Goal: Task Accomplishment & Management: Use online tool/utility

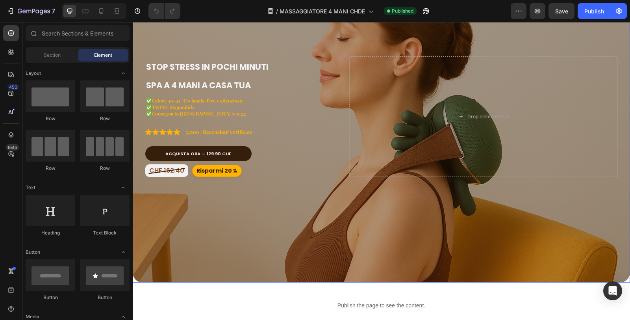
scroll to position [306, 0]
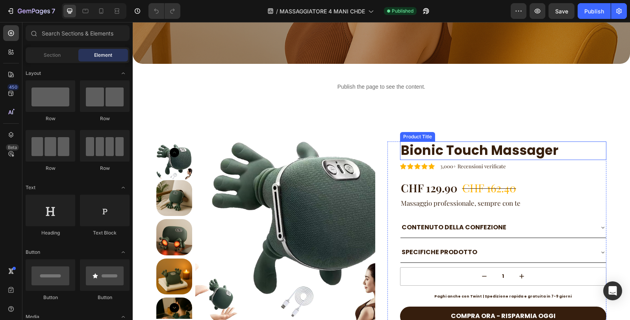
click at [469, 143] on h1 "Bionic Touch Massager" at bounding box center [503, 150] width 207 height 19
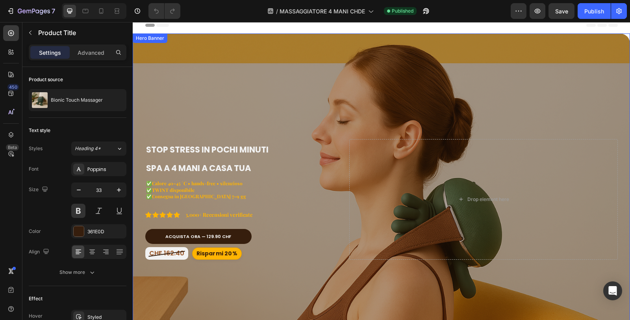
scroll to position [394, 0]
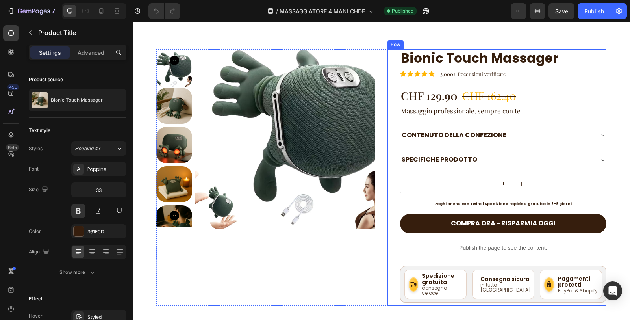
click at [555, 136] on div "CONTENUTO DELLA CONFEZIONE" at bounding box center [497, 135] width 193 height 14
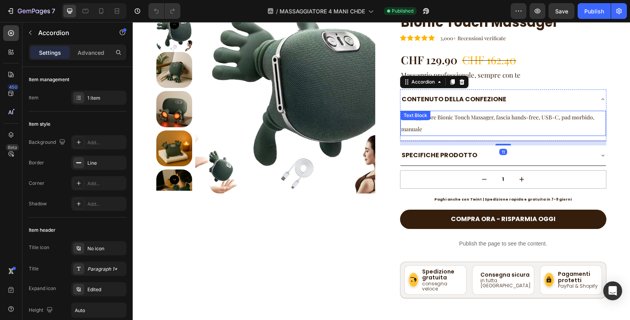
scroll to position [438, 0]
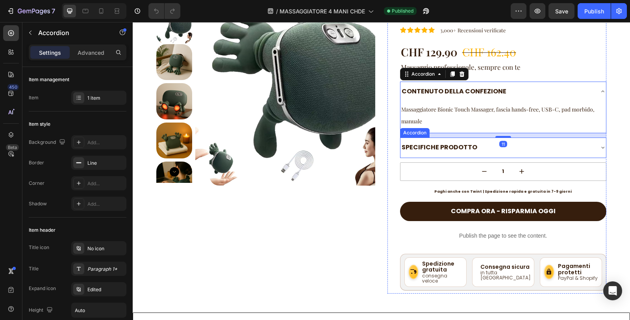
click at [556, 141] on div "SPECIFICHE PRODOTTO" at bounding box center [497, 148] width 193 height 14
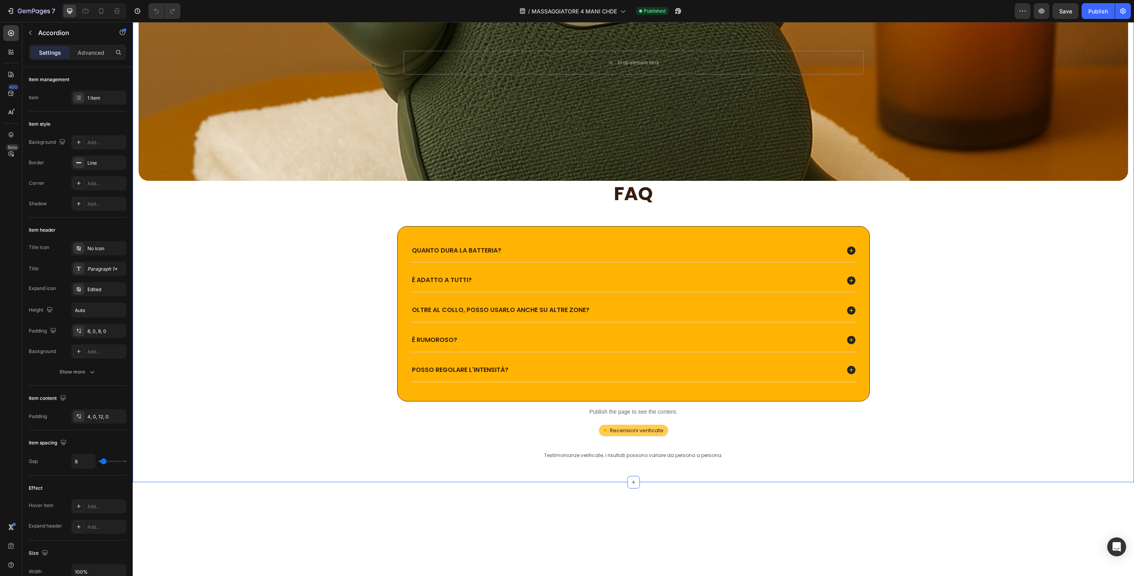
scroll to position [2118, 0]
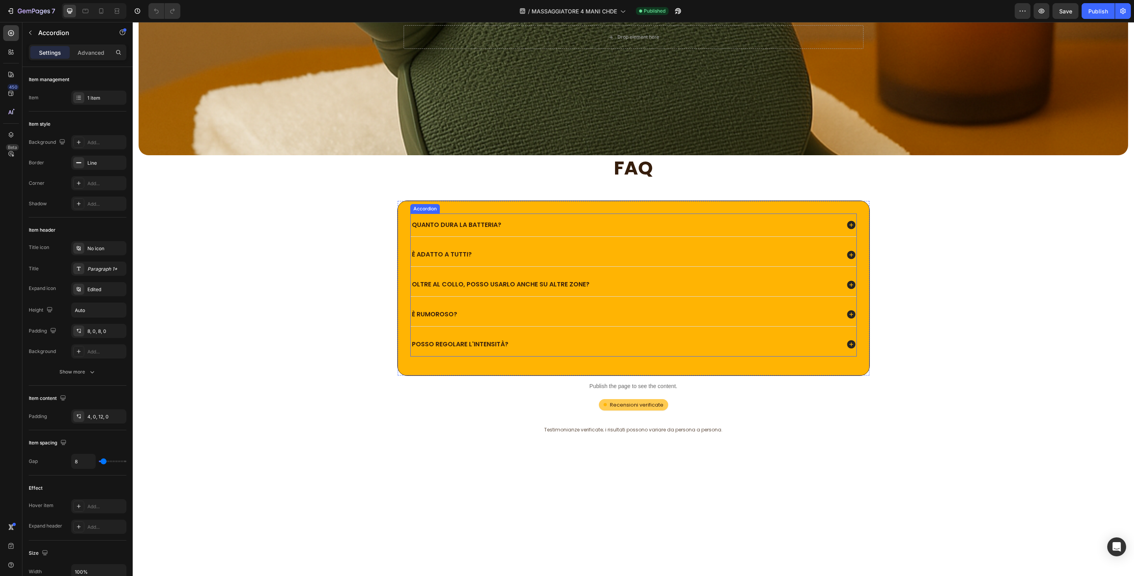
click at [630, 229] on icon at bounding box center [851, 225] width 8 height 8
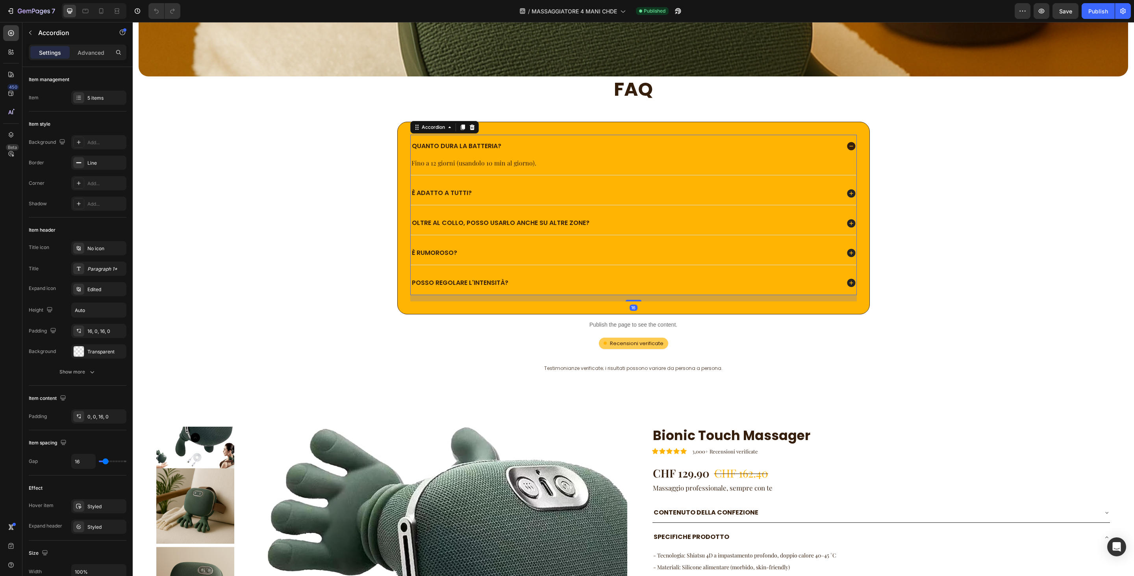
click at [630, 199] on icon at bounding box center [851, 193] width 10 height 10
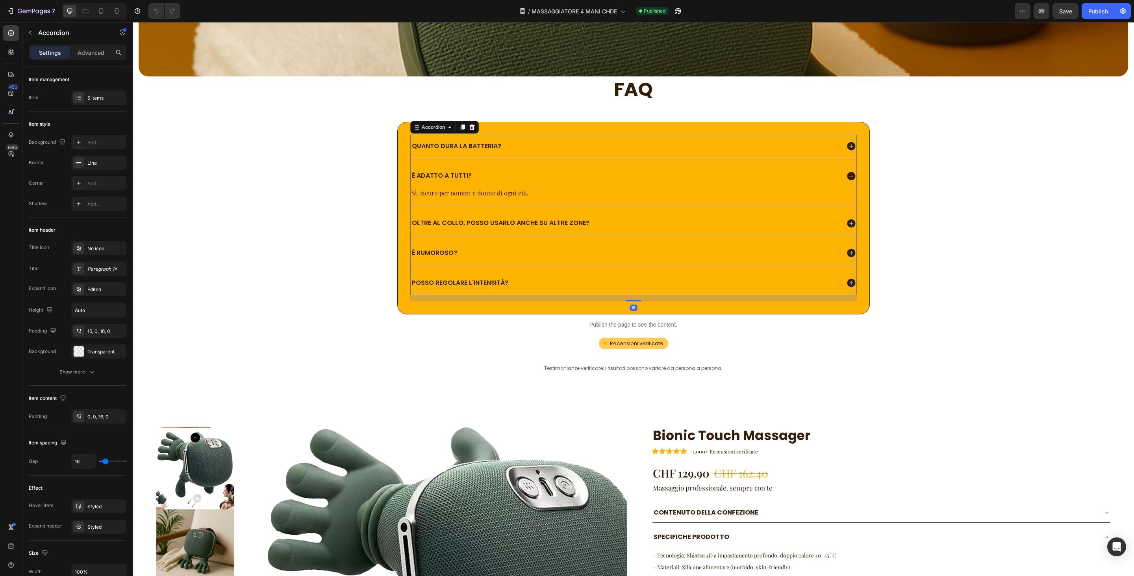
scroll to position [2275, 0]
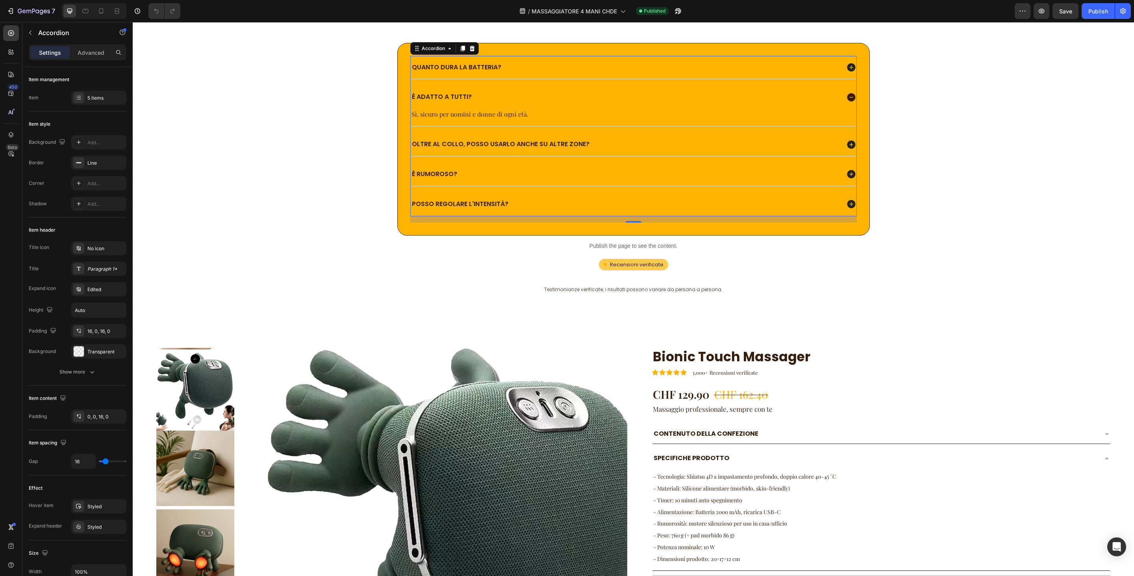
click at [630, 72] on icon at bounding box center [851, 67] width 10 height 10
click at [630, 126] on div "È adatto a tutti?" at bounding box center [634, 114] width 446 height 23
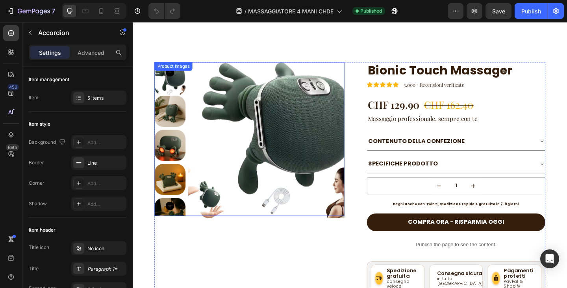
scroll to position [362, 0]
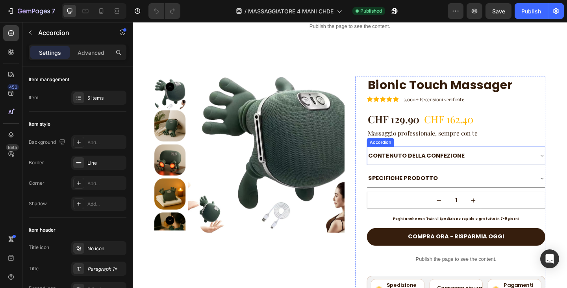
click at [549, 166] on div "CONTENUTO DELLA CONFEZIONE" at bounding box center [478, 168] width 181 height 14
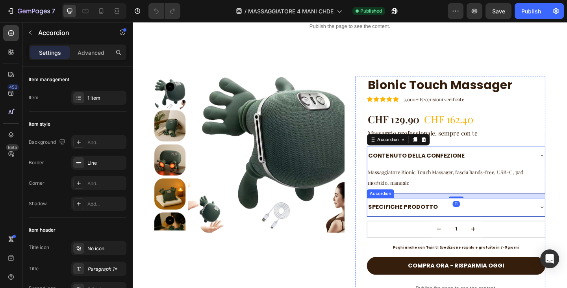
click at [537, 217] on div "SPECIFICHE PRODOTTO" at bounding box center [478, 224] width 181 height 14
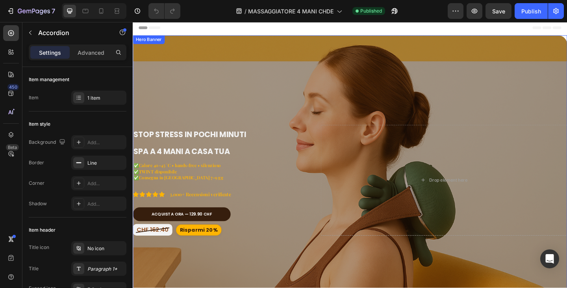
scroll to position [0, 0]
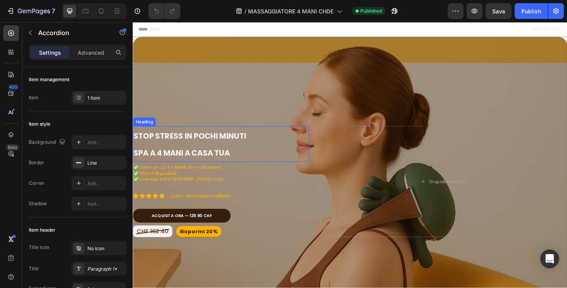
click at [204, 146] on span "Stop Stress in pochi minuti" at bounding box center [195, 145] width 122 height 11
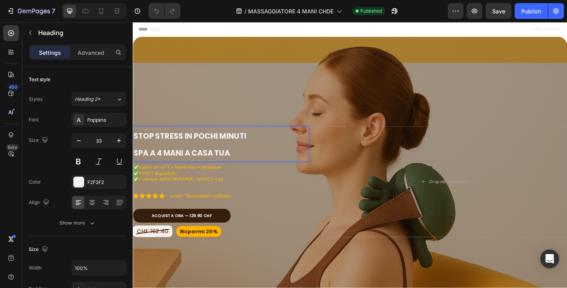
click at [204, 166] on span "Spa a 4 Mani a Casa Tua" at bounding box center [186, 164] width 105 height 11
click at [190, 145] on span "Stop Stress in pochi minuti" at bounding box center [195, 145] width 122 height 11
click at [401, 225] on div "Drop element here" at bounding box center [471, 195] width 268 height 121
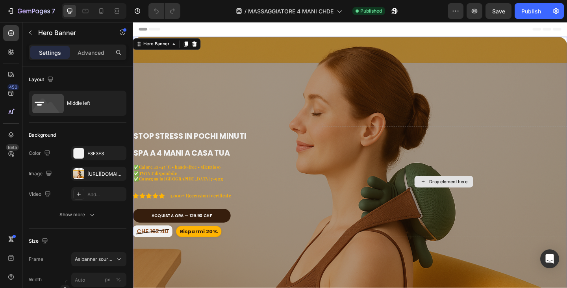
click at [196, 153] on p "⁠⁠⁠⁠⁠⁠⁠ Stop Stress in pochi minuti Spa a 4 Mani a Casa Tua" at bounding box center [229, 154] width 190 height 37
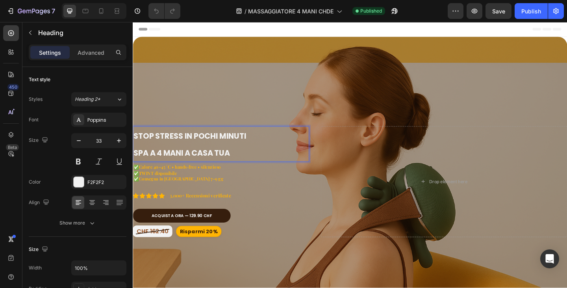
click at [238, 163] on span "Spa a 4 Mani a Casa Tua" at bounding box center [186, 164] width 105 height 11
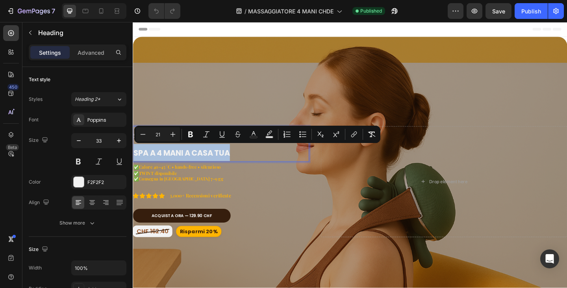
click at [243, 163] on p "Stop Stress in pochi minuti Spa a 4 Mani a Casa Tua" at bounding box center [229, 154] width 190 height 37
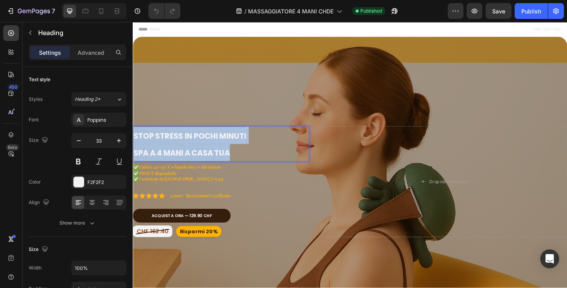
drag, startPoint x: 250, startPoint y: 164, endPoint x: 115, endPoint y: 140, distance: 136.8
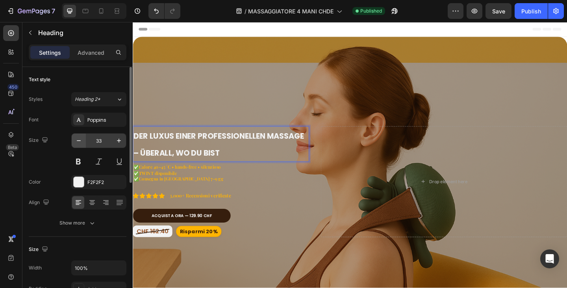
click at [77, 143] on icon "button" at bounding box center [79, 141] width 8 height 8
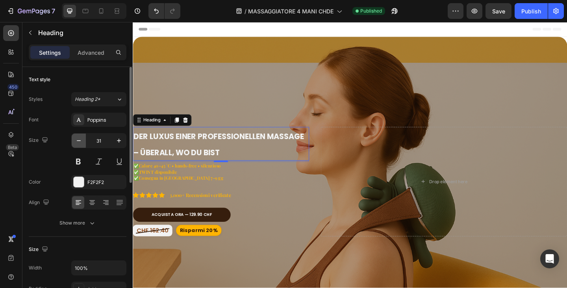
click at [77, 143] on icon "button" at bounding box center [79, 141] width 8 height 8
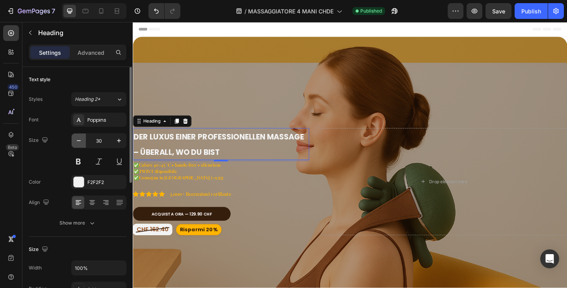
click at [77, 143] on icon "button" at bounding box center [79, 141] width 8 height 8
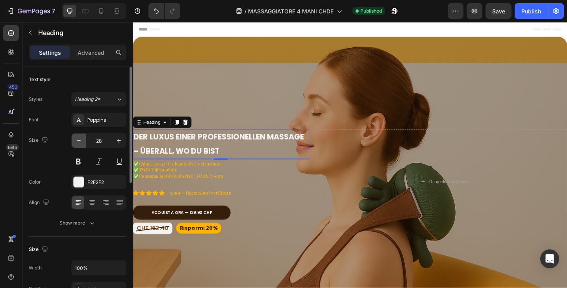
click at [77, 143] on icon "button" at bounding box center [79, 141] width 8 height 8
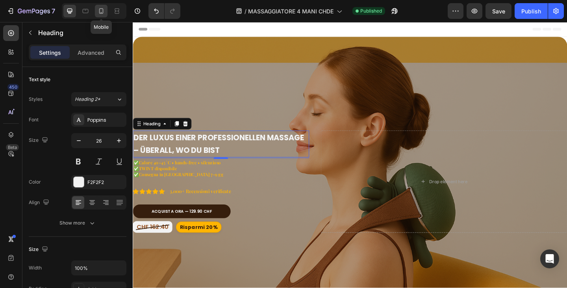
click at [101, 13] on icon at bounding box center [101, 11] width 4 height 6
type input "22"
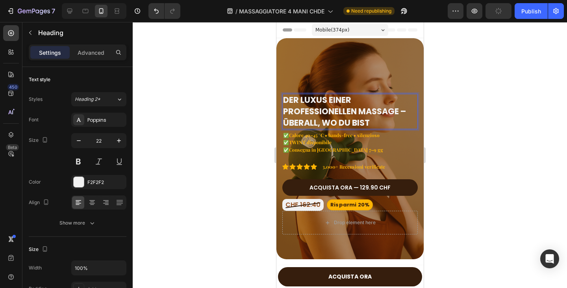
click at [406, 101] on span "Der Luxus einer professionellen Massage – ÜBERALL, wo du bist" at bounding box center [344, 111] width 123 height 34
click at [316, 132] on strong "Calore 40–45 °C • hands-free • silenzioso" at bounding box center [334, 135] width 91 height 6
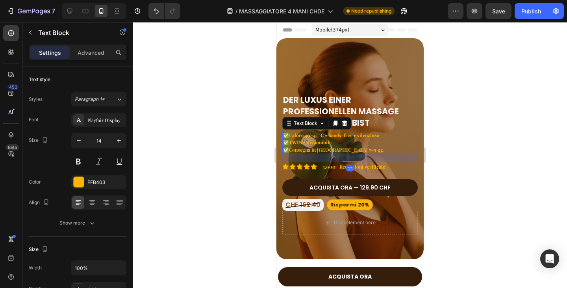
click at [322, 147] on strong "Consegna in Svizzera 7–9 gg" at bounding box center [336, 150] width 94 height 6
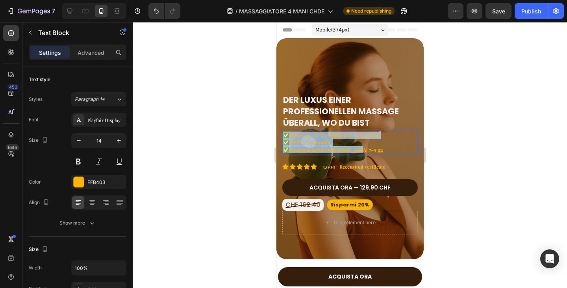
drag, startPoint x: 352, startPoint y: 142, endPoint x: 532, endPoint y: 147, distance: 180.5
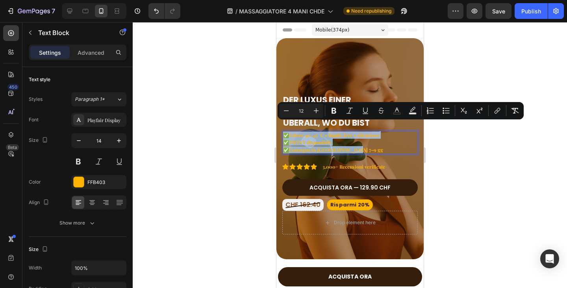
copy p "✅ Calore 40–45 °C • hands-free • silenzioso ✅ TWINT disponibile ✅ Consegna in S…"
click at [307, 132] on strong "Calore 40–45 °C • hands-free • silenzioso" at bounding box center [334, 135] width 91 height 6
drag, startPoint x: 385, startPoint y: 125, endPoint x: 291, endPoint y: 126, distance: 93.4
click at [291, 132] on p "✅ Calore 40–45 °C • hands-free • silenzioso ✅ TWINT disponibile ✅ Consegna in S…" at bounding box center [350, 143] width 134 height 22
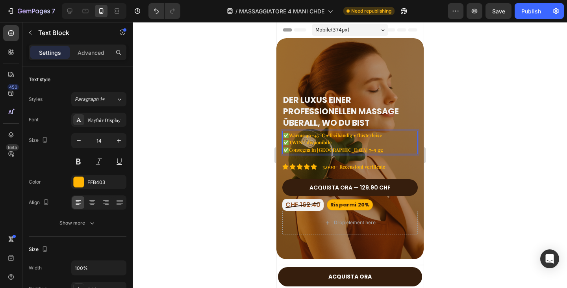
click at [311, 139] on strong "TWINT disponibile" at bounding box center [310, 142] width 43 height 6
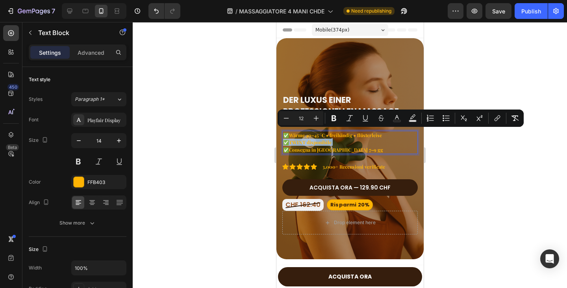
click at [350, 147] on strong "Consegna in Svizzera 7–9 gg" at bounding box center [336, 150] width 94 height 6
drag, startPoint x: 336, startPoint y: 132, endPoint x: 291, endPoint y: 136, distance: 45.2
click at [291, 136] on p "✅ Wärme 40–45 °C • freihändig • flüsterleise ✅ TWINT disponibile ✅ Consegna in …" at bounding box center [350, 143] width 134 height 22
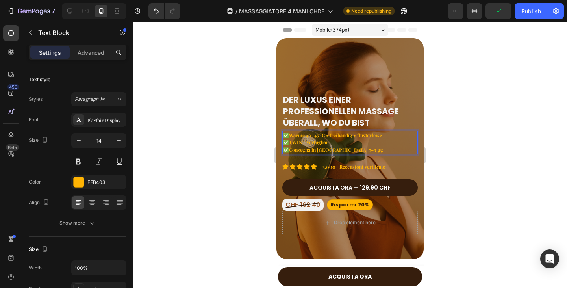
click at [328, 147] on strong "Consegna in Svizzera 7–9 gg" at bounding box center [336, 150] width 94 height 6
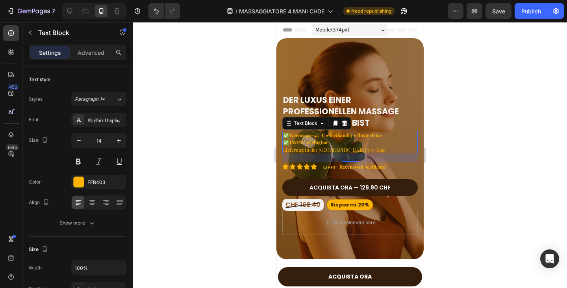
click at [240, 149] on div at bounding box center [350, 155] width 434 height 266
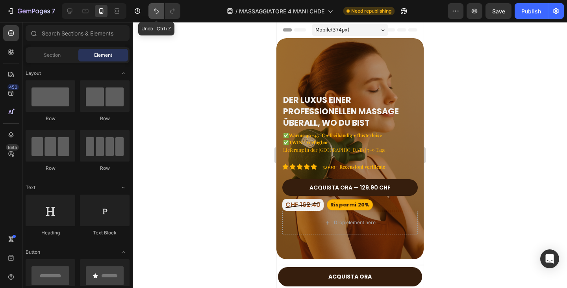
click at [158, 10] on icon "Undo/Redo" at bounding box center [156, 11] width 5 height 5
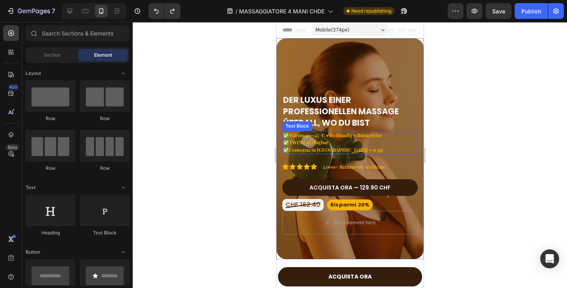
click at [353, 142] on p "✅ Wärme 40–45 °C • freihändig • flüsterleise ✅ TWINT verfügbar ✅ Consegna in Sv…" at bounding box center [350, 143] width 134 height 22
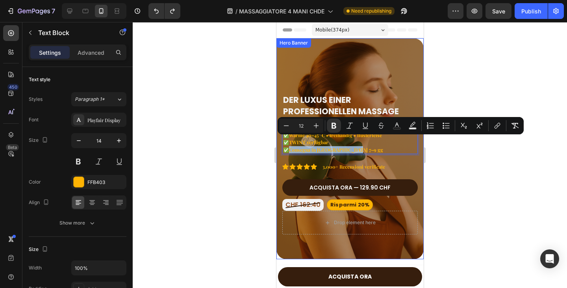
drag, startPoint x: 356, startPoint y: 140, endPoint x: 291, endPoint y: 146, distance: 65.3
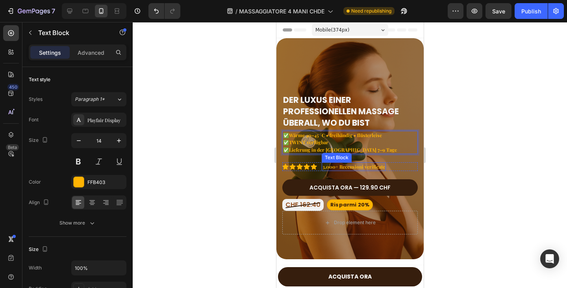
click at [361, 163] on strong "3,000+ Recensioni verificate" at bounding box center [353, 166] width 63 height 6
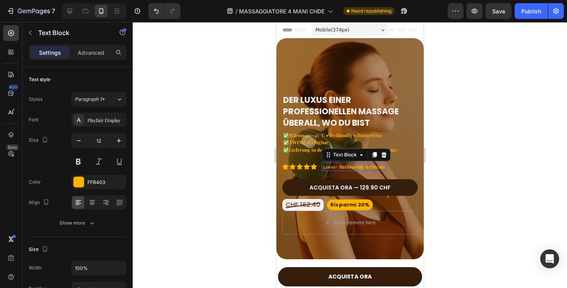
click at [361, 163] on strong "3,000+ Recensioni verificate" at bounding box center [353, 166] width 63 height 6
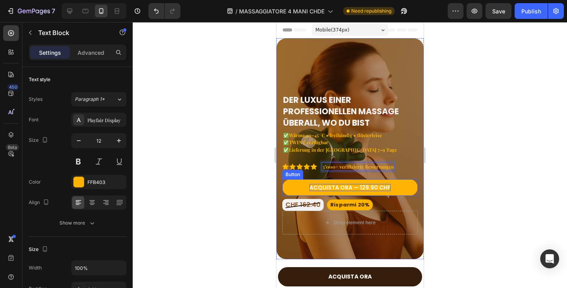
click at [325, 184] on p "ACQUISTA ORA — 129.90 CHF" at bounding box center [349, 187] width 81 height 7
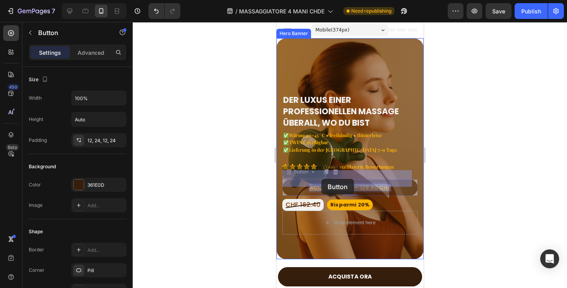
drag, startPoint x: 349, startPoint y: 179, endPoint x: 321, endPoint y: 179, distance: 27.2
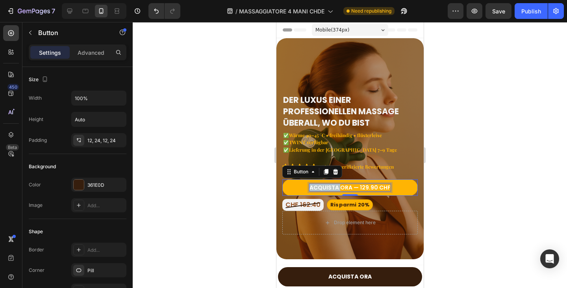
click at [321, 184] on p "ACQUISTA ORA — 129.90 CHF" at bounding box center [349, 187] width 81 height 7
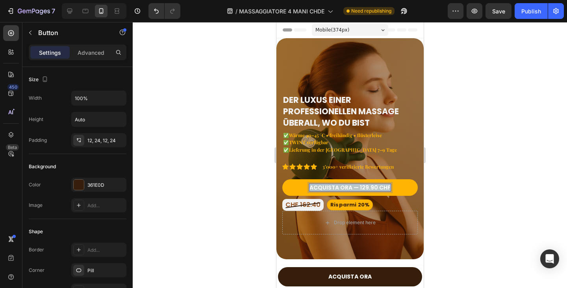
click at [321, 184] on p "ACQUISTA ORA — 129.90 CHF" at bounding box center [349, 187] width 81 height 7
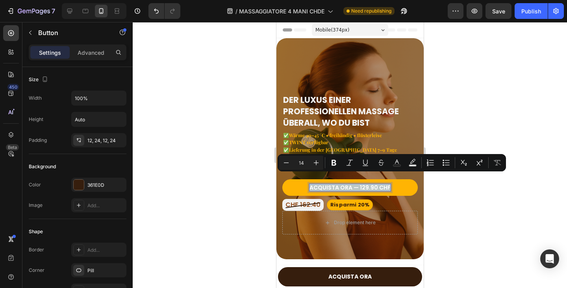
click at [346, 184] on p "ACQUISTA ORA — 129.90 CHF" at bounding box center [349, 187] width 81 height 7
click at [349, 184] on p "ACQUISTA ORA — 129.90 CHF" at bounding box center [349, 187] width 81 height 7
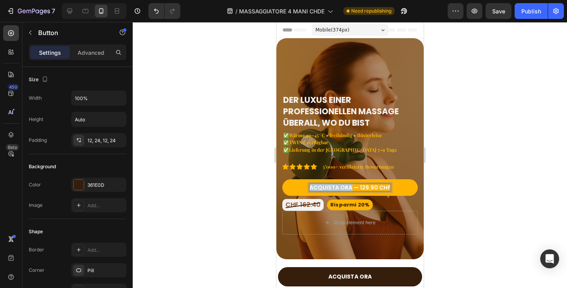
drag, startPoint x: 349, startPoint y: 179, endPoint x: 307, endPoint y: 177, distance: 41.8
click at [307, 179] on link "ACQUISTA ORA — 129.90 CHF" at bounding box center [349, 187] width 135 height 17
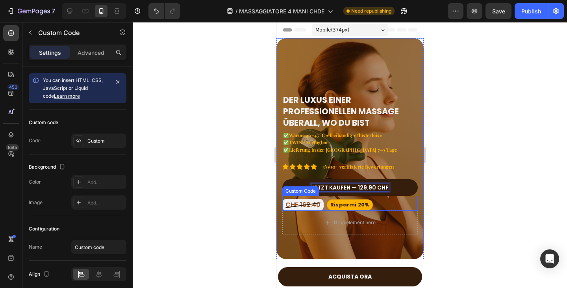
click at [346, 199] on span "Risparmi 20%" at bounding box center [350, 204] width 46 height 11
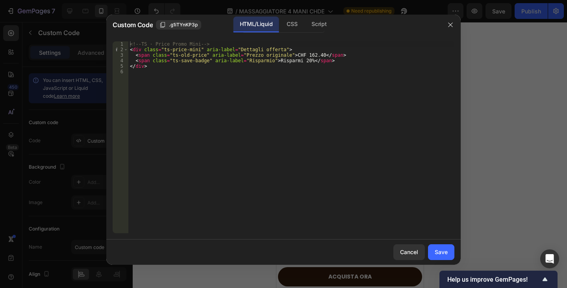
click at [291, 61] on div "<!-- TS · Price Promo Mini --> < div class = "ts-price-mini" aria-label = "Dett…" at bounding box center [291, 142] width 326 height 203
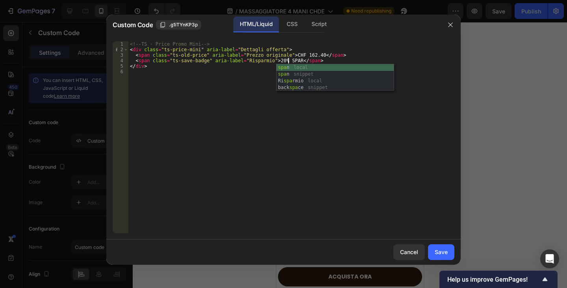
scroll to position [0, 13]
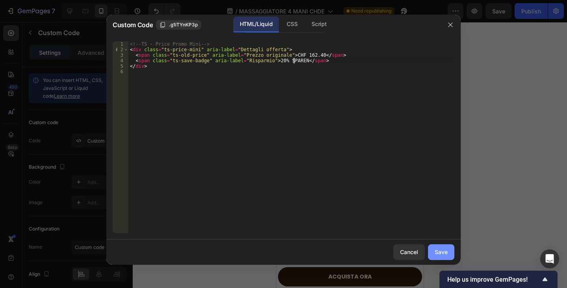
type textarea "<span class="ts-save-badge" aria-label="Risparmio">20% SPAREN</span>"
click at [447, 252] on div "Save" at bounding box center [441, 252] width 13 height 8
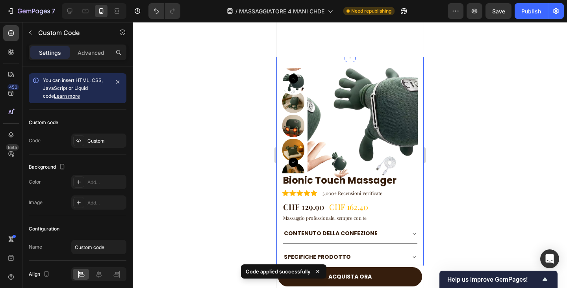
scroll to position [276, 0]
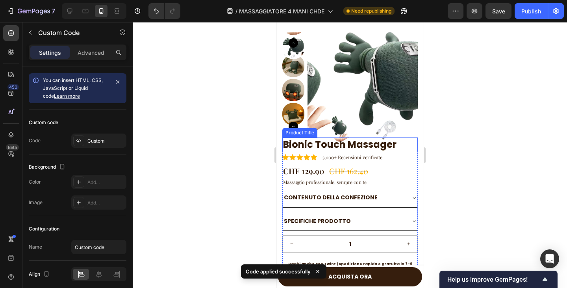
click at [337, 143] on h1 "Bionic Touch Massager" at bounding box center [349, 144] width 135 height 14
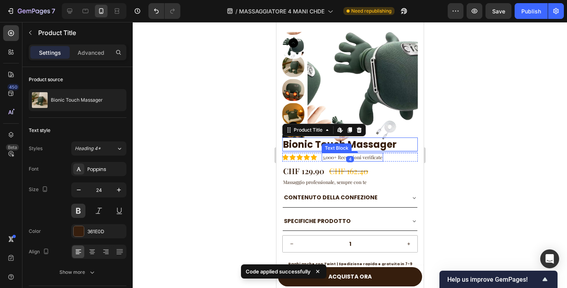
click at [367, 156] on p "3,000+ Recensioni verificate" at bounding box center [352, 157] width 60 height 7
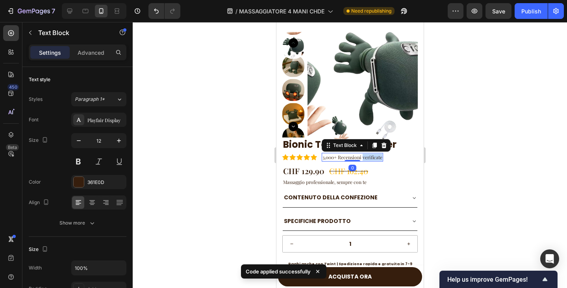
click at [367, 156] on p "3,000+ Recensioni verificate" at bounding box center [352, 157] width 60 height 7
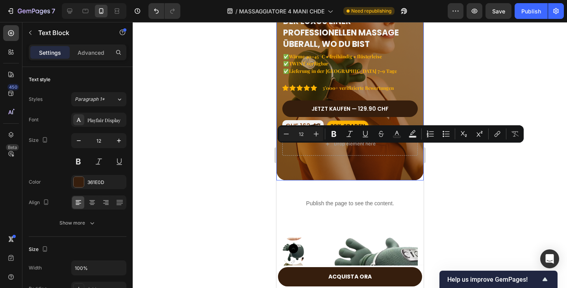
scroll to position [315, 0]
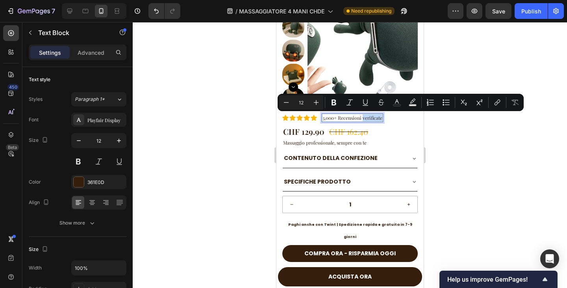
click at [363, 118] on p "3,000+ Recensioni verificate" at bounding box center [352, 117] width 60 height 7
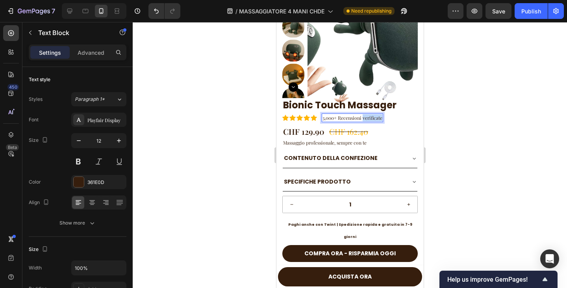
click at [363, 118] on p "3,000+ Recensioni verificate" at bounding box center [352, 117] width 60 height 7
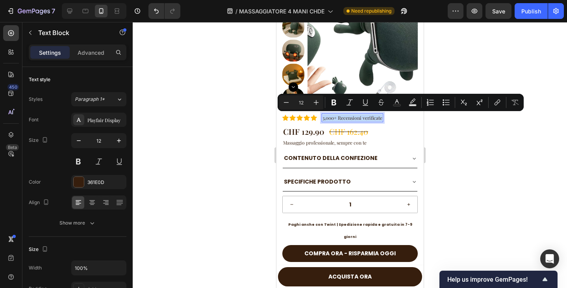
click at [363, 117] on p "3,000+ Recensioni verificate" at bounding box center [352, 117] width 60 height 7
click at [340, 119] on p "3,000+ Recensioni verificate" at bounding box center [352, 117] width 60 height 7
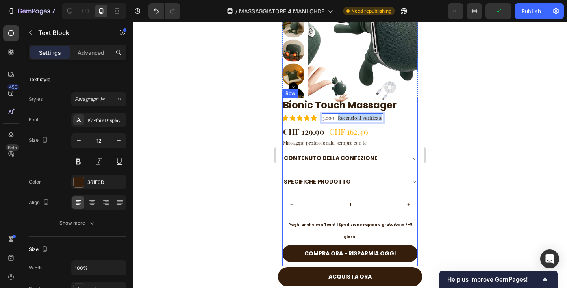
drag, startPoint x: 340, startPoint y: 119, endPoint x: 385, endPoint y: 125, distance: 45.8
click at [385, 125] on div "Bionic Touch Massager Product Title Icon Icon Icon Icon Icon Icon List 3,000+ R…" at bounding box center [349, 209] width 135 height 222
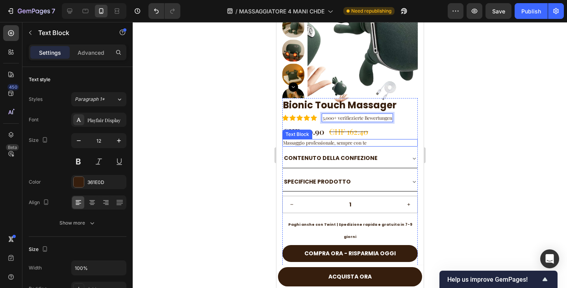
click at [351, 143] on p "Massaggio professionale, sempre con te" at bounding box center [350, 143] width 134 height 6
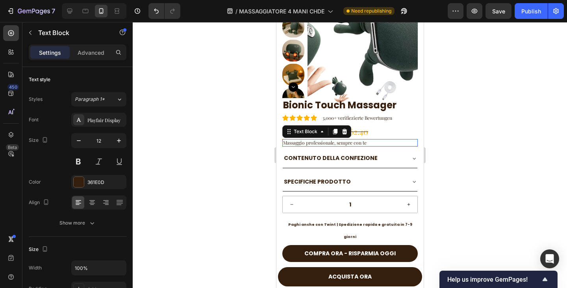
click at [351, 143] on p "Massaggio professionale, sempre con te" at bounding box center [350, 143] width 134 height 6
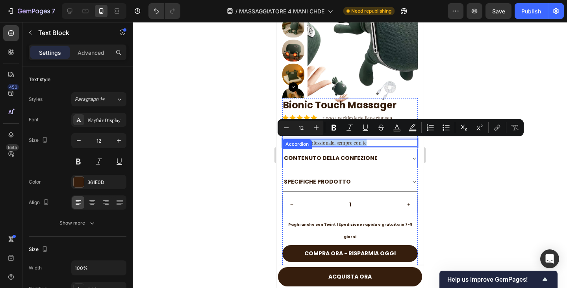
click at [375, 162] on div "CONTENUTO DELLA CONFEZIONE" at bounding box center [343, 158] width 122 height 12
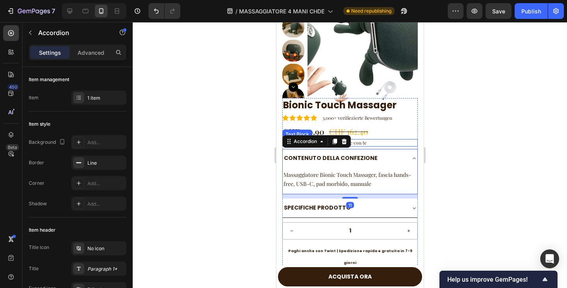
click at [375, 145] on p "Massaggio professionale, sempre con te" at bounding box center [350, 143] width 134 height 6
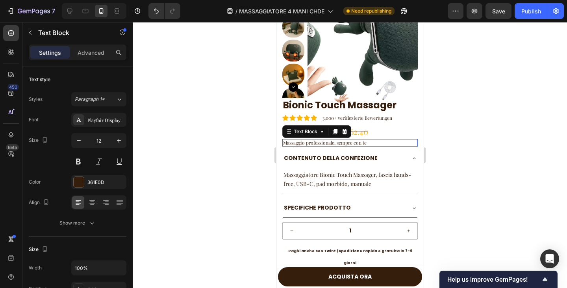
click at [375, 145] on p "Massaggio professionale, sempre con te" at bounding box center [350, 143] width 134 height 6
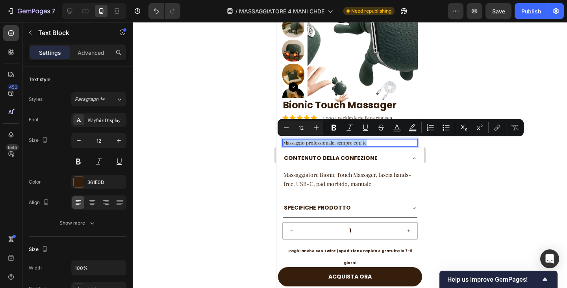
copy p "Massaggio professionale, sempre con te"
click at [353, 178] on p "Massaggiatore Bionic Touch Massager, fascia hands-free, USB-C, pad morbido, man…" at bounding box center [349, 179] width 133 height 19
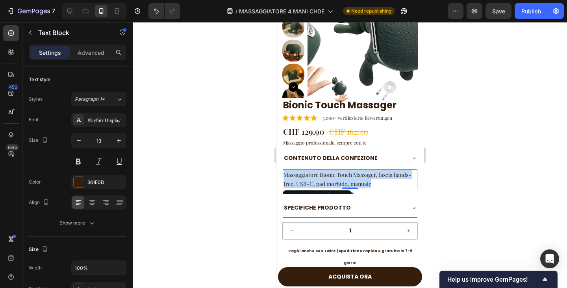
click at [353, 178] on p "Massaggiatore Bionic Touch Massager, fascia hands-free, USB-C, pad morbido, man…" at bounding box center [349, 179] width 133 height 19
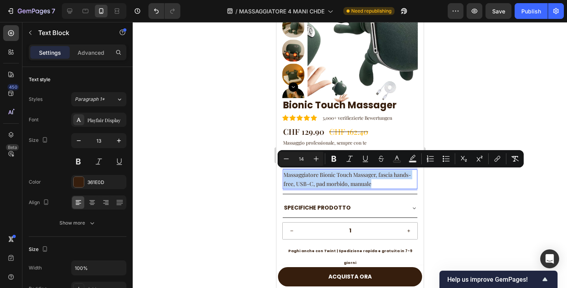
copy span "Massaggiatore Bionic Touch Massager, fascia hands-free, USB-C, pad morbido, man…"
click at [382, 200] on div "SPECIFICHE PRODOTTO" at bounding box center [349, 208] width 135 height 19
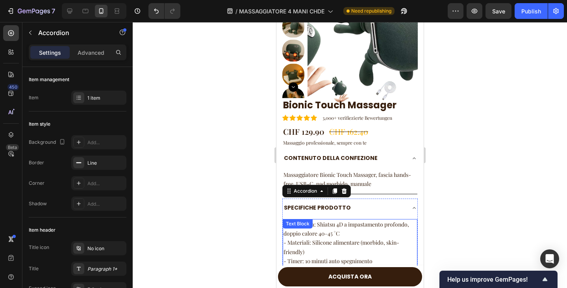
scroll to position [433, 0]
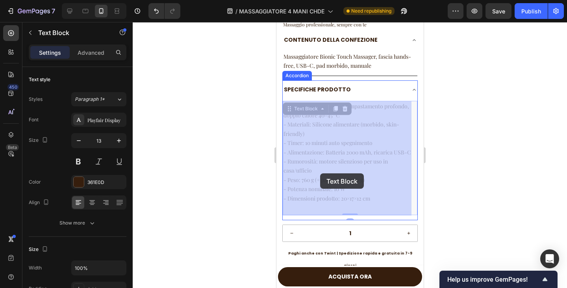
drag, startPoint x: 377, startPoint y: 212, endPoint x: 324, endPoint y: 178, distance: 63.4
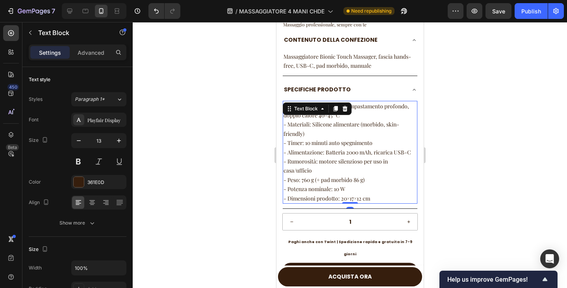
click at [324, 175] on p "- Rumorosità: motore silenzioso per uso in casa/ufficio" at bounding box center [349, 166] width 133 height 19
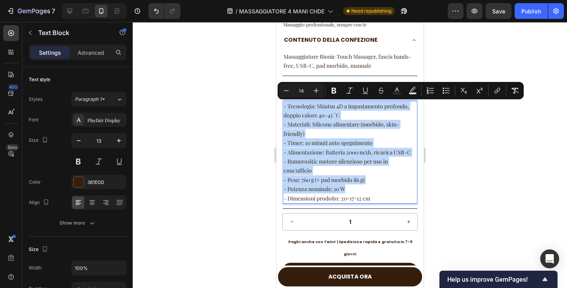
copy div "- Tecnologia: Shiatsu 4D a impastamento profondo, doppio calore 40–45 °C - Mate…"
click at [336, 169] on span "- Rumorosità: motore silenzioso per uso in casa/ufficio" at bounding box center [335, 166] width 104 height 17
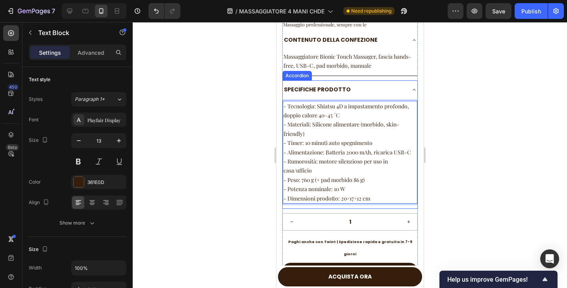
click at [335, 91] on strong "SPECIFICHE PRODOTTO" at bounding box center [317, 89] width 67 height 8
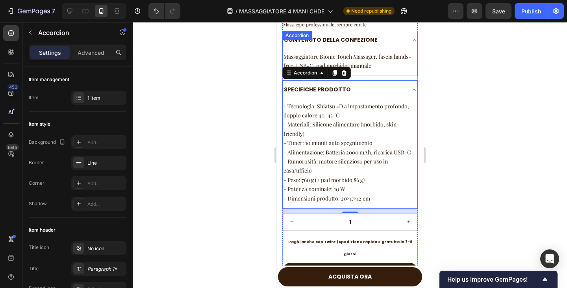
click at [344, 37] on div "CONTENUTO DELLA CONFEZIONE Massaggiatore Bionic Touch Massager, fascia hands-fr…" at bounding box center [349, 53] width 135 height 45
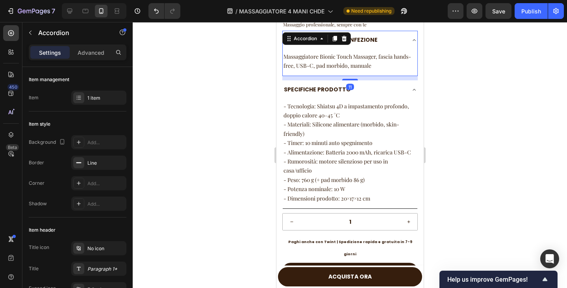
click at [344, 37] on icon at bounding box center [343, 39] width 5 height 6
click at [344, 85] on strong "SPECIFICHE PRODOTTO" at bounding box center [317, 89] width 67 height 8
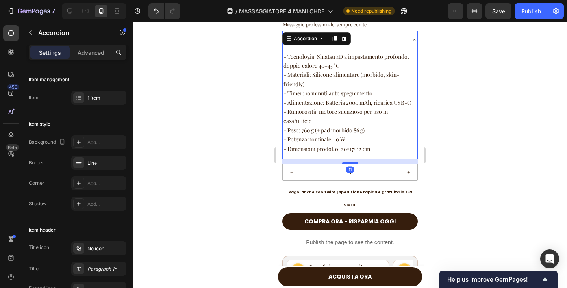
click at [401, 41] on div "SPECIFICHE PRODOTTO" at bounding box center [349, 40] width 135 height 19
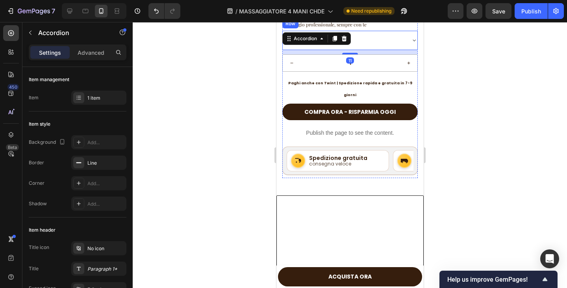
scroll to position [394, 0]
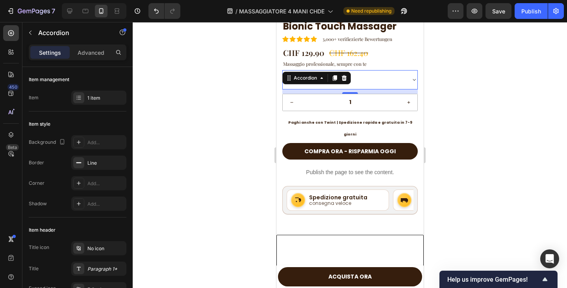
click at [444, 92] on div at bounding box center [350, 155] width 434 height 266
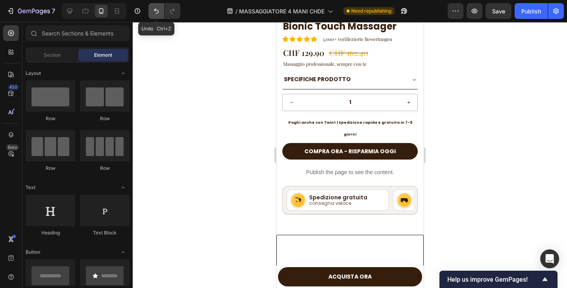
click at [150, 12] on button "Undo/Redo" at bounding box center [156, 11] width 16 height 16
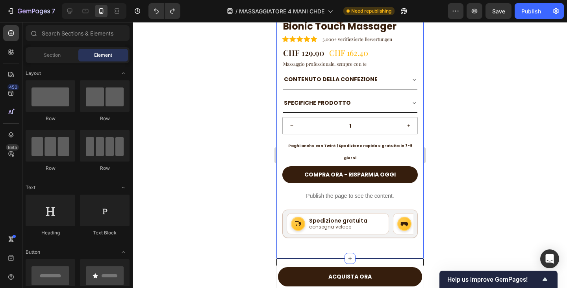
click at [411, 78] on icon at bounding box center [414, 79] width 6 height 6
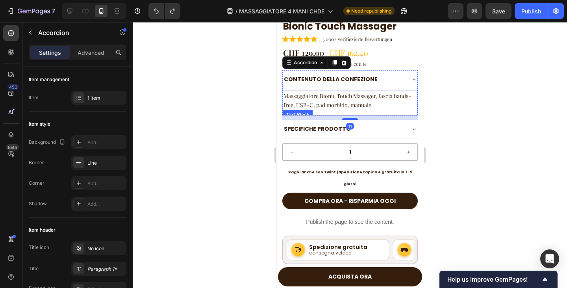
click at [322, 97] on span "Massaggiatore Bionic Touch Massager, fascia hands-free, USB-C, pad morbido, man…" at bounding box center [347, 100] width 128 height 17
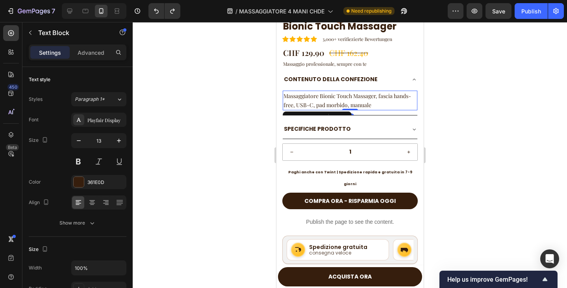
click at [321, 97] on span "Massaggiatore Bionic Touch Massager, fascia hands-free, USB-C, pad morbido, man…" at bounding box center [347, 100] width 128 height 17
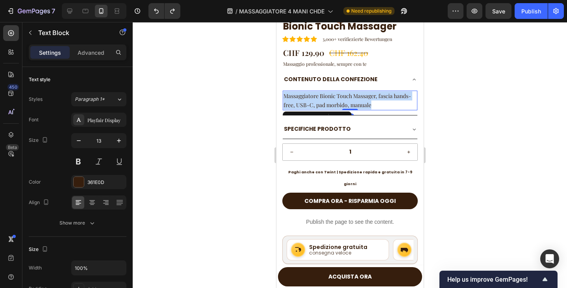
click at [321, 97] on span "Massaggiatore Bionic Touch Massager, fascia hands-free, USB-C, pad morbido, man…" at bounding box center [347, 100] width 128 height 17
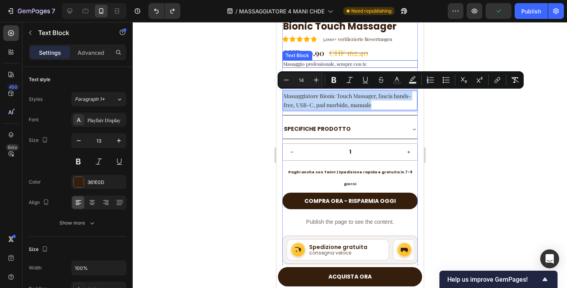
click at [335, 65] on p "Massaggio professionale, sempre con te" at bounding box center [350, 64] width 134 height 6
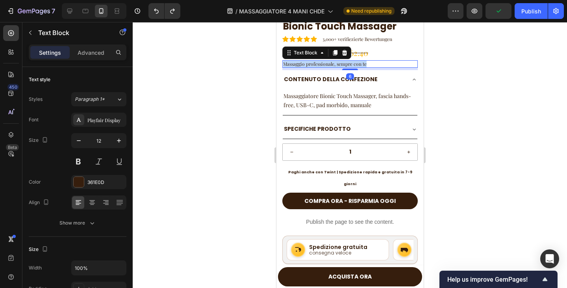
click at [335, 65] on p "Massaggio professionale, sempre con te" at bounding box center [350, 64] width 134 height 6
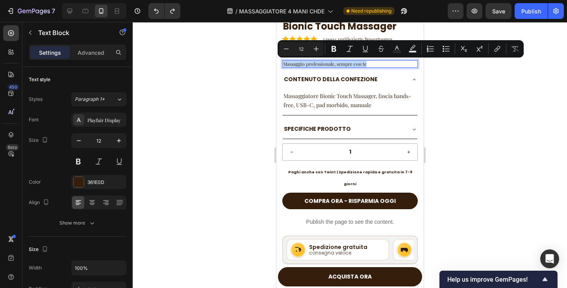
click at [327, 64] on p "Massaggio professionale, sempre con te" at bounding box center [350, 64] width 134 height 6
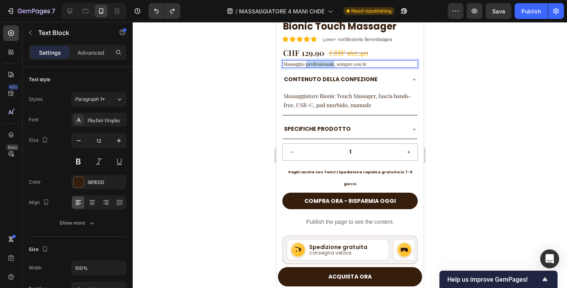
click at [327, 64] on p "Massaggio professionale, sempre con te" at bounding box center [350, 64] width 134 height 6
click at [336, 65] on p "Professionelle Massage – immer dabei" at bounding box center [350, 64] width 134 height 6
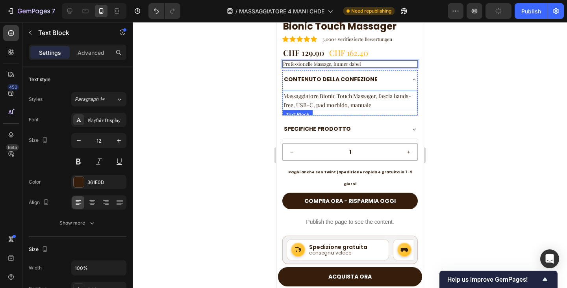
click at [324, 97] on span "Massaggiatore Bionic Touch Massager, fascia hands-free, USB-C, pad morbido, man…" at bounding box center [347, 100] width 128 height 17
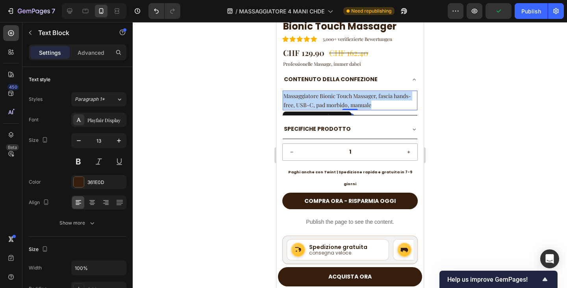
click at [324, 96] on span "Massaggiatore Bionic Touch Massager, fascia hands-free, USB-C, pad morbido, man…" at bounding box center [347, 100] width 128 height 17
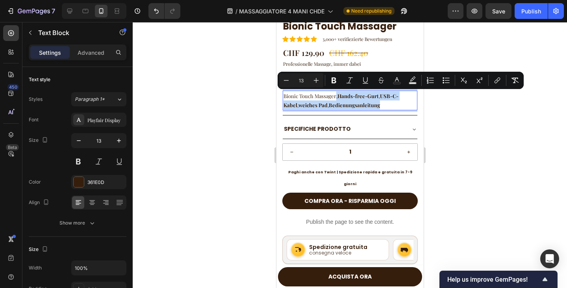
drag, startPoint x: 386, startPoint y: 103, endPoint x: 335, endPoint y: 95, distance: 51.4
click at [335, 95] on p "Bionic Touch Massager, Hands-free-Gurt , USB-C-Kabel , weiches Pad , Bedienungs…" at bounding box center [349, 100] width 133 height 19
click at [336, 80] on icon "Editor contextual toolbar" at bounding box center [334, 81] width 5 height 6
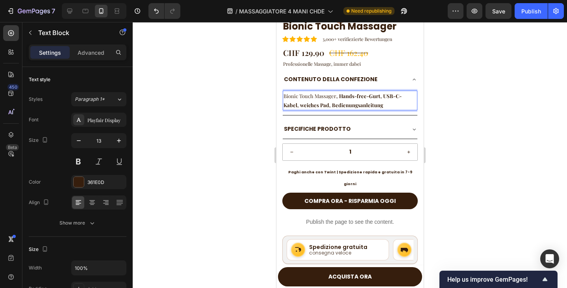
click at [335, 80] on strong "CONTENUTO DELLA CONFEZIONE" at bounding box center [331, 79] width 94 height 8
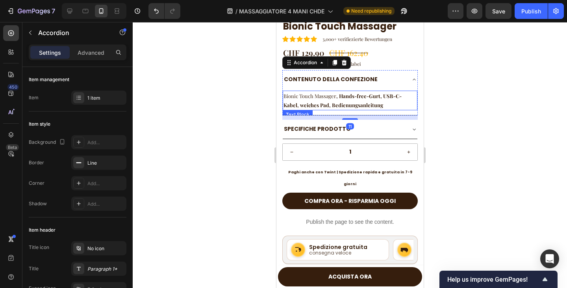
click at [338, 95] on strong ", Hands-free-Gurt, USB-C-Kabel, weiches Pad, Bedienungsanleitung" at bounding box center [342, 101] width 118 height 16
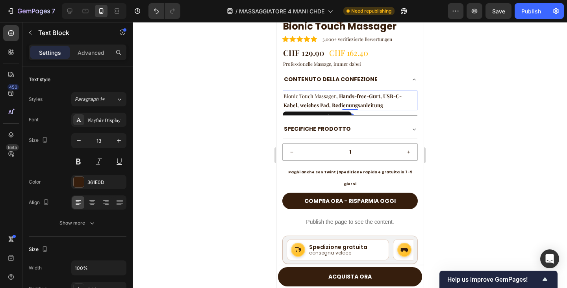
click at [335, 96] on p "Bionic Touch Massager , Hands-free-Gurt, USB-C-Kabel, weiches Pad, Bedienungsan…" at bounding box center [349, 100] width 133 height 19
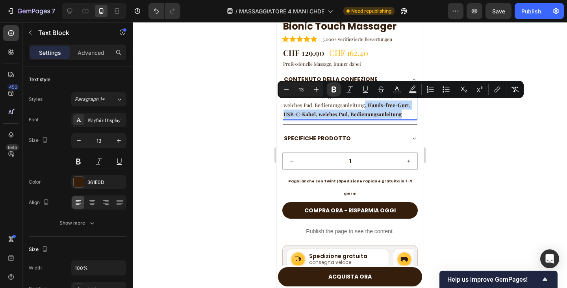
drag, startPoint x: 401, startPoint y: 113, endPoint x: 362, endPoint y: 106, distance: 39.0
click at [362, 106] on p "Bionic Touch Massager, Hand-free Gurt, USB-C Kabel, weiches Pad, Bedienungsanle…" at bounding box center [349, 105] width 133 height 28
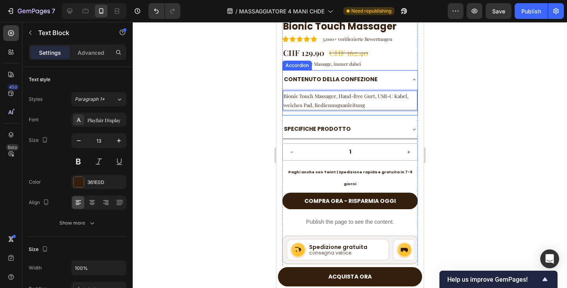
click at [306, 80] on strong "CONTENUTO DELLA CONFEZIONE" at bounding box center [331, 79] width 94 height 8
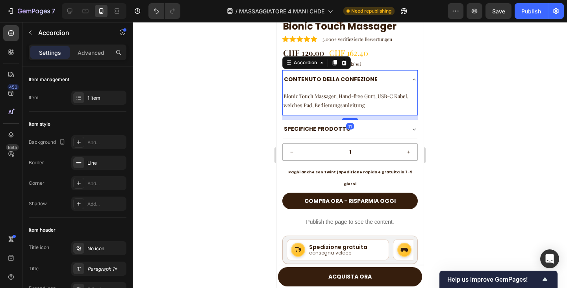
click at [306, 80] on strong "CONTENUTO DELLA CONFEZIONE" at bounding box center [331, 79] width 94 height 8
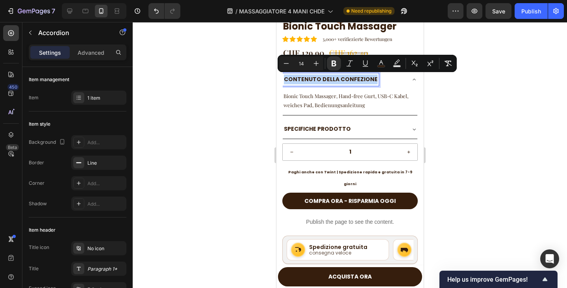
click at [347, 81] on strong "CONTENUTO DELLA CONFEZIONE" at bounding box center [331, 79] width 94 height 8
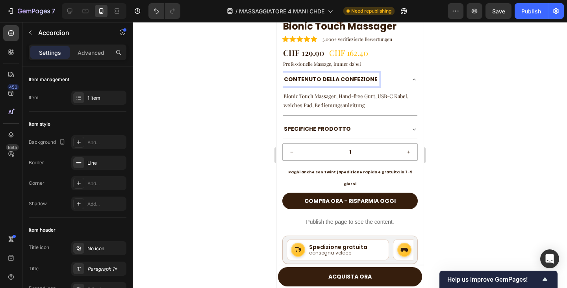
click at [347, 81] on strong "CONTENUTO DELLA CONFEZIONE" at bounding box center [331, 79] width 94 height 8
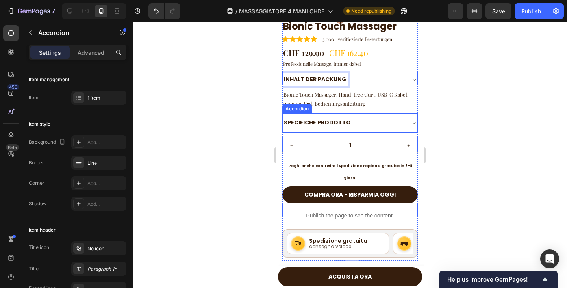
click at [319, 126] on strong "SPECIFICHE PRODOTTO" at bounding box center [317, 123] width 67 height 8
click at [318, 126] on strong "SPECIFICHE PRODOTTO" at bounding box center [317, 123] width 67 height 8
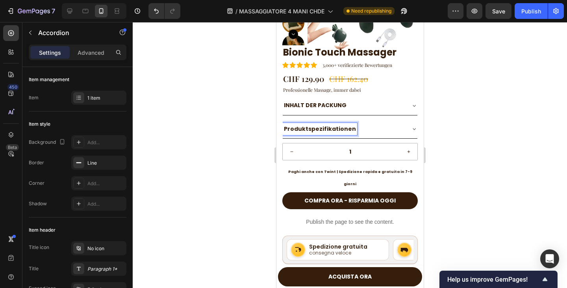
click at [288, 127] on strong "Produktspezifikationen" at bounding box center [320, 129] width 72 height 8
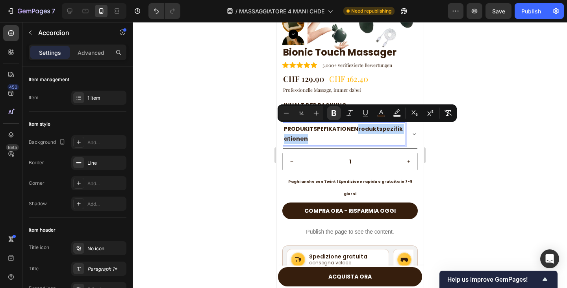
drag, startPoint x: 374, startPoint y: 137, endPoint x: 353, endPoint y: 130, distance: 21.9
click at [353, 130] on p "PRODUKITSPEFIKATIONENroduktspezifikationen" at bounding box center [344, 134] width 120 height 20
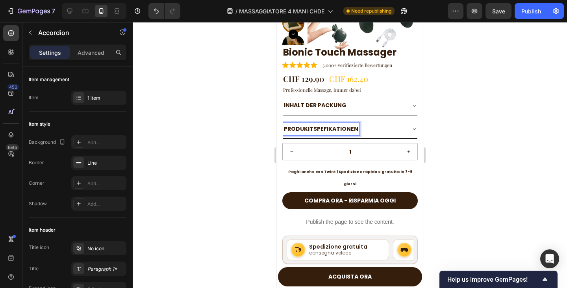
click at [309, 128] on strong "PRODUKITSPEFIKATIONEN" at bounding box center [321, 129] width 74 height 8
click at [312, 130] on strong "PRODUKITSPEFIKATIONEN" at bounding box center [321, 129] width 74 height 8
click at [376, 132] on div "PRODUKTSPEFIKATIONEN" at bounding box center [343, 129] width 122 height 12
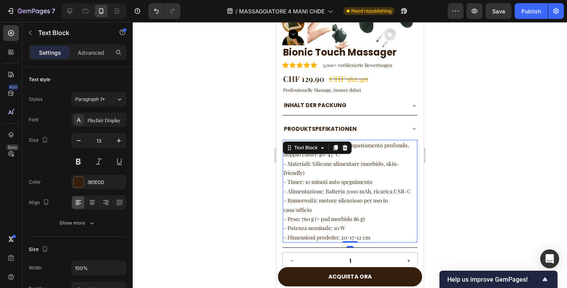
click at [373, 242] on p "- Dimensioni prodotto: 20×17×12 cm" at bounding box center [349, 237] width 133 height 9
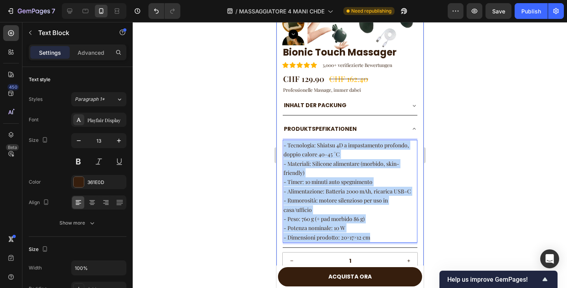
drag, startPoint x: 372, startPoint y: 249, endPoint x: 282, endPoint y: 143, distance: 138.8
click at [282, 143] on div "Product Images Bionic Touch Massager Product Title Icon Icon Icon Icon Icon Ico…" at bounding box center [349, 161] width 147 height 465
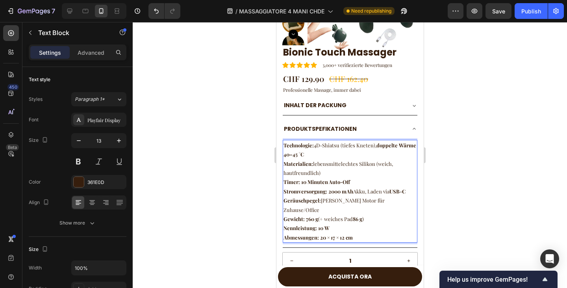
click at [315, 145] on p "Technologie: 4D-Shiatsu (tiefes Kneten), doppelte Wärme 40–45 °C" at bounding box center [349, 150] width 133 height 19
click at [315, 145] on p "Technologie: Technologie: 4D-Shiatsu (tiefes Kneten), doppelte Wärme 40–45 °C" at bounding box center [349, 150] width 133 height 19
click at [375, 147] on p "Technologie: 4D-Shiatsu (tiefes Kneten), doppelte Wärme 40–45 °C" at bounding box center [349, 150] width 133 height 19
click at [374, 147] on p "Technologie: 4D-Shiatsu (tiefes Kneten), doppelte Wärme 40–45 °C" at bounding box center [349, 150] width 133 height 19
drag, startPoint x: 384, startPoint y: 152, endPoint x: 319, endPoint y: 158, distance: 65.2
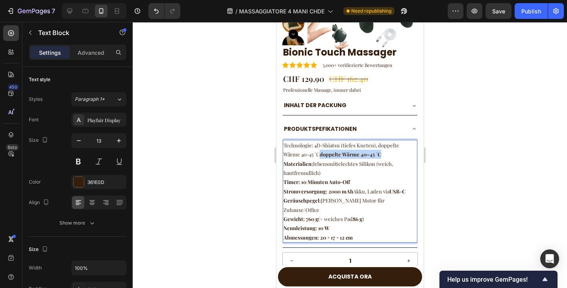
click at [319, 158] on p "Technologie: 4D-Shiatsu (tiefes Kneten), doppelte Wärme 40-45 °C doppelte Wärme…" at bounding box center [349, 150] width 133 height 19
click at [313, 164] on p "Materialien: lebensmittelechtes Silikon (weich, hautfreundlich)" at bounding box center [349, 168] width 133 height 19
click at [312, 164] on p "Materialien: Materialen: lebensmittelechtes Silikon (weich, hautfreundlich)" at bounding box center [349, 168] width 133 height 19
click at [315, 163] on p "Materialien: Materialen: lebensmittelechtes Silikon (weich, hautfreundlich)" at bounding box center [349, 168] width 133 height 19
click at [283, 145] on div "Technologie: 4D-Shiatsu (tiefes Kneten), doppelte Wärme 40-45 °C - Materialen: …" at bounding box center [349, 191] width 135 height 103
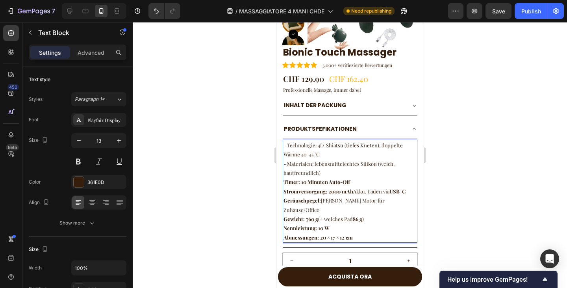
click at [333, 168] on p "- Materialen: lebensmittelechtes Silikon (weich, hautfreundlich)" at bounding box center [349, 168] width 133 height 19
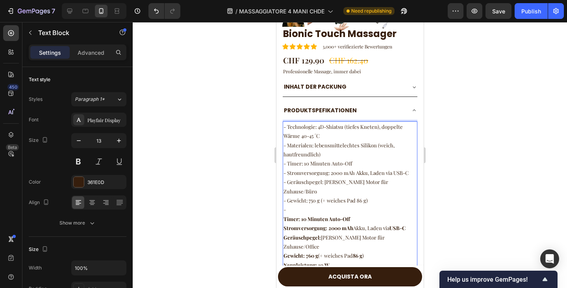
scroll to position [407, 0]
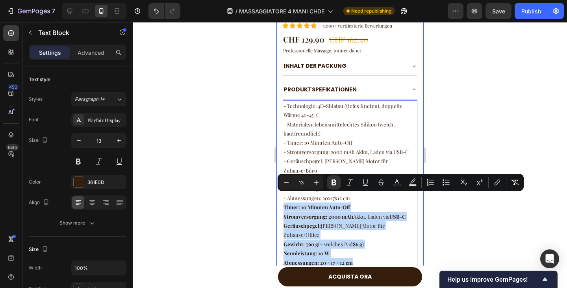
drag, startPoint x: 354, startPoint y: 245, endPoint x: 279, endPoint y: 199, distance: 88.1
click at [279, 199] on div "Product Images Bionic Touch Massager Product Title Icon Icon Icon Icon Icon Ico…" at bounding box center [349, 153] width 147 height 529
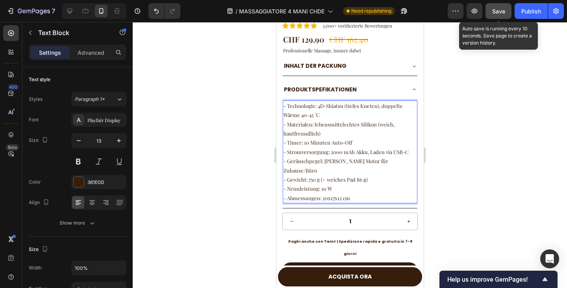
click at [494, 14] on span "Save" at bounding box center [498, 11] width 13 height 7
click at [498, 13] on span "Save" at bounding box center [498, 11] width 13 height 7
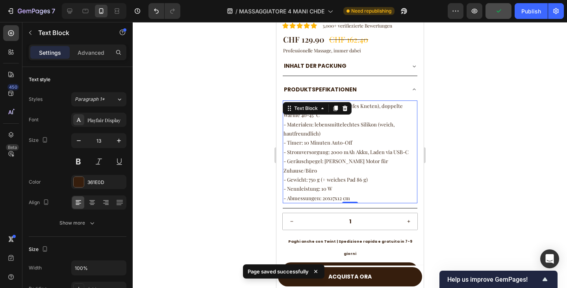
scroll to position [486, 0]
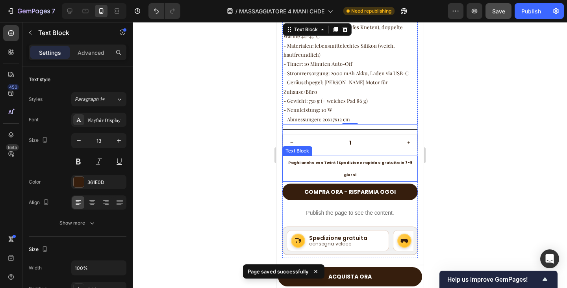
click at [320, 160] on span "Paghi anche con Twint | Spedizione rapida e gratuita in 7-9 giorni" at bounding box center [350, 168] width 124 height 17
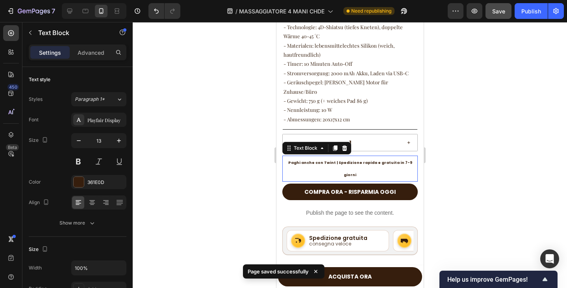
click at [320, 160] on span "Paghi anche con Twint | Spedizione rapida e gratuita in 7-9 giorni" at bounding box center [350, 168] width 124 height 17
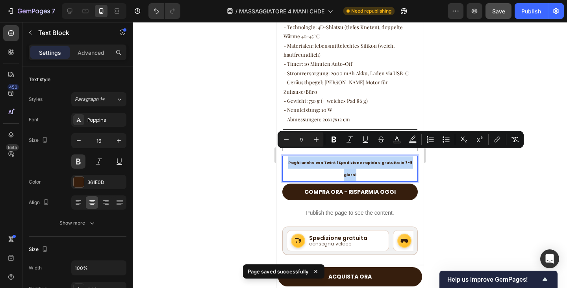
copy span "Paghi anche con Twint | Spedizione rapida e gratuita in 7-9 giorni"
click at [324, 160] on span "Paghi anche con Twint | Spedizione rapida e gratuita in 7-9 giorni" at bounding box center [350, 168] width 124 height 17
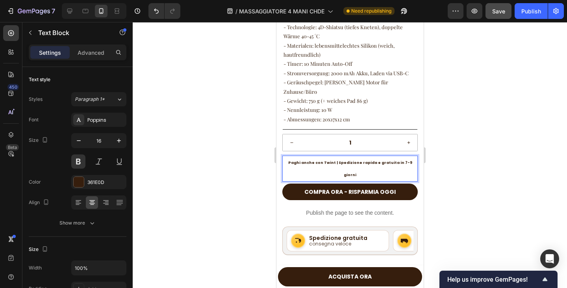
click at [324, 160] on span "Paghi anche con Twint | Spedizione rapida e gratuita in 7-9 giorni" at bounding box center [350, 168] width 124 height 17
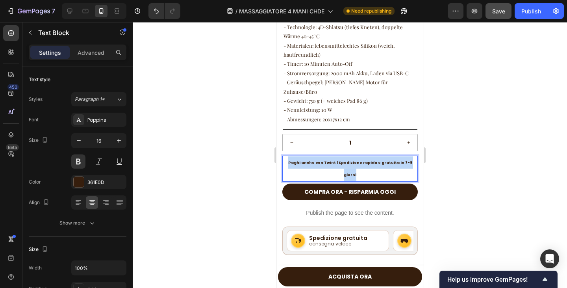
click at [324, 160] on span "Paghi anche con Twint | Spedizione rapida e gratuita in 7-9 giorni" at bounding box center [350, 168] width 124 height 17
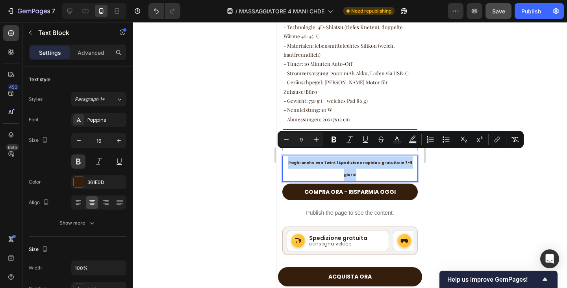
click at [292, 158] on p "Paghi anche con Twint | Spedizione rapida e gratuita in 7-9 giorni" at bounding box center [350, 168] width 134 height 24
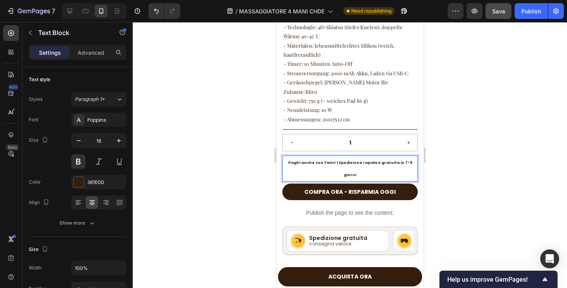
click at [341, 160] on span "Paghi anche con Twint | Spedizione rapida e gratuita in 7-9 giorni" at bounding box center [350, 168] width 124 height 17
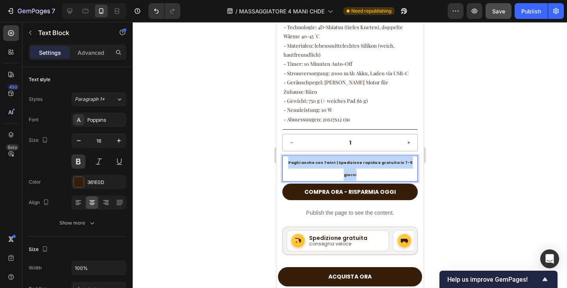
click at [341, 160] on span "Paghi anche con Twint | Spedizione rapida e gratuita in 7-9 giorni" at bounding box center [350, 168] width 124 height 17
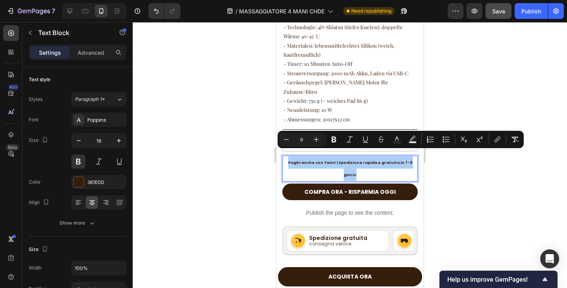
click at [453, 177] on div at bounding box center [350, 155] width 434 height 266
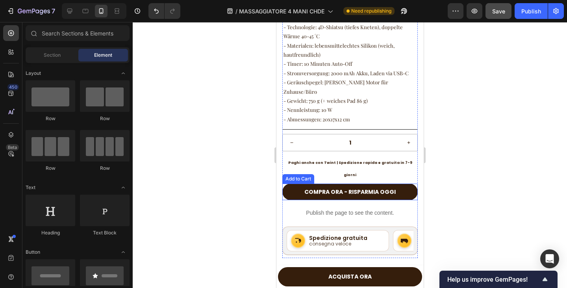
click at [402, 158] on p "Paghi anche con Twint | Spedizione rapida e gratuita in 7-9 giorni" at bounding box center [350, 168] width 134 height 24
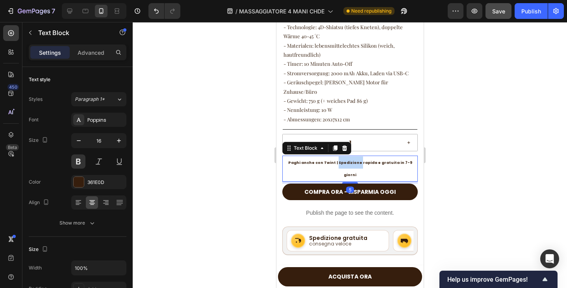
click at [336, 160] on span "Paghi anche con Twint | Spedizione rapida e gratuita in 7-9 giorni" at bounding box center [350, 168] width 124 height 17
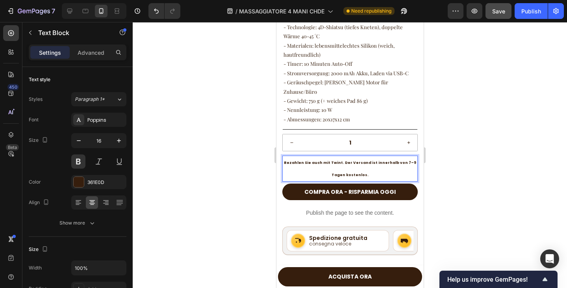
click at [456, 165] on div at bounding box center [350, 155] width 434 height 266
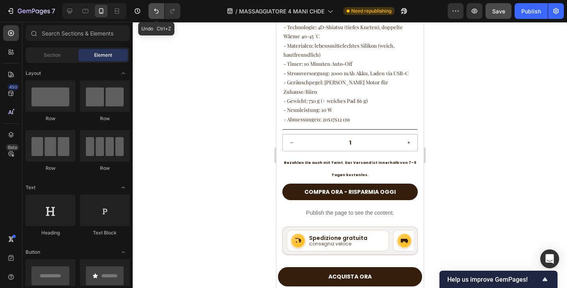
click at [155, 10] on icon "Undo/Redo" at bounding box center [156, 11] width 5 height 5
click at [170, 14] on icon "Undo/Redo" at bounding box center [173, 11] width 8 height 8
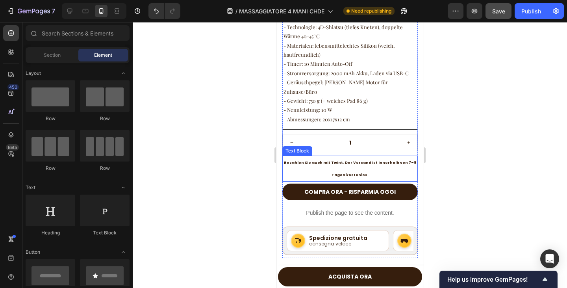
click at [336, 160] on span "Bezahlen Sie auch mit Twint. Der Versand ist innerhalb von 7–9 Tagen kostenlos." at bounding box center [350, 168] width 132 height 17
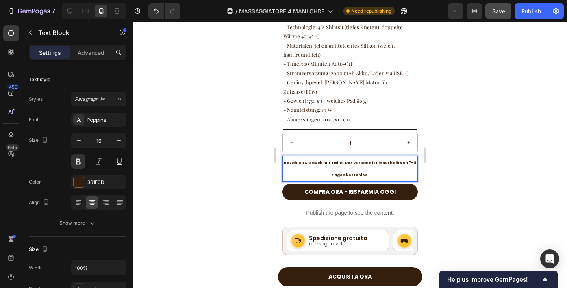
click at [338, 160] on span "Bezahlen Sie auch mit Twint. Der Versand ist innerhalb von 7–9 Tagen kostenlos." at bounding box center [350, 168] width 132 height 17
click at [358, 169] on p "Bezahlen Sie auch mit Twint | Der Versand ist innerhalb von 7–9 Tagen kostenlos." at bounding box center [350, 168] width 134 height 24
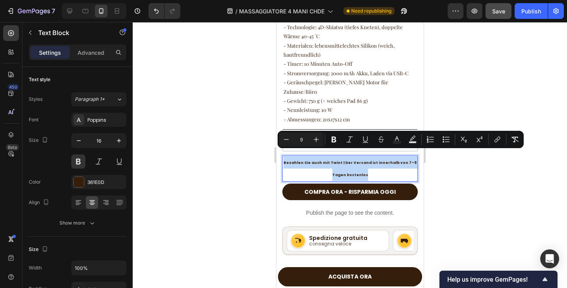
drag, startPoint x: 361, startPoint y: 167, endPoint x: 283, endPoint y: 154, distance: 78.6
click at [283, 156] on p "Bezahlen Sie auch mit Twint | Der Versand ist innerhalb von 7–9 Tagen kostenlos" at bounding box center [350, 168] width 134 height 24
click at [288, 141] on icon "Editor contextual toolbar" at bounding box center [286, 139] width 8 height 8
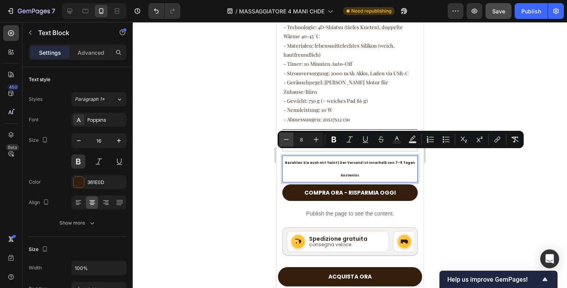
click at [288, 141] on icon "Editor contextual toolbar" at bounding box center [286, 139] width 8 height 8
click at [316, 142] on icon "Editor contextual toolbar" at bounding box center [316, 139] width 8 height 8
click at [284, 139] on icon "Editor contextual toolbar" at bounding box center [286, 139] width 8 height 8
type input "7"
click at [334, 158] on p "Bezahlen Sie auch mit Twint | Der Versand ist innerhalb von 7–9 Tagen kostenlos" at bounding box center [350, 168] width 134 height 25
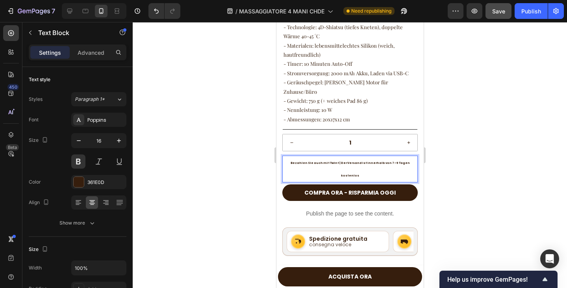
click at [377, 161] on span "Bezahlen Sie auch mit Twint | Der Versand ist innerhalb von 7–9 Tagen kostenlos" at bounding box center [349, 169] width 119 height 16
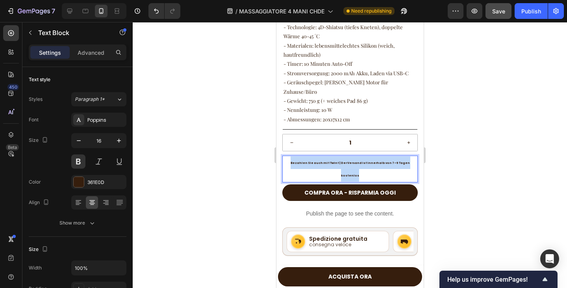
click at [377, 161] on span "Bezahlen Sie auch mit Twint | Der Versand ist innerhalb von 7–9 Tagen kostenlos" at bounding box center [349, 169] width 119 height 16
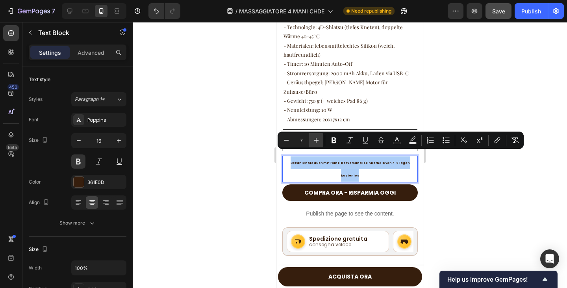
click at [317, 141] on icon "Editor contextual toolbar" at bounding box center [316, 140] width 8 height 8
type input "8"
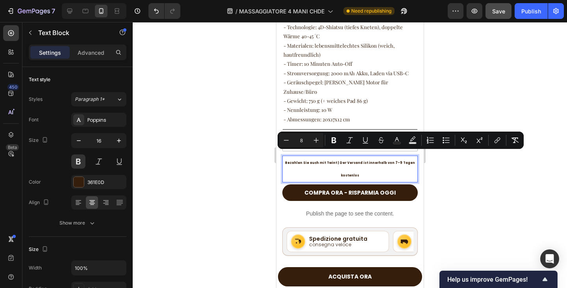
click at [340, 161] on span "Bezahlen Sie auch mit Twint | Der Versand ist innerhalb von 7–9 Tagen kostenlos" at bounding box center [350, 169] width 130 height 17
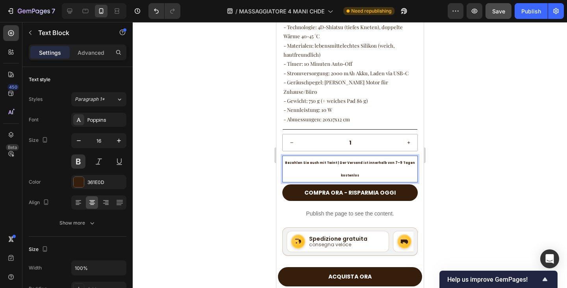
click at [338, 161] on span "Bezahlen Sie auch mit Twint | Der Versand ist innerhalb von 7–9 Tagen kostenlos" at bounding box center [350, 169] width 130 height 17
click at [216, 156] on div at bounding box center [350, 155] width 434 height 266
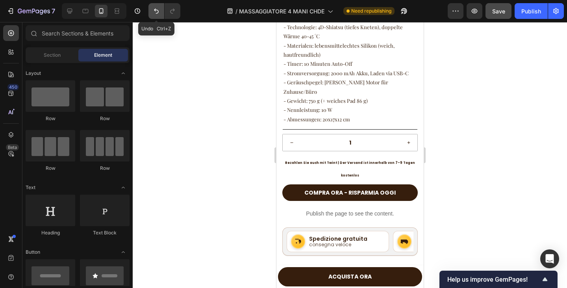
click at [157, 9] on icon "Undo/Redo" at bounding box center [156, 11] width 8 height 8
click at [175, 11] on icon "Undo/Redo" at bounding box center [173, 11] width 8 height 8
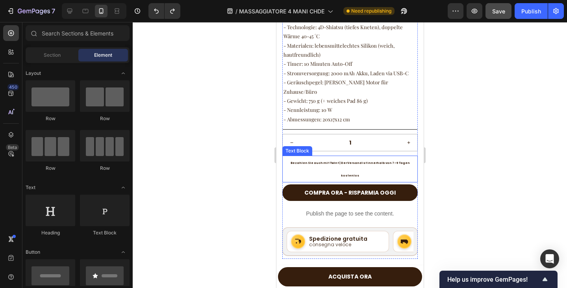
click at [382, 161] on span "Bezahlen Sie auch mit Twint | Der Versand ist innerhalb von 7–9 Tagen kostenlos" at bounding box center [349, 169] width 119 height 16
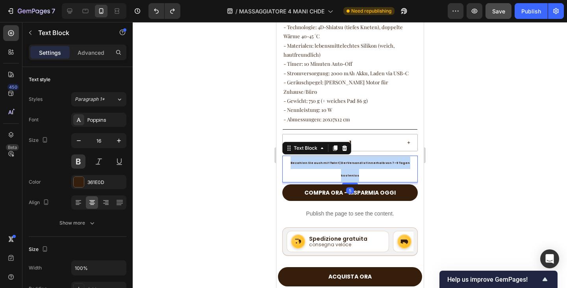
click at [382, 161] on span "Bezahlen Sie auch mit Twint | Der Versand ist innerhalb von 7–9 Tagen kostenlos" at bounding box center [349, 169] width 119 height 16
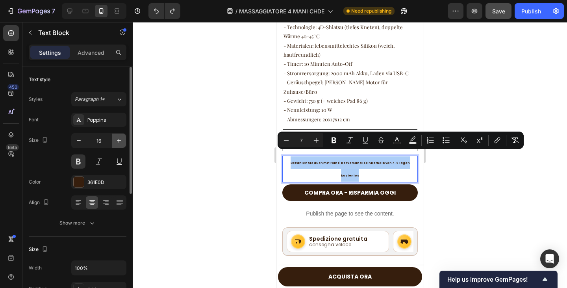
click at [117, 141] on icon "button" at bounding box center [119, 141] width 8 height 8
type input "17"
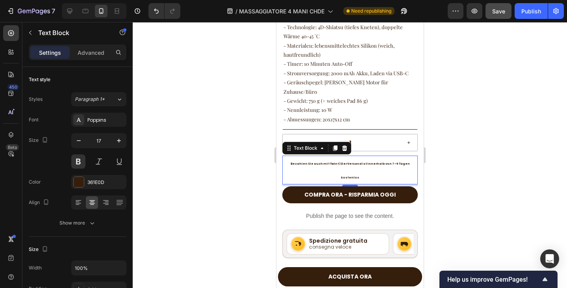
click at [297, 162] on span "Bezahlen Sie auch mit Twint | Der Versand ist innerhalb von 7–9 Tagen kostenlos" at bounding box center [349, 170] width 119 height 17
click at [296, 162] on span "Bezahlen Sie auch mit Twint | Der Versand ist innerhalb von 7–9 Tagen kostenlos" at bounding box center [349, 170] width 119 height 17
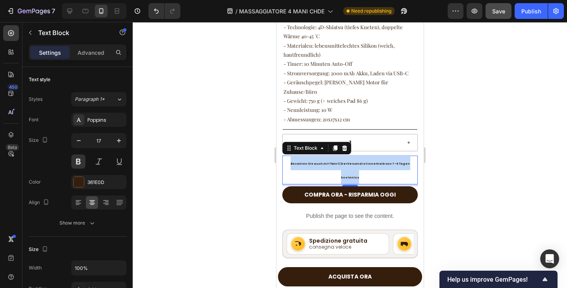
click at [296, 162] on span "Bezahlen Sie auch mit Twint | Der Versand ist innerhalb von 7–9 Tagen kostenlos" at bounding box center [349, 170] width 119 height 17
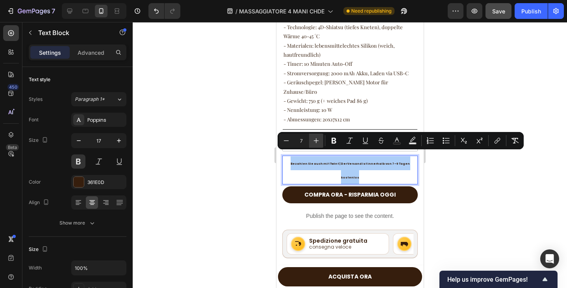
click at [315, 139] on icon "Editor contextual toolbar" at bounding box center [316, 141] width 8 height 8
type input "8"
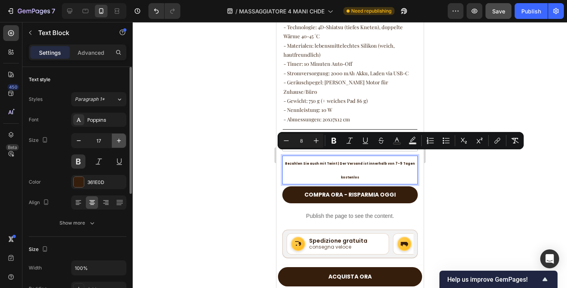
click at [119, 138] on icon "button" at bounding box center [119, 141] width 8 height 8
click at [119, 139] on icon "button" at bounding box center [119, 141] width 4 height 4
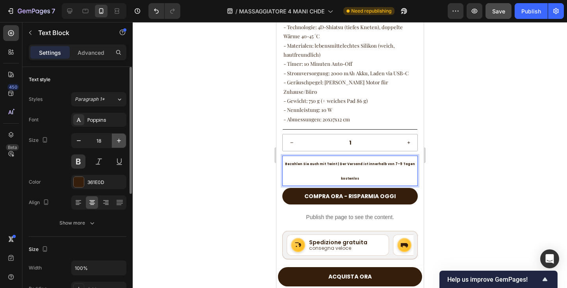
click at [119, 139] on icon "button" at bounding box center [119, 141] width 4 height 4
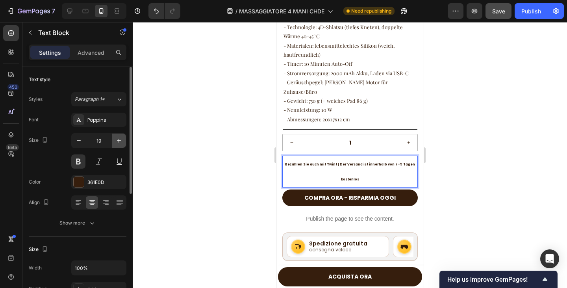
click at [119, 139] on icon "button" at bounding box center [119, 141] width 4 height 4
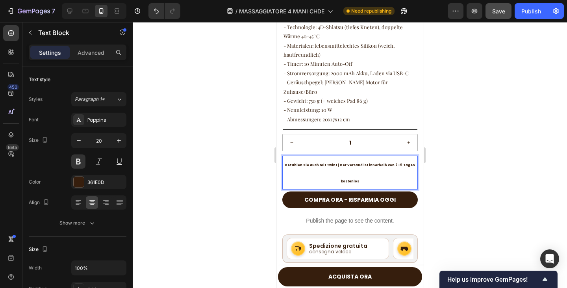
type input "21"
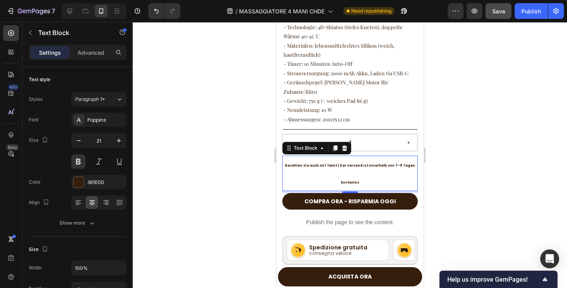
click at [324, 163] on span "Bezahlen Sie auch mit Twint | Der Versand ist innerhalb von 7–9 Tagen kostenlos" at bounding box center [350, 173] width 130 height 21
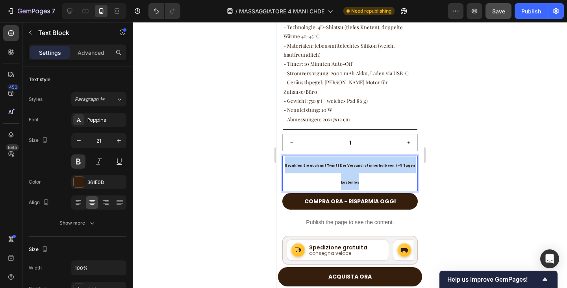
click at [324, 163] on span "Bezahlen Sie auch mit Twint | Der Versand ist innerhalb von 7–9 Tagen kostenlos" at bounding box center [350, 173] width 130 height 21
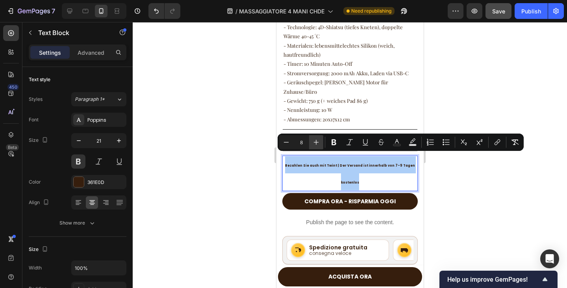
click at [319, 142] on icon "Editor contextual toolbar" at bounding box center [316, 142] width 8 height 8
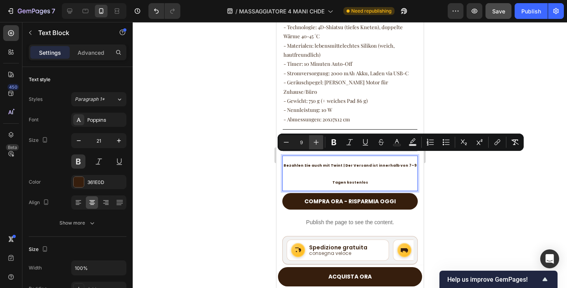
click at [319, 142] on icon "Editor contextual toolbar" at bounding box center [316, 142] width 8 height 8
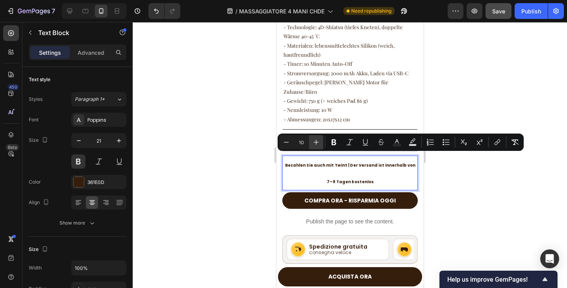
click at [319, 142] on icon "Editor contextual toolbar" at bounding box center [316, 142] width 8 height 8
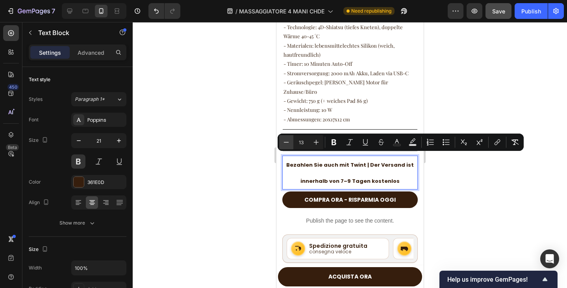
click at [288, 145] on icon "Editor contextual toolbar" at bounding box center [286, 142] width 8 height 8
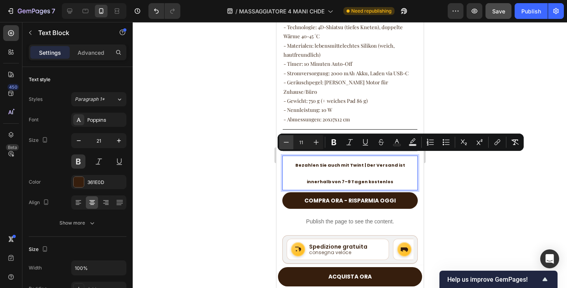
click at [288, 145] on icon "Editor contextual toolbar" at bounding box center [286, 142] width 8 height 8
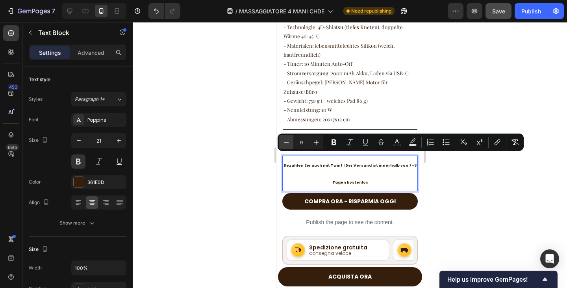
click at [288, 145] on icon "Editor contextual toolbar" at bounding box center [286, 142] width 8 height 8
type input "7"
click at [356, 162] on p "Bezahlen Sie auch mit Twint | Der Versand ist innerhalb von 7–9 Tagen kostenlos" at bounding box center [350, 173] width 134 height 34
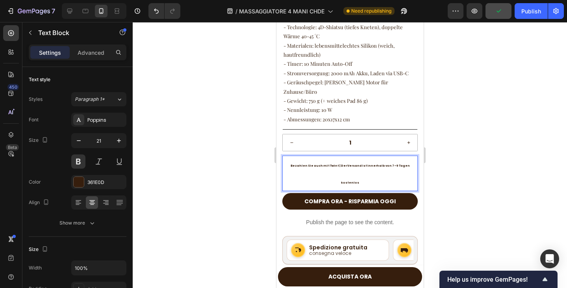
click at [390, 164] on span "Bezahlen Sie auch mit Twint | Der Versand ist innerhalb von 7–9 Tagen kostenlos" at bounding box center [349, 174] width 119 height 20
click at [366, 156] on p "Bezahlen Sie auch mit Twint | Der Versand ist innerhalb von 7–9 Tagen kostenlos" at bounding box center [350, 173] width 134 height 34
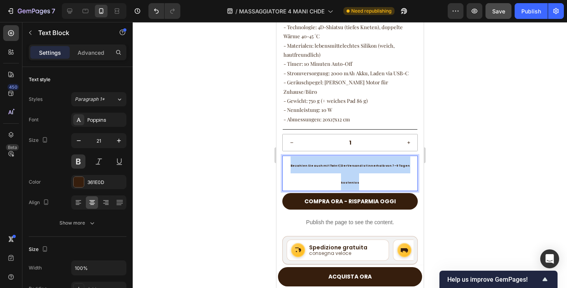
click at [366, 156] on p "Bezahlen Sie auch mit Twint | Der Versand ist innerhalb von 7–9 Tagen kostenlos" at bounding box center [350, 173] width 134 height 34
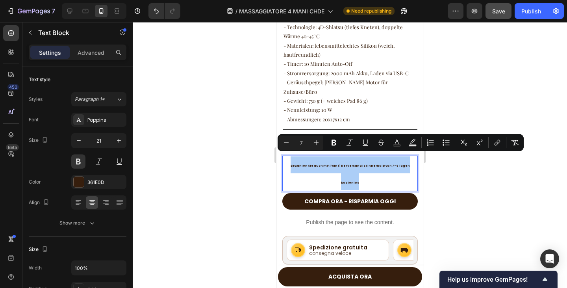
click at [238, 191] on div at bounding box center [350, 155] width 434 height 266
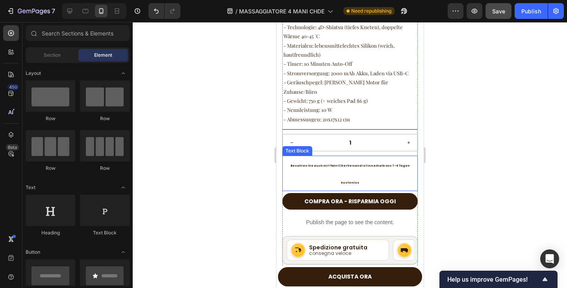
click at [344, 156] on p "Bezahlen Sie auch mit Twint | Der Versand ist innerhalb von 7–9 Tagen kostenlos" at bounding box center [350, 173] width 134 height 34
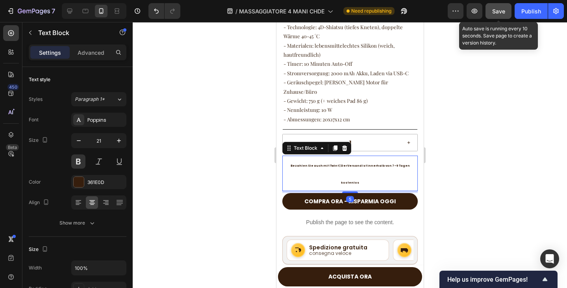
click at [503, 8] on span "Save" at bounding box center [498, 11] width 13 height 7
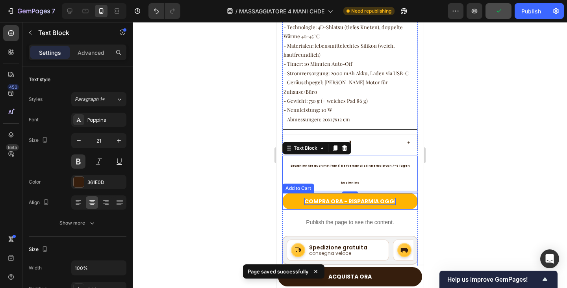
click at [367, 198] on div "COMPRA ORA - RISPARMIA OGGI" at bounding box center [349, 201] width 91 height 7
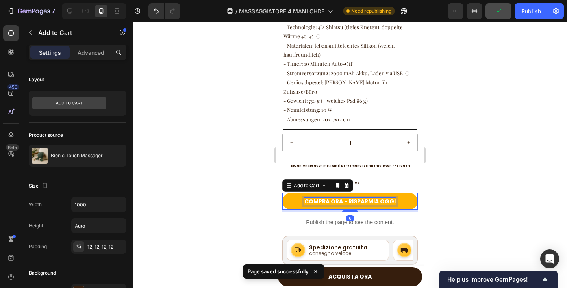
click at [367, 198] on div "COMPRA ORA - RISPARMIA OGGI" at bounding box center [349, 201] width 91 height 7
click at [367, 198] on p "COMPRA ORA - RISPARMIA OGGI" at bounding box center [349, 201] width 91 height 7
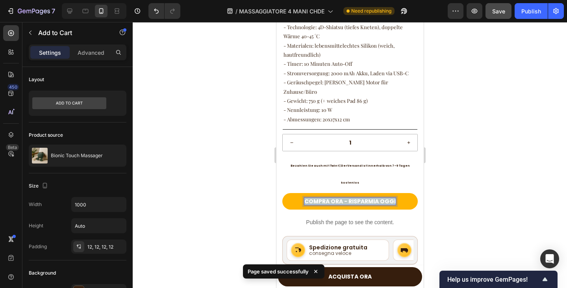
click at [338, 198] on p "COMPRA ORA - RISPARMIA OGGI" at bounding box center [349, 201] width 91 height 7
drag, startPoint x: 340, startPoint y: 176, endPoint x: 297, endPoint y: 176, distance: 42.5
click at [297, 193] on button "COMPRA ORA - RISPARMIA OGGI" at bounding box center [349, 201] width 135 height 17
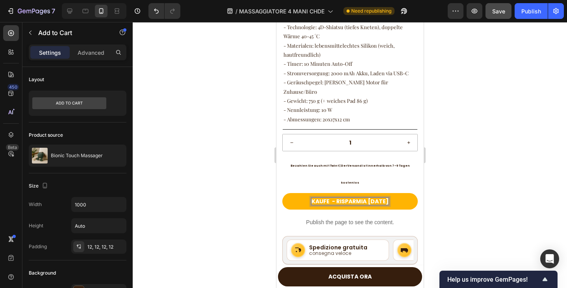
click at [282, 193] on button "KAUFE - RISPARMIA OGGI" at bounding box center [349, 201] width 135 height 17
drag, startPoint x: 338, startPoint y: 174, endPoint x: 297, endPoint y: 176, distance: 41.0
click at [297, 193] on button "KAUFE JETZT - RISPARMIA OGGI" at bounding box center [349, 201] width 135 height 17
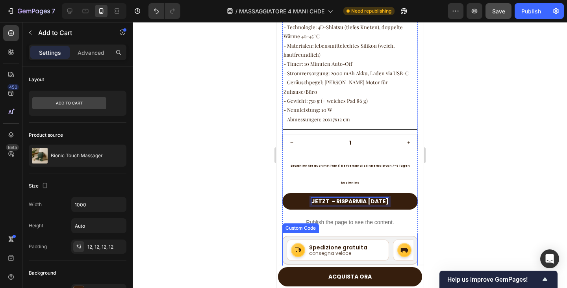
click at [282, 193] on button "JETZT - RISPARMIA OGGI" at bounding box center [349, 201] width 135 height 17
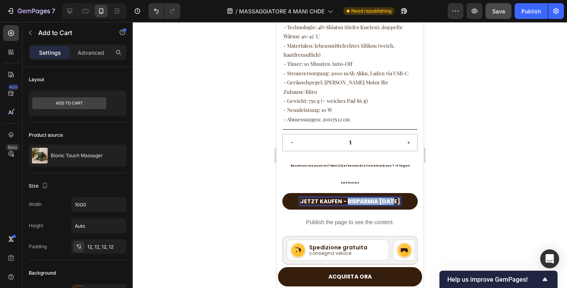
drag, startPoint x: 347, startPoint y: 174, endPoint x: 443, endPoint y: 176, distance: 96.1
click at [282, 193] on button "JETZT KAUFEN - HEUTE" at bounding box center [349, 201] width 135 height 17
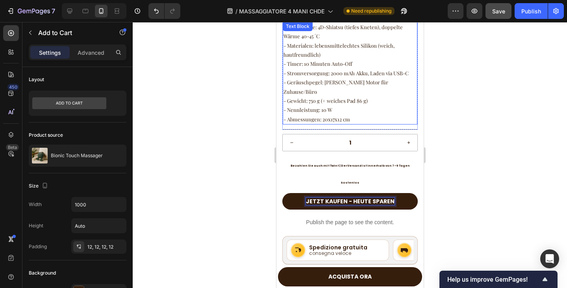
click at [345, 102] on p "- Timer: 10 Minuten Auto-Off - Stromversorgung: 2000 mAh Akku, Laden via USB-C …" at bounding box center [349, 91] width 133 height 65
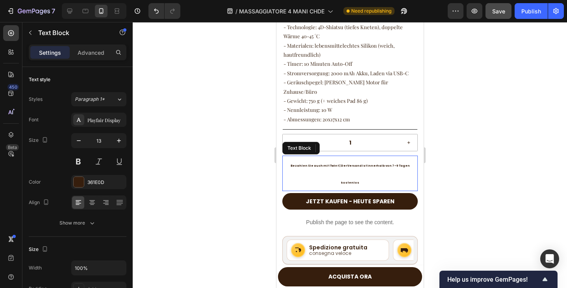
click at [363, 164] on span "Bezahlen Sie auch mit Twint | Der Versand ist innerhalb von 7–9 Tagen kostenlos" at bounding box center [349, 174] width 119 height 20
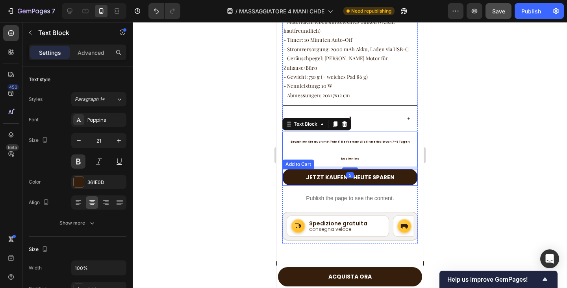
scroll to position [525, 0]
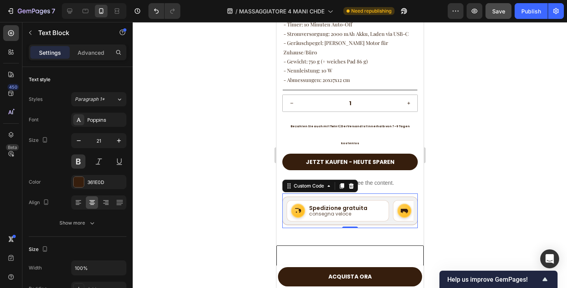
click at [329, 205] on strong "Spedizione gratuita" at bounding box center [338, 208] width 58 height 6
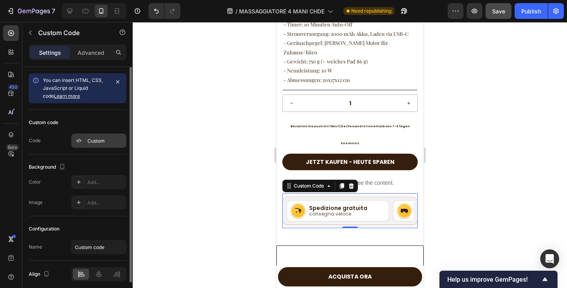
click at [106, 144] on div "Custom" at bounding box center [105, 140] width 37 height 7
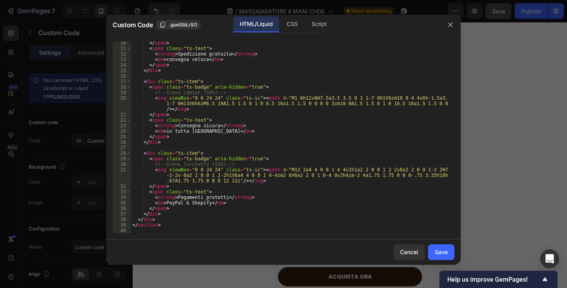
scroll to position [0, 0]
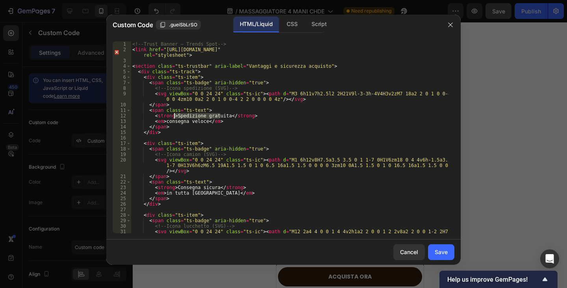
drag, startPoint x: 205, startPoint y: 114, endPoint x: 175, endPoint y: 115, distance: 29.9
click at [175, 115] on div "<!-- Trust Banner – Trends Spot --> < link href = "https://fonts.googleapis.com…" at bounding box center [290, 148] width 318 height 214
drag, startPoint x: 202, startPoint y: 122, endPoint x: 163, endPoint y: 121, distance: 39.4
click at [163, 121] on div "<!-- Trust Banner – Trends Spot --> < link href = "https://fonts.googleapis.com…" at bounding box center [290, 148] width 318 height 214
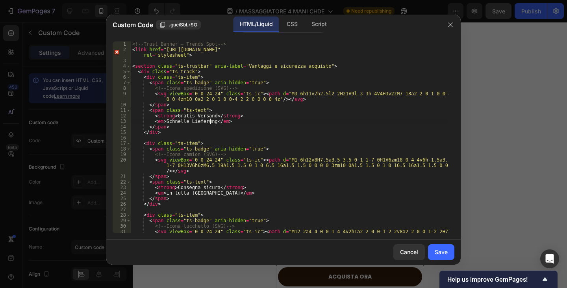
click at [223, 164] on div "<!-- Trust Banner – Trends Spot --> < link href = "https://fonts.googleapis.com…" at bounding box center [290, 148] width 318 height 214
drag, startPoint x: 212, startPoint y: 187, endPoint x: 174, endPoint y: 187, distance: 37.8
click at [174, 187] on div "<!-- Trust Banner – Trends Spot --> < link href = "https://fonts.googleapis.com…" at bounding box center [290, 148] width 318 height 214
click at [212, 212] on div "<!-- Trust Banner – Trends Spot --> < link href = "https://fonts.googleapis.com…" at bounding box center [290, 148] width 318 height 214
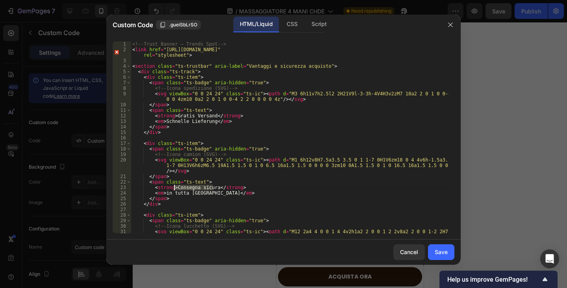
drag, startPoint x: 213, startPoint y: 186, endPoint x: 174, endPoint y: 189, distance: 38.4
click at [174, 189] on div "<!-- Trust Banner – Trends Spot --> < link href = "https://fonts.googleapis.com…" at bounding box center [290, 148] width 318 height 214
drag, startPoint x: 207, startPoint y: 193, endPoint x: 165, endPoint y: 194, distance: 42.2
click at [165, 194] on div "<!-- Trust Banner – Trends Spot --> < link href = "https://fonts.googleapis.com…" at bounding box center [290, 148] width 318 height 214
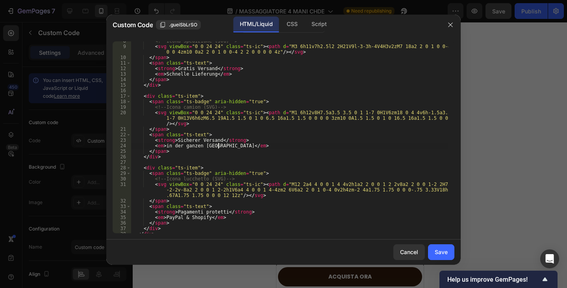
scroll to position [47, 0]
drag, startPoint x: 219, startPoint y: 211, endPoint x: 175, endPoint y: 211, distance: 44.1
click at [175, 211] on div "<!-- Icona spedizione (SVG) --> < svg viewBox = "0 0 24 24" class = "ts-ic" > <…" at bounding box center [290, 139] width 318 height 203
click at [163, 219] on div "<!-- Icona spedizione (SVG) --> < svg viewBox = "0 0 24 24" class = "ts-ic" > <…" at bounding box center [290, 139] width 318 height 203
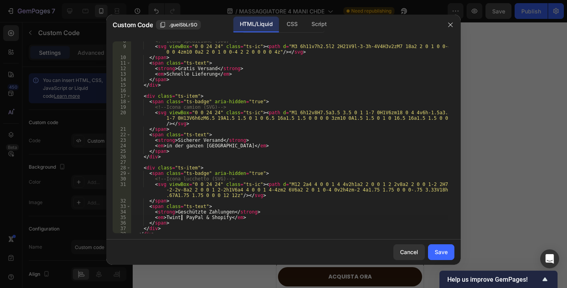
scroll to position [0, 4]
type textarea "<em>Twint, PayPal & Shopify</em>"
click at [440, 250] on div "Save" at bounding box center [441, 252] width 13 height 8
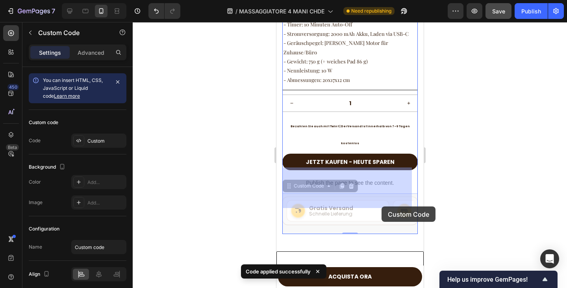
drag, startPoint x: 318, startPoint y: 199, endPoint x: 366, endPoint y: 204, distance: 48.0
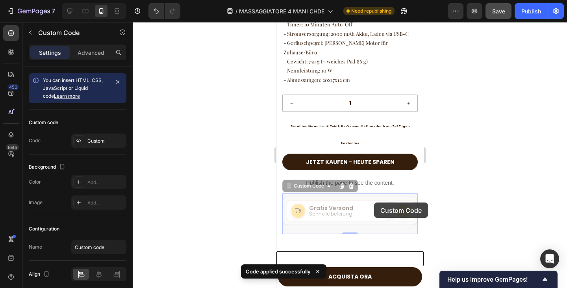
scroll to position [0, 0]
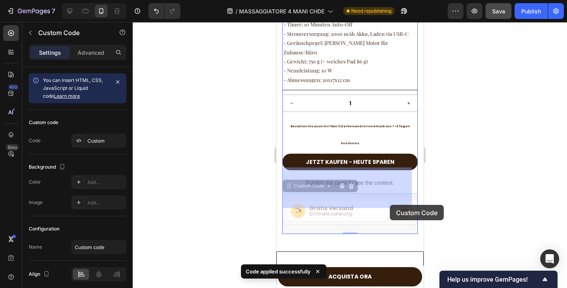
drag, startPoint x: 341, startPoint y: 198, endPoint x: 390, endPoint y: 205, distance: 48.5
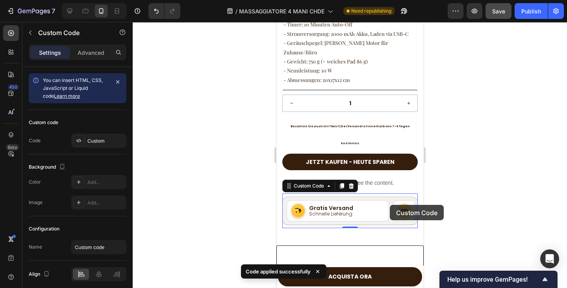
scroll to position [0, 97]
click at [351, 201] on div "Gratis Versand Schnelle Lieferung Sicherer Versand in der ganzen Schweiz Geschü…" at bounding box center [349, 210] width 127 height 21
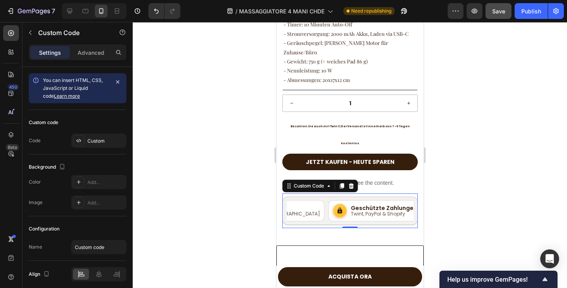
scroll to position [0, 194]
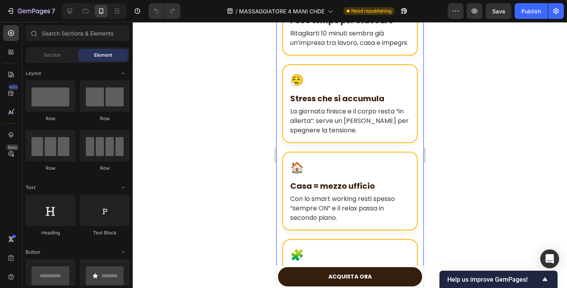
scroll to position [1103, 0]
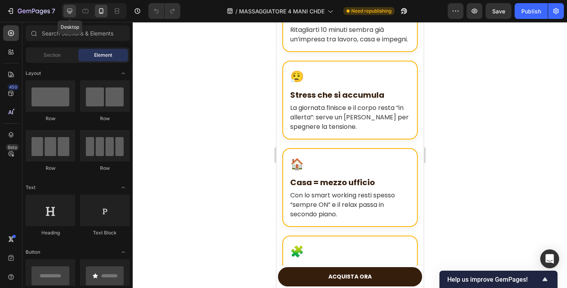
click at [67, 9] on icon at bounding box center [70, 11] width 8 height 8
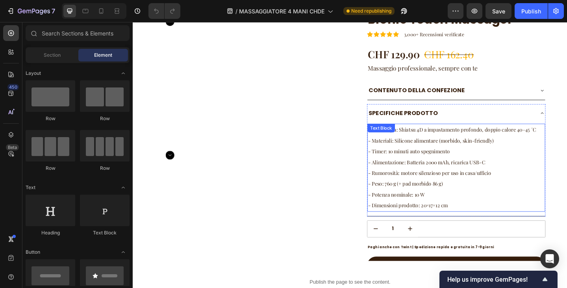
scroll to position [2432, 0]
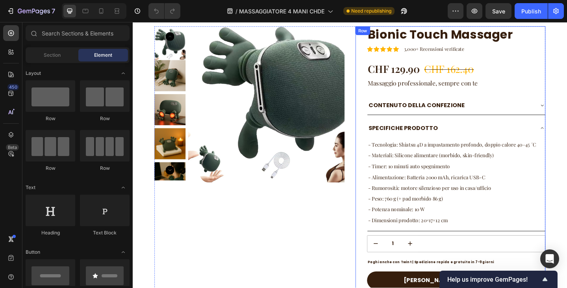
click at [414, 92] on p "Massaggio professionale, sempre con te" at bounding box center [484, 88] width 193 height 9
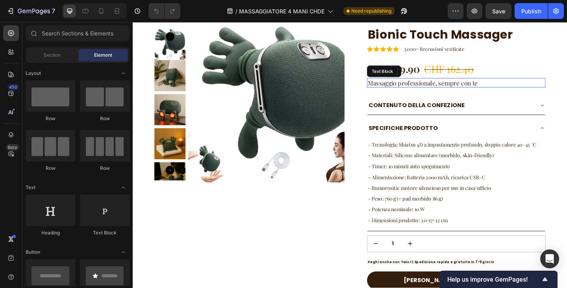
click at [414, 92] on p "Massaggio professionale, sempre con te" at bounding box center [484, 88] width 193 height 9
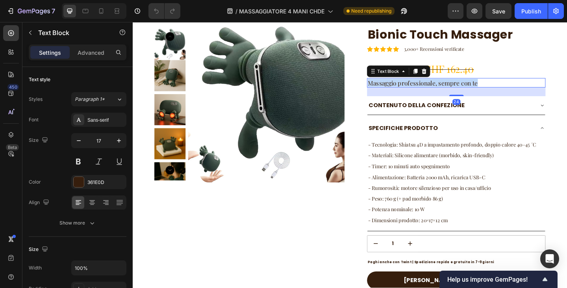
click at [414, 92] on p "Massaggio professionale, sempre con te" at bounding box center [484, 88] width 193 height 9
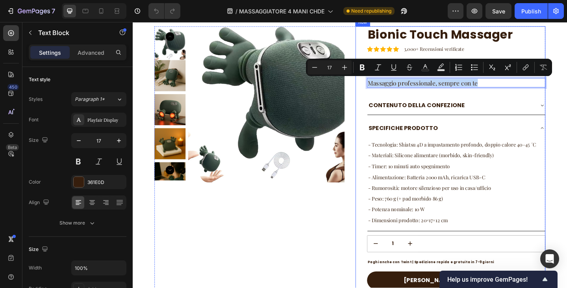
click at [532, 145] on div "SPECIFICHE PRODOTTO" at bounding box center [478, 138] width 181 height 14
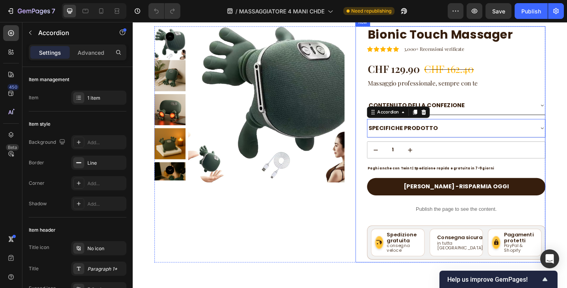
scroll to position [2392, 0]
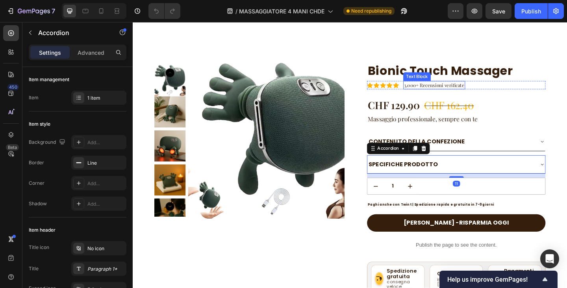
click at [461, 91] on p "3,000+ Recensioni verificate" at bounding box center [461, 91] width 66 height 8
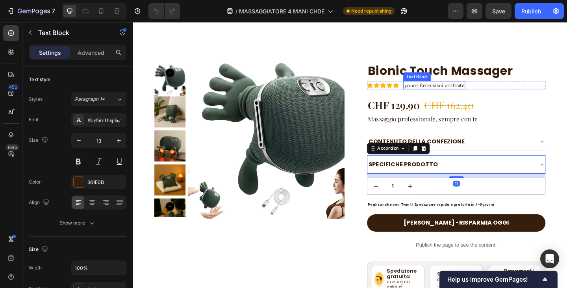
click at [461, 192] on div "1" at bounding box center [484, 201] width 193 height 18
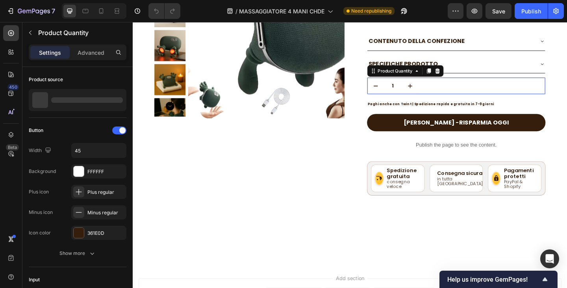
click at [461, 91] on div "1" at bounding box center [484, 92] width 193 height 18
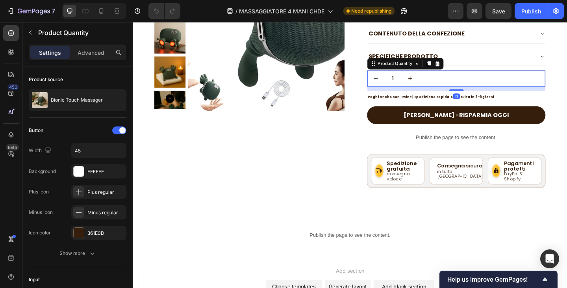
scroll to position [2314, 0]
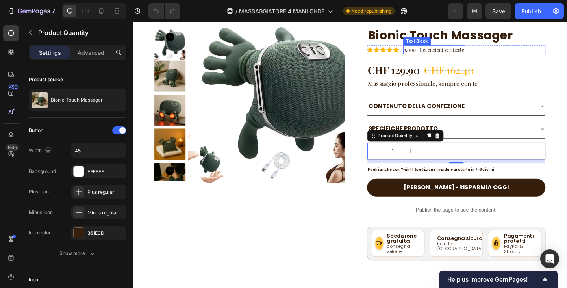
click at [455, 54] on p "3,000+ Recensioni verificate" at bounding box center [461, 52] width 66 height 8
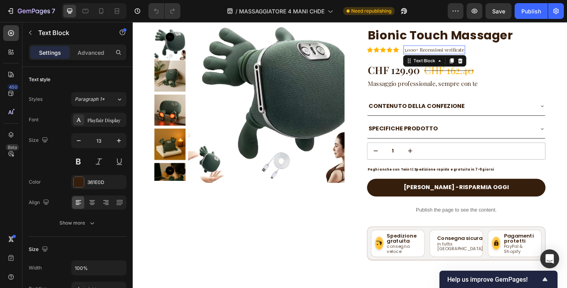
click at [455, 54] on p "3,000+ Recensioni verificate" at bounding box center [461, 52] width 66 height 8
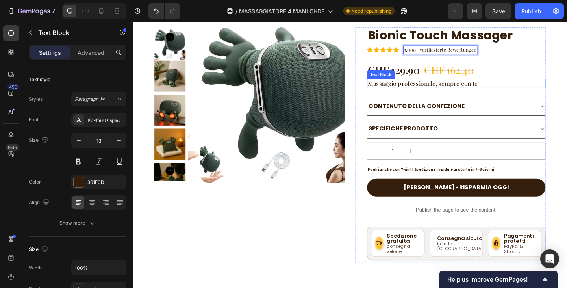
click at [421, 87] on p "Massaggio professionale, sempre con te" at bounding box center [484, 89] width 193 height 9
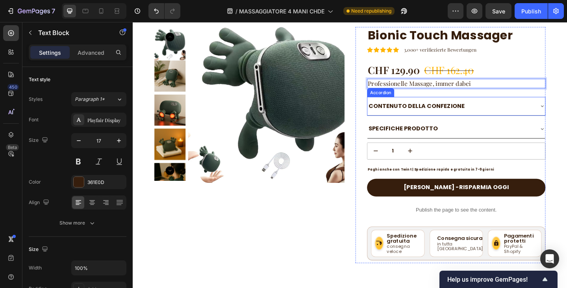
click at [408, 114] on strong "CONTENUTO DELLA CONFEZIONE" at bounding box center [441, 113] width 105 height 9
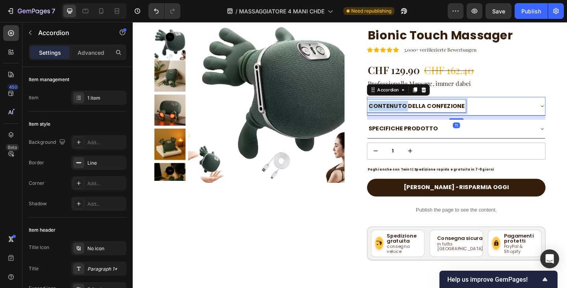
click at [408, 114] on strong "CONTENUTO DELLA CONFEZIONE" at bounding box center [441, 113] width 105 height 9
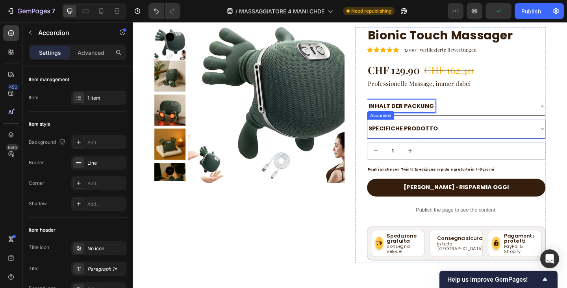
click at [426, 139] on strong "SPECIFICHE PRODOTTO" at bounding box center [427, 138] width 76 height 9
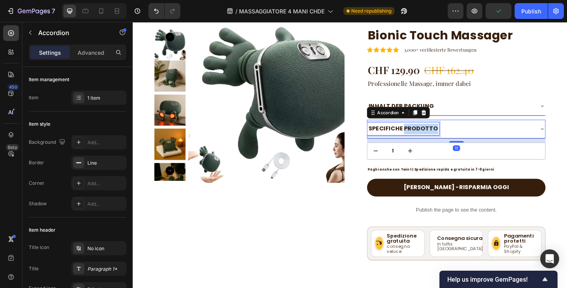
click at [426, 139] on strong "SPECIFICHE PRODOTTO" at bounding box center [427, 138] width 76 height 9
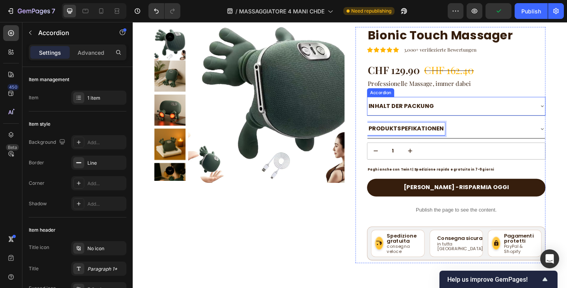
click at [505, 115] on div "INHALT DER PACKUNG" at bounding box center [478, 114] width 181 height 14
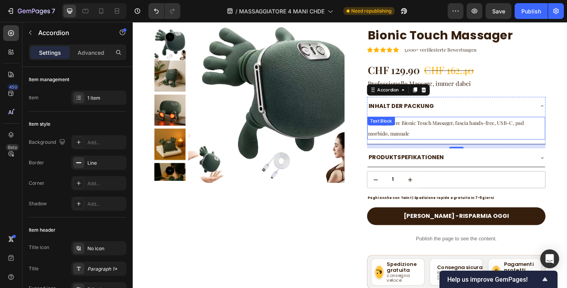
click at [435, 147] on p "Massaggiatore Bionic Touch Massager, fascia hands-free, USB-C, pad morbido, man…" at bounding box center [485, 138] width 192 height 24
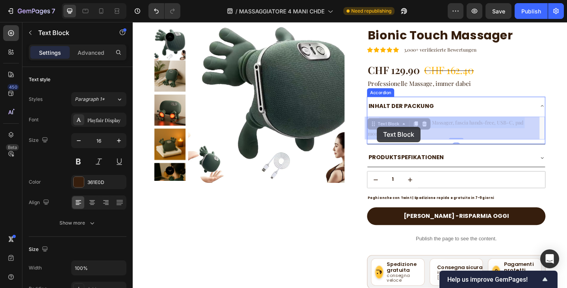
drag, startPoint x: 436, startPoint y: 144, endPoint x: 413, endPoint y: 139, distance: 23.8
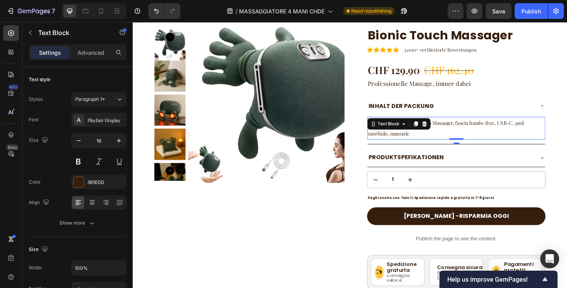
click at [464, 139] on p "Massaggiatore Bionic Touch Massager, fascia hands-free, USB-C, pad morbido, man…" at bounding box center [485, 138] width 192 height 24
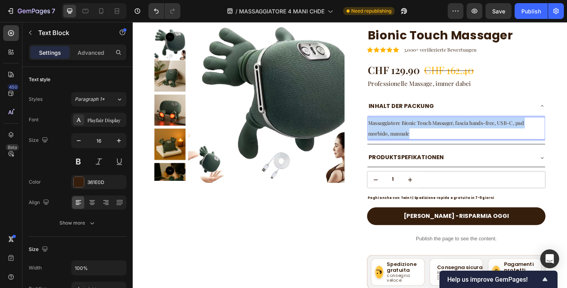
click at [464, 139] on p "Massaggiatore Bionic Touch Massager, fascia hands-free, USB-C, pad morbido, man…" at bounding box center [485, 138] width 192 height 24
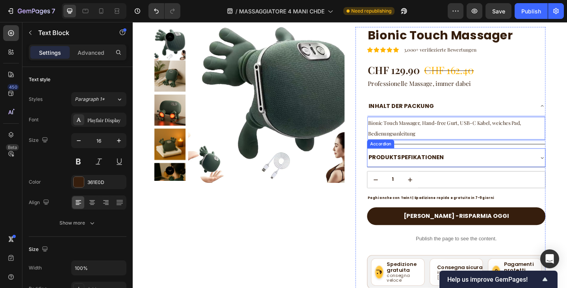
click at [519, 169] on div "PRODUKTSPEFIKATIONEN" at bounding box center [478, 170] width 181 height 14
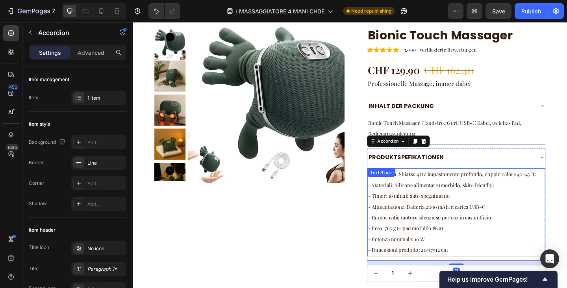
click at [444, 189] on span "- Tecnologia: Shiatsu 4D a impastamento profondo, doppio calore 40–45 °C" at bounding box center [480, 187] width 183 height 7
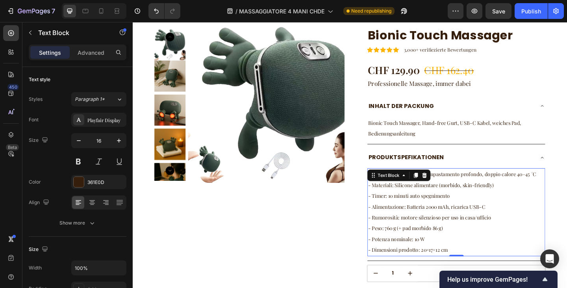
click at [477, 196] on p "- Materiali: Silicone alimentare (morbido, skin-friendly)" at bounding box center [485, 200] width 192 height 12
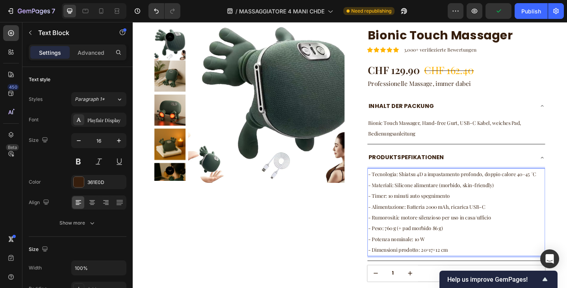
click at [482, 201] on span "- Materiali: Silicone alimentare (morbido, skin-friendly)" at bounding box center [457, 199] width 137 height 7
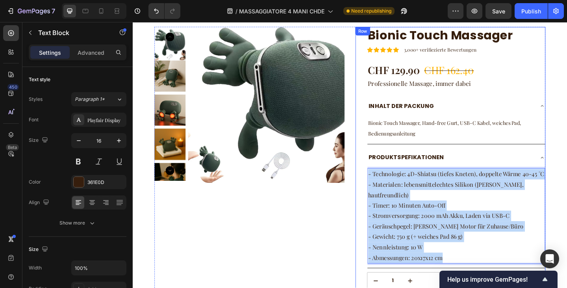
drag, startPoint x: 480, startPoint y: 279, endPoint x: 382, endPoint y: 184, distance: 135.9
click at [382, 184] on div "Bionic Touch Massager Product Title Icon Icon Icon Icon Icon Icon List 3,000+ v…" at bounding box center [478, 227] width 207 height 398
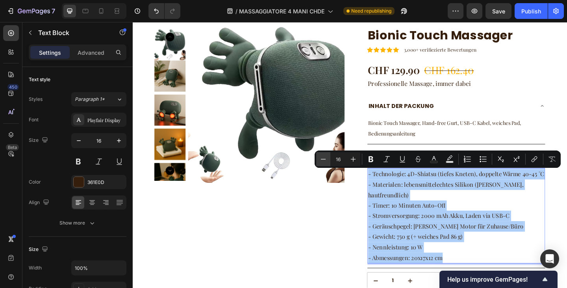
click at [324, 156] on icon "Editor contextual toolbar" at bounding box center [323, 159] width 8 height 8
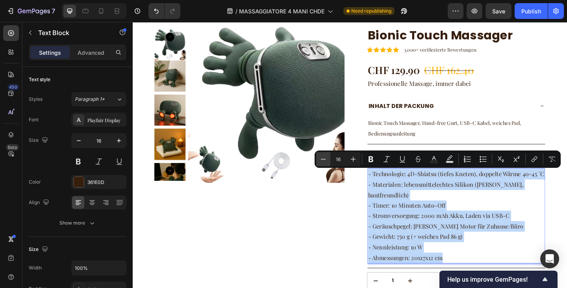
type input "15"
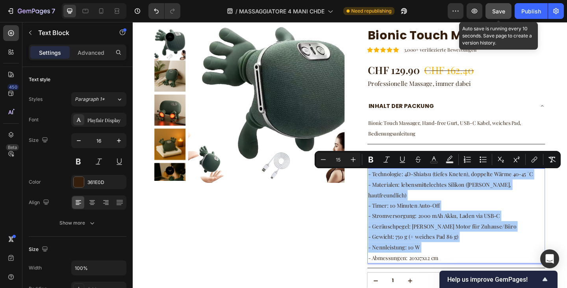
click at [504, 13] on span "Save" at bounding box center [498, 11] width 13 height 7
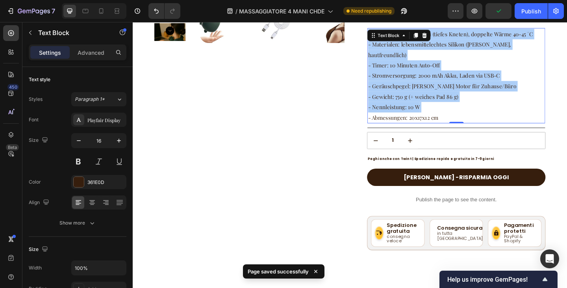
scroll to position [2471, 0]
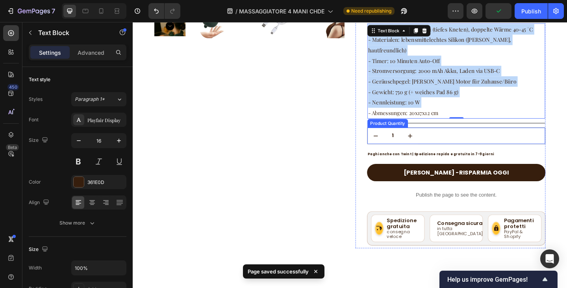
click at [446, 141] on div "1" at bounding box center [484, 146] width 193 height 18
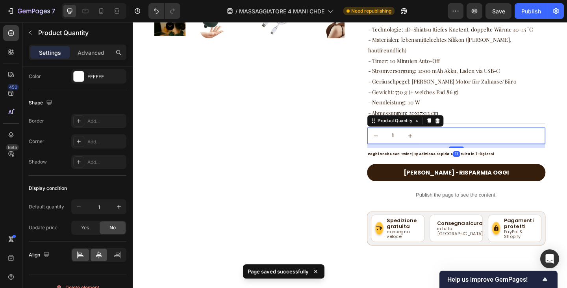
scroll to position [406, 0]
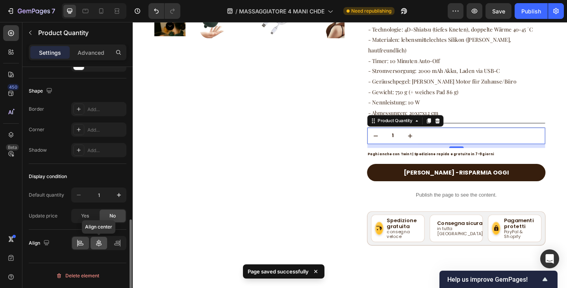
click at [95, 247] on div at bounding box center [99, 243] width 17 height 13
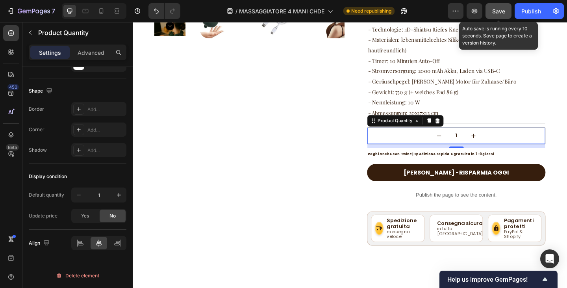
click at [496, 8] on span "Save" at bounding box center [498, 11] width 13 height 7
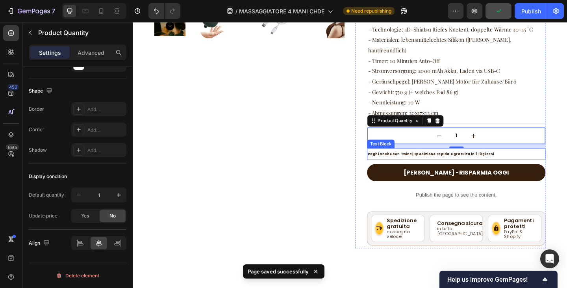
click at [495, 163] on span "Paghi anche con Twint | Spedizione rapida e gratuita in 7-9 giorni" at bounding box center [456, 165] width 137 height 5
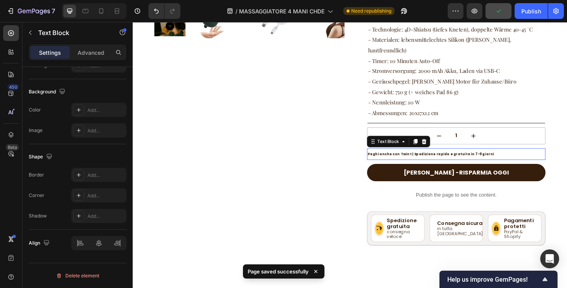
scroll to position [0, 0]
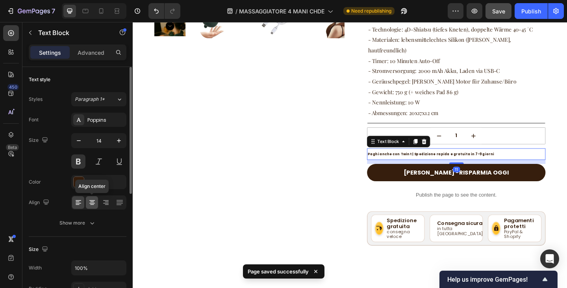
click at [90, 202] on icon at bounding box center [92, 203] width 8 height 8
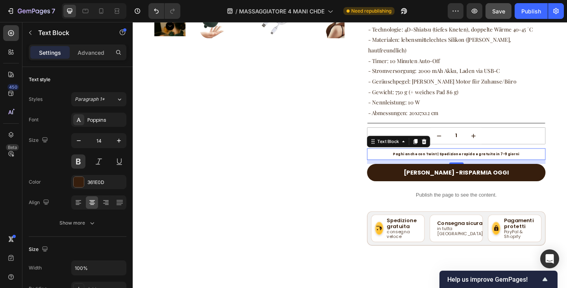
click at [488, 163] on span "Paghi anche con Twint | Spedizione rapida e gratuita in 7-9 giorni" at bounding box center [484, 165] width 137 height 5
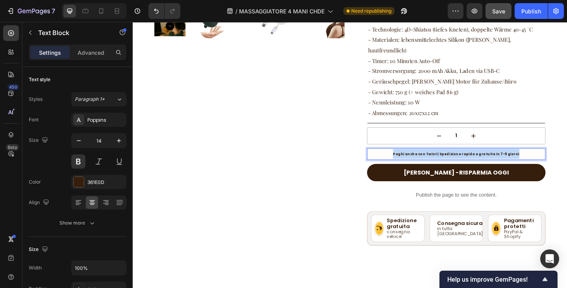
click at [488, 163] on span "Paghi anche con Twint | Spedizione rapida e gratuita in 7-9 giorni" at bounding box center [484, 165] width 137 height 5
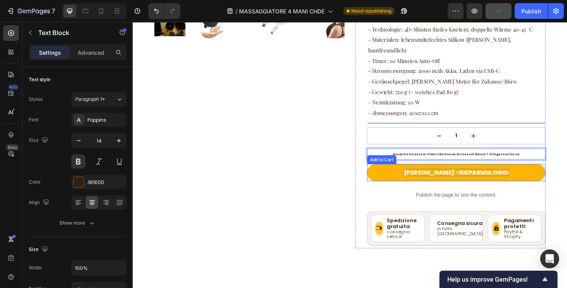
click at [453, 182] on div "ACQUISTA ORA -RISPARMIA OGGI" at bounding box center [484, 186] width 115 height 8
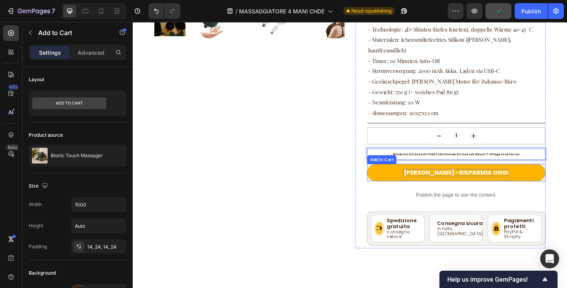
click at [453, 182] on div "ACQUISTA ORA -RISPARMIA OGGI" at bounding box center [484, 186] width 115 height 8
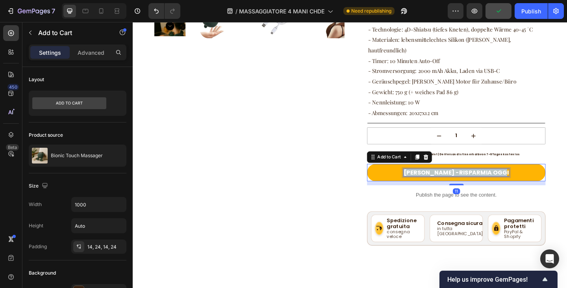
click at [453, 182] on p "ACQUISTA ORA -RISPARMIA OGGI" at bounding box center [484, 186] width 115 height 8
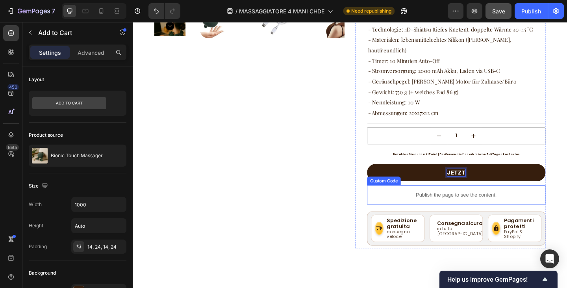
click at [388, 176] on button "JETZT" at bounding box center [485, 185] width 194 height 19
click at [388, 176] on button "JETZT KAUFEN" at bounding box center [485, 185] width 194 height 19
click at [388, 176] on button "JETZT KAUFEN -" at bounding box center [485, 185] width 194 height 19
click at [388, 176] on button "JETZT KAUFEN - HEUTE" at bounding box center [485, 185] width 194 height 19
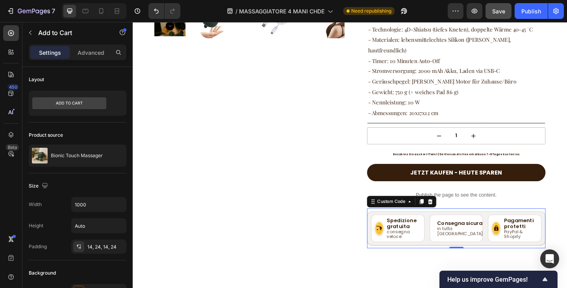
click at [431, 235] on strong "Spedizione gratuita" at bounding box center [427, 241] width 37 height 12
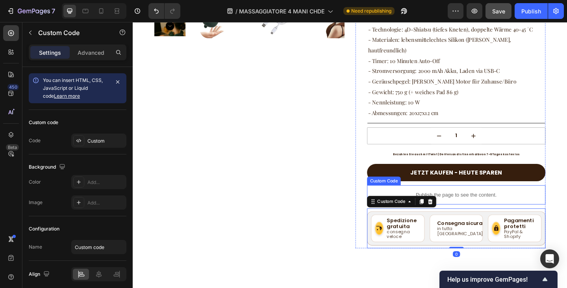
click at [471, 206] on p "Publish the page to see the content." at bounding box center [485, 210] width 194 height 8
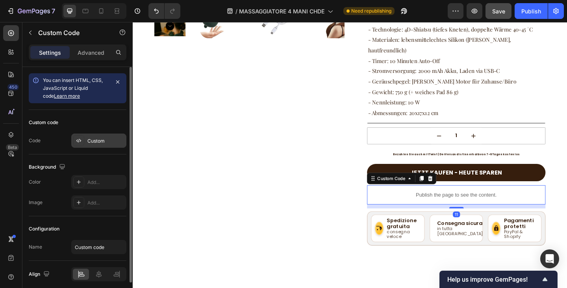
click at [95, 142] on div "Custom" at bounding box center [105, 140] width 37 height 7
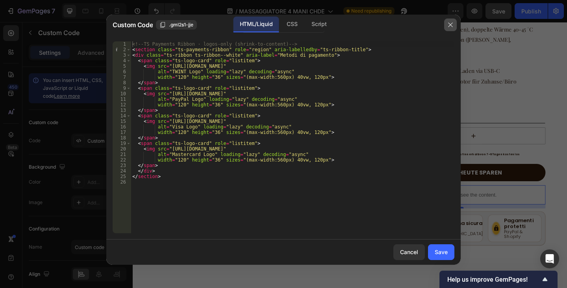
click at [445, 21] on button "button" at bounding box center [450, 25] width 13 height 13
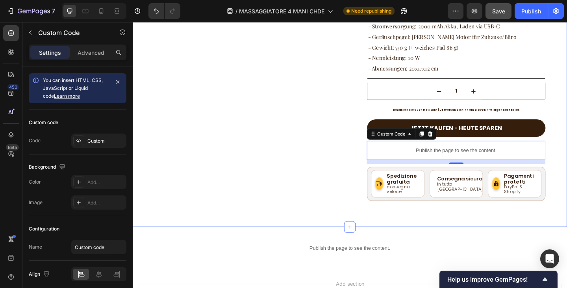
scroll to position [2550, 0]
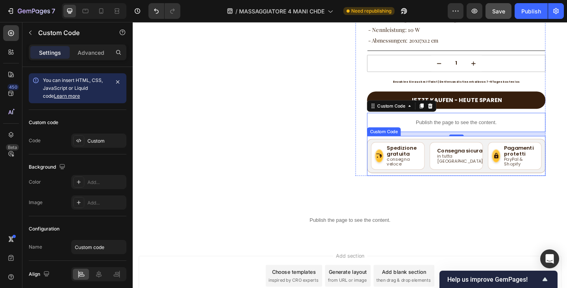
click at [430, 170] on em "consegna veloce" at bounding box center [427, 174] width 37 height 10
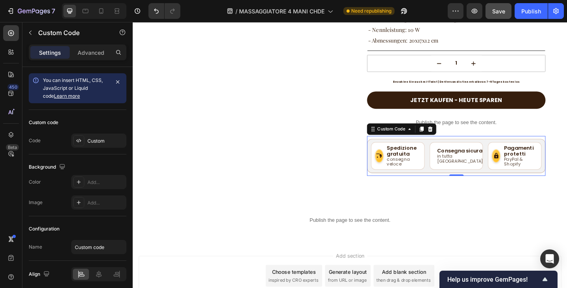
click at [460, 164] on icon "Vantaggi e sicurezza acquisto" at bounding box center [460, 168] width 0 height 8
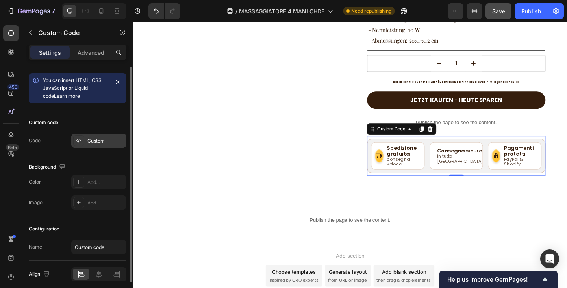
click at [101, 146] on div "Custom" at bounding box center [98, 141] width 55 height 14
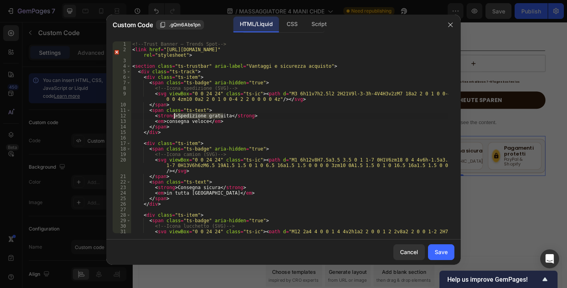
drag, startPoint x: 223, startPoint y: 115, endPoint x: 174, endPoint y: 114, distance: 48.1
click at [174, 114] on div "<!-- Trust Banner – Trends Spot --> < link href = "https://fonts.googleapis.com…" at bounding box center [290, 148] width 318 height 214
drag, startPoint x: 202, startPoint y: 120, endPoint x: 164, endPoint y: 122, distance: 37.5
click at [164, 122] on div "<!-- Trust Banner – Trends Spot --> < link href = "https://fonts.googleapis.com…" at bounding box center [290, 148] width 318 height 214
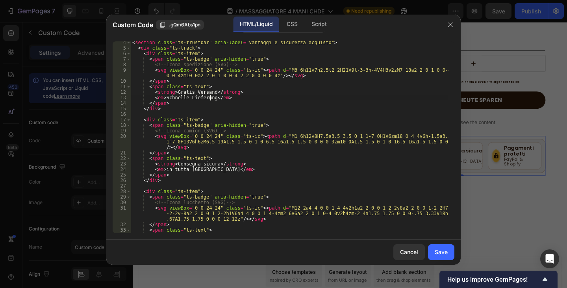
scroll to position [24, 0]
drag, startPoint x: 212, startPoint y: 163, endPoint x: 174, endPoint y: 162, distance: 38.2
click at [174, 162] on div "< section class = "ts-trustbar" aria-label = "Vantaggi e sicurezza acquisto" > …" at bounding box center [290, 141] width 318 height 203
drag, startPoint x: 208, startPoint y: 170, endPoint x: 171, endPoint y: 171, distance: 37.0
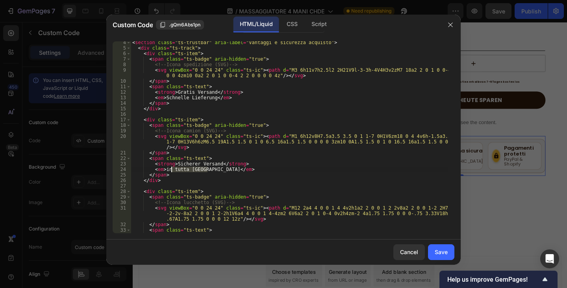
click at [171, 171] on div "< section class = "ts-trustbar" aria-label = "Vantaggi e sicurezza acquisto" > …" at bounding box center [290, 141] width 318 height 203
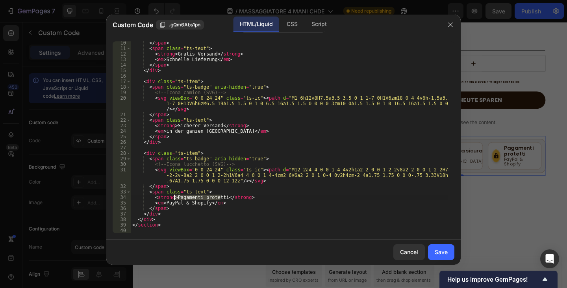
drag, startPoint x: 219, startPoint y: 197, endPoint x: 174, endPoint y: 196, distance: 45.7
click at [174, 196] on div "</ span > < span class = "ts-text" > < strong > Gratis Versand </ strong > < em…" at bounding box center [290, 141] width 318 height 203
click at [163, 203] on div "</ span > < span class = "ts-text" > < strong > Gratis Versand </ strong > < em…" at bounding box center [290, 141] width 318 height 203
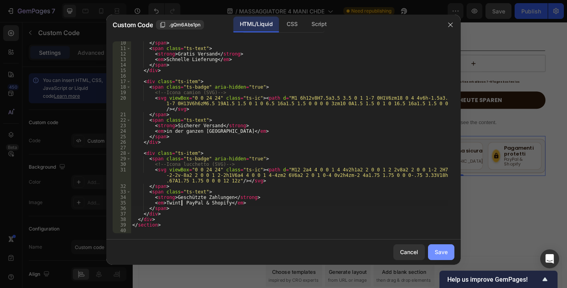
type textarea "<em>Twint, PayPal & Shopify</em>"
click at [440, 248] on div "Save" at bounding box center [441, 252] width 13 height 8
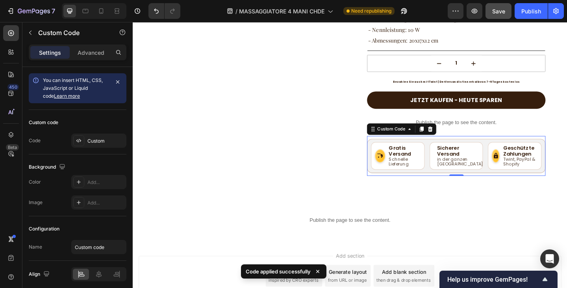
click at [502, 11] on span "Save" at bounding box center [498, 11] width 13 height 7
click at [527, 11] on div "Publish" at bounding box center [532, 11] width 20 height 8
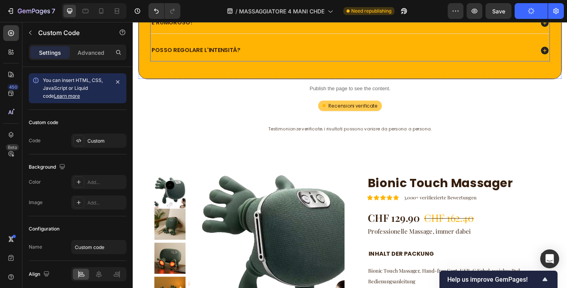
scroll to position [2197, 0]
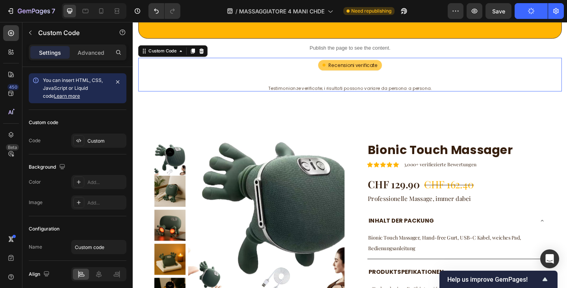
click at [350, 75] on div "Recensioni verificate" at bounding box center [368, 68] width 69 height 11
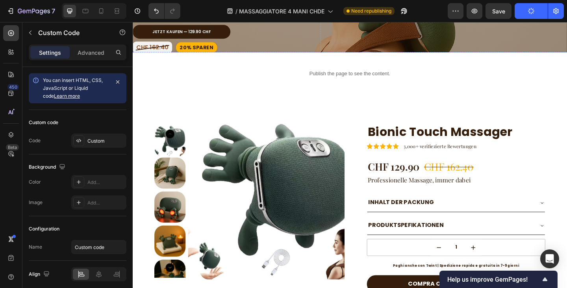
scroll to position [197, 0]
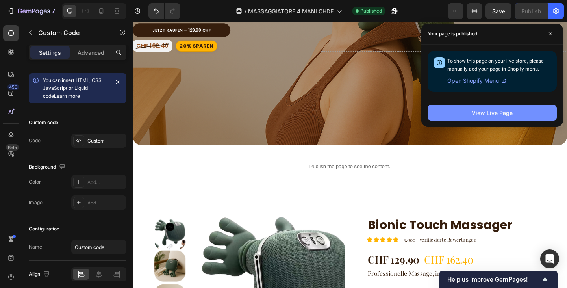
click at [520, 106] on button "View Live Page" at bounding box center [492, 113] width 129 height 16
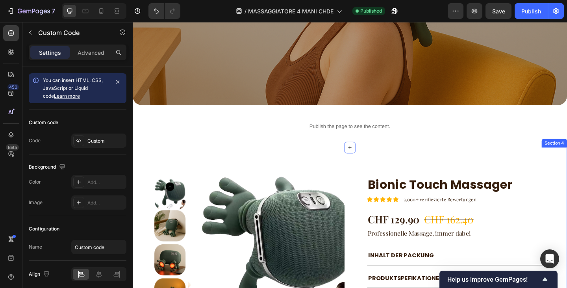
scroll to position [276, 0]
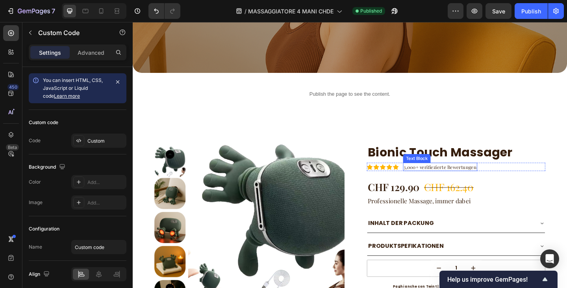
click at [460, 178] on p "3,000+ verifiezierte Bewertungen" at bounding box center [467, 180] width 79 height 8
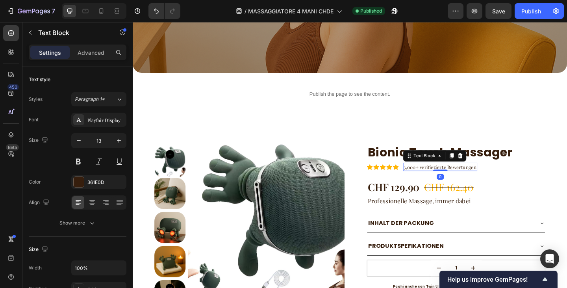
click at [457, 176] on p "3,000+ verifiezierte Bewertungen" at bounding box center [467, 180] width 79 height 8
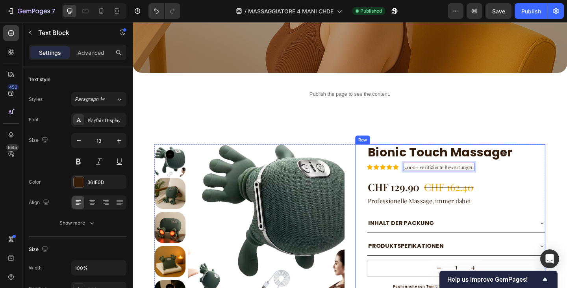
click at [547, 181] on div "Bionic Touch Massager Product Title Icon Icon Icon Icon Icon Icon List 3,000+ v…" at bounding box center [485, 283] width 194 height 257
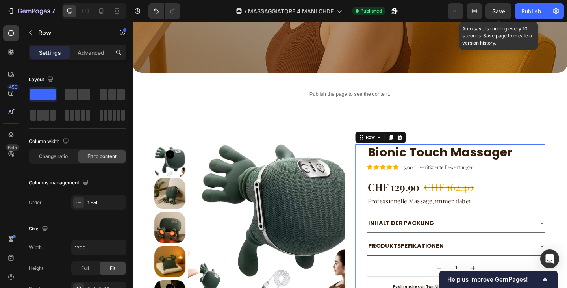
click at [497, 13] on span "Save" at bounding box center [498, 11] width 13 height 7
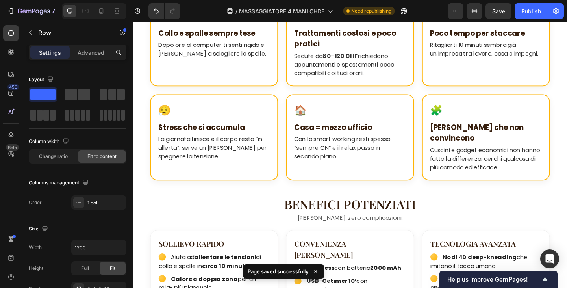
scroll to position [945, 0]
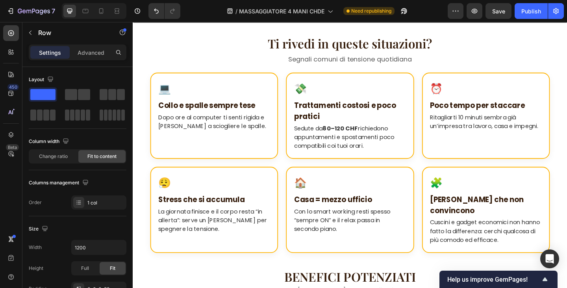
click at [329, 134] on p "Sedute da 80–120 CHF richiedono appuntamenti e spostamenti poco compatibili coi…" at bounding box center [369, 147] width 122 height 28
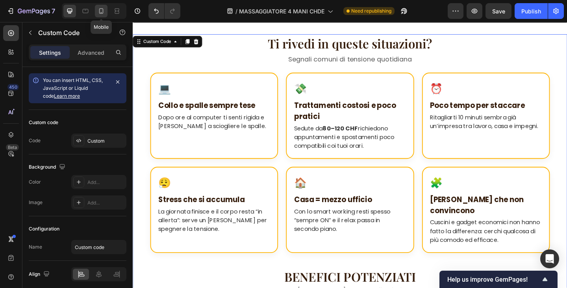
click at [100, 15] on div at bounding box center [101, 11] width 13 height 13
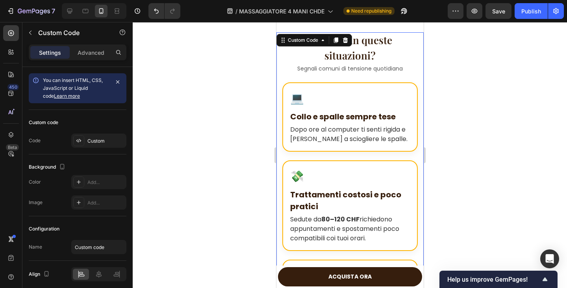
scroll to position [928, 0]
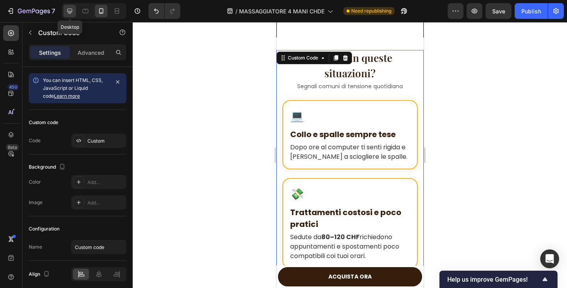
click at [66, 12] on icon at bounding box center [70, 11] width 8 height 8
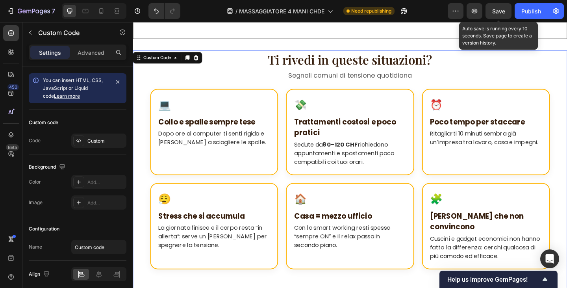
click at [504, 11] on span "Save" at bounding box center [498, 11] width 13 height 7
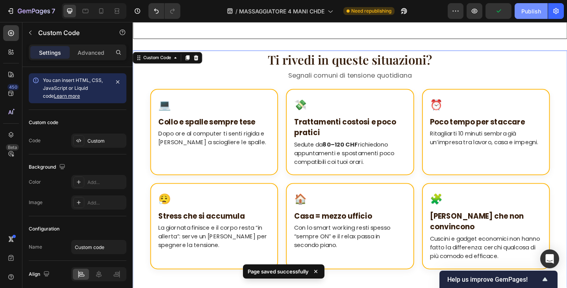
click at [530, 8] on div "Publish" at bounding box center [532, 11] width 20 height 8
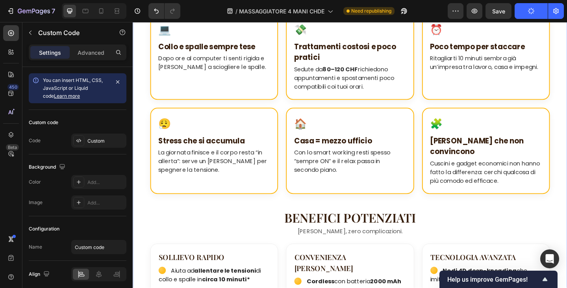
scroll to position [1243, 0]
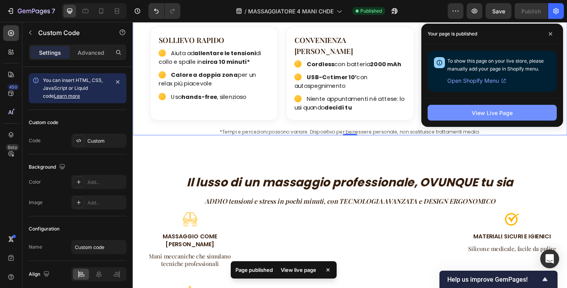
click at [435, 114] on button "View Live Page" at bounding box center [492, 113] width 129 height 16
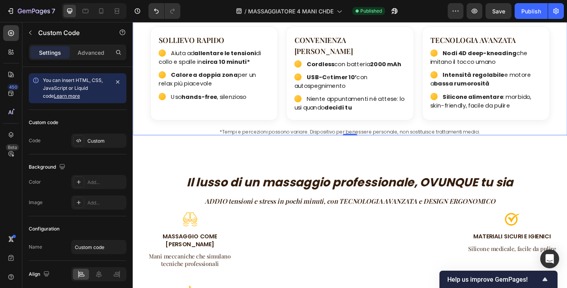
click at [247, 86] on ul "Aiuta ad allentare le tensioni di collo e spalle in circa 10 minuti* Calore a d…" at bounding box center [221, 80] width 121 height 57
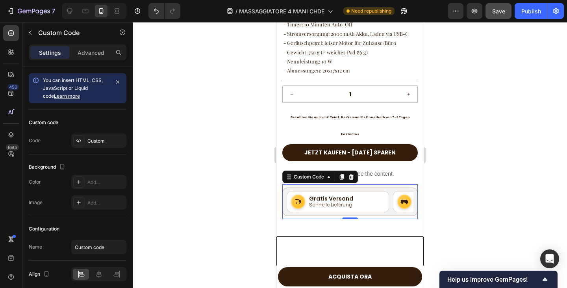
scroll to position [0, 194]
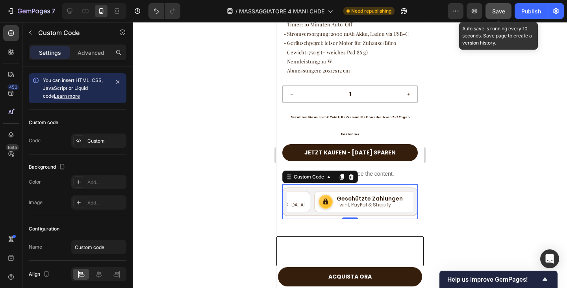
click at [503, 12] on span "Save" at bounding box center [498, 11] width 13 height 7
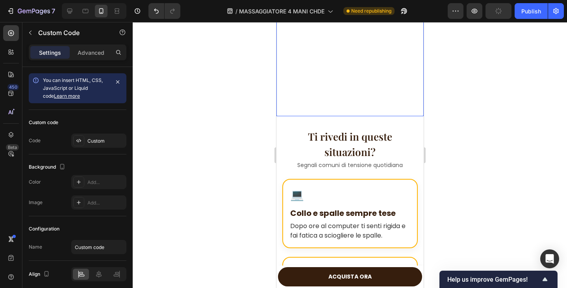
scroll to position [998, 0]
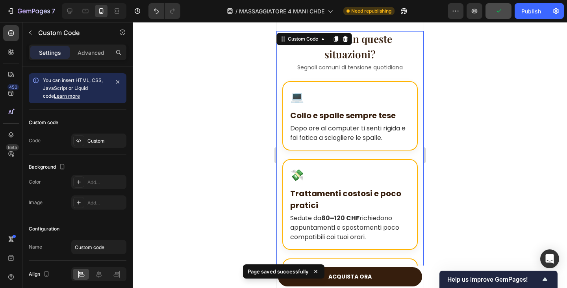
click at [336, 58] on h2 "Ti rivedi in queste situazioni?" at bounding box center [349, 46] width 135 height 31
click at [374, 131] on p "Dopo ore al computer ti senti rigida e fai fatica a sciogliere le spalle." at bounding box center [350, 133] width 120 height 19
click at [387, 136] on p "Dopo ore al computer ti senti rigida e fai fatica a sciogliere le spalle." at bounding box center [350, 133] width 120 height 19
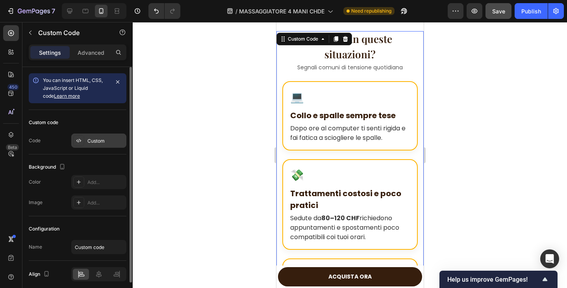
click at [99, 142] on div "Custom" at bounding box center [105, 140] width 37 height 7
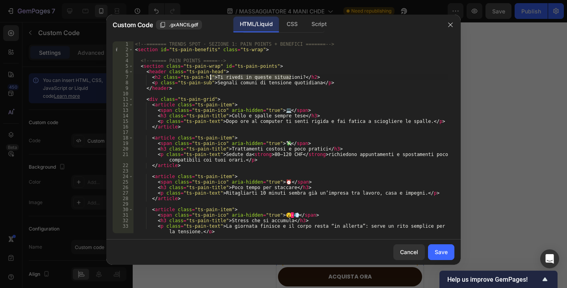
drag, startPoint x: 291, startPoint y: 75, endPoint x: 210, endPoint y: 79, distance: 80.8
click at [210, 79] on div "<!-- ======= TRENDS SPOT · SEZIONE 1: PAIN POINTS + BENEFICI ======= --> < sect…" at bounding box center [291, 142] width 315 height 203
paste textarea "Erkennst du dich hier wieder"
drag, startPoint x: 306, startPoint y: 82, endPoint x: 212, endPoint y: 83, distance: 94.5
click at [212, 83] on div "<!-- ======= TRENDS SPOT · SEZIONE 1: PAIN POINTS + BENEFICI ======= --> < sect…" at bounding box center [291, 142] width 315 height 203
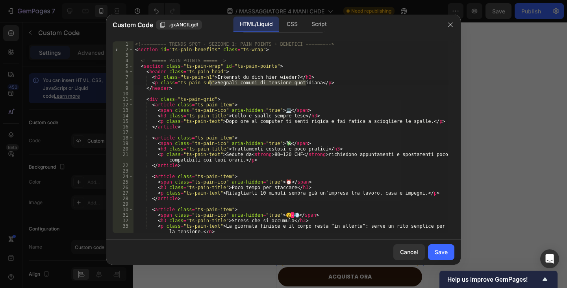
click at [212, 83] on div "<!-- ======= TRENDS SPOT · SEZIONE 1: PAIN POINTS + BENEFICI ======= --> < sect…" at bounding box center [291, 137] width 315 height 192
drag, startPoint x: 211, startPoint y: 83, endPoint x: 306, endPoint y: 84, distance: 95.3
click at [306, 84] on div "<!-- ======= TRENDS SPOT · SEZIONE 1: PAIN POINTS + BENEFICI ======= --> < sect…" at bounding box center [291, 142] width 315 height 203
paste textarea "Typische Signale alltäglicher Spannung"
drag, startPoint x: 290, startPoint y: 115, endPoint x: 223, endPoint y: 116, distance: 67.4
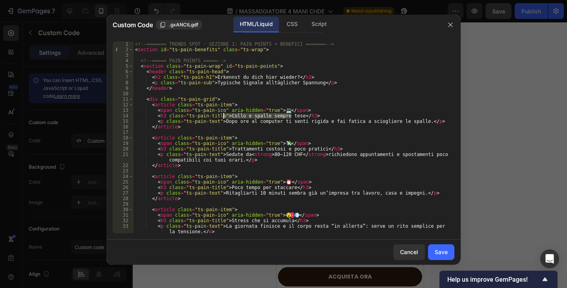
click at [223, 116] on div "<!-- ======= TRENDS SPOT · SEZIONE 1: PAIN POINTS + BENEFICI ======= --> < sect…" at bounding box center [291, 142] width 315 height 203
paste textarea "Nacken und Schultern ständig verspannt"
drag, startPoint x: 219, startPoint y: 122, endPoint x: 407, endPoint y: 122, distance: 188.3
click at [407, 122] on div "<!-- ======= TRENDS SPOT · SEZIONE 1: PAIN POINTS + BENEFICI ======= --> < sect…" at bounding box center [291, 142] width 315 height 203
paste textarea "Nach Stunden am Computer fühlst du dich steif und bekommst die Schultern kaum l…"
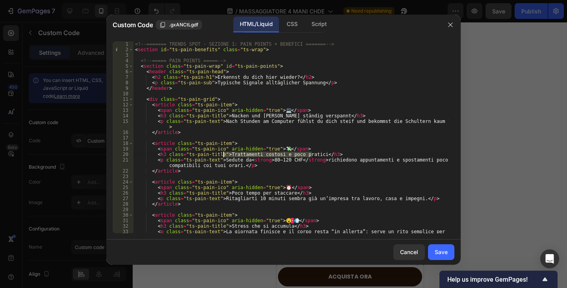
drag, startPoint x: 311, startPoint y: 154, endPoint x: 225, endPoint y: 152, distance: 86.3
click at [225, 152] on div "<!-- ======= TRENDS SPOT · SEZIONE 1: PAIN POINTS + BENEFICI ======= --> < sect…" at bounding box center [291, 145] width 315 height 208
paste textarea "eure, unpraktische Behandlungen"
drag, startPoint x: 243, startPoint y: 160, endPoint x: 221, endPoint y: 159, distance: 21.7
click at [221, 159] on div "<!-- ======= TRENDS SPOT · SEZIONE 1: PAIN POINTS + BENEFICI ======= --> < sect…" at bounding box center [291, 145] width 315 height 208
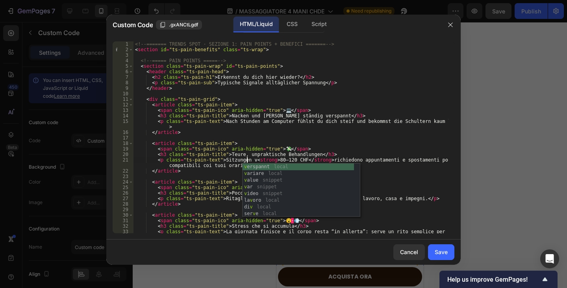
scroll to position [0, 9]
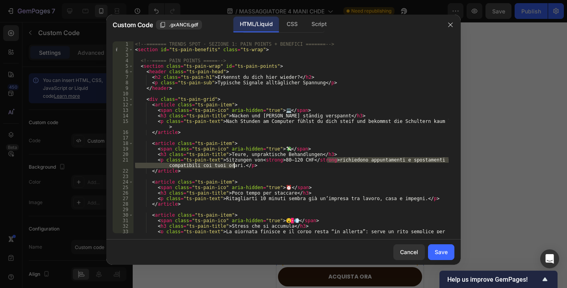
drag, startPoint x: 328, startPoint y: 160, endPoint x: 235, endPoint y: 167, distance: 93.3
click at [235, 167] on div "<!-- ======= TRENDS SPOT · SEZIONE 1: PAIN POINTS + BENEFICI ======= --> < sect…" at bounding box center [291, 145] width 315 height 208
paste textarea "verlangen Termine und Wege, die kaum in deinen Alltag passen."
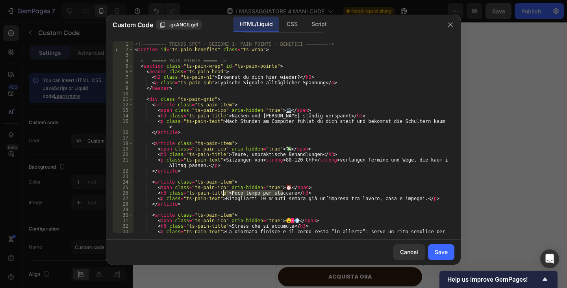
drag, startPoint x: 283, startPoint y: 193, endPoint x: 225, endPoint y: 192, distance: 58.3
click at [225, 192] on div "<!-- ======= TRENDS SPOT · SEZIONE 1: PAIN POINTS + BENEFICI ======= --> < sect…" at bounding box center [291, 145] width 315 height 208
paste textarea "Kaum Zeit zum Abschalten"
drag, startPoint x: 219, startPoint y: 200, endPoint x: 403, endPoint y: 208, distance: 184.9
click at [402, 200] on div "<!-- ======= TRENDS SPOT · SEZIONE 1: PAIN POINTS + BENEFICI ======= --> < sect…" at bounding box center [291, 145] width 315 height 208
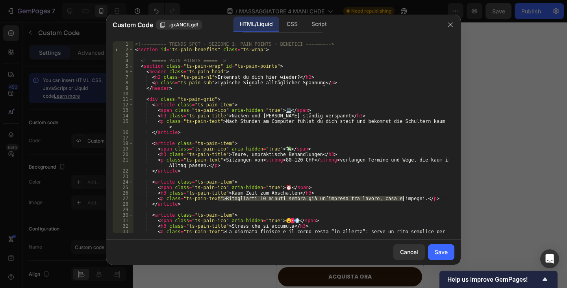
paste textarea "Schon 10 Minuten für dich wirken wie eine Mission zwischen Arbeit, Zuhause und …"
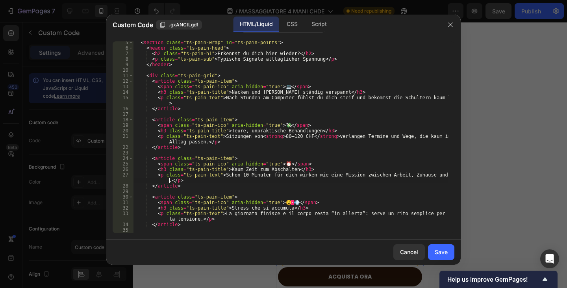
scroll to position [24, 0]
drag, startPoint x: 281, startPoint y: 208, endPoint x: 225, endPoint y: 207, distance: 55.9
click at [225, 207] on div "< section class = "ts-pain-wrap" id = "ts-pain-points" > < header class = "ts-p…" at bounding box center [291, 141] width 315 height 203
paste textarea "Stress, der sich aufstaut"
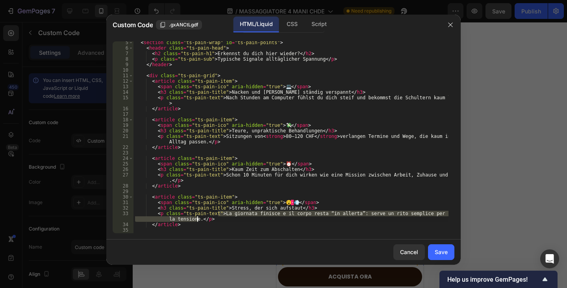
drag, startPoint x: 219, startPoint y: 214, endPoint x: 197, endPoint y: 219, distance: 22.6
click at [197, 219] on div "< section class = "ts-pain-wrap" id = "ts-pain-points" > < header class = "ts-p…" at bounding box center [291, 141] width 315 height 203
paste textarea "Der Tag endet, der Körper bleibt „auf Alarm“. Ein einfaches Ritual hilft, abzus…"
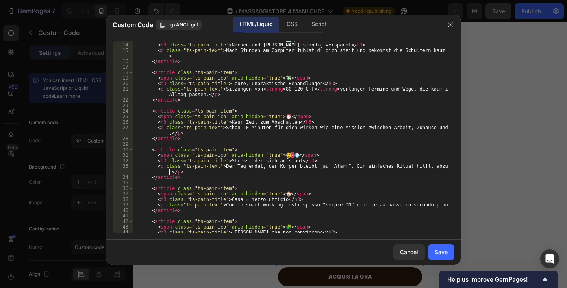
scroll to position [71, 0]
drag, startPoint x: 275, startPoint y: 200, endPoint x: 224, endPoint y: 200, distance: 51.2
click at [224, 200] on div "< span class = "ts-pain-ico" aria-hidden = "true" > 💻 </ span > < h3 class = "t…" at bounding box center [291, 138] width 315 height 203
paste textarea "Zuhause = halbes Bür"
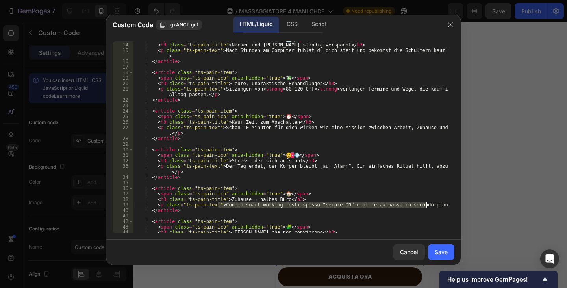
drag, startPoint x: 218, startPoint y: 206, endPoint x: 425, endPoint y: 205, distance: 207.2
click at [425, 205] on div "< span class = "ts-pain-ico" aria-hidden = "true" > 💻 </ span > < h3 class = "t…" at bounding box center [291, 138] width 315 height 203
paste textarea "Mit Homeoffice bleibst du oft „immer an“ – Entspannung rutscht nach hinten"
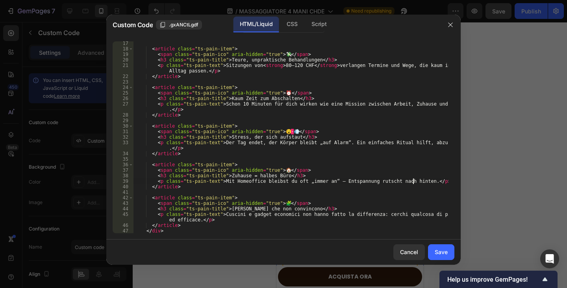
scroll to position [118, 0]
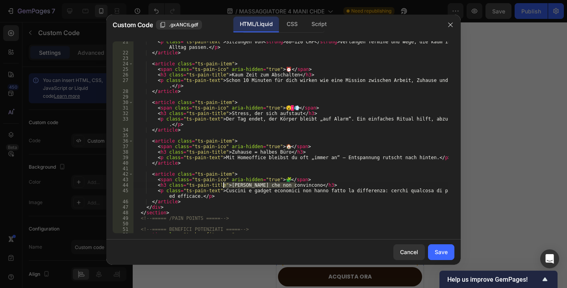
drag, startPoint x: 296, startPoint y: 186, endPoint x: 224, endPoint y: 187, distance: 72.1
click at [224, 187] on div "< p class = "ts-pain-text" > Sitzungen von < strong > 80–120 CHF </ strong > ve…" at bounding box center [291, 143] width 315 height 208
paste textarea "Lösungen, die nicht überzeugen"
drag, startPoint x: 219, startPoint y: 192, endPoint x: 197, endPoint y: 198, distance: 23.2
click at [197, 198] on div "< p class = "ts-pain-text" > Sitzungen von < strong > 80–120 CHF </ strong > ve…" at bounding box center [291, 143] width 315 height 208
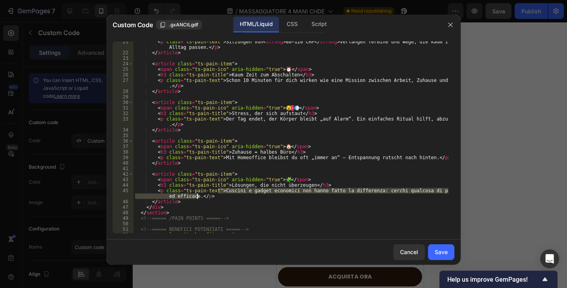
paste textarea "Kissen & Billig-Gadgets bringen’s nicht – du suchst etwas Bequemes und Wirksames"
type textarea "<p class="ts-pain-text">Kissen & Billig-Gadgets bringen’s nicht – du suchst etw…"
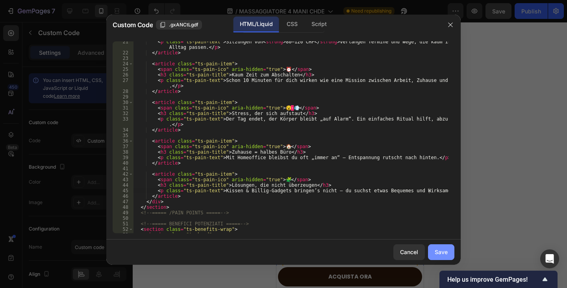
click at [443, 256] on button "Save" at bounding box center [441, 252] width 26 height 16
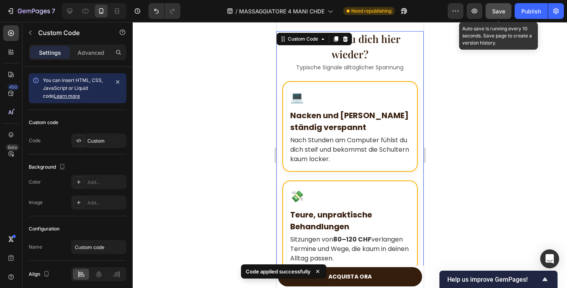
click at [500, 11] on span "Save" at bounding box center [498, 11] width 13 height 7
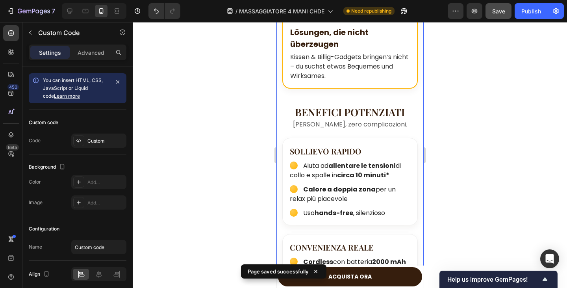
scroll to position [1550, 0]
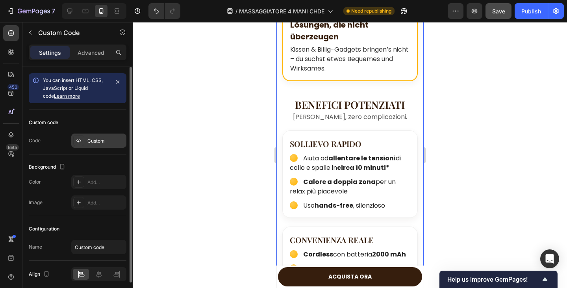
click at [97, 143] on div "Custom" at bounding box center [105, 140] width 37 height 7
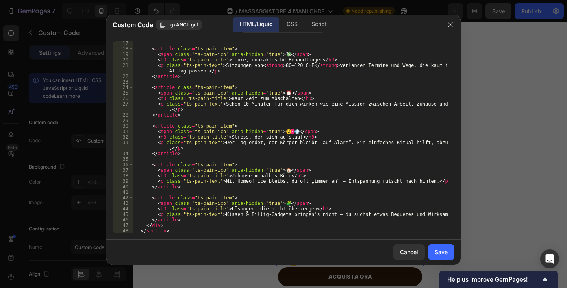
scroll to position [189, 0]
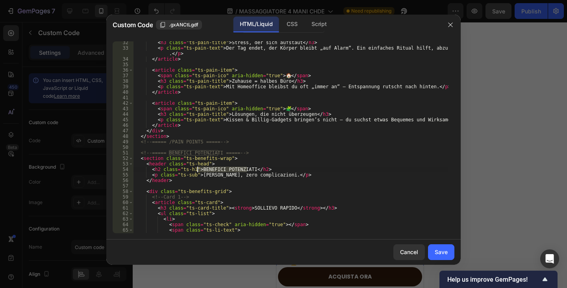
drag, startPoint x: 247, startPoint y: 168, endPoint x: 197, endPoint y: 171, distance: 50.1
click at [197, 171] on div "< h3 class = "ts-pain-title" > Stress, der sich aufstaut </ h3 > < p class = "t…" at bounding box center [291, 141] width 315 height 203
paste textarea "Verstärkte Vorteile"
drag, startPoint x: 285, startPoint y: 176, endPoint x: 197, endPoint y: 175, distance: 87.4
click at [197, 175] on div "< h3 class = "ts-pain-title" > Stress, der sich aufstaut </ h3 > < p class = "t…" at bounding box center [291, 141] width 315 height 203
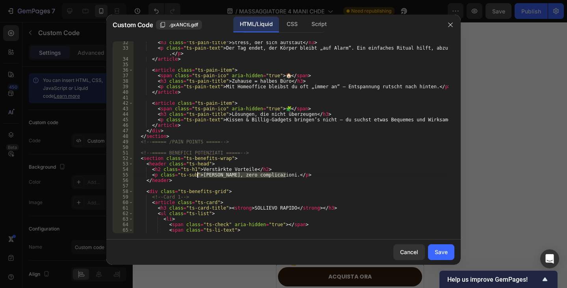
paste textarea "ximale Entspannung, null Aufwand"
click at [202, 169] on div "< h3 class = "ts-pain-title" > Stress, der sich aufstaut </ h3 > < p class = "t…" at bounding box center [291, 141] width 315 height 203
type textarea "<h2 class="ts-h1">Verstärkte Vorteile</h2>"
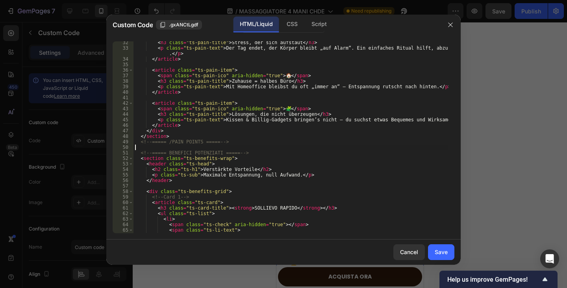
click at [216, 147] on div "< h3 class = "ts-pain-title" > Stress, der sich aufstaut </ h3 > < p class = "t…" at bounding box center [291, 141] width 315 height 203
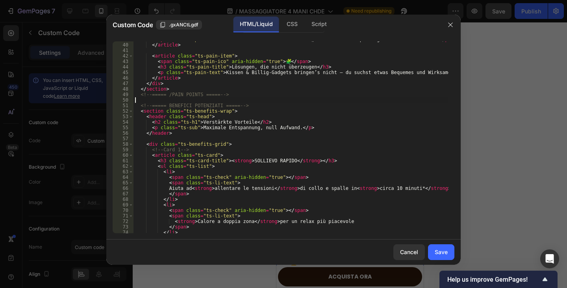
scroll to position [260, 0]
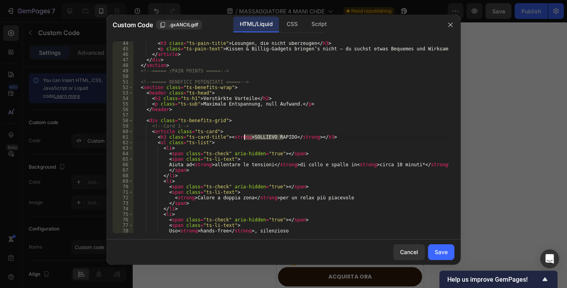
drag, startPoint x: 284, startPoint y: 137, endPoint x: 244, endPoint y: 138, distance: 39.8
click at [244, 138] on div "< h3 class = "ts-pain-title" > Lösungen, die nicht überzeugen </ h3 > < p class…" at bounding box center [291, 142] width 315 height 203
paste textarea "chnelle Entlastung"
drag, startPoint x: 216, startPoint y: 163, endPoint x: 270, endPoint y: 164, distance: 54.0
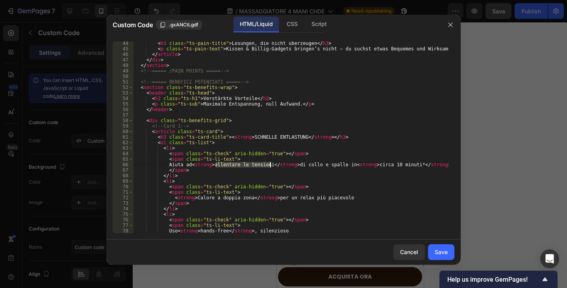
click at [270, 164] on div "< h3 class = "ts-pain-title" > Lösungen, die nicht überzeugen </ h3 > < p class…" at bounding box center [291, 142] width 315 height 203
drag, startPoint x: 341, startPoint y: 164, endPoint x: 289, endPoint y: 166, distance: 52.8
click at [289, 166] on div "< h3 class = "ts-pain-title" > Lösungen, die nicht überzeugen </ h3 > < p class…" at bounding box center [291, 142] width 315 height 203
paste textarea "von Hals und Schultern"
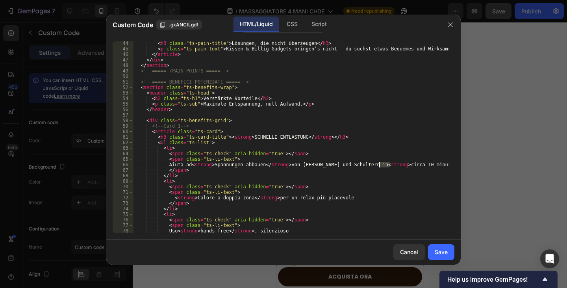
drag, startPoint x: 390, startPoint y: 164, endPoint x: 380, endPoint y: 166, distance: 10.0
click at [380, 166] on div "< h3 class = "ts-pain-title" > Lösungen, die nicht überzeugen </ h3 > < p class…" at bounding box center [291, 142] width 315 height 203
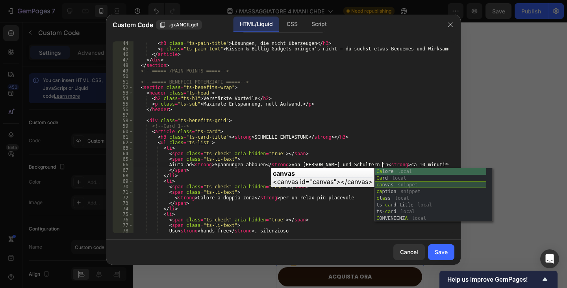
scroll to position [0, 20]
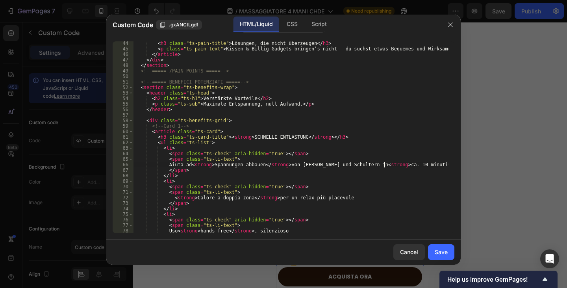
click at [399, 167] on div "< h3 class = "ts-pain-title" > Lösungen, die nicht überzeugen </ h3 > < p class…" at bounding box center [291, 142] width 315 height 203
click at [401, 165] on div "< h3 class = "ts-pain-title" > Lösungen, die nicht überzeugen </ h3 > < p class…" at bounding box center [291, 142] width 315 height 203
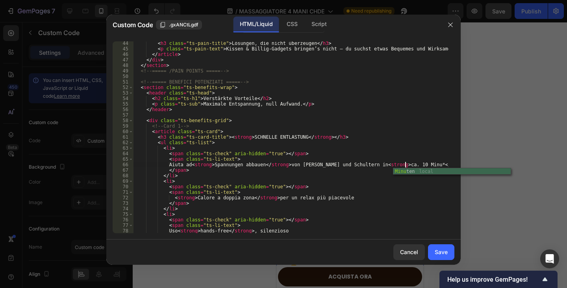
scroll to position [0, 23]
drag, startPoint x: 245, startPoint y: 198, endPoint x: 200, endPoint y: 200, distance: 44.9
click at [200, 200] on div "< h3 class = "ts-pain-title" > Lösungen, die nicht überzeugen </ h3 > < p class…" at bounding box center [291, 142] width 315 height 203
click at [243, 199] on div "< h3 class = "ts-pain-title" > Lösungen, die nicht überzeugen </ h3 > < p class…" at bounding box center [291, 137] width 315 height 192
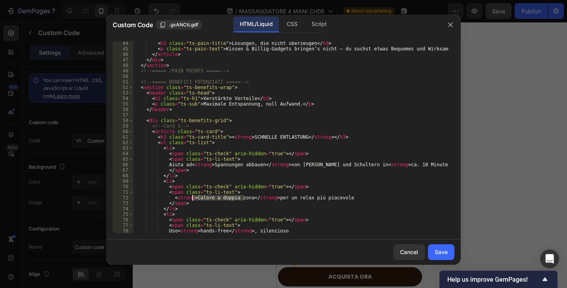
drag, startPoint x: 245, startPoint y: 196, endPoint x: 191, endPoint y: 199, distance: 53.3
click at [191, 199] on div "< h3 class = "ts-pain-title" > Lösungen, die nicht überzeugen </ h3 > < p class…" at bounding box center [291, 142] width 315 height 203
paste textarea "Zweizonen-Wärme"
drag, startPoint x: 327, startPoint y: 198, endPoint x: 256, endPoint y: 199, distance: 70.9
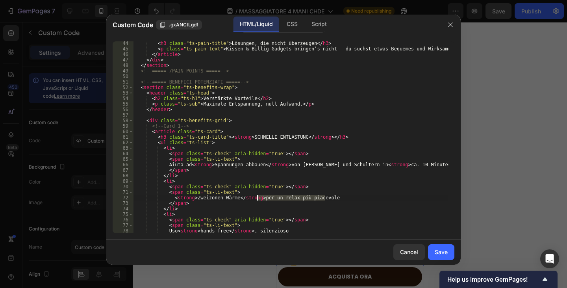
click at [256, 199] on div "< h3 class = "ts-pain-title" > Lösungen, die nicht überzeugen </ h3 > < p class…" at bounding box center [291, 142] width 315 height 203
paste textarea "für angenehmeren Relax"
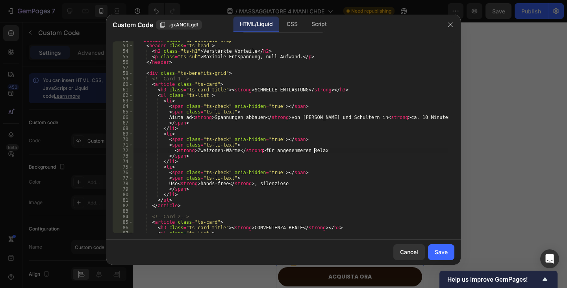
scroll to position [307, 0]
drag, startPoint x: 286, startPoint y: 185, endPoint x: 257, endPoint y: 182, distance: 29.6
click at [257, 182] on div "< section class = "ts-benefits-wrap" > < header class = "ts-head" > < h2 class …" at bounding box center [291, 138] width 315 height 203
paste textarea "flüsterleise"
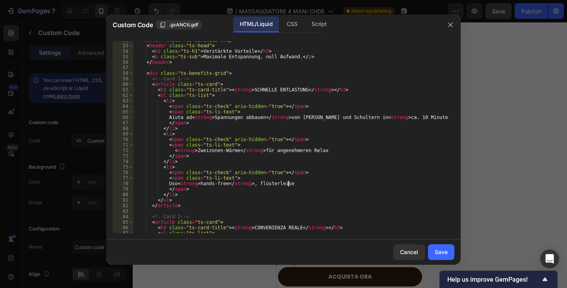
scroll to position [331, 0]
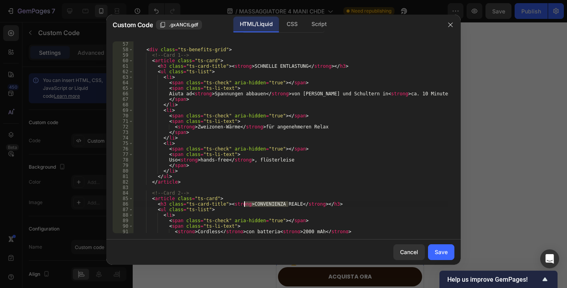
drag, startPoint x: 288, startPoint y: 204, endPoint x: 245, endPoint y: 204, distance: 42.5
click at [245, 204] on div "< div class = "ts-benefits-grid" > <!-- Card 1 --> < article class = "ts-card" …" at bounding box center [291, 142] width 315 height 203
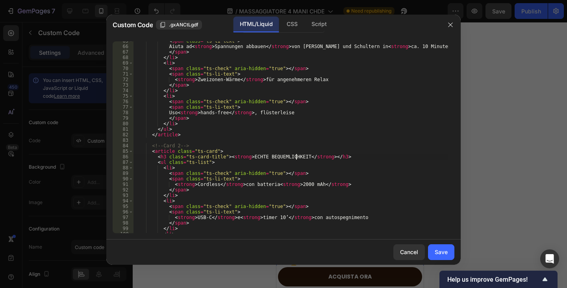
click at [241, 199] on div "< span class = "ts-li-text" > Aiuta ad < strong > Spannungen abbauen </ strong …" at bounding box center [291, 139] width 315 height 203
drag, startPoint x: 213, startPoint y: 185, endPoint x: 193, endPoint y: 185, distance: 20.5
click at [193, 185] on div "< span class = "ts-li-text" > Aiuta ad < strong > Spannungen abbauen </ strong …" at bounding box center [291, 139] width 315 height 203
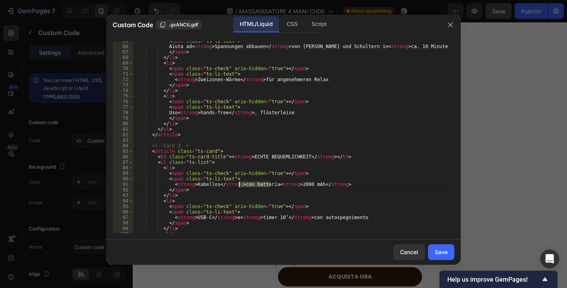
drag, startPoint x: 271, startPoint y: 183, endPoint x: 239, endPoint y: 183, distance: 31.9
click at [239, 183] on div "< span class = "ts-li-text" > Aiuta ad < strong > Spannungen abbauen </ strong …" at bounding box center [291, 139] width 315 height 203
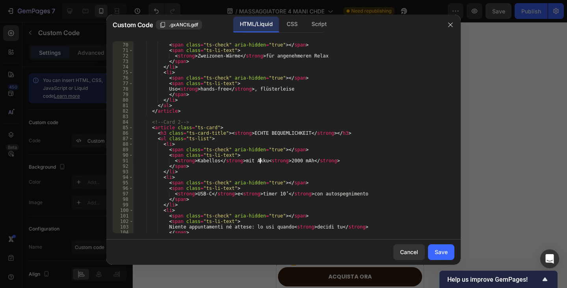
scroll to position [402, 0]
drag, startPoint x: 280, startPoint y: 194, endPoint x: 258, endPoint y: 193, distance: 22.1
click at [258, 193] on div "< li > < span class = "ts-check" aria-hidden = "true" > </ span > < span class …" at bounding box center [291, 138] width 315 height 203
click at [279, 195] on div "< li > < span class = "ts-check" aria-hidden = "true" > </ span > < span class …" at bounding box center [291, 137] width 315 height 192
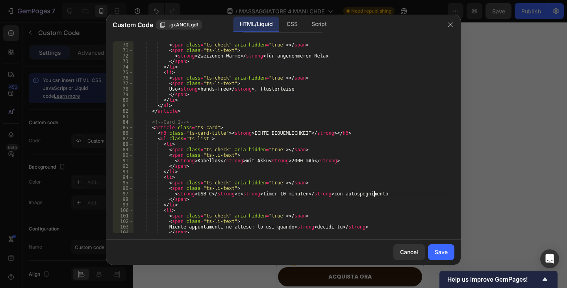
click at [388, 194] on div "< li > < span class = "ts-check" aria-hidden = "true" > </ span > < span class …" at bounding box center [291, 138] width 315 height 203
drag, startPoint x: 379, startPoint y: 193, endPoint x: 325, endPoint y: 196, distance: 53.3
click at [325, 196] on div "< li > < span class = "ts-check" aria-hidden = "true" > </ span > < span class …" at bounding box center [291, 138] width 315 height 203
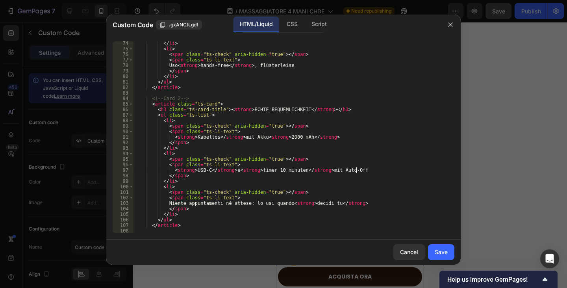
scroll to position [425, 0]
drag, startPoint x: 239, startPoint y: 204, endPoint x: 171, endPoint y: 200, distance: 67.8
click at [171, 200] on div "</ li > < li > < span class = "ts-check" aria-hidden = "true" > </ span > < spa…" at bounding box center [291, 142] width 315 height 203
paste textarea "Keine Termine, kein Warten"
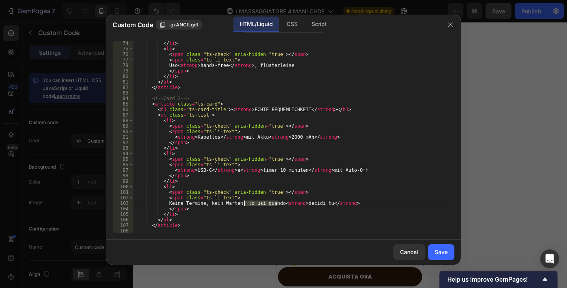
drag, startPoint x: 278, startPoint y: 202, endPoint x: 245, endPoint y: 203, distance: 32.7
click at [245, 203] on div "</ li > < li > < span class = "ts-check" aria-hidden = "true" > </ span > < spa…" at bounding box center [291, 142] width 315 height 203
paste textarea "du nutzt ihn,"
drag, startPoint x: 325, startPoint y: 203, endPoint x: 302, endPoint y: 203, distance: 23.6
click at [302, 203] on div "</ li > < li > < span class = "ts-check" aria-hidden = "true" > </ span > < spa…" at bounding box center [291, 142] width 315 height 203
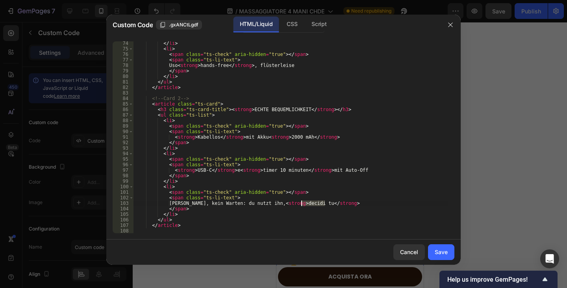
paste textarea "wann du willst"
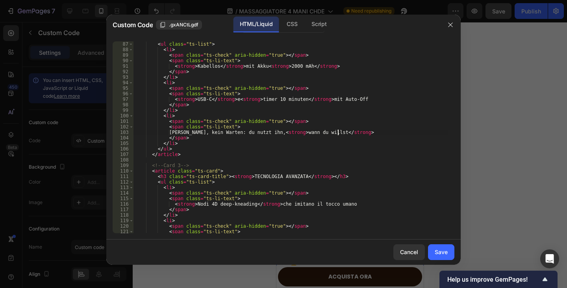
scroll to position [496, 0]
drag, startPoint x: 294, startPoint y: 177, endPoint x: 252, endPoint y: 189, distance: 44.3
click at [245, 176] on div "< ul class = "ts-list" > < li > < span class = "ts-check" aria-hidden = "true" …" at bounding box center [291, 142] width 315 height 203
drag, startPoint x: 247, startPoint y: 205, endPoint x: 192, endPoint y: 203, distance: 54.8
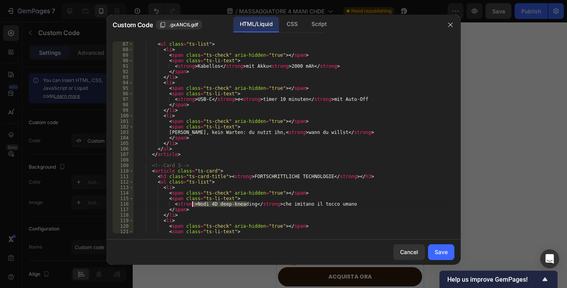
click at [192, 203] on div "< ul class = "ts-list" > < li > < span class = "ts-check" aria-hidden = "true" …" at bounding box center [291, 142] width 315 height 203
paste textarea "4D-Deep-K"
drag, startPoint x: 331, startPoint y: 206, endPoint x: 260, endPoint y: 203, distance: 71.3
click at [260, 203] on div "< ul class = "ts-list" > < li > < span class = "ts-check" aria-hidden = "true" …" at bounding box center [291, 142] width 315 height 203
paste textarea "wie menschliche Hände"
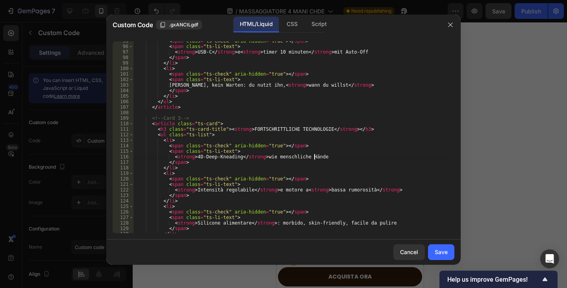
scroll to position [544, 0]
drag, startPoint x: 243, startPoint y: 190, endPoint x: 192, endPoint y: 190, distance: 51.6
click at [192, 190] on div "< span class = "ts-check" aria-hidden = "true" > </ span > < span class = "ts-l…" at bounding box center [291, 139] width 315 height 203
paste textarea "Einstellbare Intensität"
drag, startPoint x: 278, startPoint y: 189, endPoint x: 304, endPoint y: 191, distance: 25.3
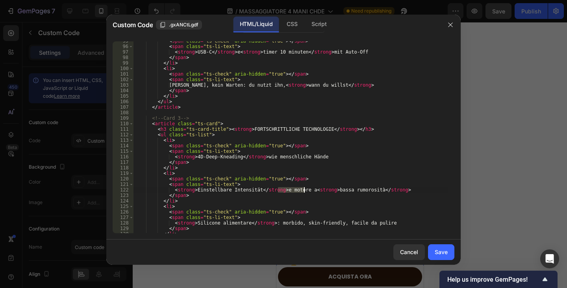
click at [304, 191] on div "< span class = "ts-check" aria-hidden = "true" > </ span > < span class = "ts-l…" at bounding box center [291, 139] width 315 height 203
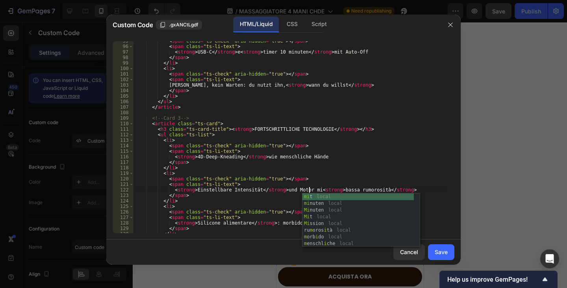
scroll to position [0, 15]
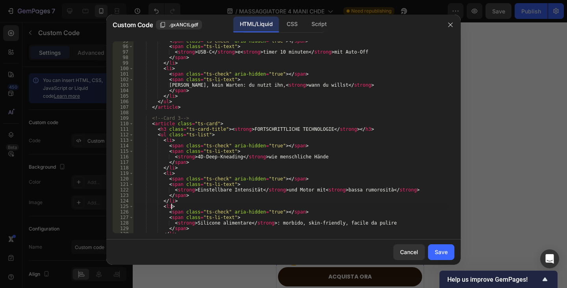
click at [283, 206] on div "< span class = "ts-check" aria-hidden = "true" > </ span > < span class = "ts-l…" at bounding box center [291, 139] width 315 height 203
drag, startPoint x: 312, startPoint y: 190, endPoint x: 289, endPoint y: 190, distance: 23.6
click at [289, 190] on div "< span class = "ts-check" aria-hidden = "true" > </ span > < span class = "ts-l…" at bounding box center [291, 139] width 315 height 203
click at [350, 190] on div "< span class = "ts-check" aria-hidden = "true" > </ span > < span class = "ts-l…" at bounding box center [291, 139] width 315 height 203
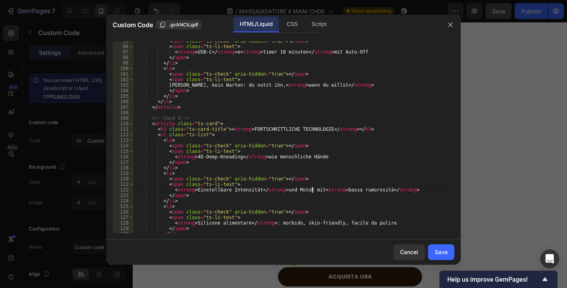
click at [312, 191] on div "< span class = "ts-check" aria-hidden = "true" > </ span > < span class = "ts-l…" at bounding box center [291, 139] width 315 height 203
click at [315, 188] on div "< span class = "ts-check" aria-hidden = "true" > </ span > < span class = "ts-l…" at bounding box center [291, 137] width 315 height 192
drag, startPoint x: 314, startPoint y: 190, endPoint x: 289, endPoint y: 189, distance: 25.7
click at [289, 189] on div "< span class = "ts-check" aria-hidden = "true" > </ span > < span class = "ts-l…" at bounding box center [291, 139] width 315 height 203
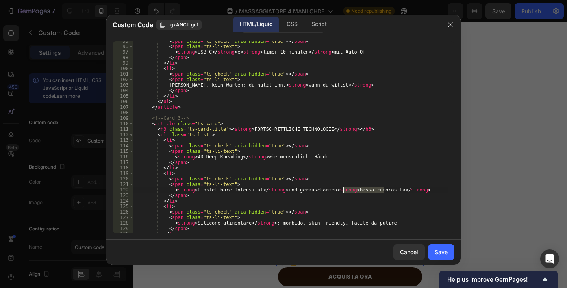
drag, startPoint x: 385, startPoint y: 189, endPoint x: 343, endPoint y: 189, distance: 41.4
click at [343, 189] on div "< span class = "ts-check" aria-hidden = "true" > </ span > < span class = "ts-l…" at bounding box center [291, 139] width 315 height 203
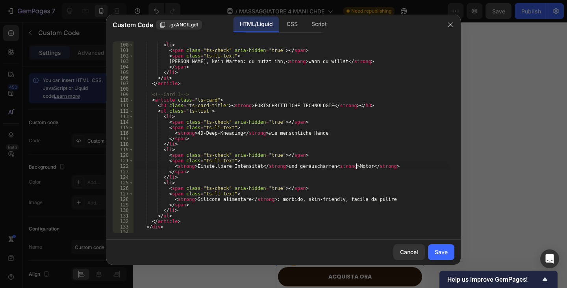
scroll to position [591, 0]
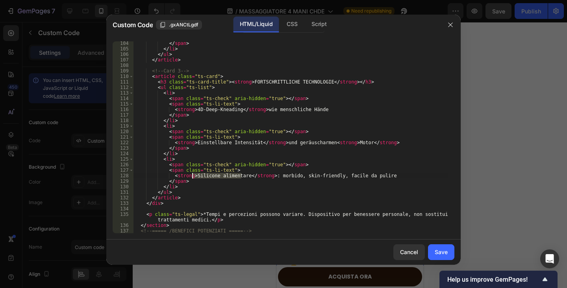
drag, startPoint x: 222, startPoint y: 175, endPoint x: 191, endPoint y: 176, distance: 30.3
click at [191, 176] on div "</ span > </ li > </ ul > </ article > <!-- Card 3 --> < article class = "ts-ca…" at bounding box center [291, 142] width 315 height 203
paste textarea "Lebensmittelechtes Silikon"
drag, startPoint x: 393, startPoint y: 176, endPoint x: 289, endPoint y: 175, distance: 103.6
click at [289, 175] on div "</ span > </ li > </ ul > </ article > <!-- Card 3 --> < article class = "ts-ca…" at bounding box center [291, 142] width 315 height 203
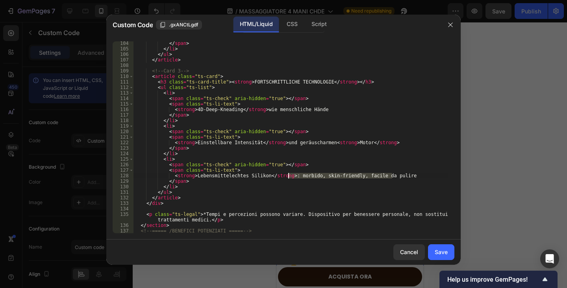
paste textarea "weich, hautfreundlich, leicht zu reinigen"
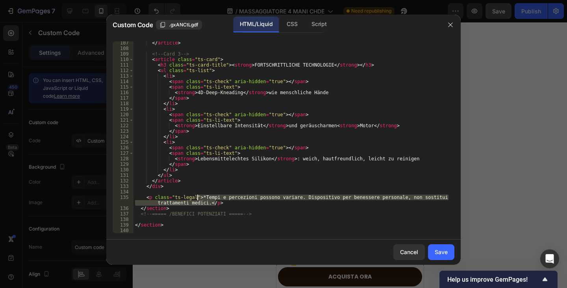
drag, startPoint x: 224, startPoint y: 203, endPoint x: 198, endPoint y: 198, distance: 26.4
click at [198, 198] on div "</ article > <!-- Card 3 --> < article class = "ts-card" > < h3 class = "ts-car…" at bounding box center [291, 141] width 315 height 203
click at [216, 210] on div "</ article > <!-- Card 3 --> < article class = "ts-card" > < h3 class = "ts-car…" at bounding box center [291, 141] width 315 height 203
drag, startPoint x: 205, startPoint y: 204, endPoint x: 200, endPoint y: 200, distance: 6.4
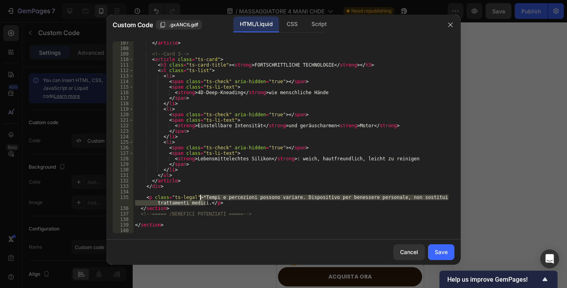
click at [200, 200] on div "</ article > <!-- Card 3 --> < article class = "ts-card" > < h3 class = "ts-car…" at bounding box center [291, 141] width 315 height 203
paste textarea "Dauer und Wahrnehmung können variieren. Das Gerät dient dem persönlichen Wohlbe…"
type textarea "<p class="ts-legal">*Dauer und Wahrnehmung können variieren. Das Gerät dient de…"
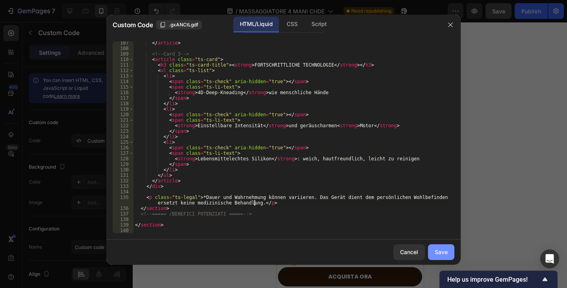
click at [445, 256] on div "Save" at bounding box center [441, 252] width 13 height 8
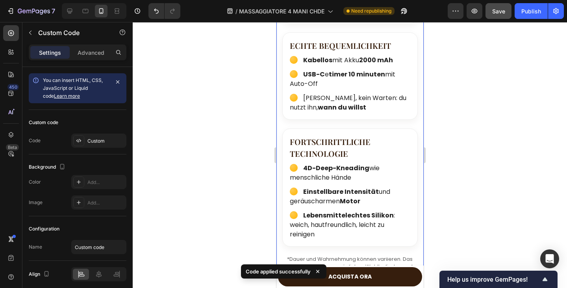
scroll to position [1865, 0]
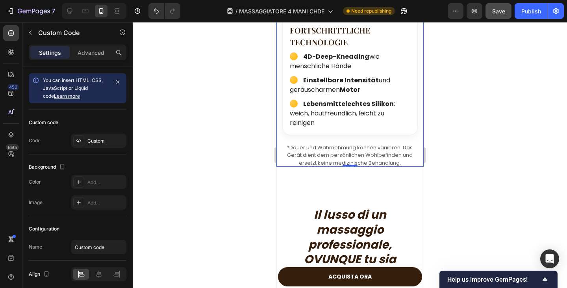
click at [337, 90] on span "Einstellbare Intensität und geräuscharmen Motor" at bounding box center [340, 85] width 100 height 19
click at [336, 88] on span "Einstellbare Intensität und geräuscharmen Motor" at bounding box center [340, 85] width 100 height 19
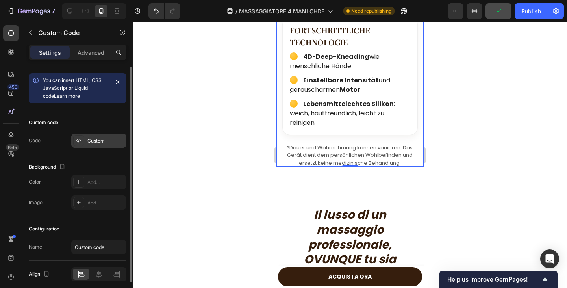
click at [99, 141] on div "Custom" at bounding box center [105, 140] width 37 height 7
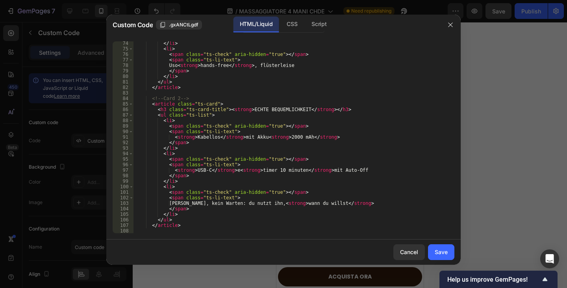
scroll to position [608, 0]
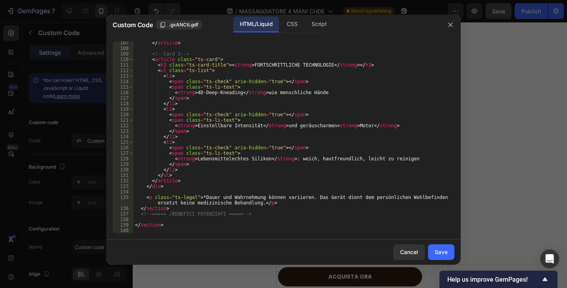
type textarea "<strong>Einstellbare Intensität</strong> und geräuscharmen<strong>Motor</strong>"
click at [323, 126] on div "</ article > <!-- Card 3 --> < article class = "ts-card" > < h3 class = "ts-car…" at bounding box center [291, 141] width 315 height 203
click at [440, 250] on div "Save" at bounding box center [441, 252] width 13 height 8
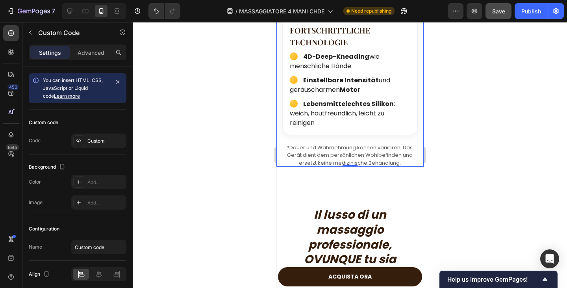
click at [340, 91] on strong "Motor" at bounding box center [350, 89] width 20 height 9
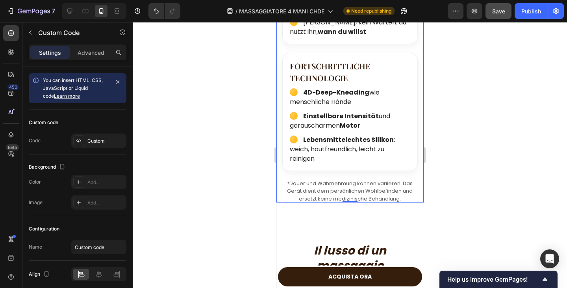
scroll to position [1786, 0]
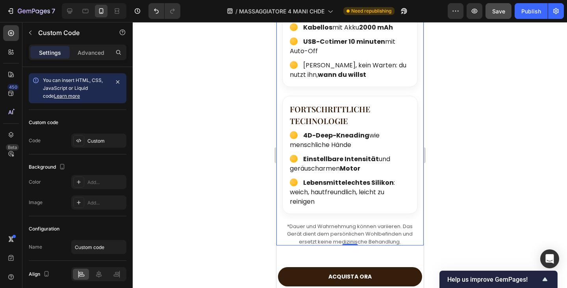
click at [341, 162] on strong "Einstellbare Intensität" at bounding box center [341, 158] width 76 height 9
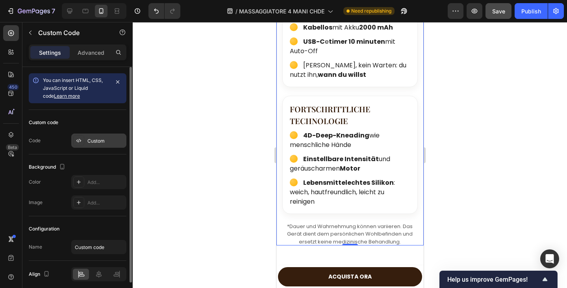
click at [98, 141] on div "Custom" at bounding box center [105, 140] width 37 height 7
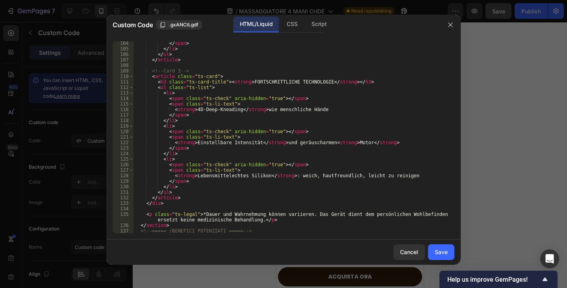
scroll to position [608, 0]
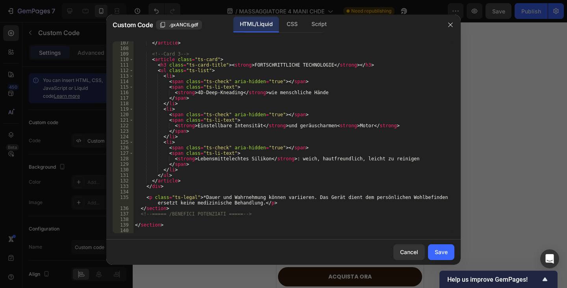
click at [322, 126] on div "</ article > <!-- Card 3 --> < article class = "ts-card" > < h3 class = "ts-car…" at bounding box center [291, 141] width 315 height 203
click at [306, 124] on div "</ article > <!-- Card 3 --> < article class = "ts-card" > < h3 class = "ts-car…" at bounding box center [291, 141] width 315 height 203
type textarea "<strong>Einstellbare Intensität</strong> und<strong> geräuscharmen Motor</stron…"
click at [440, 251] on div "Save" at bounding box center [441, 252] width 13 height 8
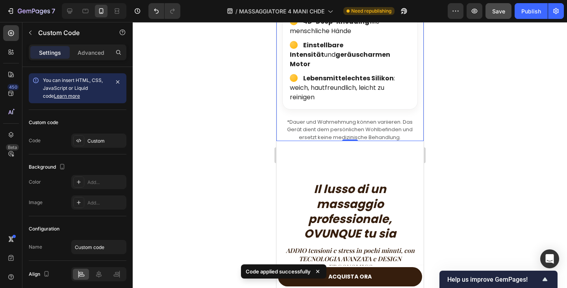
scroll to position [1983, 0]
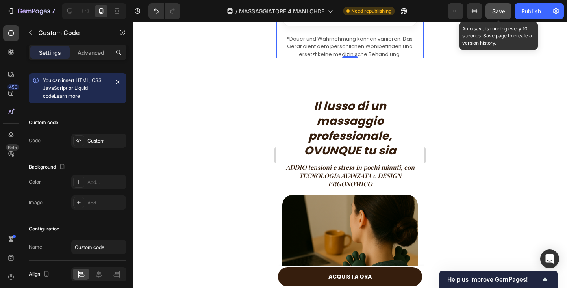
click at [493, 12] on span "Save" at bounding box center [498, 11] width 13 height 7
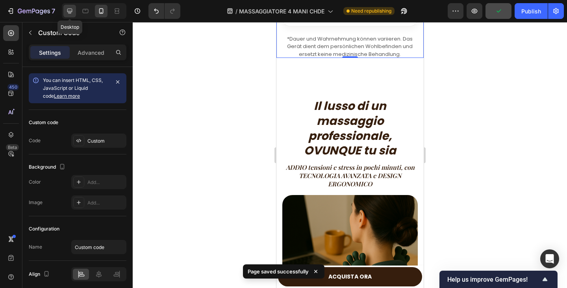
click at [66, 10] on icon at bounding box center [70, 11] width 8 height 8
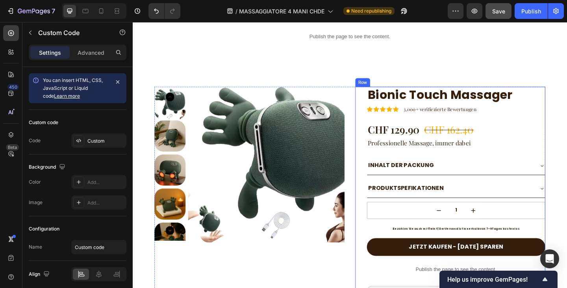
scroll to position [354, 0]
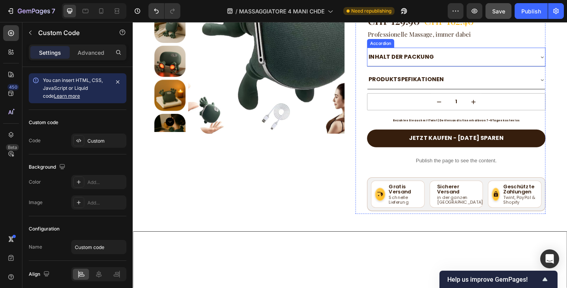
click at [411, 62] on strong "INHALT DER PACKUNG" at bounding box center [424, 59] width 71 height 9
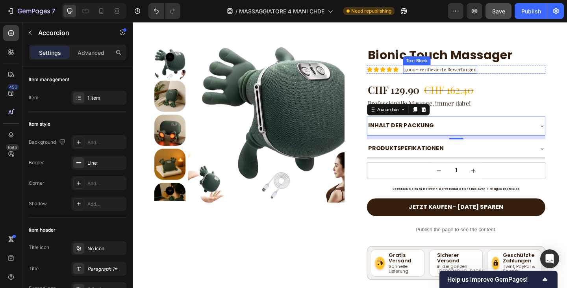
scroll to position [196, 0]
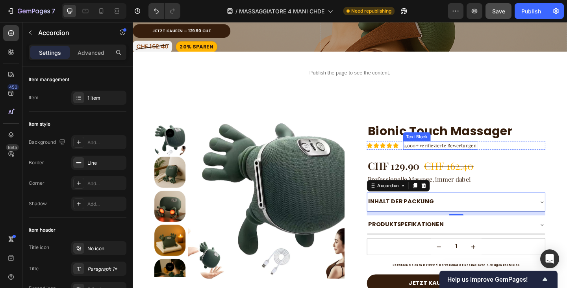
click at [485, 154] on p "3,000+ verifiezierte Bewertungen" at bounding box center [467, 156] width 79 height 8
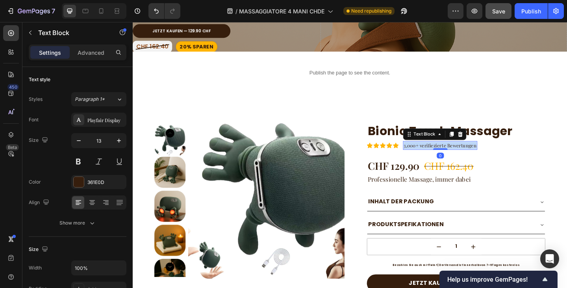
click at [485, 154] on p "3,000+ verifiezierte Bewertungen" at bounding box center [467, 156] width 79 height 8
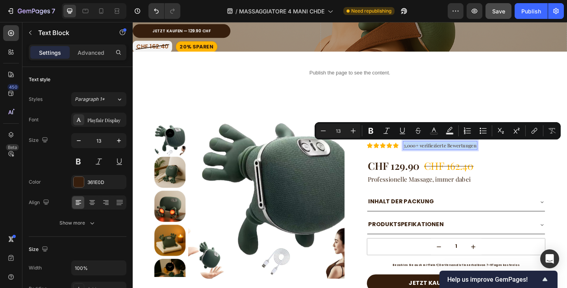
scroll to position [295, 0]
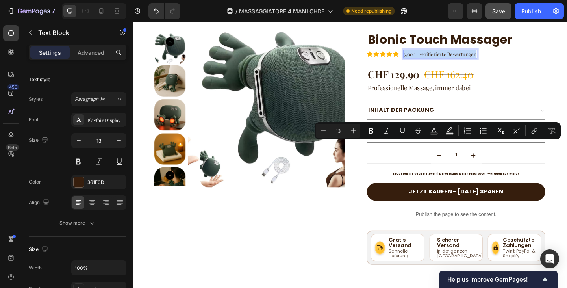
copy p "3,000+ verifiezierte Bewertungen"
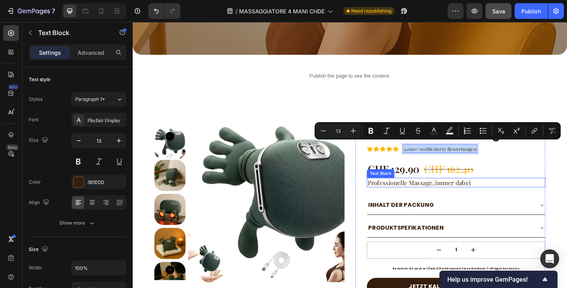
click at [432, 193] on p "Professionelle Massage, immer dabei" at bounding box center [484, 197] width 193 height 9
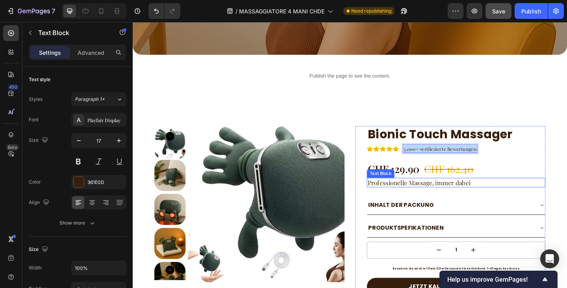
click at [432, 193] on p "Professionelle Massage, immer dabei" at bounding box center [484, 197] width 193 height 9
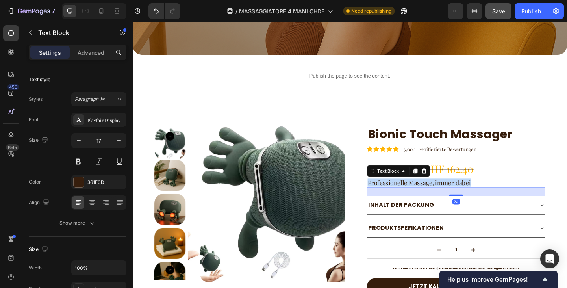
click at [432, 193] on p "Professionelle Massage, immer dabei" at bounding box center [484, 197] width 193 height 9
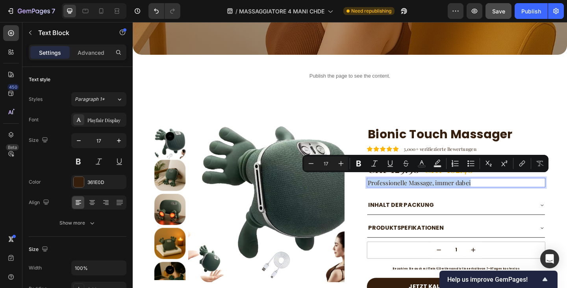
copy p "Professionelle Massage, immer dabei"
click at [425, 218] on strong "INHALT DER PACKUNG" at bounding box center [424, 221] width 71 height 9
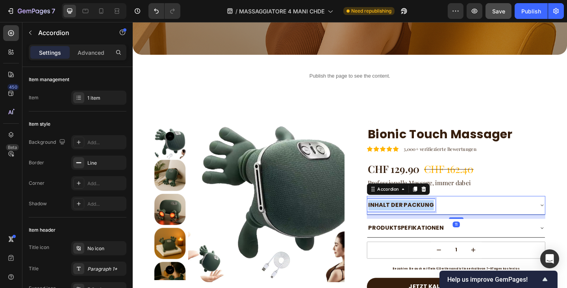
click at [425, 218] on strong "INHALT DER PACKUNG" at bounding box center [424, 221] width 71 height 9
copy strong "INHALT DER PACKUNG"
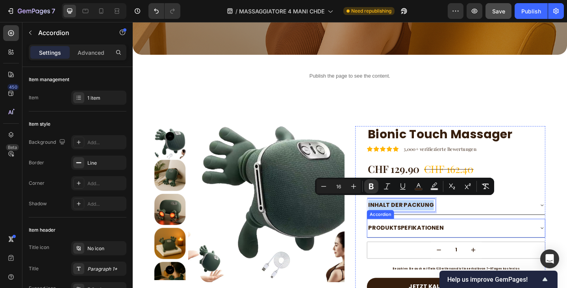
click at [412, 241] on strong "PRODUKTSPEFIKATIONEN" at bounding box center [430, 245] width 82 height 9
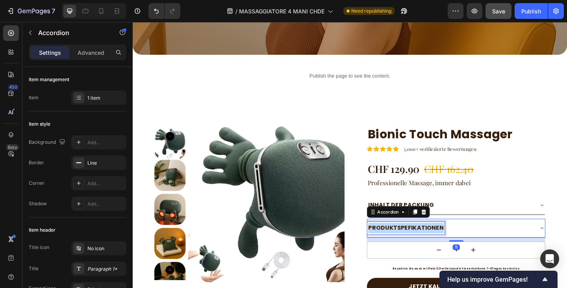
click at [412, 241] on strong "PRODUKTSPEFIKATIONEN" at bounding box center [430, 245] width 82 height 9
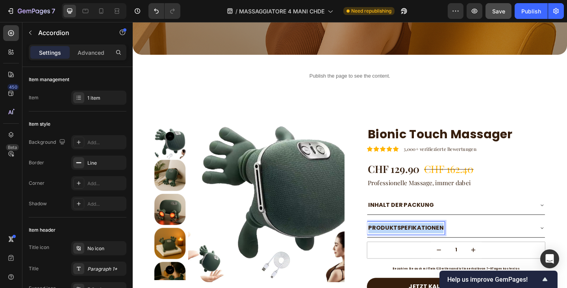
copy strong "PRODUKTSPEFIKATIONEN"
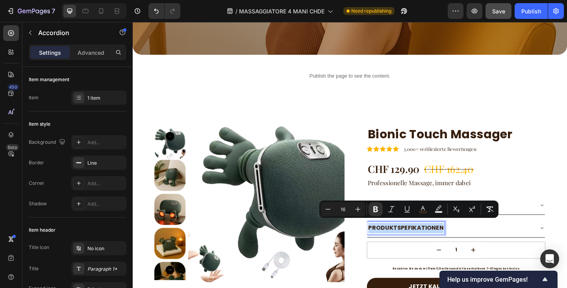
click at [495, 246] on div "PRODUKTSPEFIKATIONEN" at bounding box center [478, 246] width 181 height 14
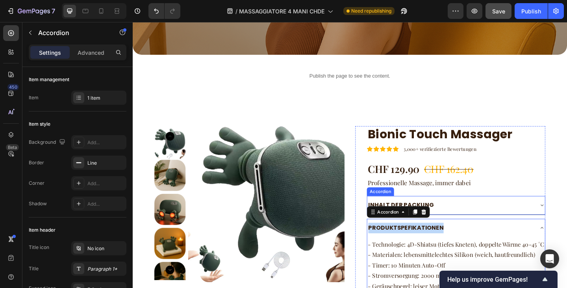
click at [537, 217] on div "INHALT DER PACKUNG" at bounding box center [478, 222] width 181 height 14
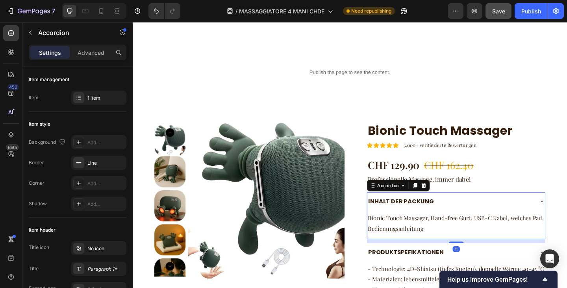
scroll to position [374, 0]
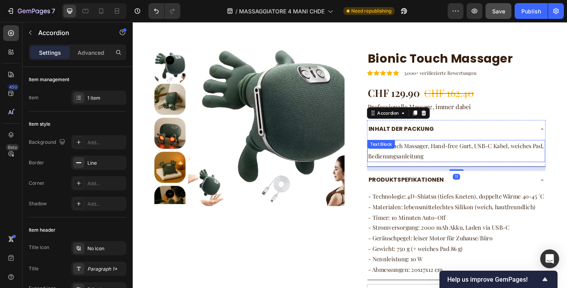
click at [427, 161] on p "Bionic Touch Massager, Hand-free Gurt, USB-C Kabel, weiches Pad, Bedienungsanle…" at bounding box center [485, 162] width 192 height 23
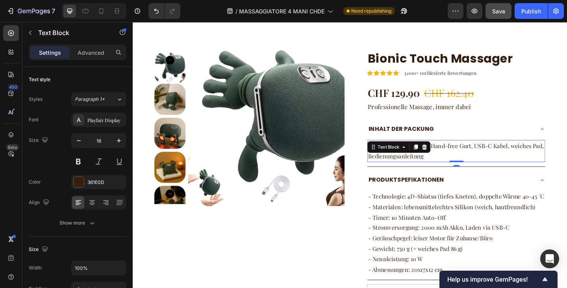
click at [427, 161] on div "Text Block" at bounding box center [411, 158] width 43 height 9
click at [467, 166] on p "Bionic Touch Massager, Hand-free Gurt, USB-C Kabel, weiches Pad, Bedienungsanle…" at bounding box center [485, 162] width 192 height 23
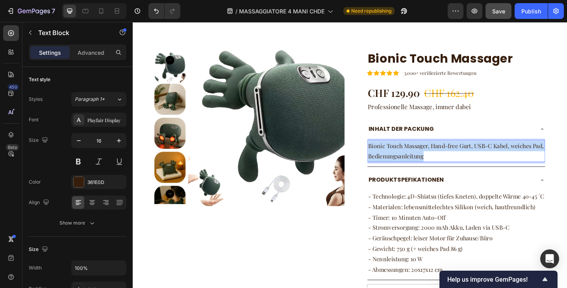
click at [467, 166] on p "Bionic Touch Massager, Hand-free Gurt, USB-C Kabel, weiches Pad, Bedienungsanle…" at bounding box center [485, 162] width 192 height 23
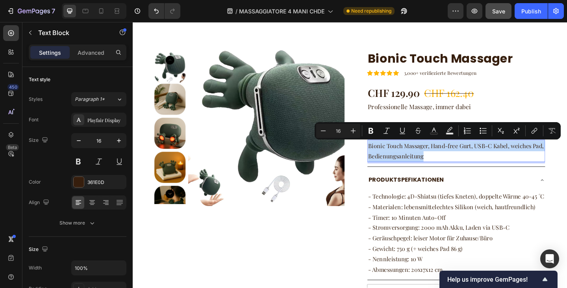
copy p "Bionic Touch Massager, Hand-free Gurt, USB-C Kabel, weiches Pad, Bedienungsanle…"
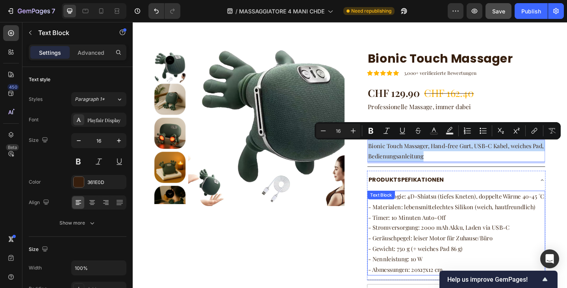
click at [462, 229] on p "- Materialen: lebensmittelechtes Silikon (weich, hautfreundlich)" at bounding box center [485, 223] width 192 height 11
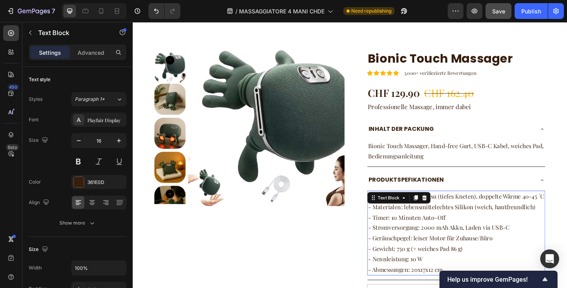
click at [462, 229] on p "- Materialen: lebensmittelechtes Silikon (weich, hautfreundlich)" at bounding box center [485, 223] width 192 height 11
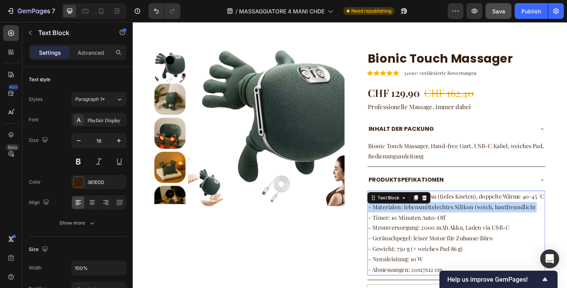
click at [462, 229] on p "- Materialen: lebensmittelechtes Silikon (weich, hautfreundlich)" at bounding box center [485, 223] width 192 height 11
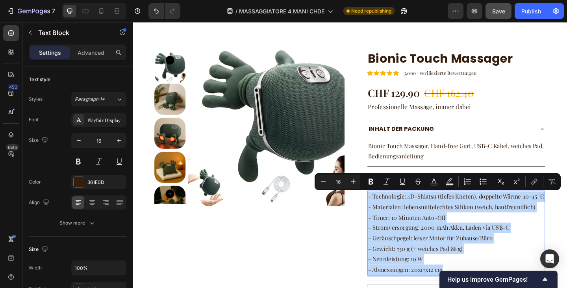
copy div "- Technologie: 4D-Shiatsu (tiefes Kneten), doppelte Wärme 40-45 °C - Materialen…"
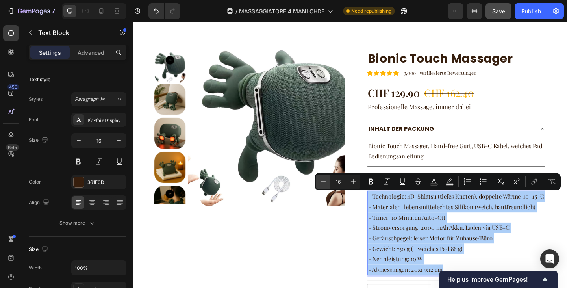
click at [324, 184] on icon "Editor contextual toolbar" at bounding box center [323, 182] width 8 height 8
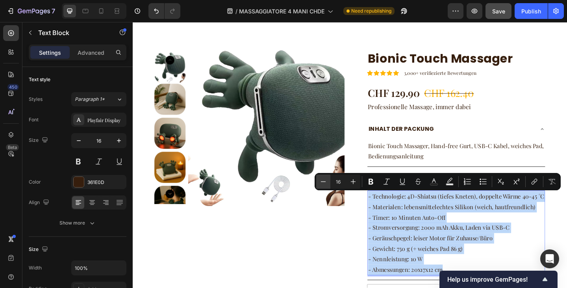
type input "15"
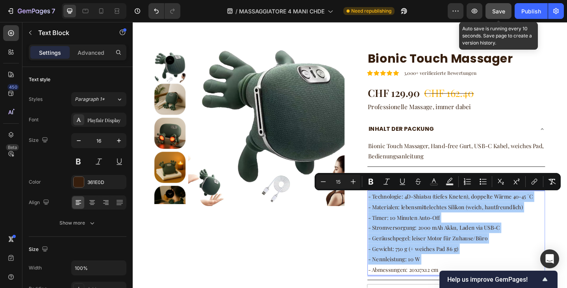
click at [497, 13] on span "Save" at bounding box center [498, 11] width 13 height 7
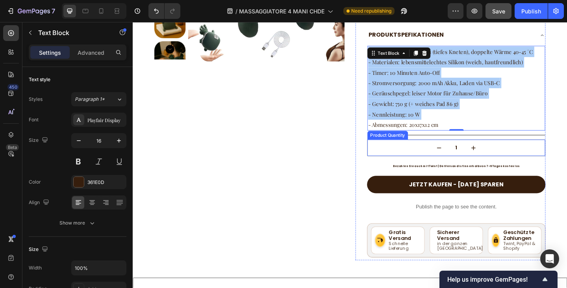
scroll to position [611, 0]
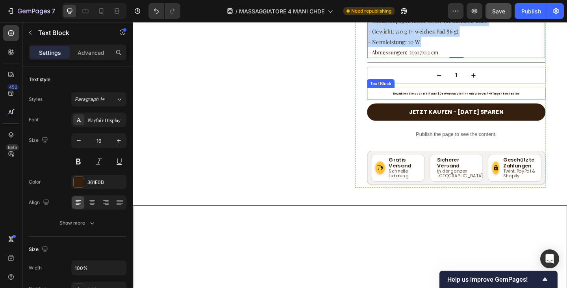
click at [458, 102] on span "Bezahlen Sie auch mit Twint | Der Versand ist innerhalb von 7–9 Tagen kostenlos" at bounding box center [485, 100] width 138 height 4
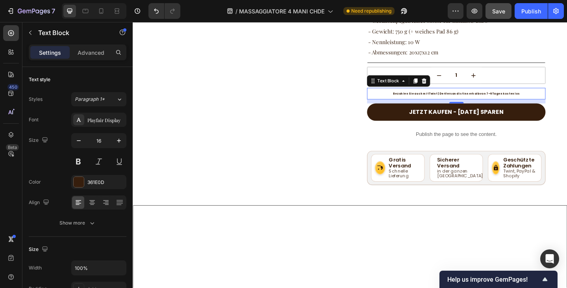
click at [458, 102] on span "Bezahlen Sie auch mit Twint | Der Versand ist innerhalb von 7–9 Tagen kostenlos" at bounding box center [485, 100] width 138 height 4
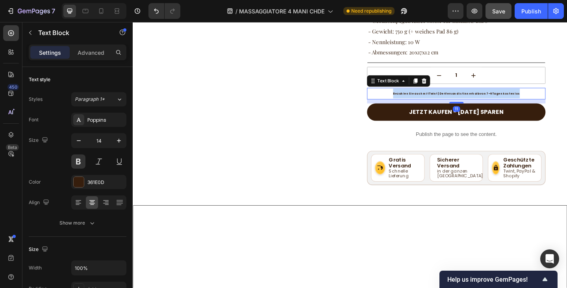
click at [458, 102] on span "Bezahlen Sie auch mit Twint | Der Versand ist innerhalb von 7–9 Tagen kostenlos" at bounding box center [485, 100] width 138 height 4
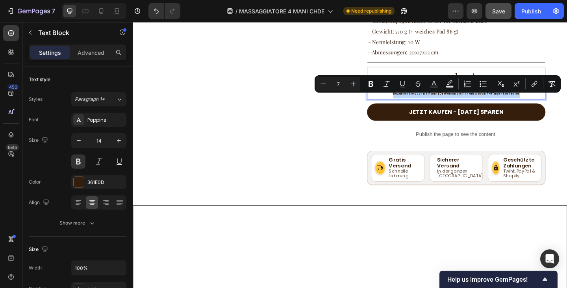
copy span "Bezahlen Sie auch mit Twint | Der Versand ist innerhalb von 7–9 Tagen kostenlos"
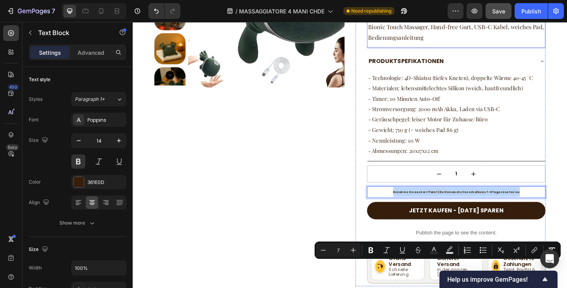
scroll to position [374, 0]
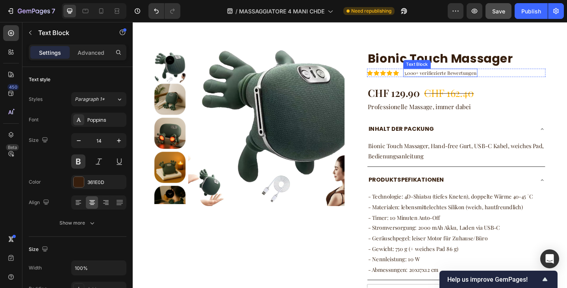
click at [460, 78] on p "3,000+ verifiezierte Bewertungen" at bounding box center [467, 78] width 79 height 8
click at [457, 77] on p "3,000+ verifiezierte Bewertungen" at bounding box center [467, 78] width 79 height 8
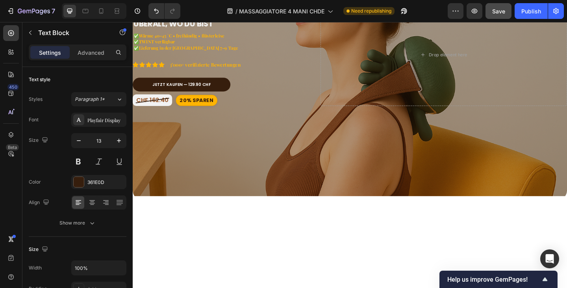
scroll to position [0, 0]
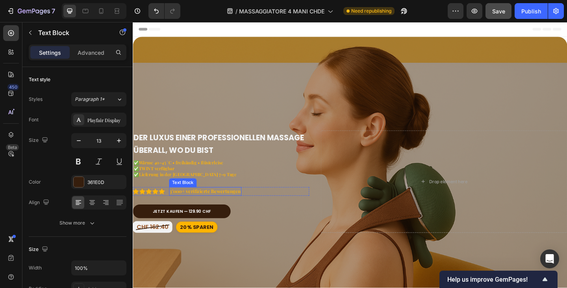
click at [213, 205] on strong "3’000+ verifizierte Bewertungen" at bounding box center [211, 206] width 77 height 7
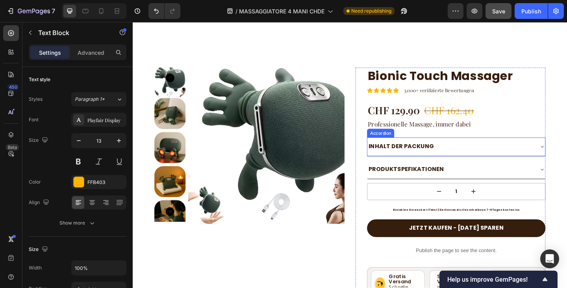
scroll to position [394, 0]
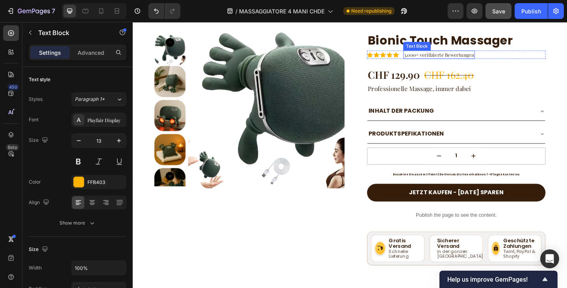
click at [466, 60] on p "3,000+ verifizierte Bewertungen" at bounding box center [466, 58] width 76 height 8
click at [459, 59] on p "3,000+ verifizierte Bewertungen" at bounding box center [466, 58] width 76 height 8
click at [458, 59] on p "3,000+ verifizierte Bewertungen" at bounding box center [466, 58] width 76 height 8
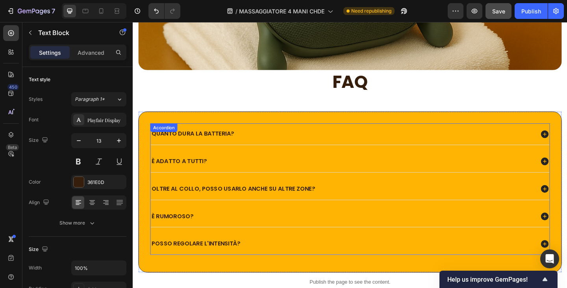
scroll to position [2520, 0]
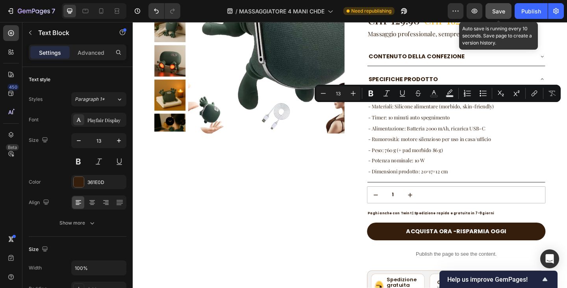
click at [502, 8] on span "Save" at bounding box center [498, 11] width 13 height 7
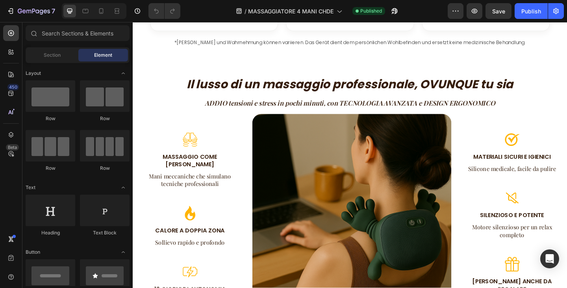
scroll to position [1103, 0]
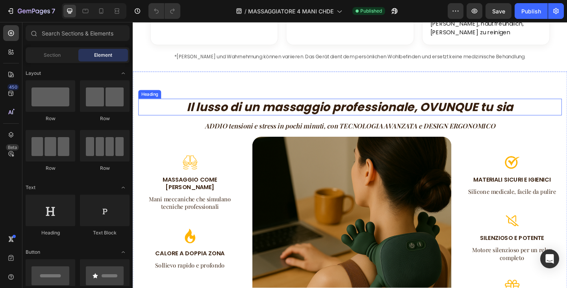
click at [417, 106] on strong "Il lusso di un massaggio professionale, OVUNQUE tu sia" at bounding box center [368, 115] width 355 height 18
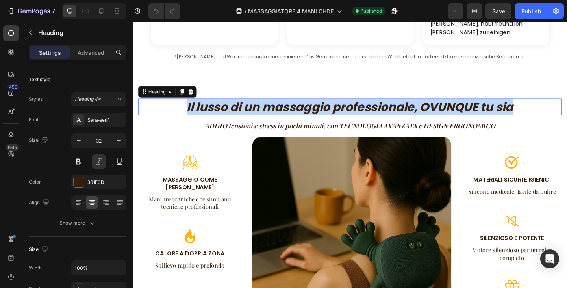
click at [417, 106] on strong "Il lusso di un massaggio professionale, OVUNQUE tu sia" at bounding box center [368, 115] width 355 height 18
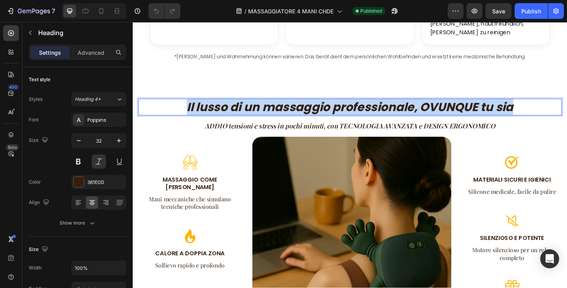
click at [417, 106] on strong "Il lusso di un massaggio professionale, OVUNQUE tu sia" at bounding box center [368, 115] width 355 height 18
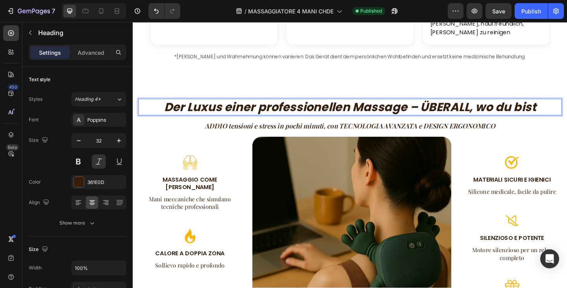
click at [435, 106] on strong "Der Luxus einer professionellen Massage – ÜBERALL, wo du bist" at bounding box center [369, 115] width 405 height 18
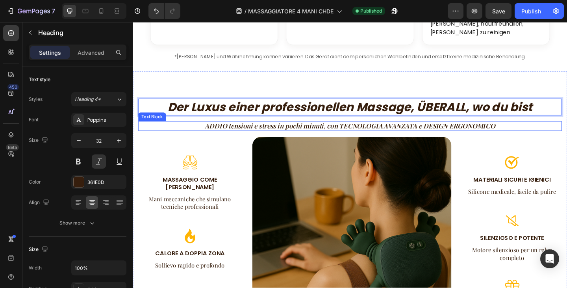
click at [286, 130] on strong "ADDIO tensioni e stress in pochi minuti, con TECNOLOGIA AVANZATA e DESIGN ERGON…" at bounding box center [369, 134] width 316 height 9
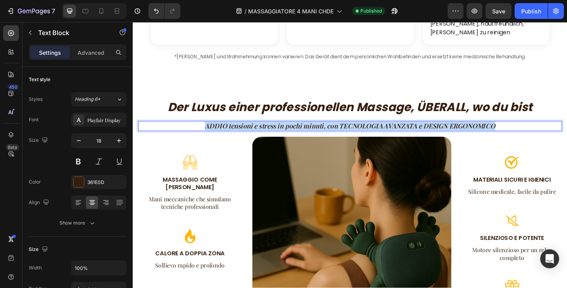
click at [286, 130] on strong "ADDIO tensioni e stress in pochi minuti, con TECNOLOGIA AVANZATA e DESIGN ERGON…" at bounding box center [369, 134] width 316 height 9
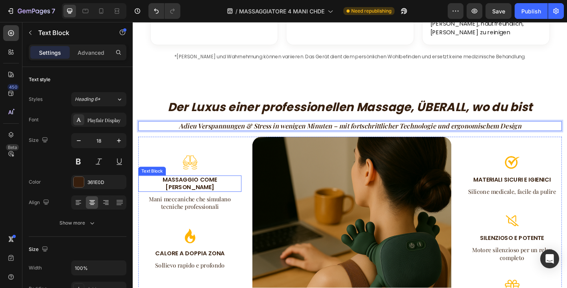
click at [217, 190] on p "Massaggio come [PERSON_NAME]" at bounding box center [194, 198] width 111 height 17
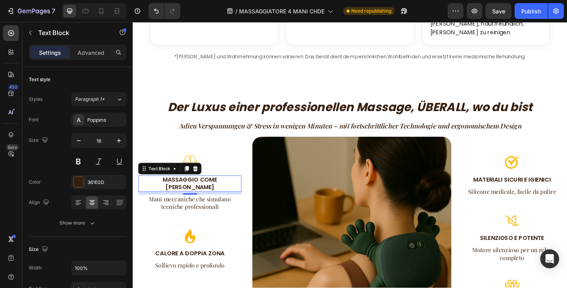
click at [217, 190] on p "Massaggio come [PERSON_NAME]" at bounding box center [194, 198] width 111 height 17
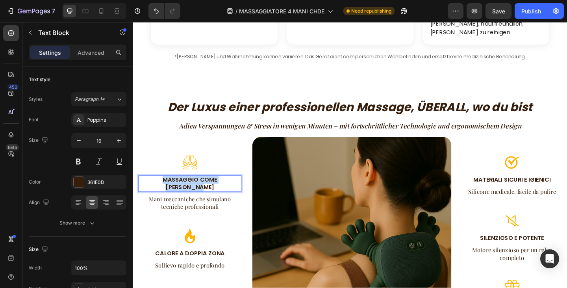
click at [217, 190] on p "Massaggio come [PERSON_NAME]" at bounding box center [194, 198] width 111 height 17
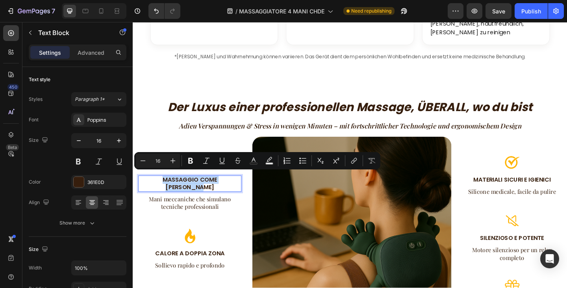
scroll to position [1095, 0]
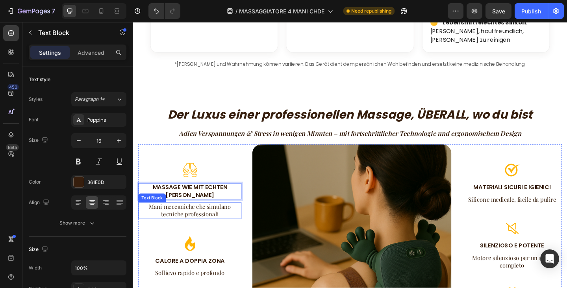
click at [189, 219] on p "Mani meccaniche che simulano tecniche professionali" at bounding box center [194, 227] width 111 height 17
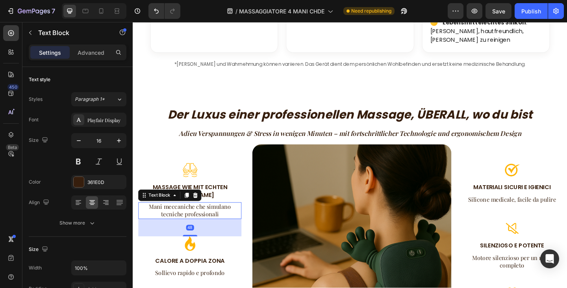
click at [189, 219] on p "Mani meccaniche che simulano tecniche professionali" at bounding box center [194, 227] width 111 height 17
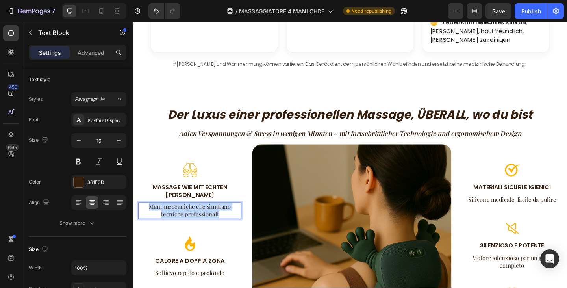
click at [189, 219] on p "Mani meccaniche che simulano tecniche professionali" at bounding box center [194, 227] width 111 height 17
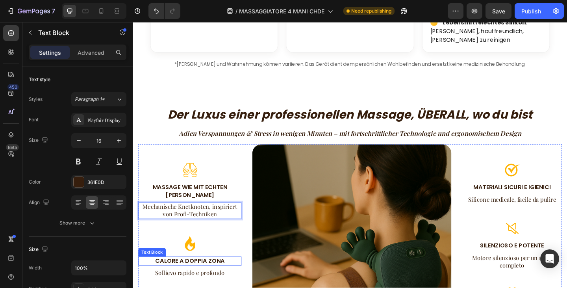
click at [191, 278] on p "CALORE A DOPPIA ZONA" at bounding box center [194, 282] width 111 height 8
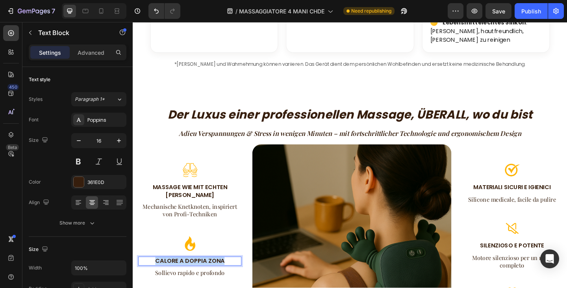
click at [191, 278] on p "CALORE A DOPPIA ZONA" at bounding box center [194, 282] width 111 height 8
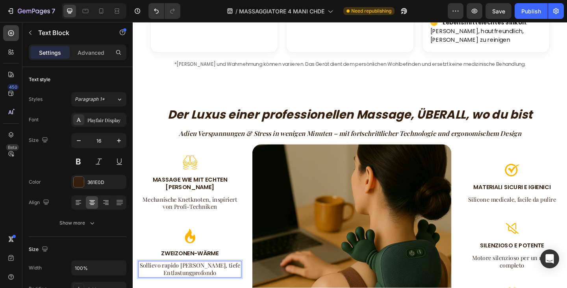
scroll to position [1086, 0]
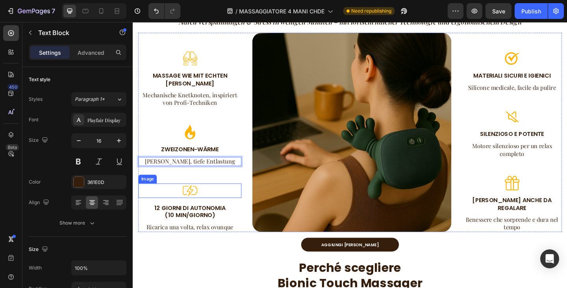
scroll to position [1213, 0]
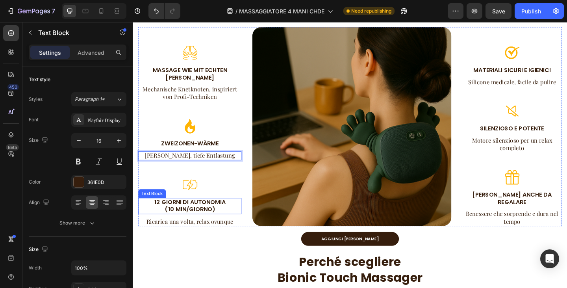
click at [186, 223] on p "12 giorni di autonomia (10 min/giorno)" at bounding box center [194, 222] width 111 height 17
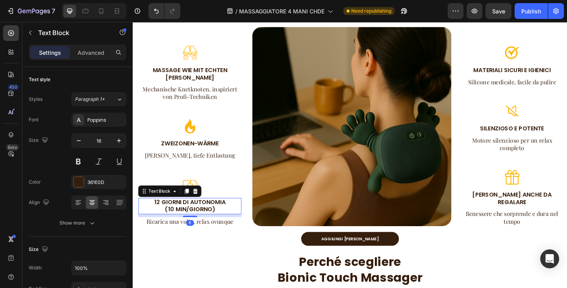
click at [186, 223] on p "12 giorni di autonomia (10 min/giorno)" at bounding box center [194, 222] width 111 height 17
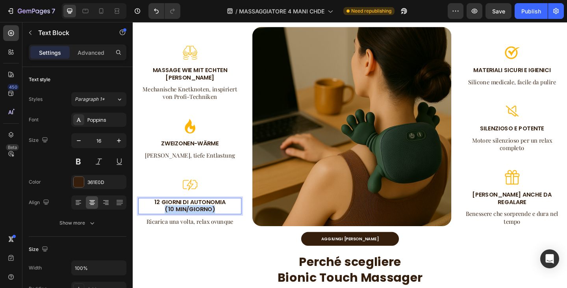
click at [186, 223] on p "12 giorni di autonomia (10 min/giorno)" at bounding box center [194, 222] width 111 height 17
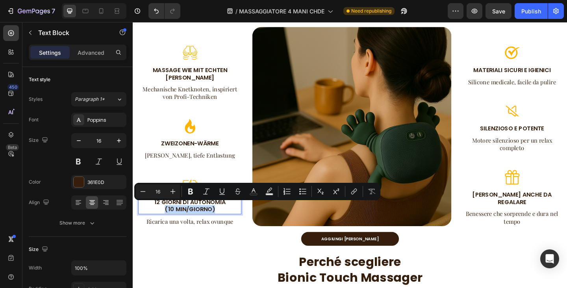
click at [186, 224] on p "12 giorni di autonomia (10 min/giorno)" at bounding box center [194, 222] width 111 height 17
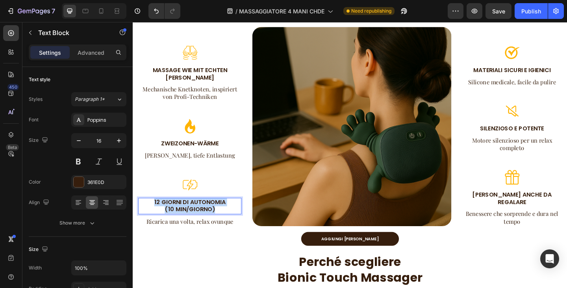
drag, startPoint x: 214, startPoint y: 221, endPoint x: 139, endPoint y: 212, distance: 76.3
click at [139, 213] on div "12 giorni di autonomia (10 min/giorno)" at bounding box center [195, 222] width 112 height 18
click at [225, 214] on p "12 Tage Akkulaufzeit (10 Min/Tag)" at bounding box center [194, 222] width 111 height 17
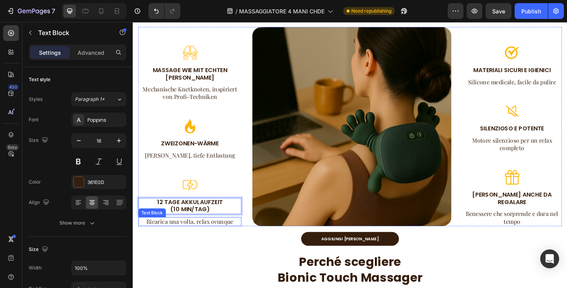
click at [176, 237] on p "Ricarica una volta, relax ovunque" at bounding box center [194, 239] width 111 height 8
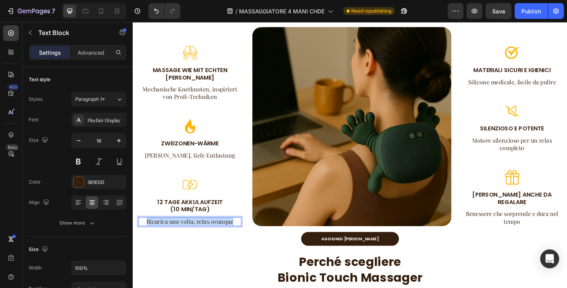
click at [176, 237] on p "Ricarica una volta, relax ovunque" at bounding box center [194, 239] width 111 height 8
click at [518, 76] on p "MATERIALI SICURI E IGIENICI" at bounding box center [545, 75] width 107 height 8
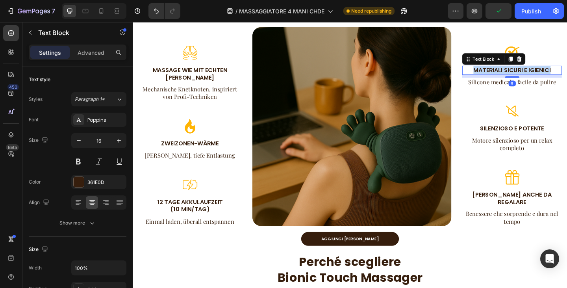
click at [518, 76] on p "MATERIALI SICURI E IGIENICI" at bounding box center [545, 75] width 107 height 8
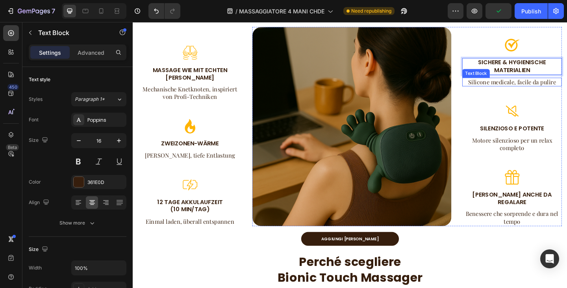
scroll to position [1205, 0]
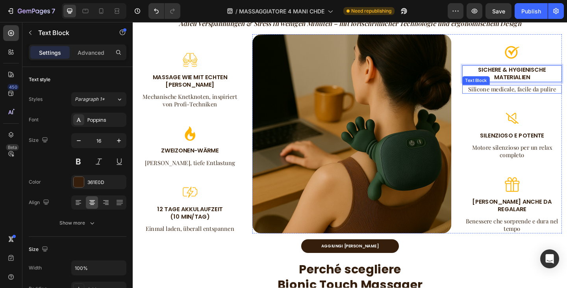
click at [528, 100] on p "Silicone medicale, facile da pulire" at bounding box center [545, 95] width 107 height 8
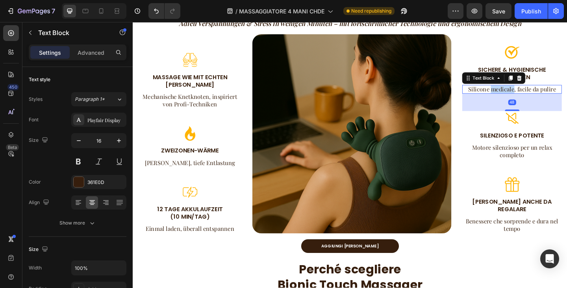
click at [528, 100] on p "Silicone medicale, facile da pulire" at bounding box center [545, 95] width 107 height 8
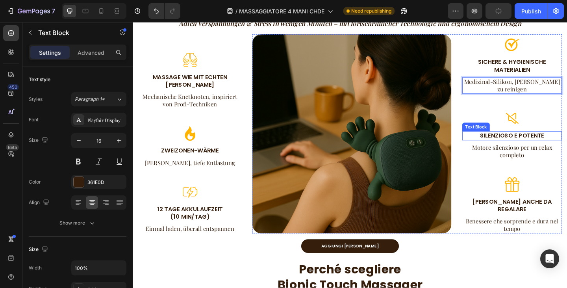
click at [558, 150] on p "SILENZIOSO E POTENTE" at bounding box center [545, 146] width 107 height 8
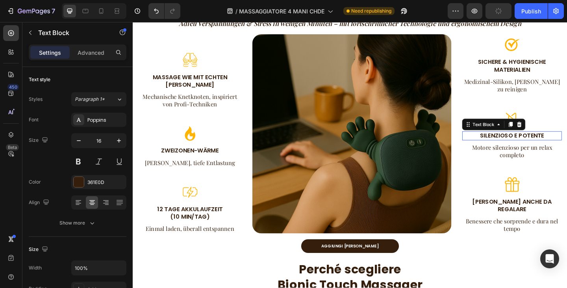
click at [558, 150] on p "SILENZIOSO E POTENTE" at bounding box center [545, 146] width 107 height 8
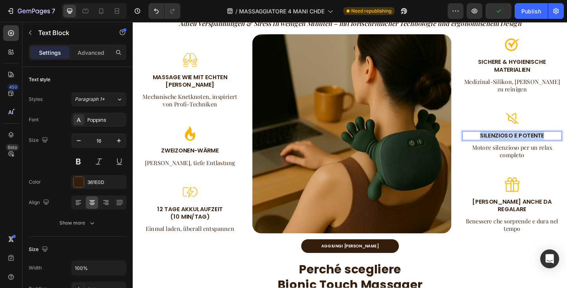
click at [558, 150] on p "SILENZIOSO E POTENTE" at bounding box center [545, 146] width 107 height 8
click at [527, 166] on p "Motore silenzioso per un relax completo" at bounding box center [545, 163] width 107 height 17
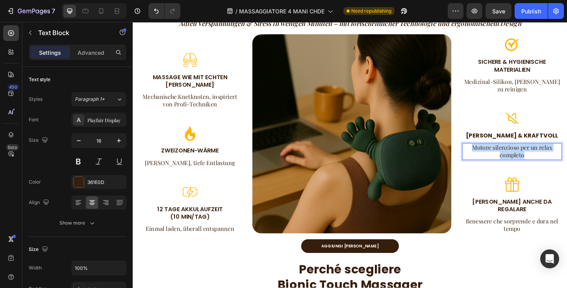
click at [527, 166] on p "Motore silenzioso per un relax completo" at bounding box center [545, 163] width 107 height 17
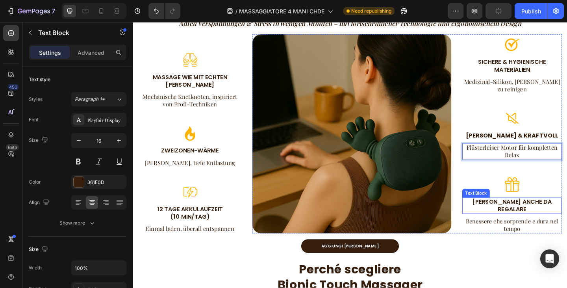
click at [536, 221] on p "[PERSON_NAME] ANCHE DA REGALARE" at bounding box center [545, 222] width 107 height 17
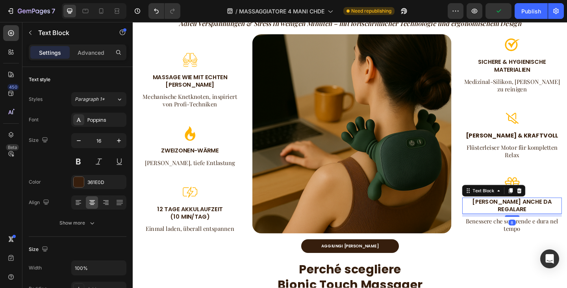
click at [536, 221] on p "[PERSON_NAME] ANCHE DA REGALARE" at bounding box center [545, 222] width 107 height 17
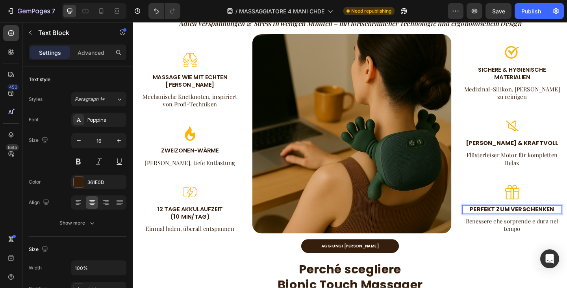
click at [536, 223] on strong "Perfekt zum Verschenken" at bounding box center [545, 225] width 92 height 9
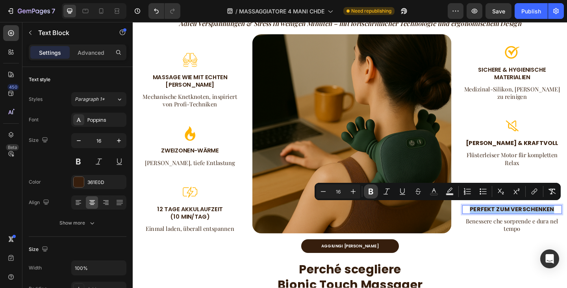
click at [368, 192] on icon "Editor contextual toolbar" at bounding box center [371, 191] width 8 height 8
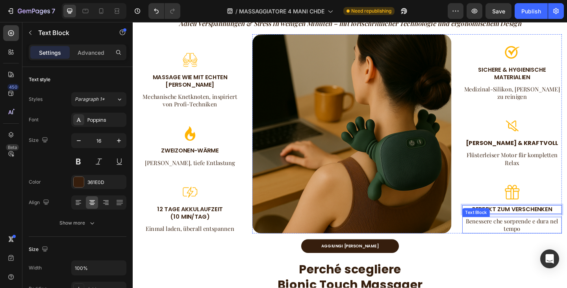
click at [550, 238] on p "Benessere che sorprende e dura nel tempo" at bounding box center [545, 243] width 107 height 17
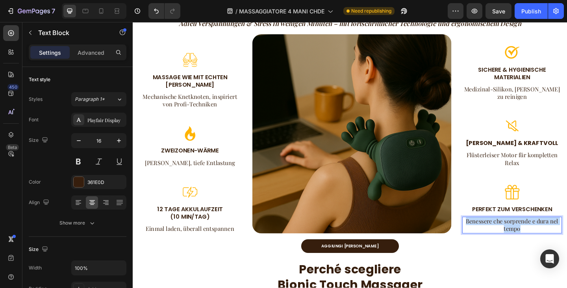
click at [550, 238] on p "Benessere che sorprende e dura nel tempo" at bounding box center [545, 243] width 107 height 17
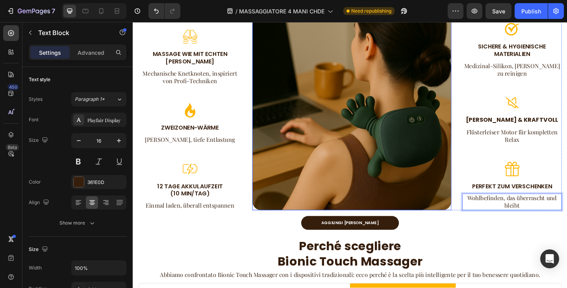
scroll to position [1244, 0]
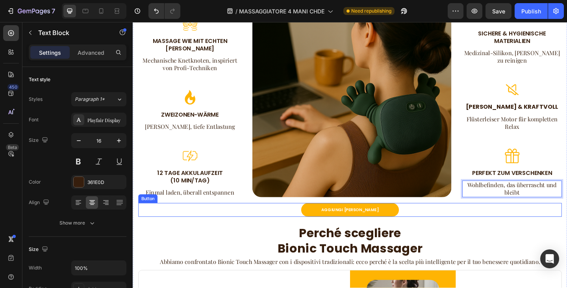
click at [360, 220] on link "AGGIUNGI [PERSON_NAME]" at bounding box center [369, 226] width 106 height 15
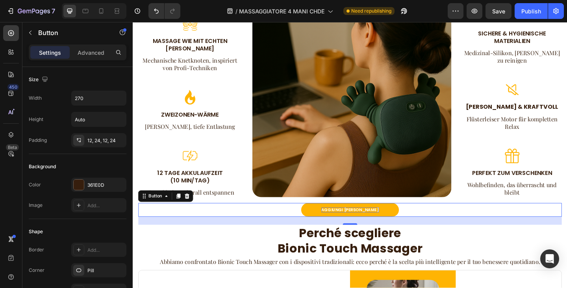
click at [370, 224] on p "AGGIUNGI [PERSON_NAME]" at bounding box center [369, 227] width 63 height 6
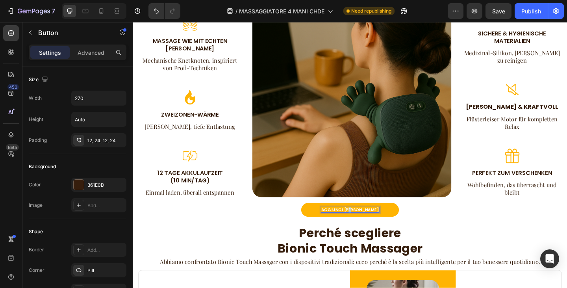
click at [370, 224] on p "AGGIUNGI [PERSON_NAME]" at bounding box center [369, 227] width 63 height 6
click at [442, 221] on div "zum warenkorb Button 22" at bounding box center [369, 226] width 461 height 15
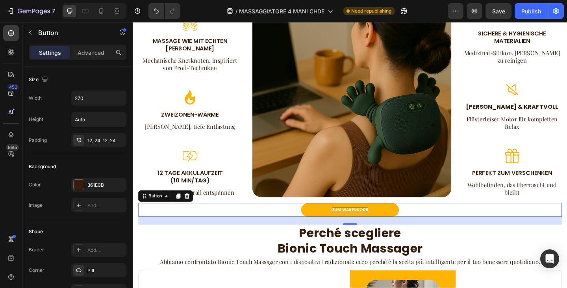
scroll to position [1323, 0]
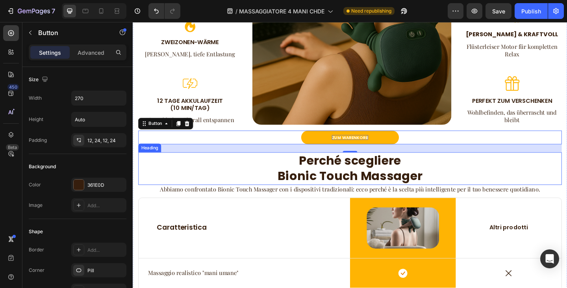
click at [338, 180] on strong "Bionic Touch Massager" at bounding box center [369, 189] width 158 height 19
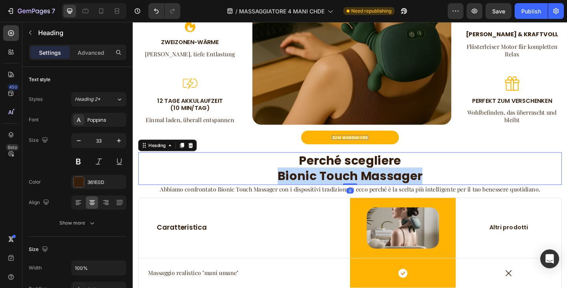
click at [338, 180] on strong "Bionic Touch Massager" at bounding box center [369, 189] width 158 height 19
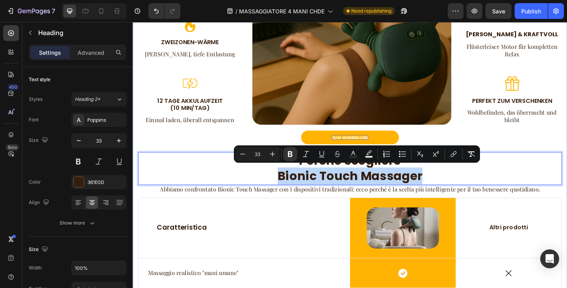
click at [366, 201] on p "Abbiamo confrontato Bionic Touch Massager con i dispositivi tradizionali: ecco …" at bounding box center [368, 204] width 459 height 8
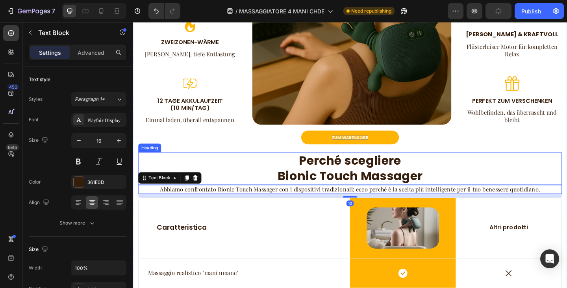
click at [350, 176] on strong "Perché scegliere" at bounding box center [369, 172] width 111 height 19
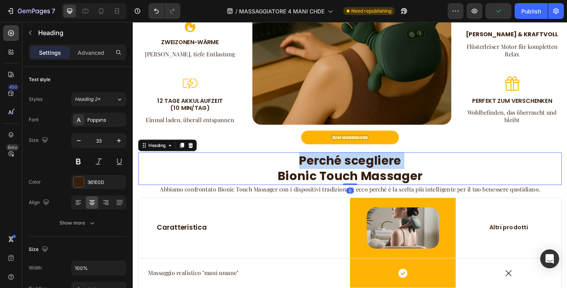
click at [350, 176] on strong "Perché scegliere" at bounding box center [369, 172] width 111 height 19
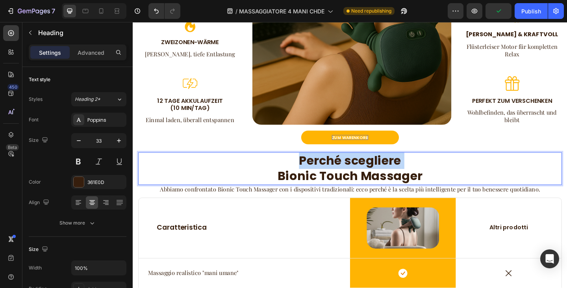
click at [350, 176] on strong "Perché scegliere" at bounding box center [369, 172] width 111 height 19
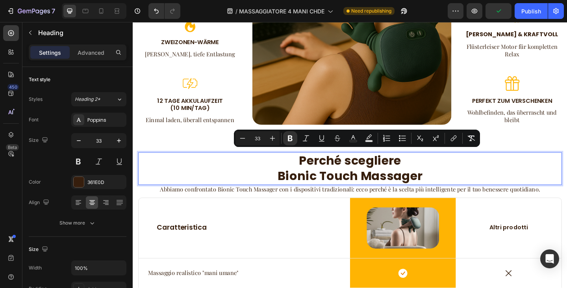
click at [362, 188] on strong "Bionic Touch Massager" at bounding box center [369, 189] width 158 height 19
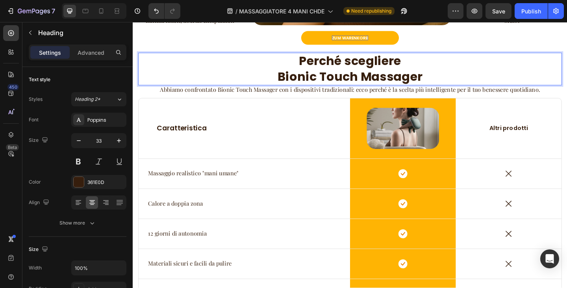
scroll to position [1441, 0]
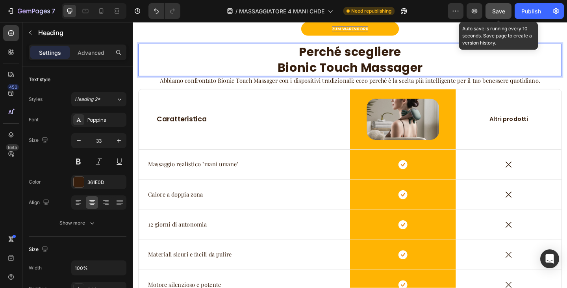
click at [498, 10] on span "Save" at bounding box center [498, 11] width 13 height 7
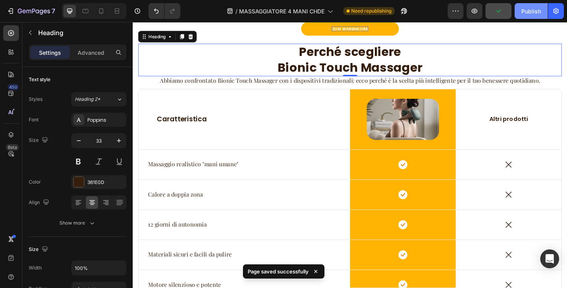
click at [532, 13] on div "Publish" at bounding box center [532, 11] width 20 height 8
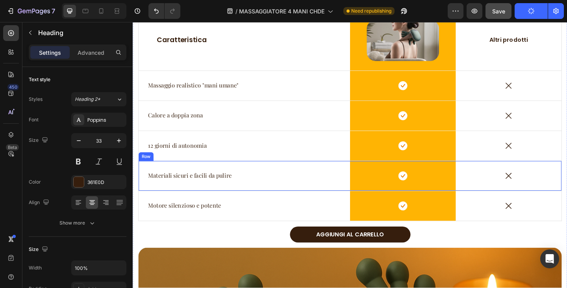
scroll to position [1520, 0]
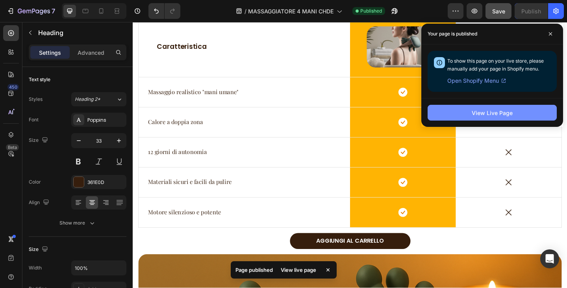
click at [487, 117] on button "View Live Page" at bounding box center [492, 113] width 129 height 16
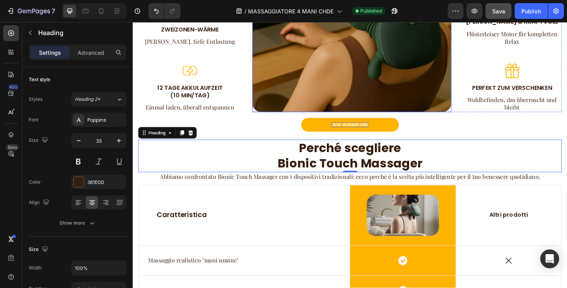
scroll to position [1323, 0]
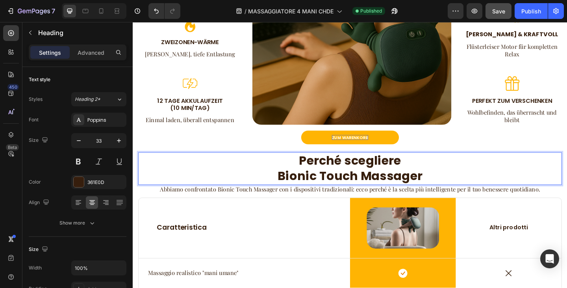
click at [350, 173] on strong "Perché scegliere" at bounding box center [369, 172] width 111 height 19
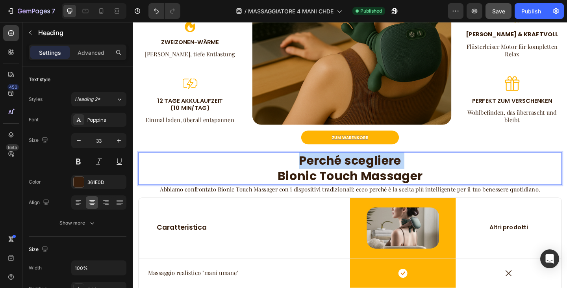
click at [350, 173] on strong "Perché scegliere" at bounding box center [369, 172] width 111 height 19
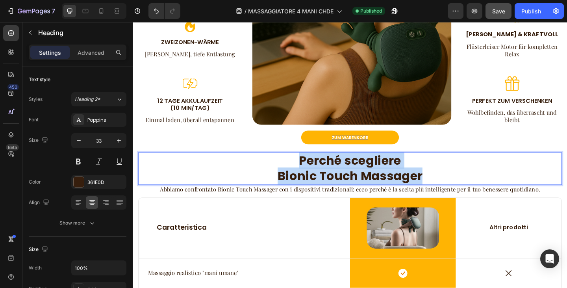
drag, startPoint x: 455, startPoint y: 182, endPoint x: 298, endPoint y: 167, distance: 157.9
click at [298, 167] on p "Perché scegliere Bionic Touch Massager" at bounding box center [368, 182] width 459 height 34
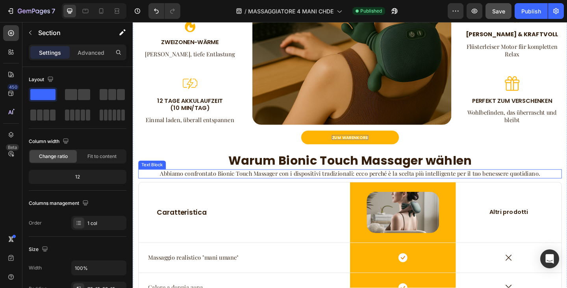
click at [289, 185] on p "Abbiamo confrontato Bionic Touch Massager con i dispositivi tradizionali: ecco …" at bounding box center [368, 187] width 459 height 8
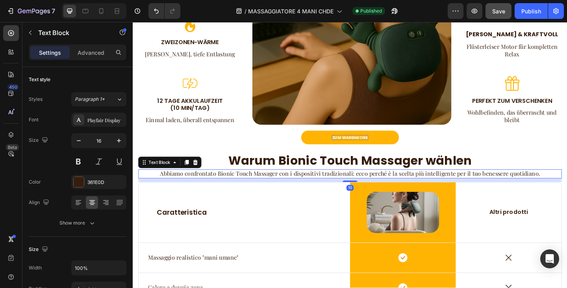
click at [289, 185] on p "Abbiamo confrontato Bionic Touch Massager con i dispositivi tradizionali: ecco …" at bounding box center [368, 187] width 459 height 8
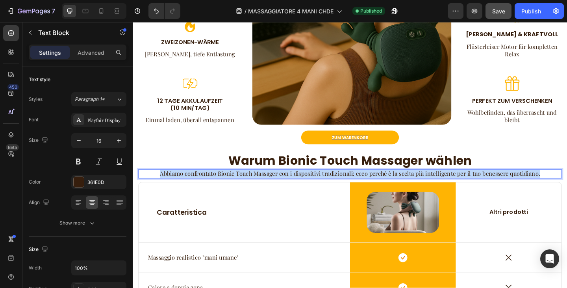
click at [289, 185] on p "Abbiamo confrontato Bionic Touch Massager con i dispositivi tradizionali: ecco …" at bounding box center [368, 187] width 459 height 8
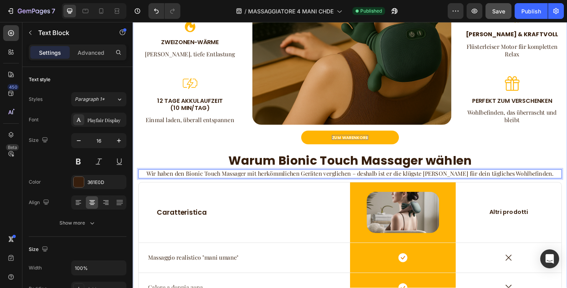
scroll to position [1402, 0]
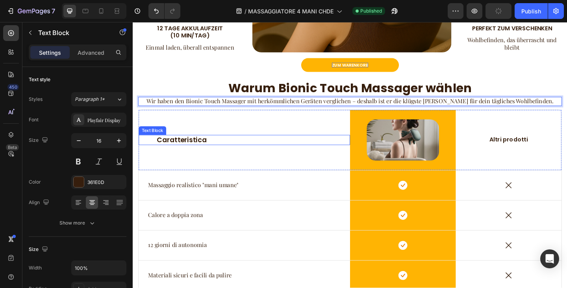
click at [208, 146] on p "Caratteristica" at bounding box center [254, 151] width 191 height 10
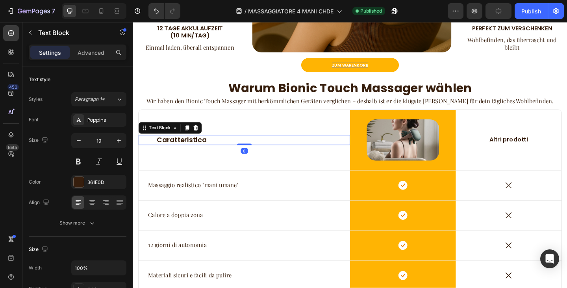
click at [208, 146] on p "Caratteristica" at bounding box center [254, 151] width 191 height 10
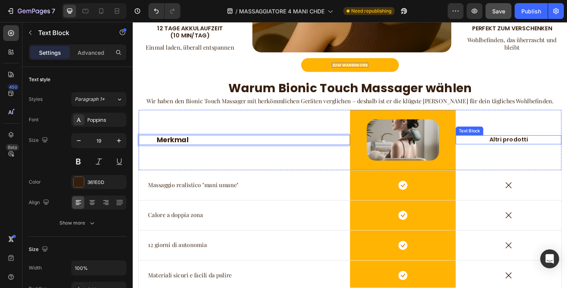
click at [518, 150] on p "Altri prodotti" at bounding box center [541, 150] width 57 height 8
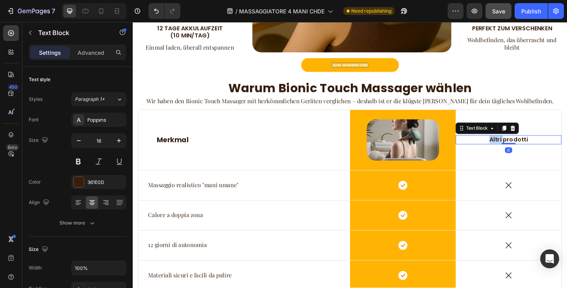
click at [518, 150] on p "Altri prodotti" at bounding box center [541, 150] width 57 height 8
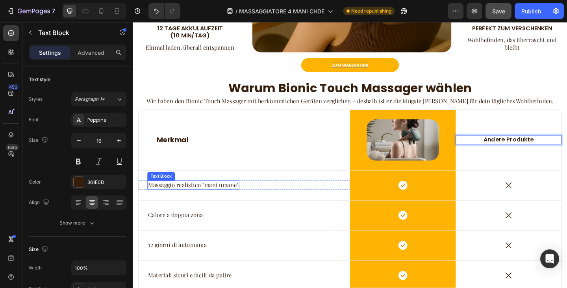
click at [198, 199] on p "Massaggio realistico "mani umane"" at bounding box center [198, 199] width 98 height 8
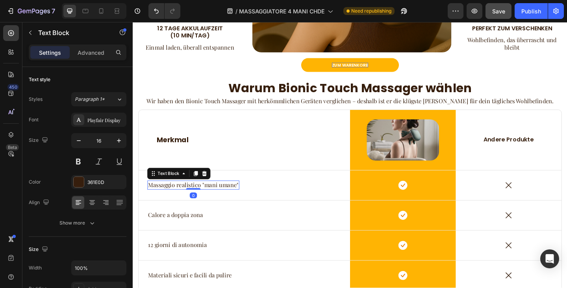
click at [197, 198] on p "Massaggio realistico "mani umane"" at bounding box center [198, 199] width 98 height 8
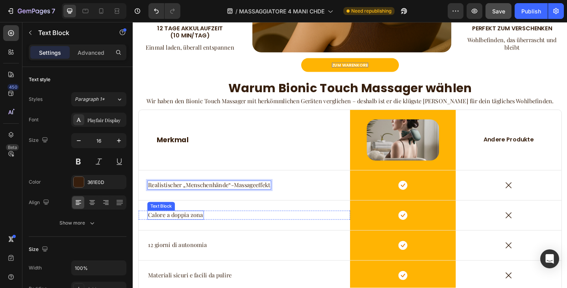
click at [190, 230] on p "Calore a doppia zona" at bounding box center [179, 232] width 60 height 8
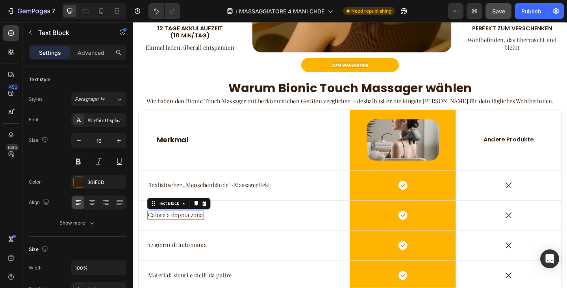
click at [190, 230] on p "Calore a doppia zona" at bounding box center [179, 232] width 60 height 8
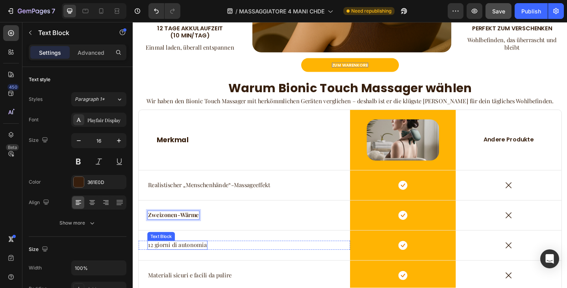
click at [195, 264] on p "12 giorni di autonomia" at bounding box center [181, 265] width 64 height 8
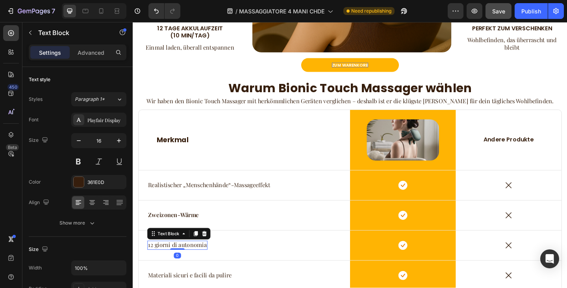
click at [195, 264] on p "12 giorni di autonomia" at bounding box center [181, 265] width 64 height 8
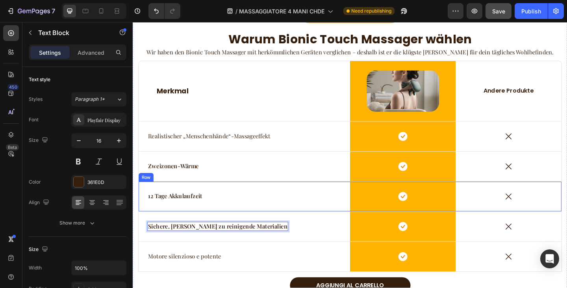
scroll to position [1524, 0]
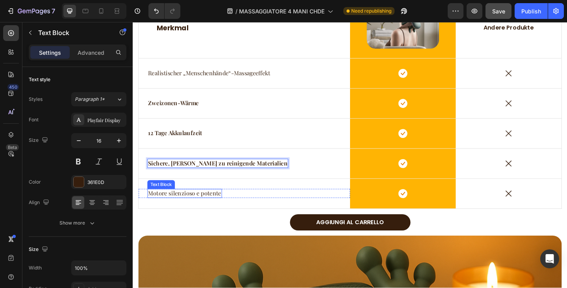
click at [197, 205] on p "Motore silenzioso e potente" at bounding box center [189, 208] width 80 height 8
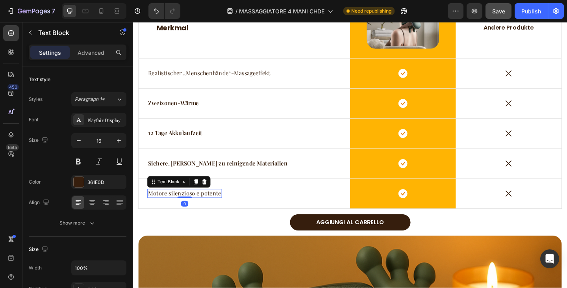
click at [197, 205] on p "Motore silenzioso e potente" at bounding box center [189, 208] width 80 height 8
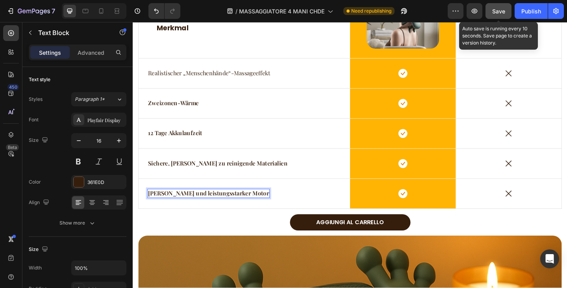
click at [501, 12] on span "Save" at bounding box center [498, 11] width 13 height 7
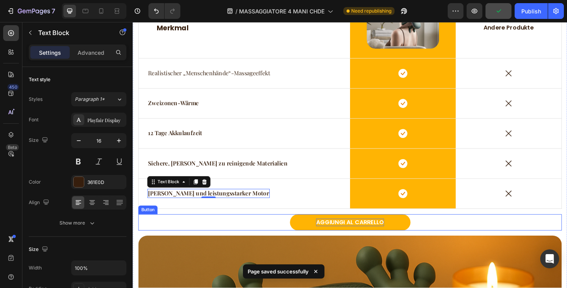
click at [378, 236] on p "AGGIUNGI AL CARRELLO" at bounding box center [369, 240] width 74 height 8
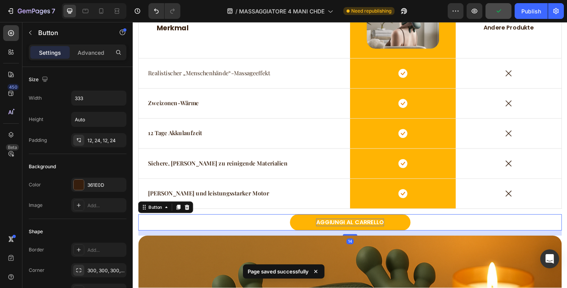
click at [378, 236] on p "AGGIUNGI AL CARRELLO" at bounding box center [369, 240] width 74 height 8
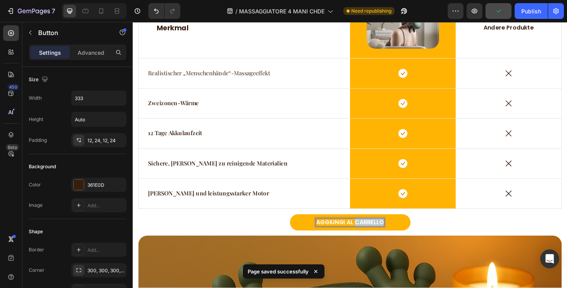
click at [378, 236] on p "AGGIUNGI AL CARRELLO" at bounding box center [369, 240] width 74 height 8
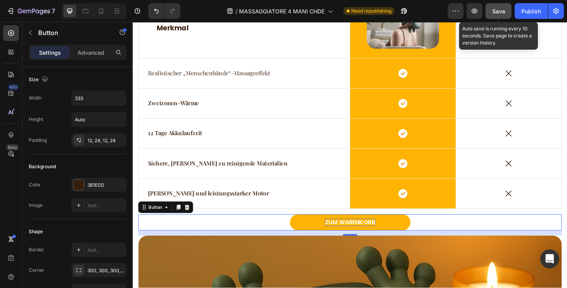
click at [497, 11] on span "Save" at bounding box center [498, 11] width 13 height 7
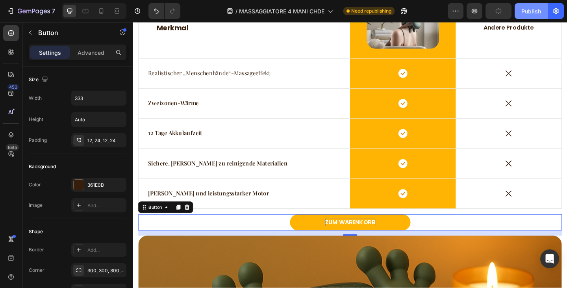
click at [523, 17] on button "Publish" at bounding box center [531, 11] width 33 height 16
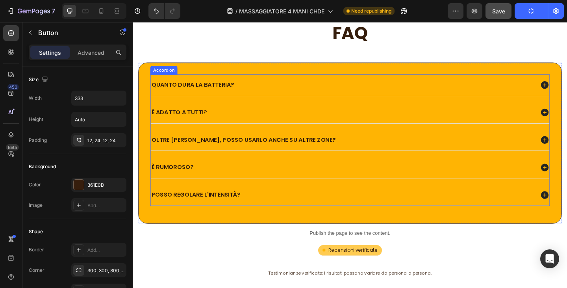
scroll to position [1996, 0]
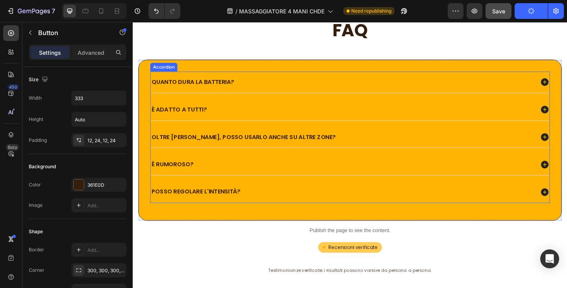
click at [273, 78] on div "Quanto dura la batteria?" at bounding box center [369, 87] width 434 height 23
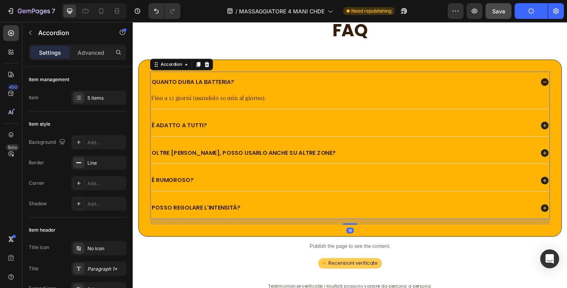
click at [222, 85] on p "Quanto dura la batteria?" at bounding box center [197, 88] width 89 height 8
click at [221, 85] on p "Quanto dura la batteria?" at bounding box center [197, 88] width 89 height 8
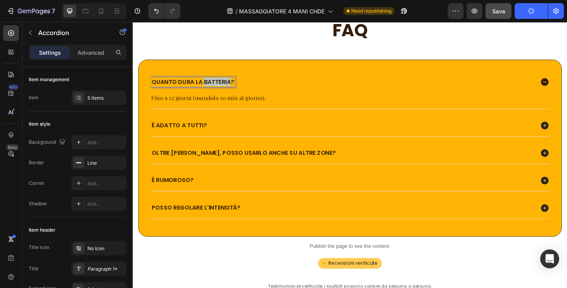
click at [221, 85] on p "Quanto dura la batteria?" at bounding box center [197, 88] width 89 height 8
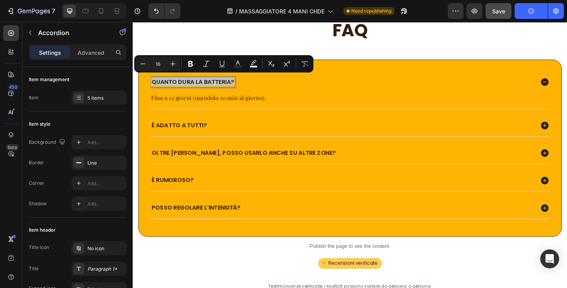
copy p "Quanto dura la batteria?"
click at [204, 84] on p "Quanto dura la batteria?" at bounding box center [197, 88] width 89 height 8
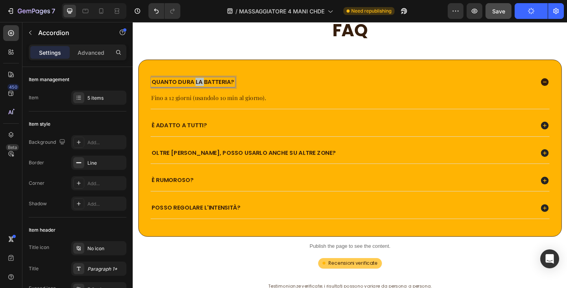
click at [204, 84] on p "Quanto dura la batteria?" at bounding box center [197, 88] width 89 height 8
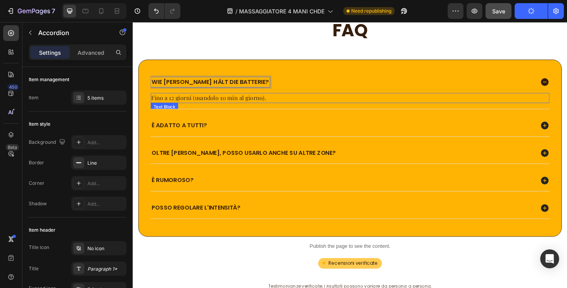
click at [208, 104] on p "Fino a 12 giorni (usandolo 10 min al giorno)." at bounding box center [369, 104] width 432 height 9
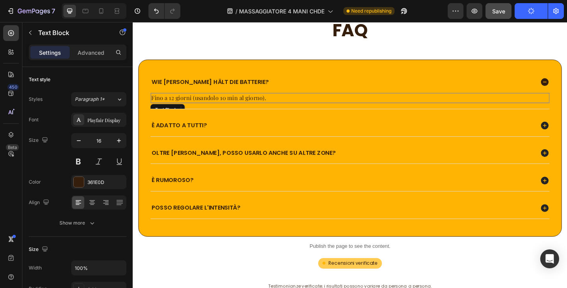
click at [208, 104] on p "Fino a 12 giorni (usandolo 10 min al giorno)." at bounding box center [369, 104] width 432 height 9
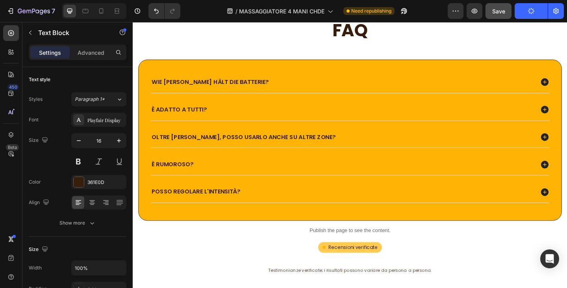
copy p "Fino a 12 giorni (usandolo 10 min al giorno)."
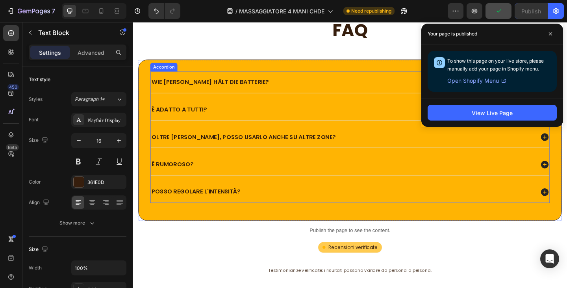
click at [234, 84] on p "Wie lange hält die Batterie?" at bounding box center [216, 88] width 127 height 8
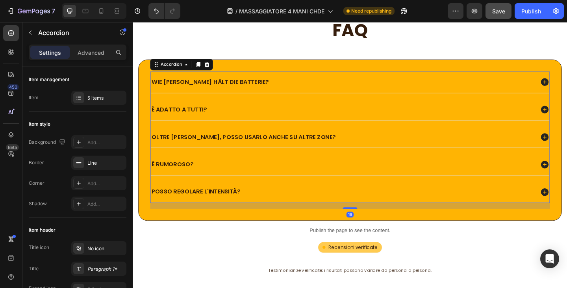
click at [267, 87] on div "Wie lange hält die Batterie?" at bounding box center [361, 87] width 418 height 11
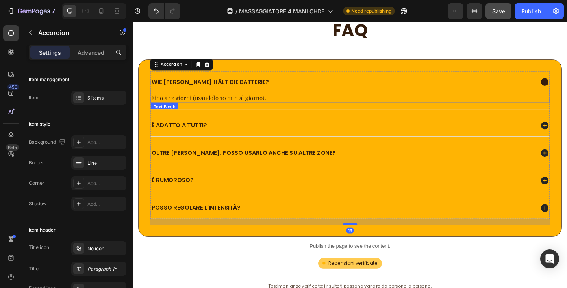
click at [258, 100] on p "Fino a 12 giorni (usandolo 10 min al giorno)." at bounding box center [369, 104] width 432 height 9
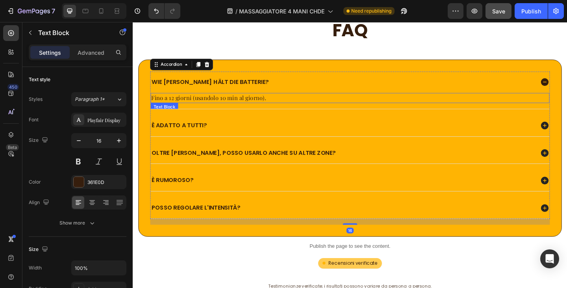
click at [258, 100] on p "Fino a 12 giorni (usandolo 10 min al giorno)." at bounding box center [369, 104] width 432 height 9
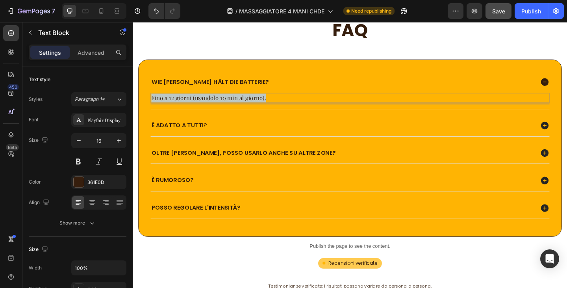
click at [258, 100] on p "Fino a 12 giorni (usandolo 10 min al giorno)." at bounding box center [369, 104] width 432 height 9
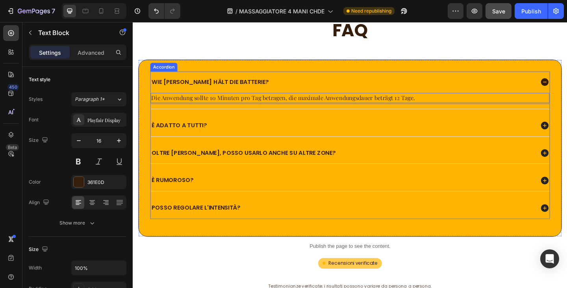
click at [241, 130] on div "È adatto a tutti?" at bounding box center [361, 135] width 418 height 11
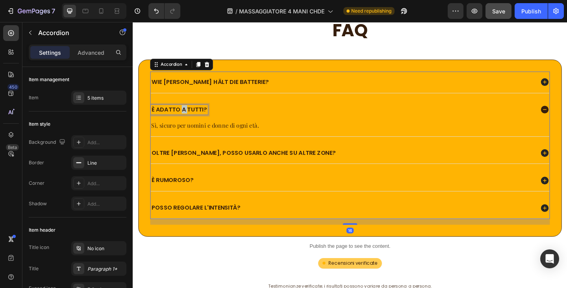
click at [186, 113] on p "È adatto a tutti?" at bounding box center [183, 117] width 60 height 8
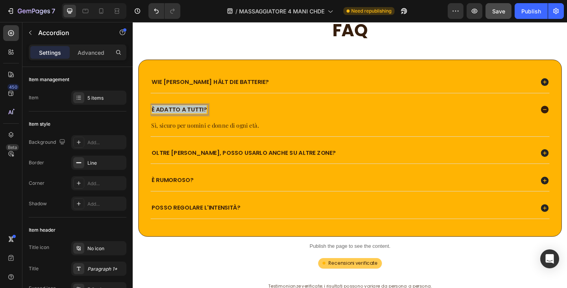
click at [186, 113] on p "È adatto a tutti?" at bounding box center [183, 117] width 60 height 8
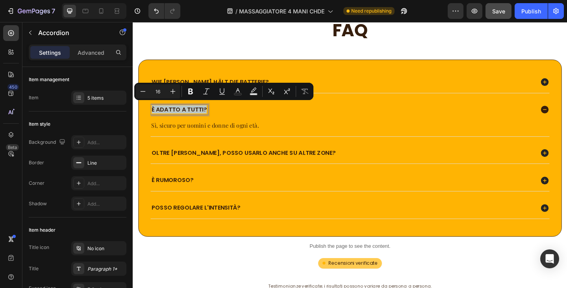
copy p "È adatto a tutti?"
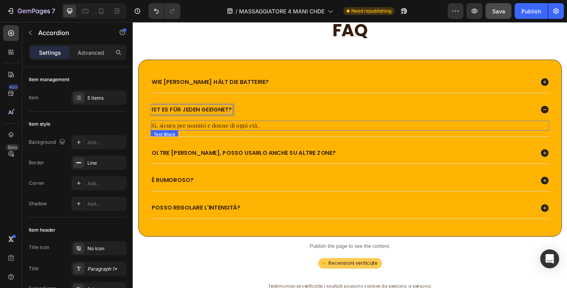
click at [208, 133] on p "Sì, sicuro per uomini e donne di ogni età." at bounding box center [369, 134] width 432 height 9
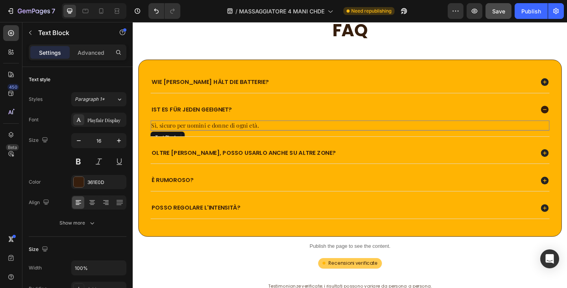
click at [208, 133] on p "Sì, sicuro per uomini e donne di ogni età." at bounding box center [369, 134] width 432 height 9
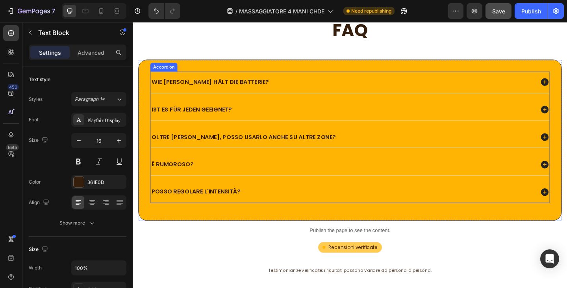
click at [278, 121] on div "Ist es für jeden geeignet?" at bounding box center [369, 117] width 434 height 23
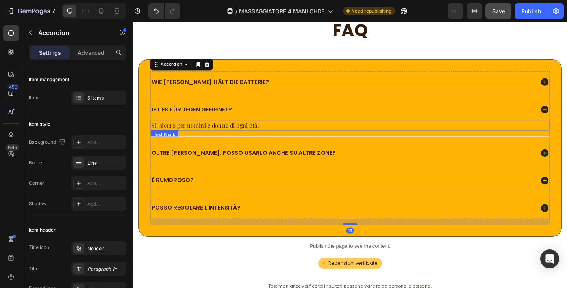
click at [230, 131] on p "Sì, sicuro per uomini e donne di ogni età." at bounding box center [369, 134] width 432 height 9
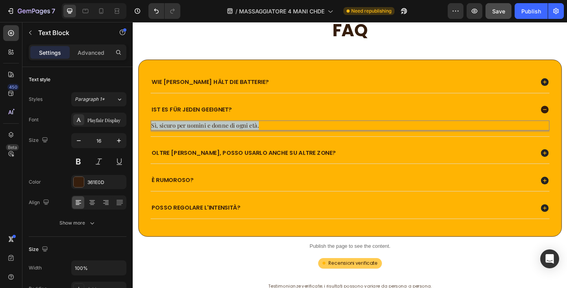
click at [230, 131] on p "Sì, sicuro per uomini e donne di ogni età." at bounding box center [369, 134] width 432 height 9
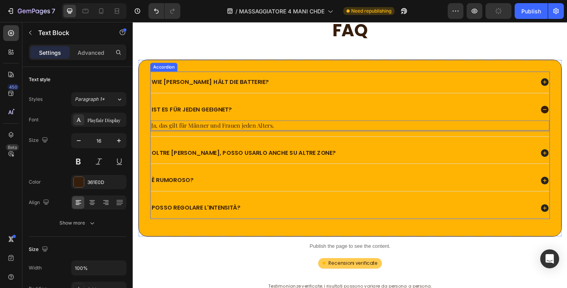
click at [235, 161] on p "oltre [PERSON_NAME], posso usarlo anche su altre zone?" at bounding box center [253, 165] width 200 height 8
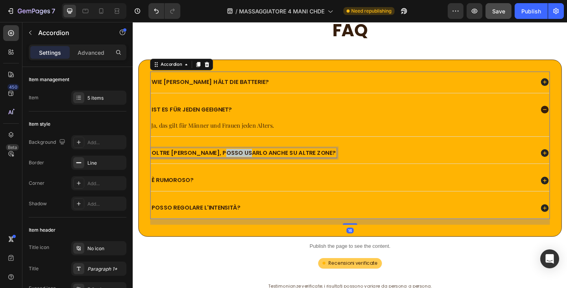
click at [235, 161] on p "oltre [PERSON_NAME], posso usarlo anche su altre zone?" at bounding box center [253, 165] width 200 height 8
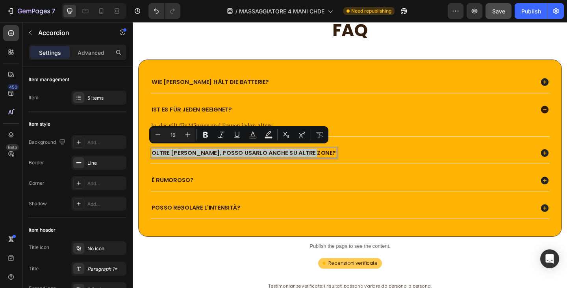
copy p "oltre [PERSON_NAME], posso usarlo anche su altre zone?"
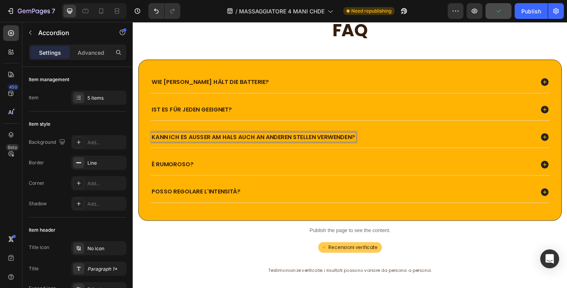
click at [407, 153] on div "Kann ich es außer am Hals auch an anderen Stellen verwenden?" at bounding box center [361, 147] width 418 height 11
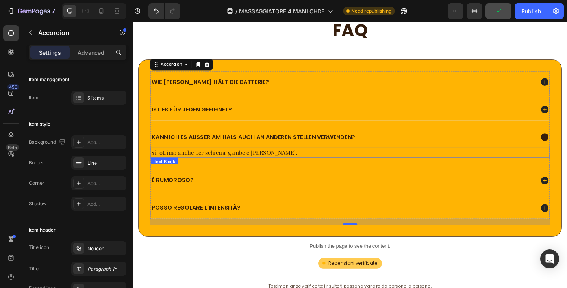
click at [243, 160] on p "Sì, ottimo anche per schiena, gambe e braccia." at bounding box center [369, 164] width 432 height 9
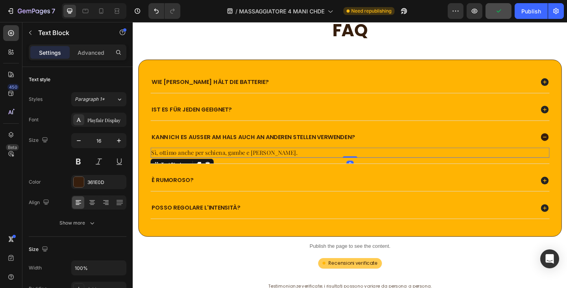
click at [243, 160] on p "Sì, ottimo anche per schiena, gambe e braccia." at bounding box center [369, 164] width 432 height 9
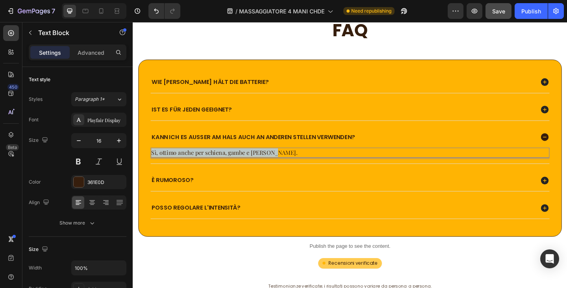
click at [243, 160] on p "Sì, ottimo anche per schiena, gambe e braccia." at bounding box center [369, 164] width 432 height 9
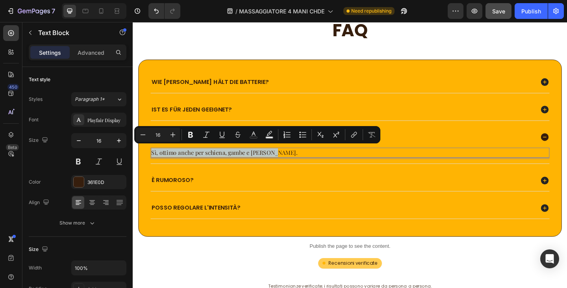
copy p "Sì, ottimo anche per schiena, gambe e braccia."
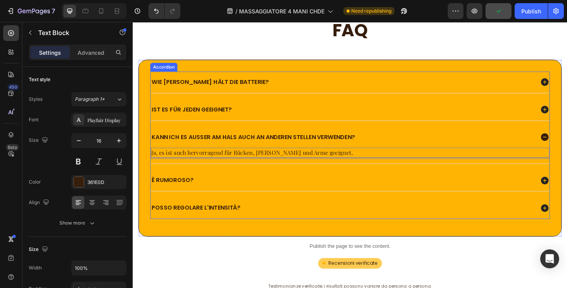
click at [188, 190] on p "È rumoroso?" at bounding box center [175, 194] width 45 height 8
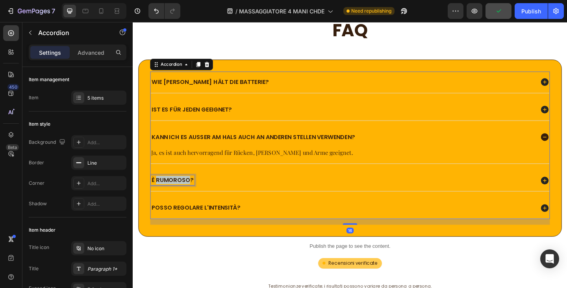
click at [188, 191] on p "È rumoroso?" at bounding box center [175, 194] width 45 height 8
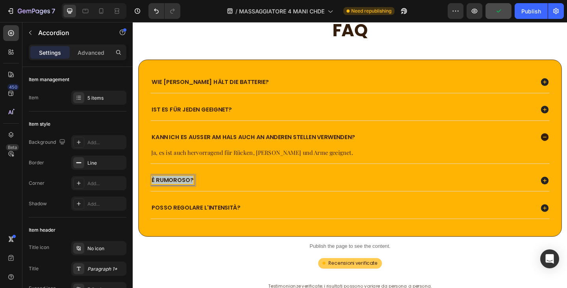
click at [188, 191] on p "È rumoroso?" at bounding box center [175, 194] width 45 height 8
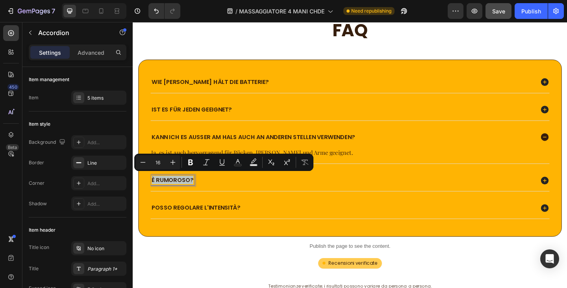
copy p "È rumoroso?"
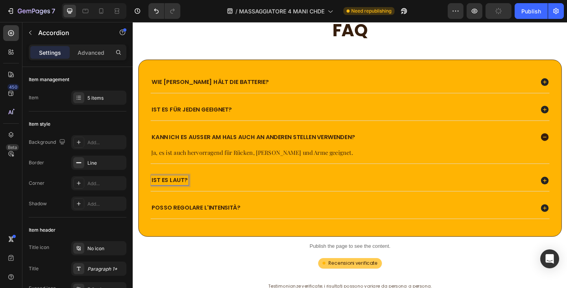
click at [246, 189] on div "Ist es laut?" at bounding box center [361, 194] width 418 height 11
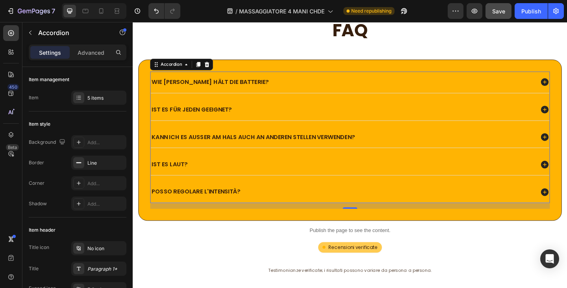
click at [258, 165] on div "Ist es laut?" at bounding box center [369, 176] width 434 height 23
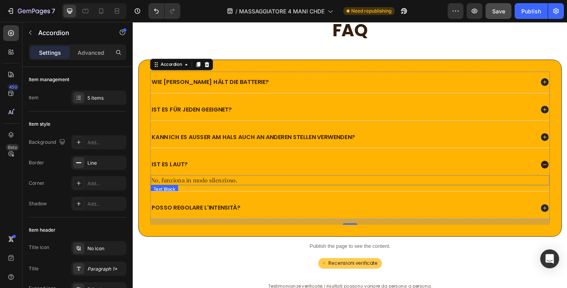
click at [209, 191] on p "No, funziona in modo silenzioso." at bounding box center [369, 193] width 432 height 9
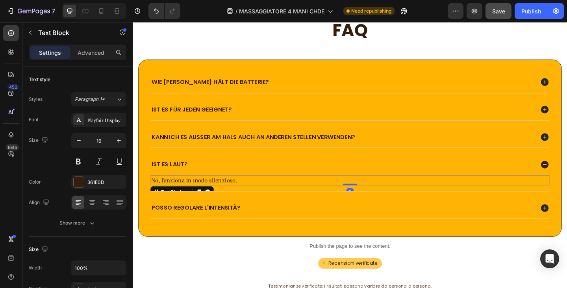
click at [209, 191] on p "No, funziona in modo silenzioso." at bounding box center [369, 193] width 432 height 9
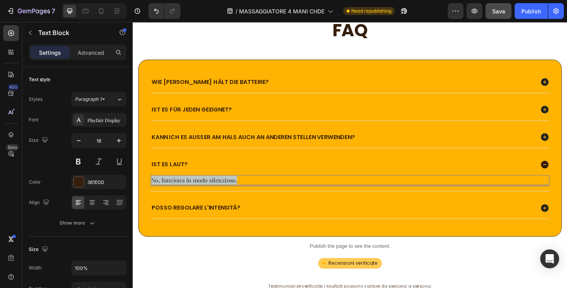
click at [209, 191] on p "No, funziona in modo silenzioso." at bounding box center [369, 193] width 432 height 9
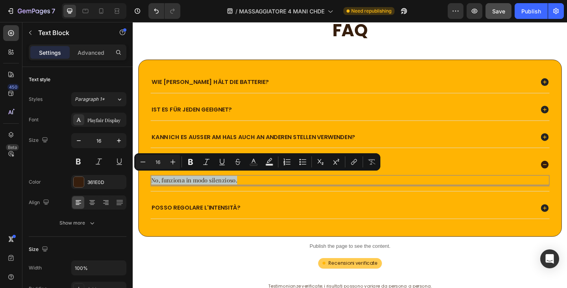
copy p "No, funziona in modo silenzioso."
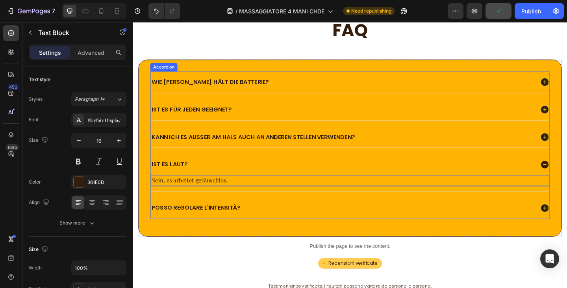
click at [230, 220] on p "posso regolare l'intensità?" at bounding box center [201, 224] width 97 height 8
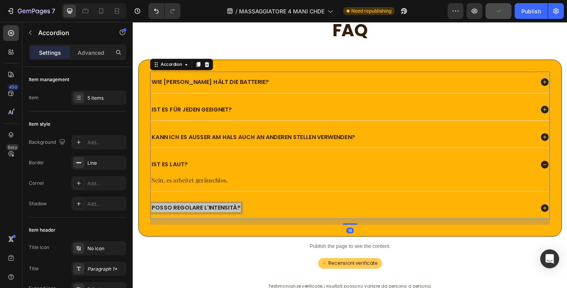
click at [230, 220] on p "posso regolare l'intensità?" at bounding box center [201, 224] width 97 height 8
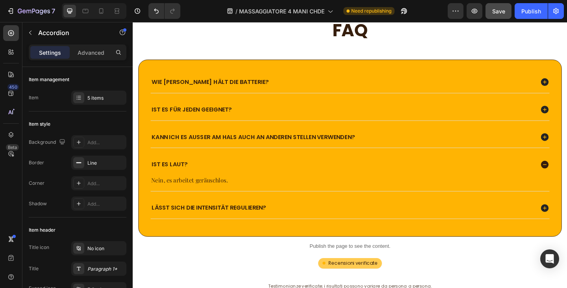
click at [352, 219] on div "Lässt sich die Intensität regulieren?" at bounding box center [361, 224] width 418 height 11
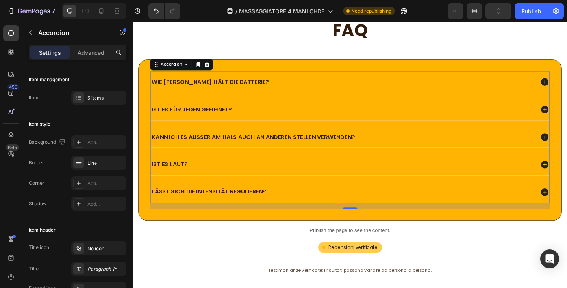
click at [238, 205] on p "Lässt sich die Intensität regulieren?" at bounding box center [215, 207] width 124 height 8
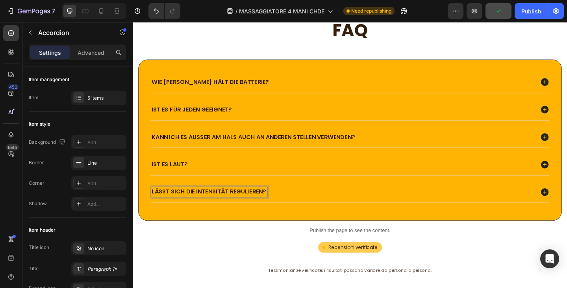
click at [304, 209] on div "Lässt sich die Intensität regulieren?" at bounding box center [369, 206] width 434 height 23
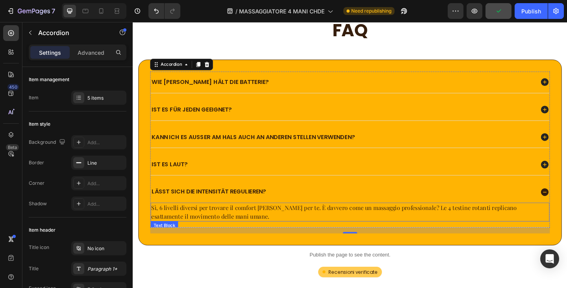
click at [229, 227] on p "Sì, 6 livelli diversi per trovare il comfort perfetto per te. È davvero come un…" at bounding box center [369, 228] width 432 height 19
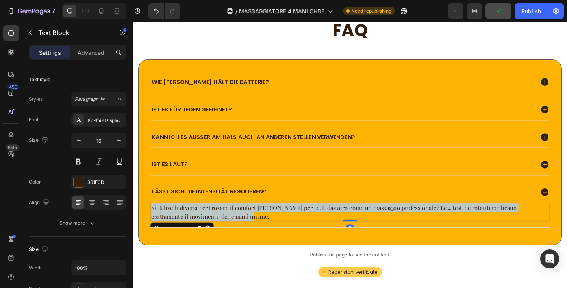
click at [229, 227] on p "Sì, 6 livelli diversi per trovare il comfort perfetto per te. È davvero come un…" at bounding box center [369, 228] width 432 height 19
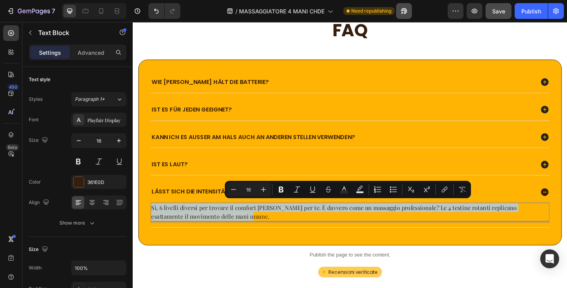
copy p "Sì, 6 livelli diversi per trovare il comfort perfetto per te. È davvero come un…"
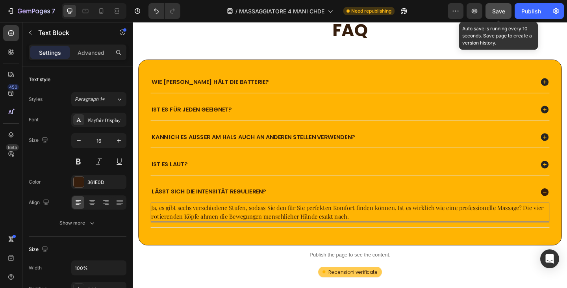
click at [499, 16] on button "Save" at bounding box center [499, 11] width 26 height 16
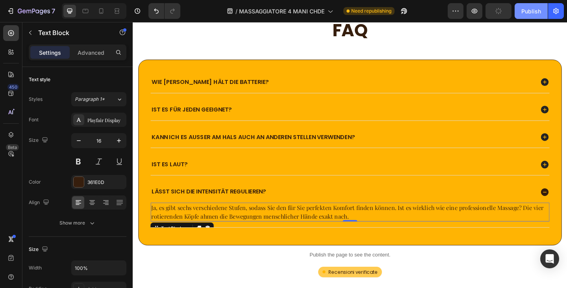
click at [521, 13] on button "Publish" at bounding box center [531, 11] width 33 height 16
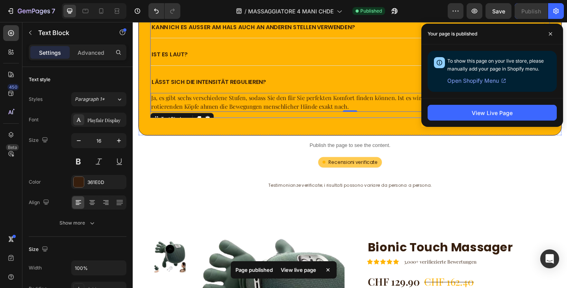
scroll to position [2036, 0]
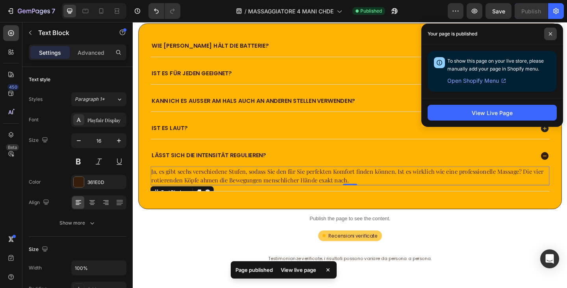
click at [548, 33] on span at bounding box center [550, 34] width 13 height 13
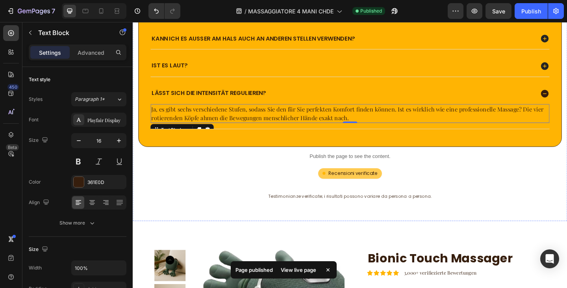
scroll to position [2193, 0]
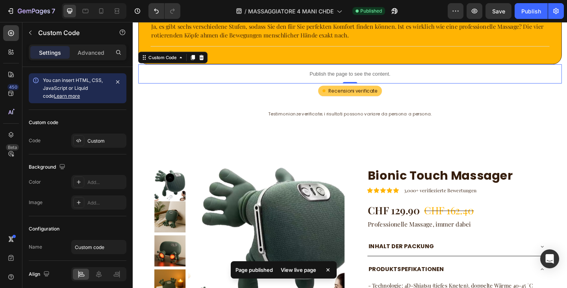
click at [407, 82] on div "Publish the page to see the content." at bounding box center [369, 78] width 461 height 21
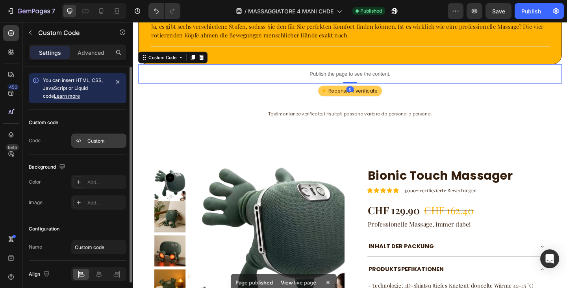
click at [88, 143] on div "Custom" at bounding box center [98, 141] width 55 height 14
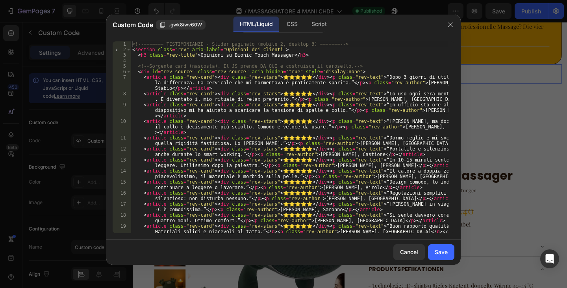
scroll to position [0, 0]
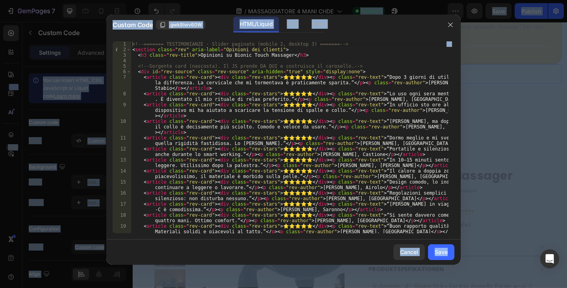
copy body "7 / MASSAGGIATORE 4 MANI CHDE Published Preview Save Publish 450 Beta Sections(…"
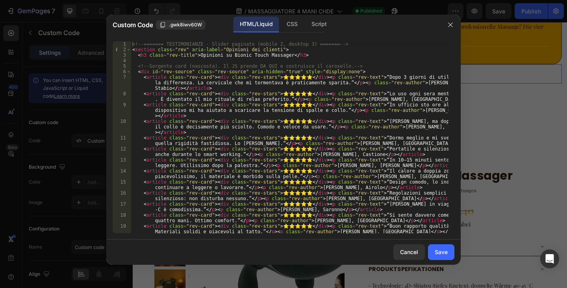
click at [215, 141] on div "<!-- ======= TESTIMONIANZE · Slider paginato (mobile 2, desktop 3) ======= --> …" at bounding box center [290, 145] width 318 height 208
click at [227, 141] on div "<!-- ======= TESTIMONIANZE · Slider paginato (mobile 2, desktop 3) ======= --> …" at bounding box center [290, 145] width 318 height 208
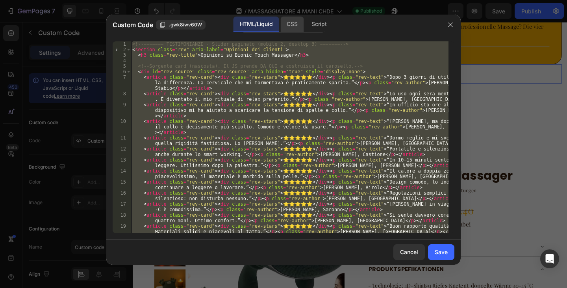
click at [288, 18] on div "CSS" at bounding box center [291, 25] width 23 height 16
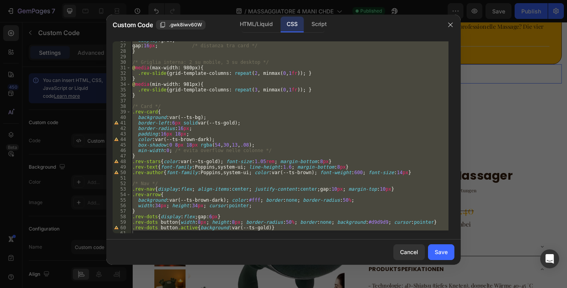
scroll to position [145, 0]
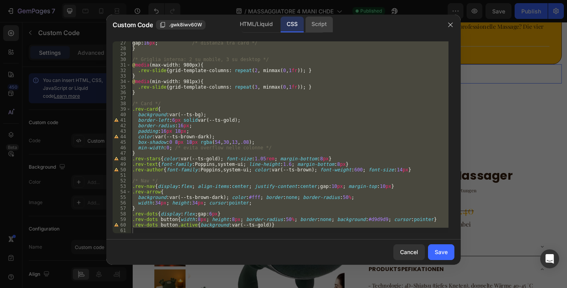
click at [316, 27] on div "Script" at bounding box center [319, 25] width 28 height 16
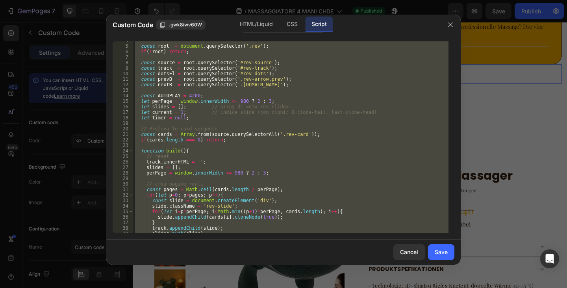
scroll to position [0, 0]
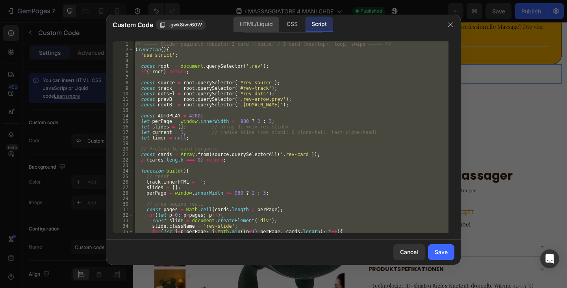
click at [245, 28] on div "HTML/Liquid" at bounding box center [256, 25] width 45 height 16
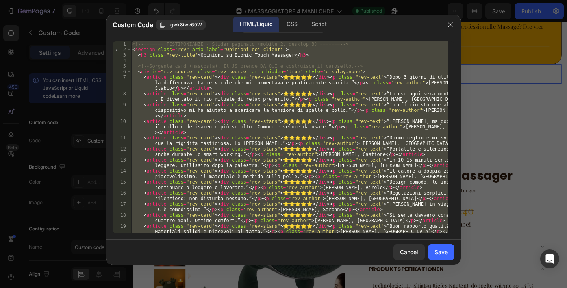
click at [288, 113] on div "<!-- ======= TESTIMONIANZE · Slider paginato (mobile 2, desktop 3) ======= --> …" at bounding box center [290, 137] width 318 height 192
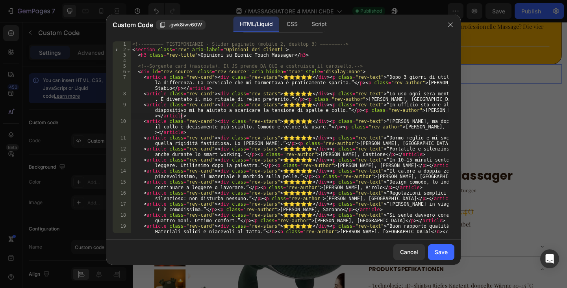
click at [288, 132] on div "<!-- ======= TESTIMONIANZE · Slider paginato (mobile 2, desktop 3) ======= --> …" at bounding box center [290, 145] width 318 height 208
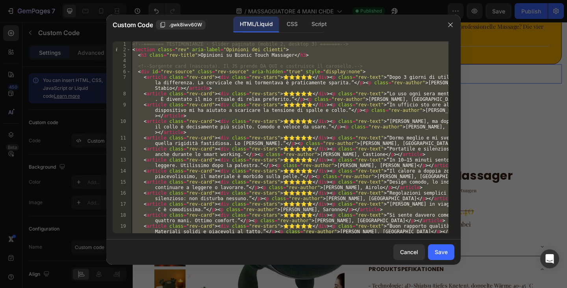
click at [237, 132] on div "<!-- ======= TESTIMONIANZE · Slider paginato (mobile 2, desktop 3) ======= --> …" at bounding box center [290, 137] width 318 height 192
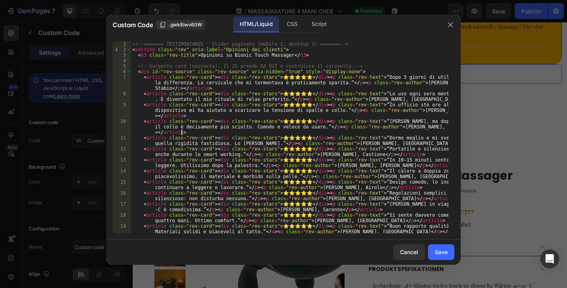
type textarea "</section>"
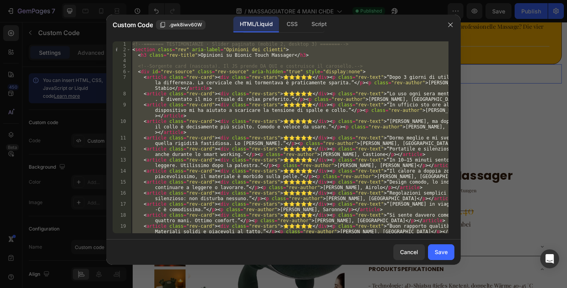
paste textarea
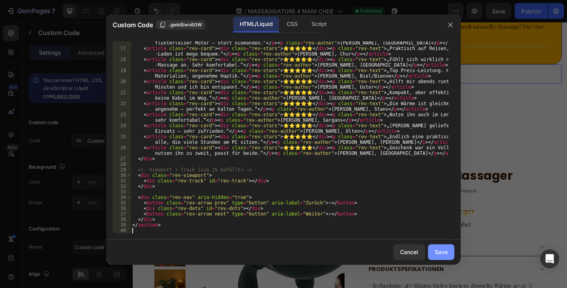
click at [440, 252] on div "Save" at bounding box center [441, 252] width 13 height 8
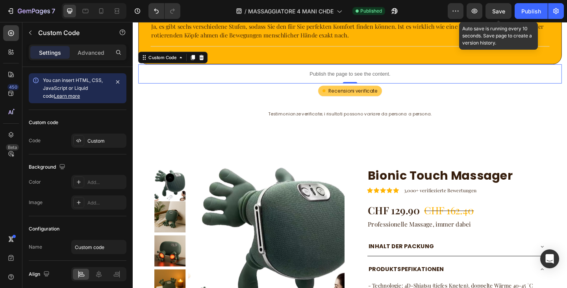
click at [497, 9] on span "Save" at bounding box center [498, 11] width 13 height 7
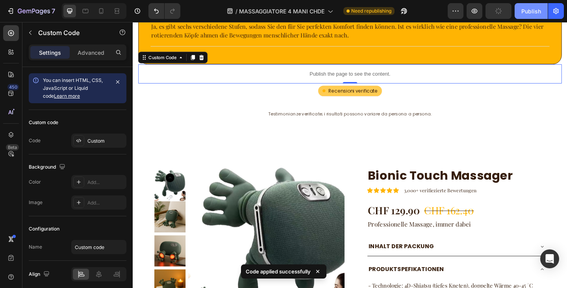
click at [527, 11] on div "Publish" at bounding box center [532, 11] width 20 height 8
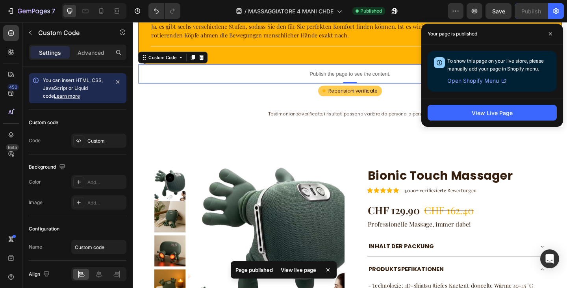
click at [473, 104] on div "View Live Page" at bounding box center [492, 112] width 142 height 29
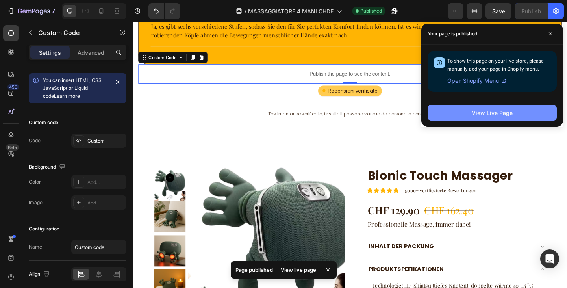
click at [476, 112] on div "View Live Page" at bounding box center [492, 113] width 41 height 8
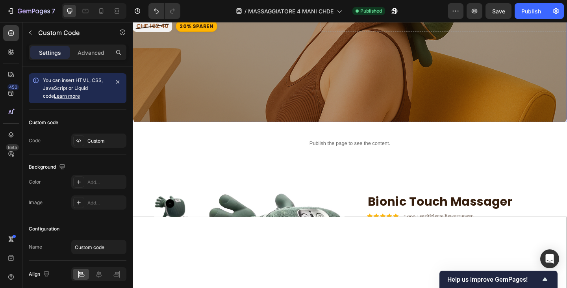
scroll to position [303, 0]
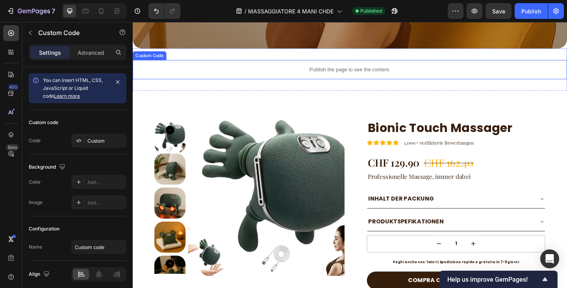
click at [353, 70] on p "Publish the page to see the content." at bounding box center [369, 74] width 473 height 8
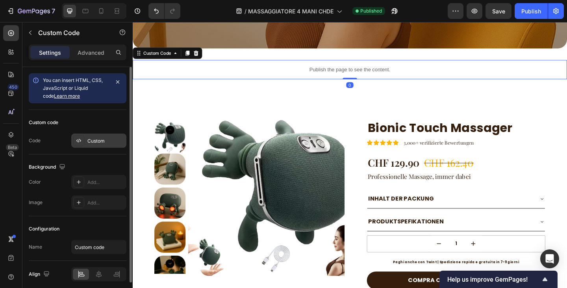
click at [97, 141] on div "Custom" at bounding box center [105, 140] width 37 height 7
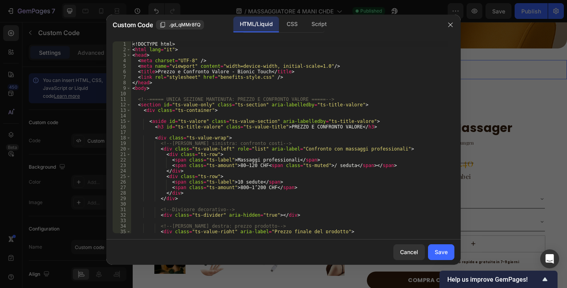
click at [259, 71] on div "<! DOCTYPE html > < html lang = "it" > < head > < meta charset = "UTF-8" /> < m…" at bounding box center [290, 142] width 318 height 203
drag, startPoint x: 220, startPoint y: 71, endPoint x: 156, endPoint y: 70, distance: 64.6
click at [156, 70] on div "<! DOCTYPE html > < html lang = "it" > < head > < meta charset = "UTF-8" /> < m…" at bounding box center [290, 142] width 318 height 203
paste textarea "is- und Wertvergleich"
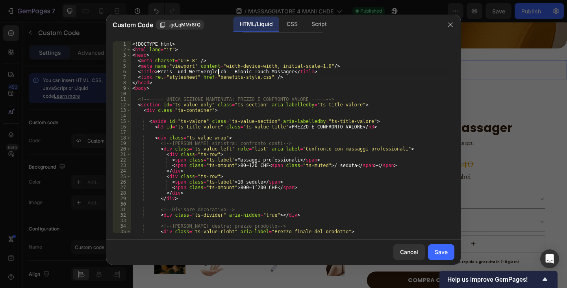
click at [173, 72] on div "<! DOCTYPE html > < html lang = "it" > < head > < meta charset = "UTF-8" /> < m…" at bounding box center [290, 142] width 318 height 203
type textarea "<title>Preis und Wertvergleich - Bionic Touch Massager</title>"
click at [407, 251] on div "Cancel" at bounding box center [409, 252] width 18 height 8
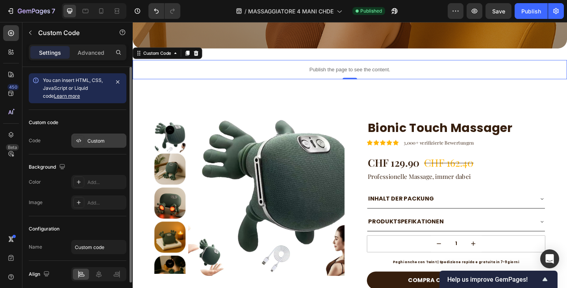
click at [105, 140] on div "Custom" at bounding box center [105, 140] width 37 height 7
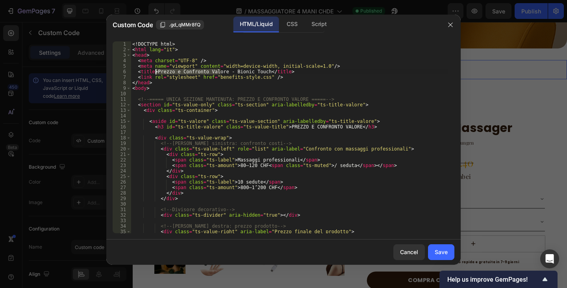
drag, startPoint x: 221, startPoint y: 70, endPoint x: 156, endPoint y: 70, distance: 65.0
click at [156, 70] on div "<! DOCTYPE html > < html lang = "it" > < head > < meta charset = "UTF-8" /> < m…" at bounding box center [290, 142] width 318 height 203
paste textarea "is und Wertvergleich"
click at [253, 70] on div "<! DOCTYPE html > < html lang = "it" > < head > < meta charset = "UTF-8" /> < m…" at bounding box center [290, 142] width 318 height 203
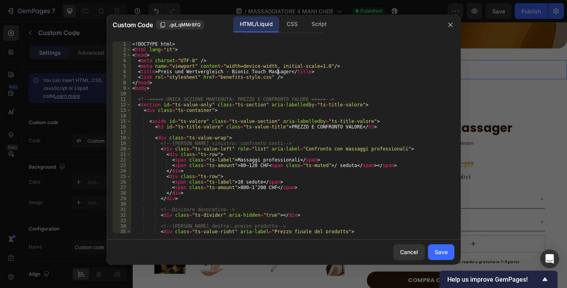
click at [276, 123] on div "<! DOCTYPE html > < html lang = "it" > < head > < meta charset = "UTF-8" /> < m…" at bounding box center [290, 142] width 318 height 203
drag, startPoint x: 343, startPoint y: 126, endPoint x: 278, endPoint y: 127, distance: 64.6
click at [278, 127] on div "<! DOCTYPE html > < html lang = "it" > < head > < meta charset = "UTF-8" /> < m…" at bounding box center [290, 142] width 318 height 203
paste textarea "reis und Wertvergleich"
click at [280, 127] on div "<! DOCTYPE html > < html lang = "it" > < head > < meta charset = "UTF-8" /> < m…" at bounding box center [290, 142] width 318 height 203
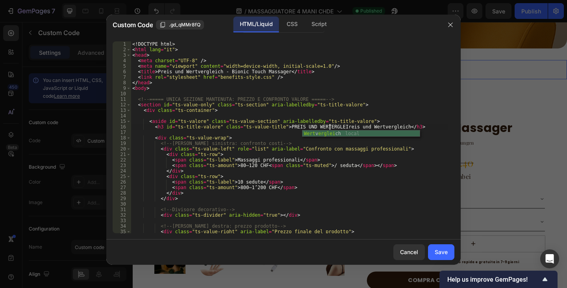
scroll to position [0, 17]
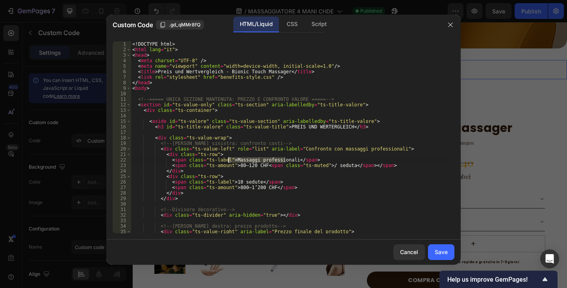
drag, startPoint x: 285, startPoint y: 159, endPoint x: 229, endPoint y: 159, distance: 55.9
click at [229, 159] on div "<! DOCTYPE html > < html lang = "it" > < head > < meta charset = "UTF-8" /> < m…" at bounding box center [290, 142] width 318 height 203
paste textarea "Professionelle Massagen"
click at [327, 166] on div "<! DOCTYPE html > < html lang = "it" > < head > < meta charset = "UTF-8" /> < m…" at bounding box center [290, 142] width 318 height 203
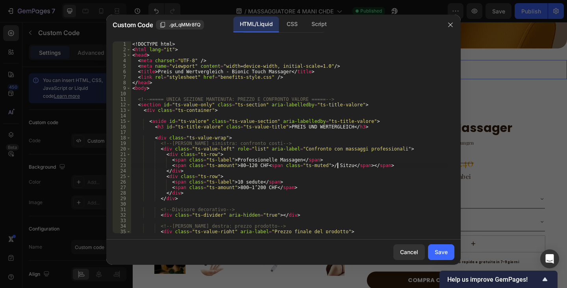
scroll to position [0, 17]
drag, startPoint x: 251, startPoint y: 182, endPoint x: 238, endPoint y: 182, distance: 13.4
click at [238, 182] on div "<! DOCTYPE html > < html lang = "it" > < head > < meta charset = "UTF-8" /> < m…" at bounding box center [290, 142] width 318 height 203
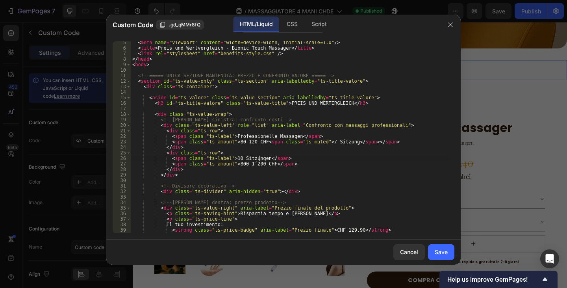
scroll to position [47, 0]
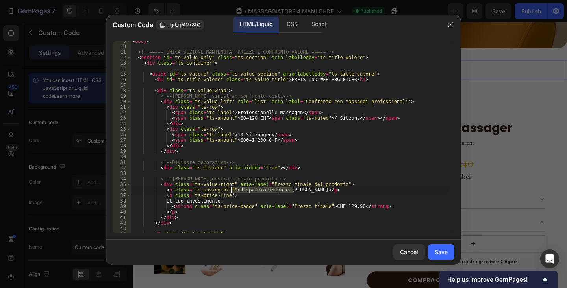
drag, startPoint x: 293, startPoint y: 189, endPoint x: 231, endPoint y: 192, distance: 61.5
click at [231, 192] on div "< body > <!-- ===== UNICA SEZIONE MANTENUTA: PREZZO E CONFRONTO VALORE ===== --…" at bounding box center [290, 139] width 318 height 203
paste textarea "Spare Zeit & Geld"
drag, startPoint x: 217, startPoint y: 201, endPoint x: 169, endPoint y: 201, distance: 48.1
click at [169, 201] on div "< body > <!-- ===== UNICA SEZIONE MANTENUTA: PREZZO E CONFRONTO VALORE ===== --…" at bounding box center [290, 139] width 318 height 203
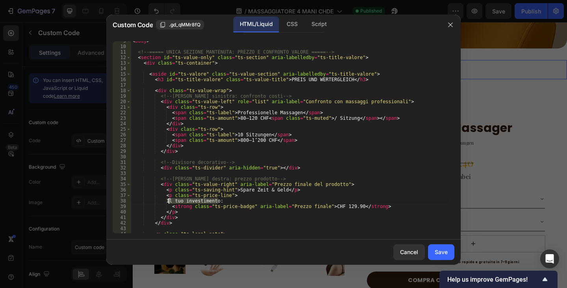
paste textarea "Deine Investition"
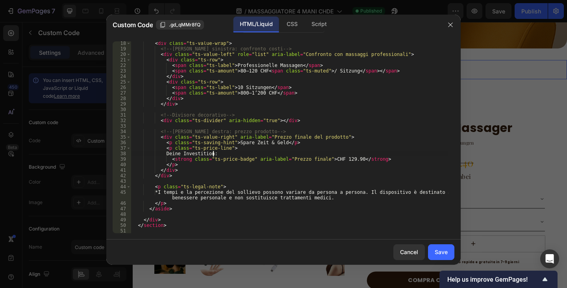
scroll to position [117, 0]
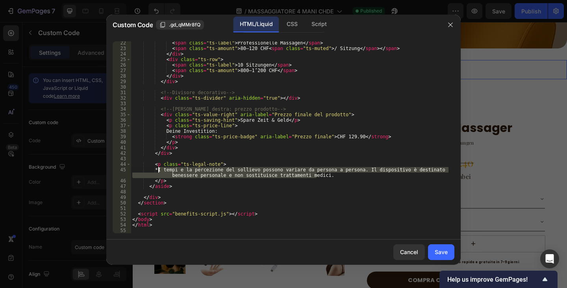
drag, startPoint x: 323, startPoint y: 176, endPoint x: 157, endPoint y: 170, distance: 166.0
click at [157, 170] on div "< span class = "ts-label" > Professionelle Massagen </ span > < span class = "t…" at bounding box center [290, 141] width 318 height 203
click at [234, 174] on div "< span class = "ts-label" > Professionelle Massagen </ span > < span class = "t…" at bounding box center [290, 137] width 318 height 192
drag, startPoint x: 320, startPoint y: 175, endPoint x: 161, endPoint y: 169, distance: 158.4
click at [161, 169] on div "< span class = "ts-label" > Professionelle Massagen </ span > < span class = "t…" at bounding box center [290, 141] width 318 height 203
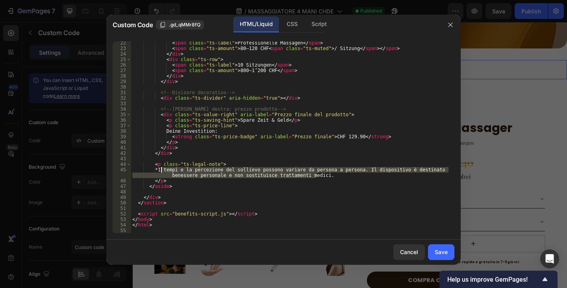
paste textarea "Die Dauer und die Wahrnehmung der Linderung können von Person zu Person variier…"
type textarea "*Die Dauer und die Wahrnehmung der Linderung können von Person zu Person variie…"
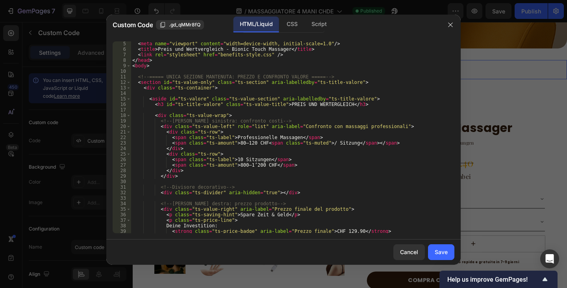
scroll to position [0, 0]
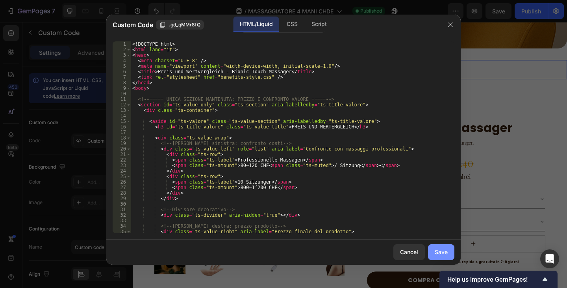
click at [437, 248] on div "Save" at bounding box center [441, 252] width 13 height 8
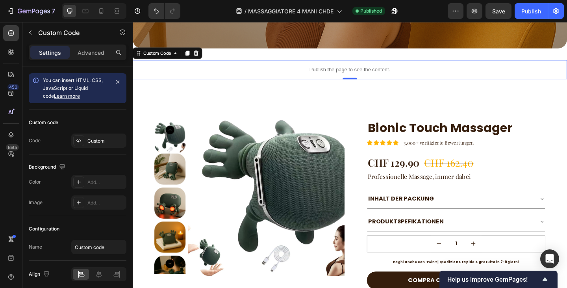
click at [501, 10] on span "Save" at bounding box center [498, 11] width 13 height 7
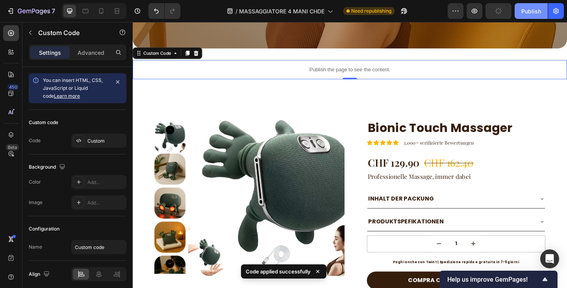
click at [528, 7] on div "Publish" at bounding box center [532, 11] width 20 height 8
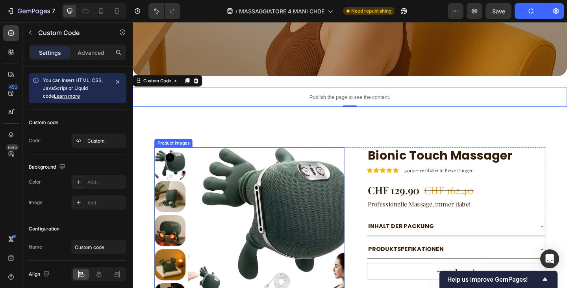
scroll to position [263, 0]
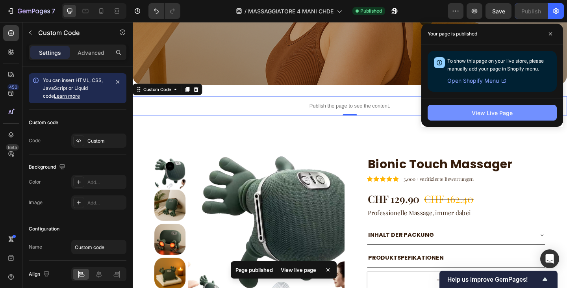
click at [503, 118] on button "View Live Page" at bounding box center [492, 113] width 129 height 16
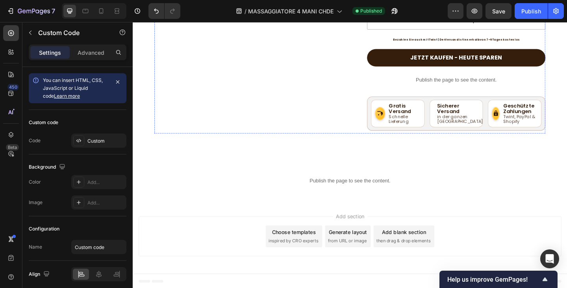
scroll to position [2834, 0]
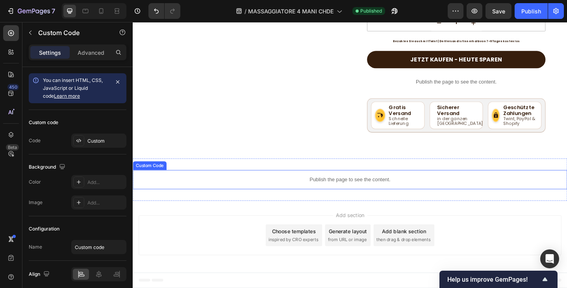
click at [362, 191] on p "Publish the page to see the content." at bounding box center [369, 193] width 473 height 8
click at [206, 173] on div at bounding box center [201, 175] width 9 height 9
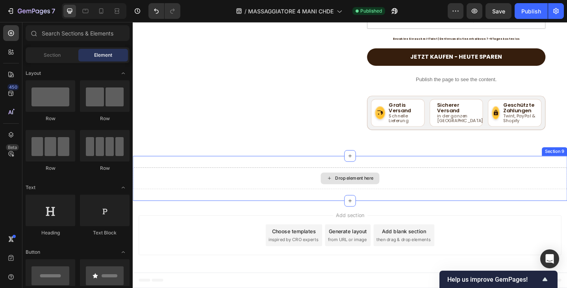
click at [441, 200] on div "Drop element here" at bounding box center [369, 192] width 473 height 24
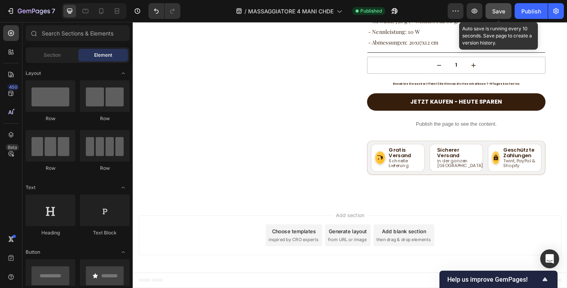
click at [498, 11] on span "Save" at bounding box center [498, 11] width 13 height 7
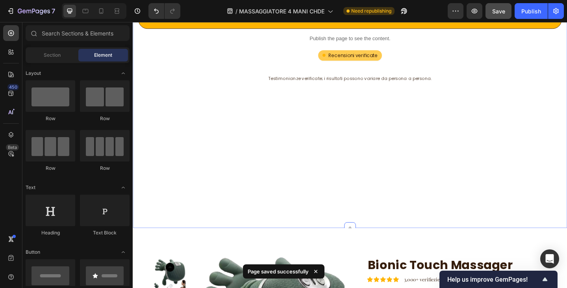
scroll to position [2315, 0]
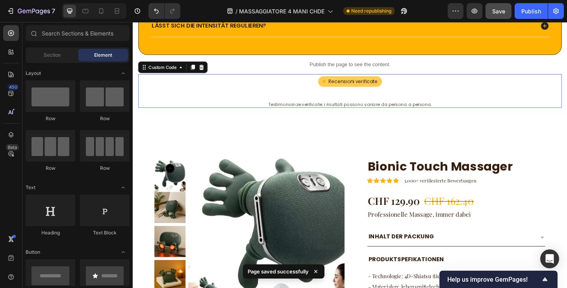
click at [364, 87] on div "Recensioni verificate" at bounding box center [368, 86] width 69 height 11
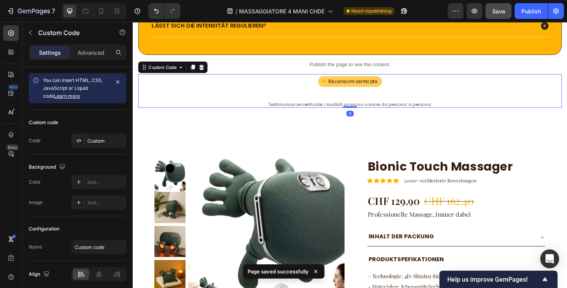
click at [105, 132] on div "Custom code Code Custom" at bounding box center [78, 132] width 98 height 45
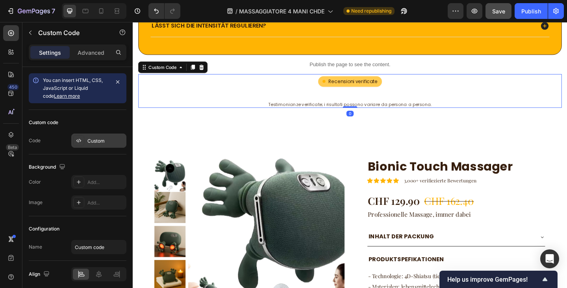
click at [108, 139] on div "Custom" at bounding box center [105, 140] width 37 height 7
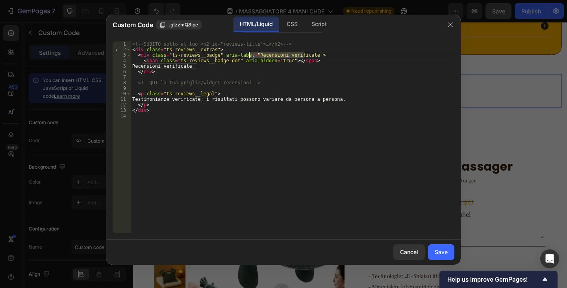
drag, startPoint x: 302, startPoint y: 55, endPoint x: 249, endPoint y: 56, distance: 52.4
click at [249, 56] on div "<!-- SUBITO sotto al tuo <h2 id="reviews-title">…</h2> --> < div class = "ts-re…" at bounding box center [293, 142] width 324 height 203
drag, startPoint x: 198, startPoint y: 67, endPoint x: 144, endPoint y: 67, distance: 54.0
click at [144, 67] on div "<!-- SUBITO sotto al tuo <h2 id="reviews-title">…</h2> --> < div class = "ts-re…" at bounding box center [293, 142] width 324 height 203
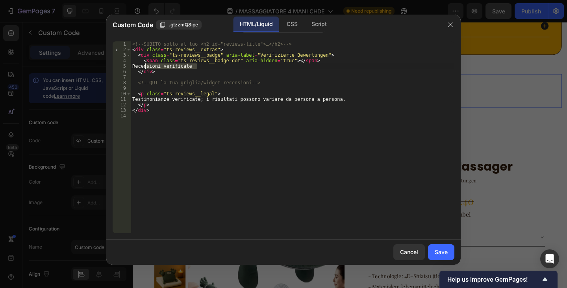
scroll to position [0, 5]
type textarea "R"
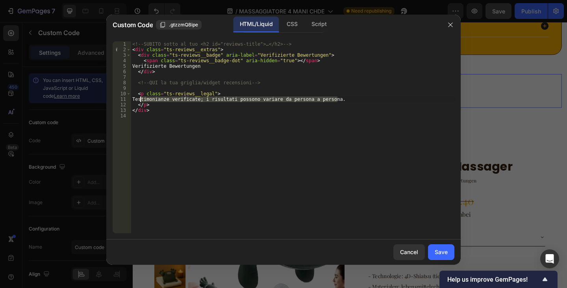
drag, startPoint x: 343, startPoint y: 99, endPoint x: 138, endPoint y: 100, distance: 204.8
click at [138, 100] on div "<!-- SUBITO sotto al tuo <h2 id="reviews-title">…</h2> --> < div class = "ts-re…" at bounding box center [293, 142] width 324 height 203
type textarea "Testimonianze verificate; i risultati possono variare da persona a persona."
click at [205, 123] on div "<!-- SUBITO sotto al tuo <h2 id="reviews-title">…</h2> --> < div class = "ts-re…" at bounding box center [293, 142] width 324 height 203
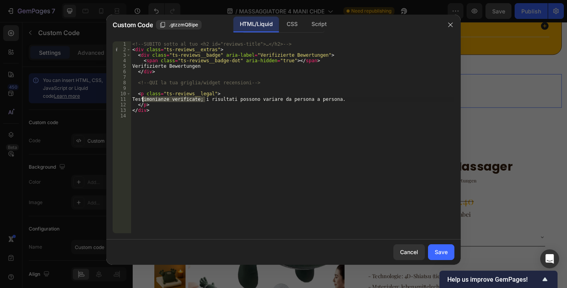
drag, startPoint x: 205, startPoint y: 98, endPoint x: 143, endPoint y: 99, distance: 61.8
click at [143, 99] on div "<!-- SUBITO sotto al tuo <h2 id="reviews-title">…</h2> --> < div class = "ts-re…" at bounding box center [293, 142] width 324 height 203
click at [273, 103] on div "<!-- SUBITO sotto al tuo <h2 id="reviews-title">…</h2> --> < div class = "ts-re…" at bounding box center [293, 142] width 324 height 203
drag, startPoint x: 343, startPoint y: 97, endPoint x: 143, endPoint y: 98, distance: 199.7
click at [143, 98] on div "<!-- SUBITO sotto al tuo <h2 id="reviews-title">…</h2> --> < div class = "ts-re…" at bounding box center [293, 142] width 324 height 203
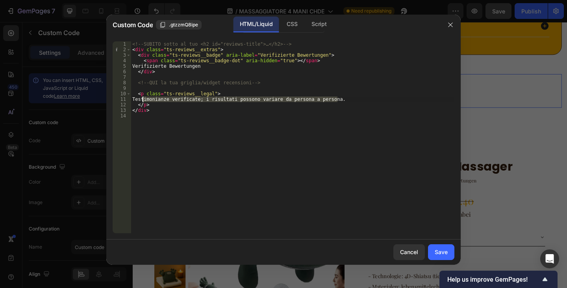
paste textarea "Verifizierte Erfahrungsberichte. Ergebnisse können individuell variieren"
drag, startPoint x: 224, startPoint y: 98, endPoint x: 177, endPoint y: 97, distance: 46.9
click at [177, 97] on div "<!-- SUBITO sotto al tuo <h2 id="reviews-title">…</h2> --> < div class = "ts-re…" at bounding box center [293, 142] width 324 height 203
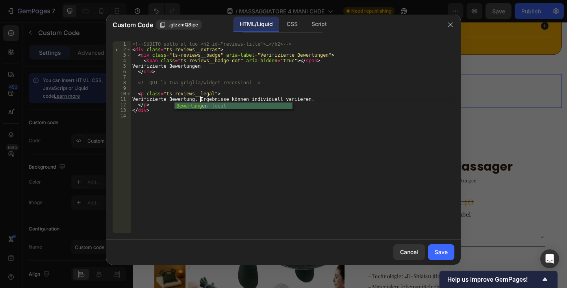
scroll to position [0, 6]
type textarea "Verifizierte Bewertungen. Ergebnisse können individuell variieren."
click at [449, 254] on button "Save" at bounding box center [441, 252] width 26 height 16
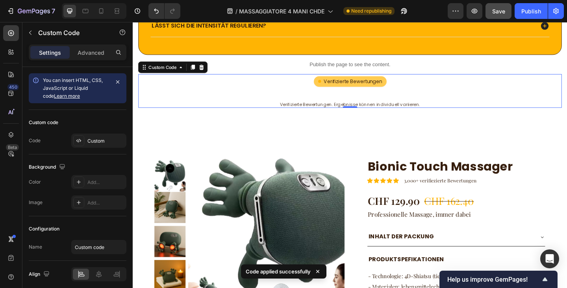
click at [434, 110] on p "Verifizierte Bewertungen. Ergebnisse können individuell variieren." at bounding box center [369, 111] width 448 height 7
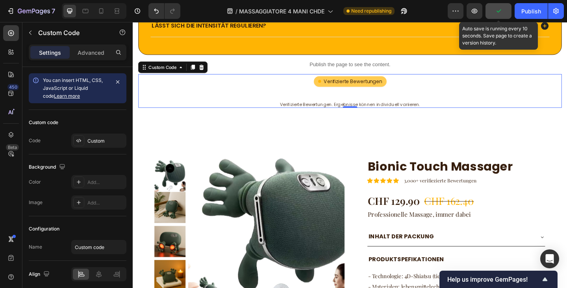
click at [510, 7] on button "button" at bounding box center [499, 11] width 26 height 16
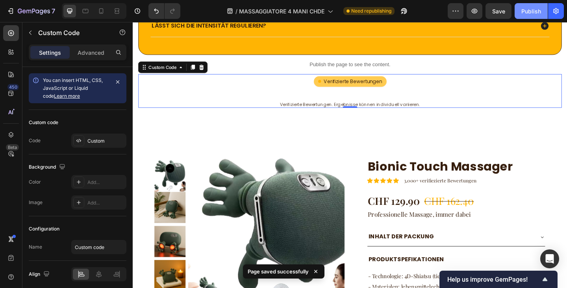
click at [532, 10] on div "Publish" at bounding box center [532, 11] width 20 height 8
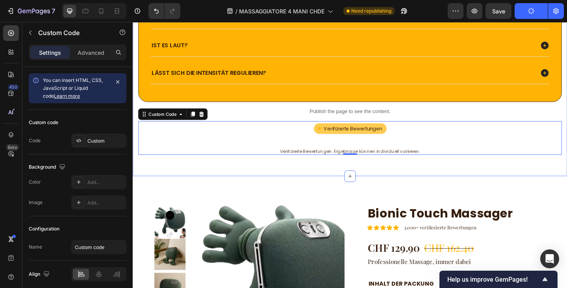
scroll to position [2236, 0]
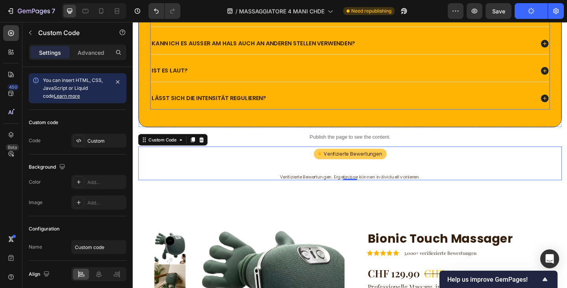
click at [479, 101] on div "Lässt sich die Intensität regulieren?" at bounding box center [361, 105] width 418 height 11
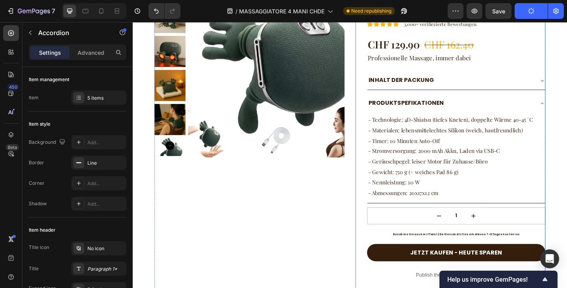
scroll to position [2788, 0]
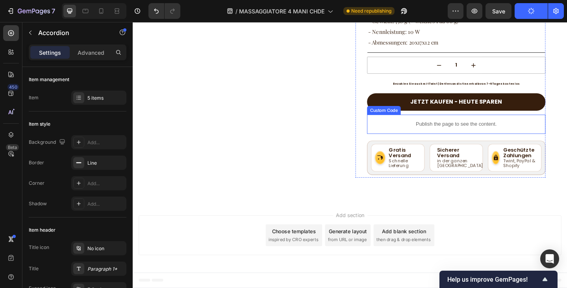
click at [512, 131] on p "Publish the page to see the content." at bounding box center [485, 133] width 194 height 8
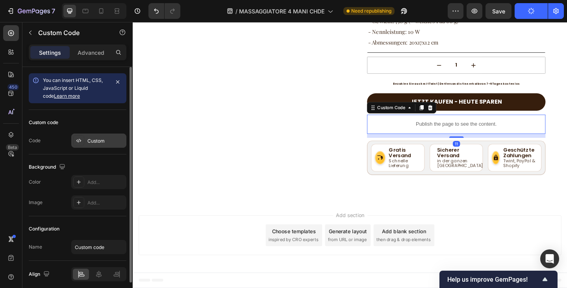
click at [95, 134] on div "Custom" at bounding box center [98, 141] width 55 height 14
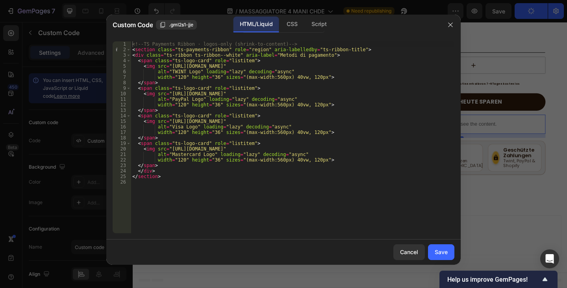
click at [512, 195] on div at bounding box center [283, 144] width 567 height 288
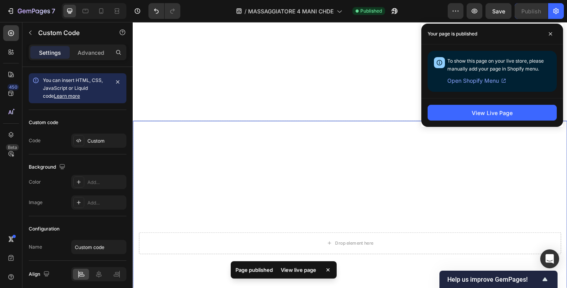
scroll to position [700, 0]
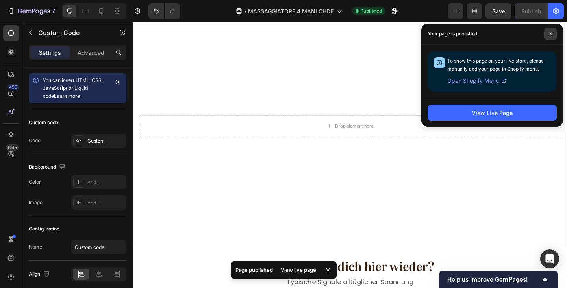
click at [553, 32] on span at bounding box center [550, 34] width 13 height 13
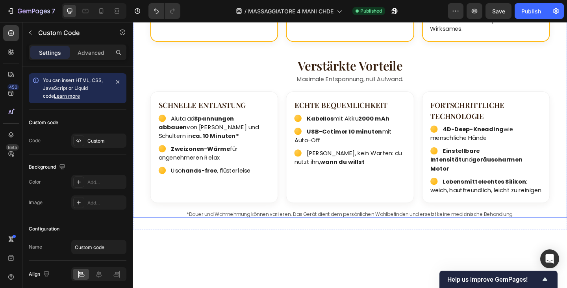
scroll to position [976, 0]
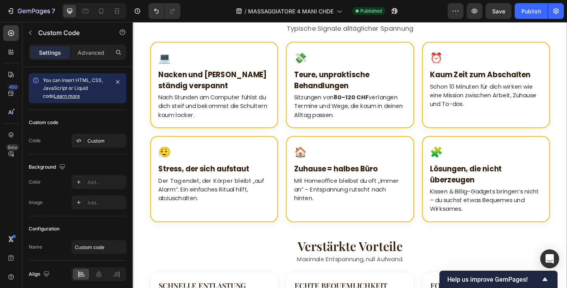
click at [177, 76] on h3 "Nacken und [PERSON_NAME] ständig verspannt" at bounding box center [221, 86] width 122 height 24
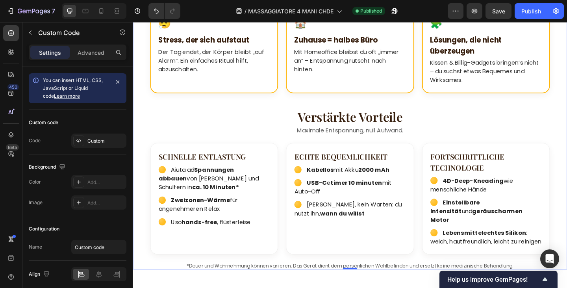
scroll to position [1173, 0]
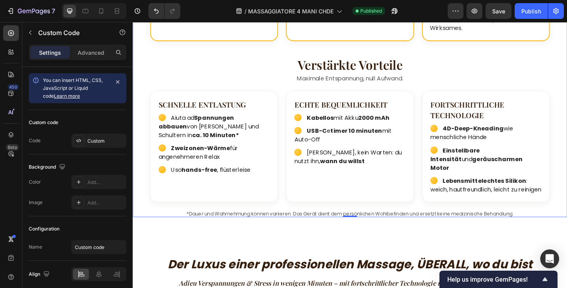
click at [180, 186] on span "Uso hands-free , flüsterleise" at bounding box center [217, 182] width 87 height 9
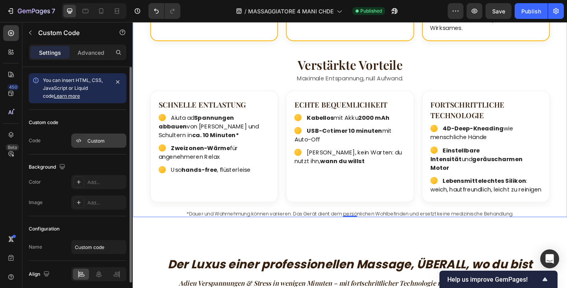
click at [108, 143] on div "Custom" at bounding box center [105, 140] width 37 height 7
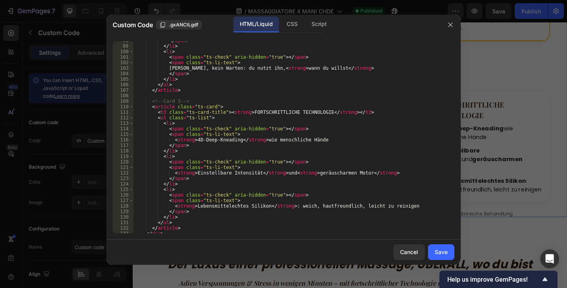
scroll to position [537, 0]
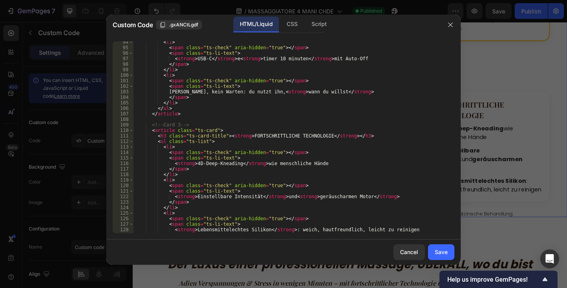
type textarea "</ul>"
click at [240, 106] on div "< li > < span class = "ts-check" aria-hidden = "true" > </ span > < span class …" at bounding box center [291, 140] width 315 height 203
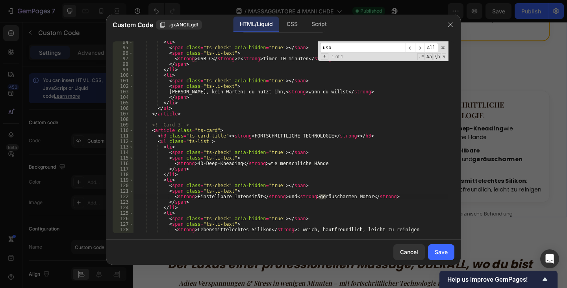
scroll to position [351, 0]
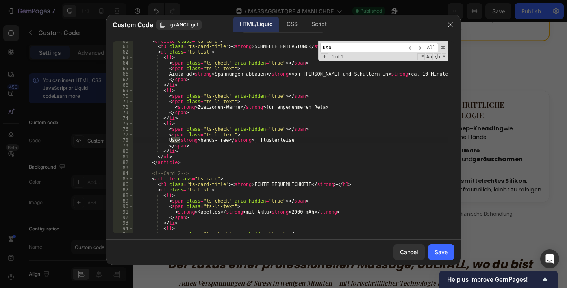
type input "uso"
click at [178, 139] on div "< article class = "ts-card" > < h3 class = "ts-card-title" > < strong > SCHNELL…" at bounding box center [291, 137] width 315 height 192
drag, startPoint x: 180, startPoint y: 141, endPoint x: 172, endPoint y: 141, distance: 7.9
click at [172, 141] on div "< article class = "ts-card" > < h3 class = "ts-card-title" > < strong > SCHNELL…" at bounding box center [291, 139] width 315 height 203
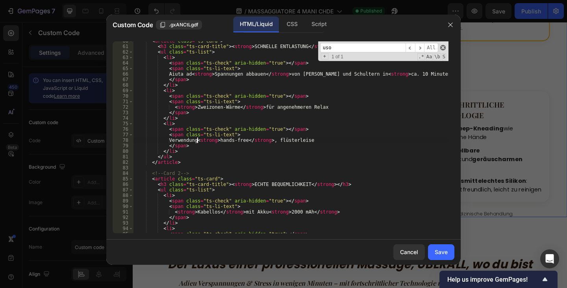
type textarea "Verwendung <strong>hands-free</strong>, flüsterleise"
click at [444, 46] on span at bounding box center [443, 48] width 6 height 6
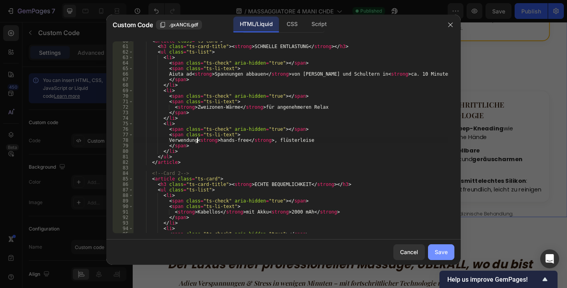
click at [441, 249] on div "Save" at bounding box center [441, 252] width 13 height 8
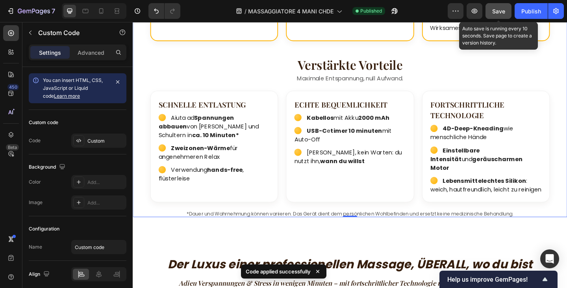
click at [507, 6] on button "Save" at bounding box center [499, 11] width 26 height 16
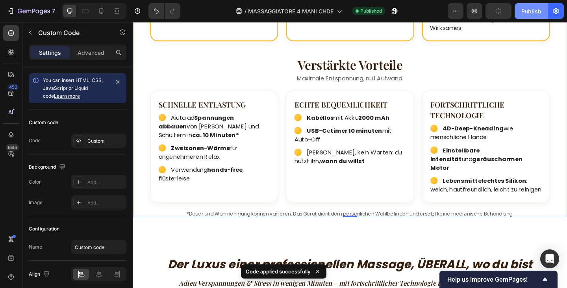
click at [527, 12] on div "Publish" at bounding box center [532, 11] width 20 height 8
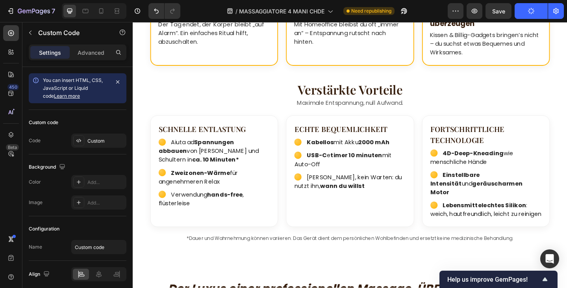
scroll to position [988, 0]
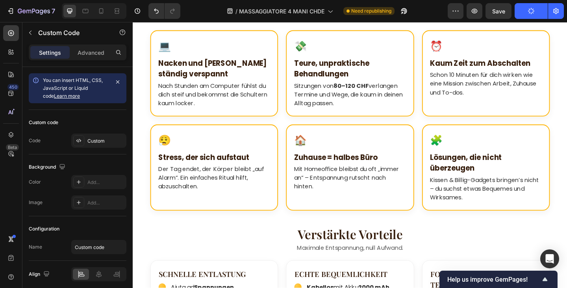
click at [347, 77] on h3 "Teure, unpraktische Behandlungen" at bounding box center [369, 73] width 122 height 24
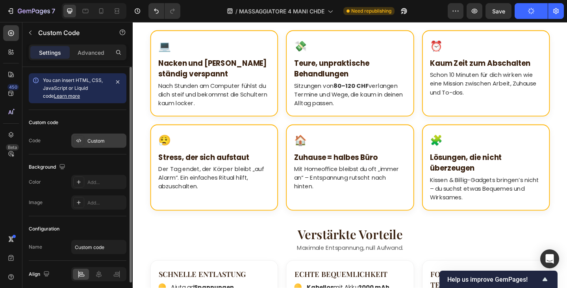
click at [87, 140] on div "Custom" at bounding box center [105, 140] width 37 height 7
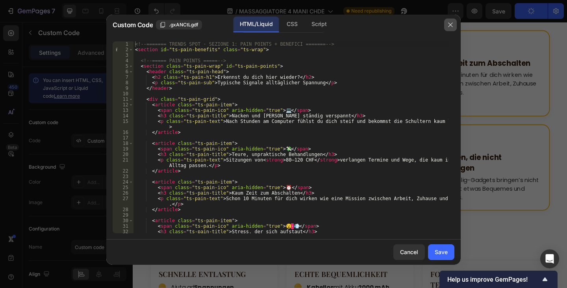
click at [455, 26] on button "button" at bounding box center [450, 25] width 13 height 13
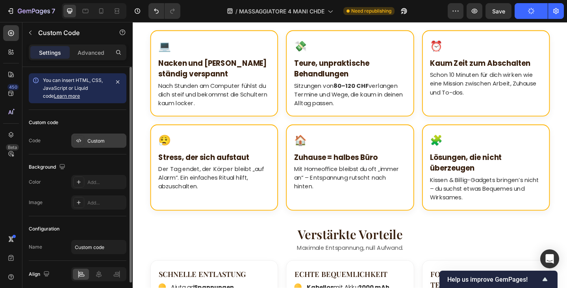
click at [101, 138] on div "Custom" at bounding box center [105, 140] width 37 height 7
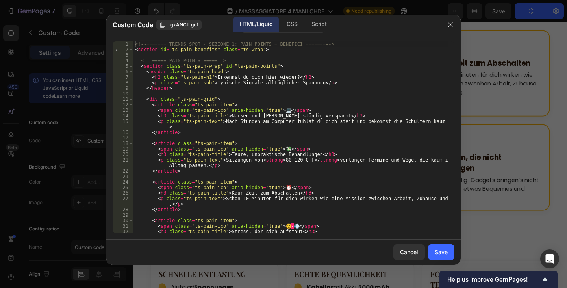
click at [516, 87] on div at bounding box center [283, 144] width 567 height 288
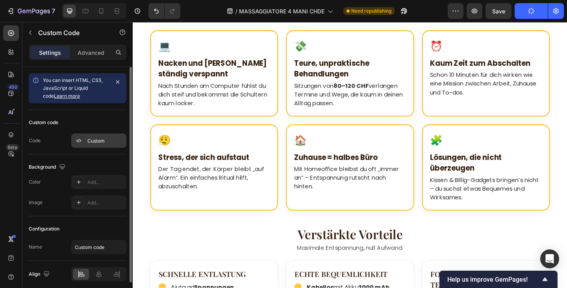
click at [106, 147] on div "Custom" at bounding box center [98, 141] width 55 height 14
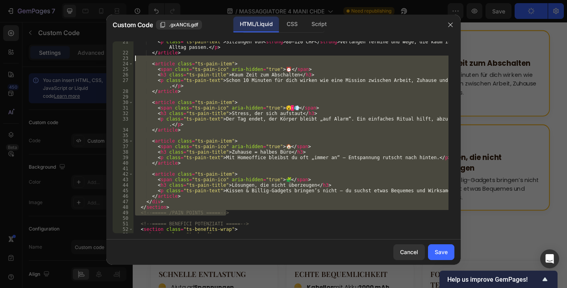
scroll to position [0, 0]
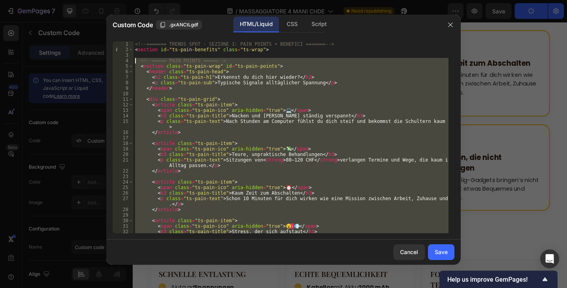
drag, startPoint x: 238, startPoint y: 212, endPoint x: 88, endPoint y: 59, distance: 213.6
click at [88, 59] on div "Custom Code .gxANCtLgdf HTML/Liquid CSS Script <!-- ===== /PAIN POINTS ===== --…" at bounding box center [283, 144] width 567 height 288
click at [290, 26] on div "CSS" at bounding box center [291, 25] width 23 height 16
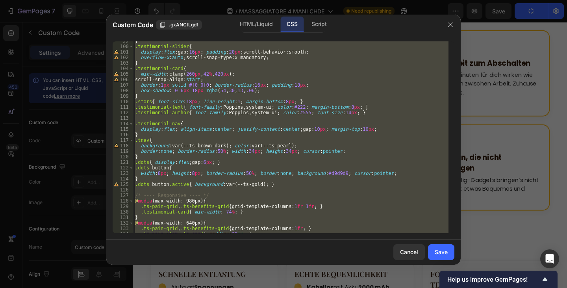
scroll to position [564, 0]
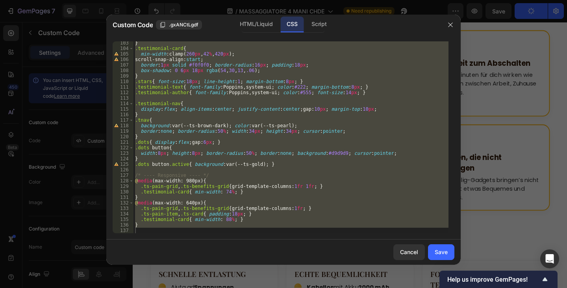
type textarea "}"
click at [186, 229] on div "} .testimonial-card { min-width : clamp( 260 px , 42 % , 420 px ) ; scroll-snap…" at bounding box center [291, 137] width 315 height 192
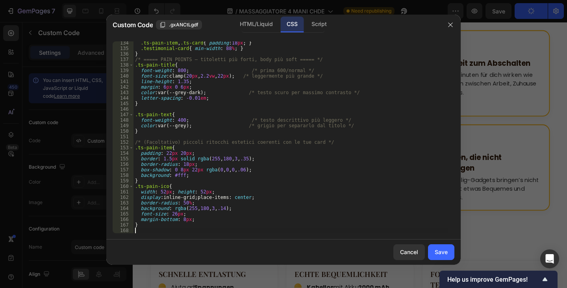
scroll to position [735, 0]
click at [452, 252] on button "Save" at bounding box center [441, 252] width 26 height 16
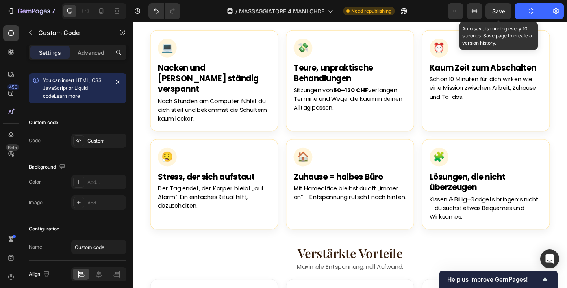
click at [500, 9] on span "Save" at bounding box center [498, 11] width 13 height 7
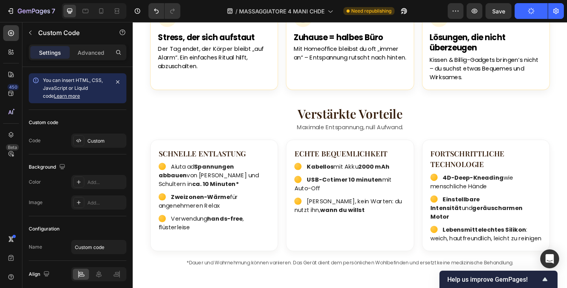
scroll to position [1185, 0]
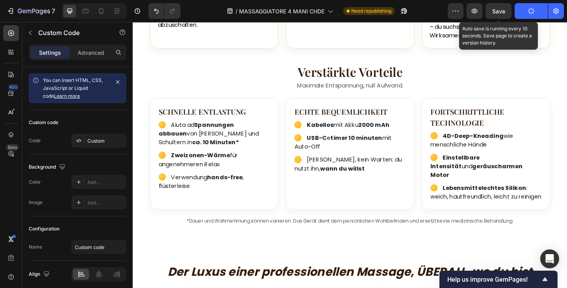
click at [496, 12] on span "Save" at bounding box center [498, 11] width 13 height 7
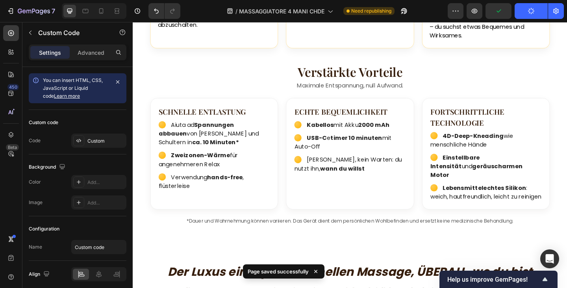
click at [521, 8] on button "Publish" at bounding box center [531, 11] width 33 height 16
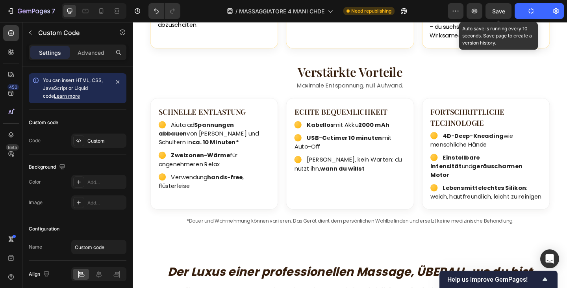
click at [499, 14] on span "Save" at bounding box center [498, 11] width 13 height 7
click at [499, 14] on icon "button" at bounding box center [499, 11] width 8 height 8
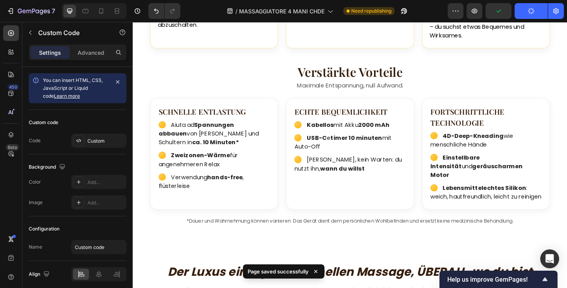
click at [534, 7] on button "Publish" at bounding box center [531, 11] width 33 height 16
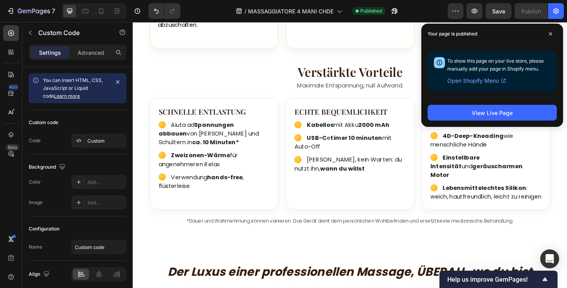
click at [452, 103] on div "View Live Page" at bounding box center [492, 112] width 142 height 29
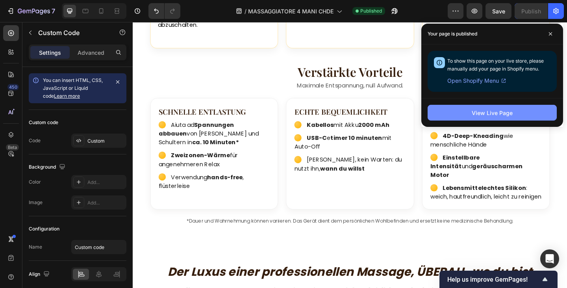
click at [452, 110] on button "View Live Page" at bounding box center [492, 113] width 129 height 16
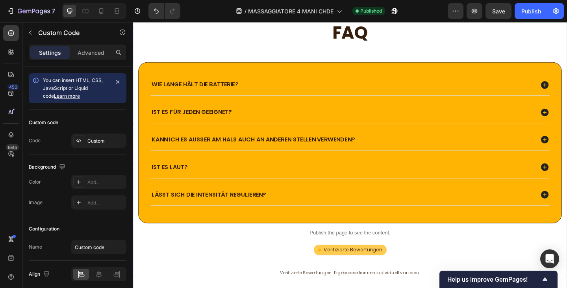
scroll to position [2170, 0]
